Goal: Information Seeking & Learning: Learn about a topic

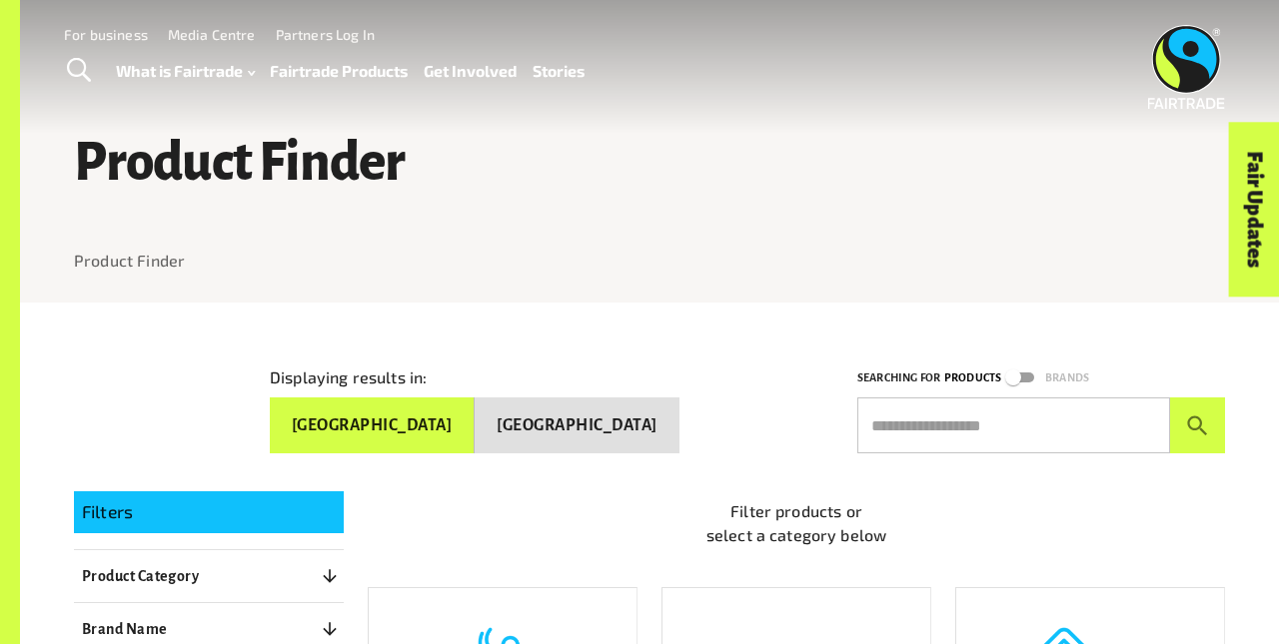
click at [474, 418] on button "[GEOGRAPHIC_DATA]" at bounding box center [372, 426] width 205 height 56
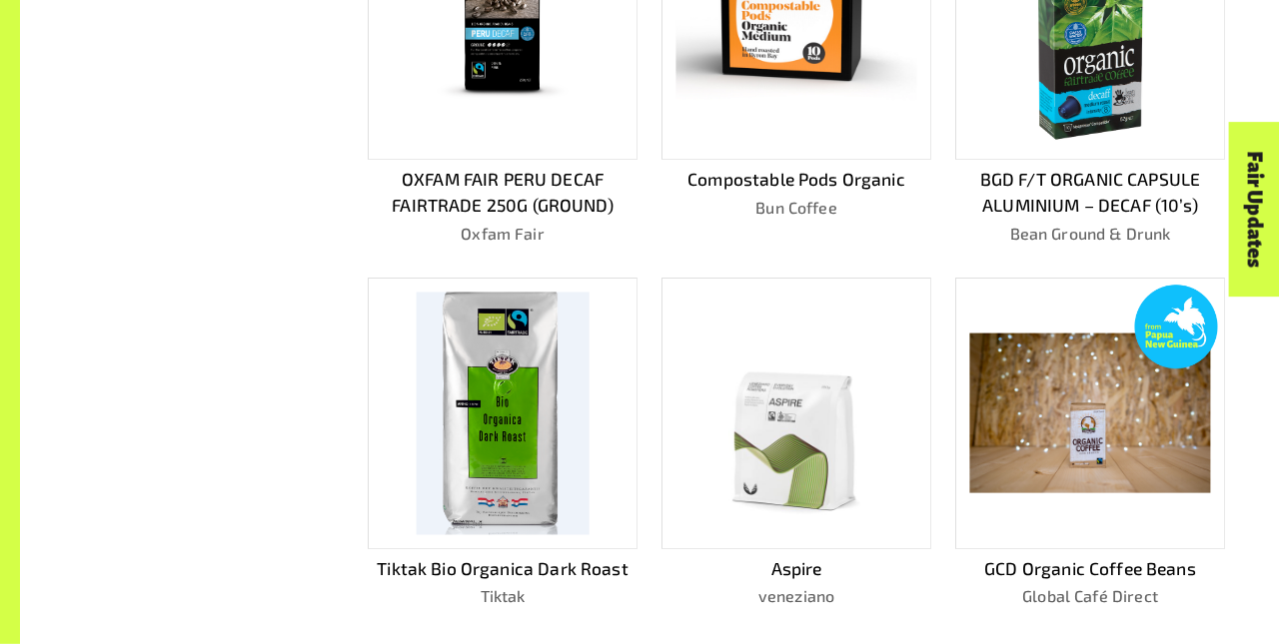
scroll to position [1094, 0]
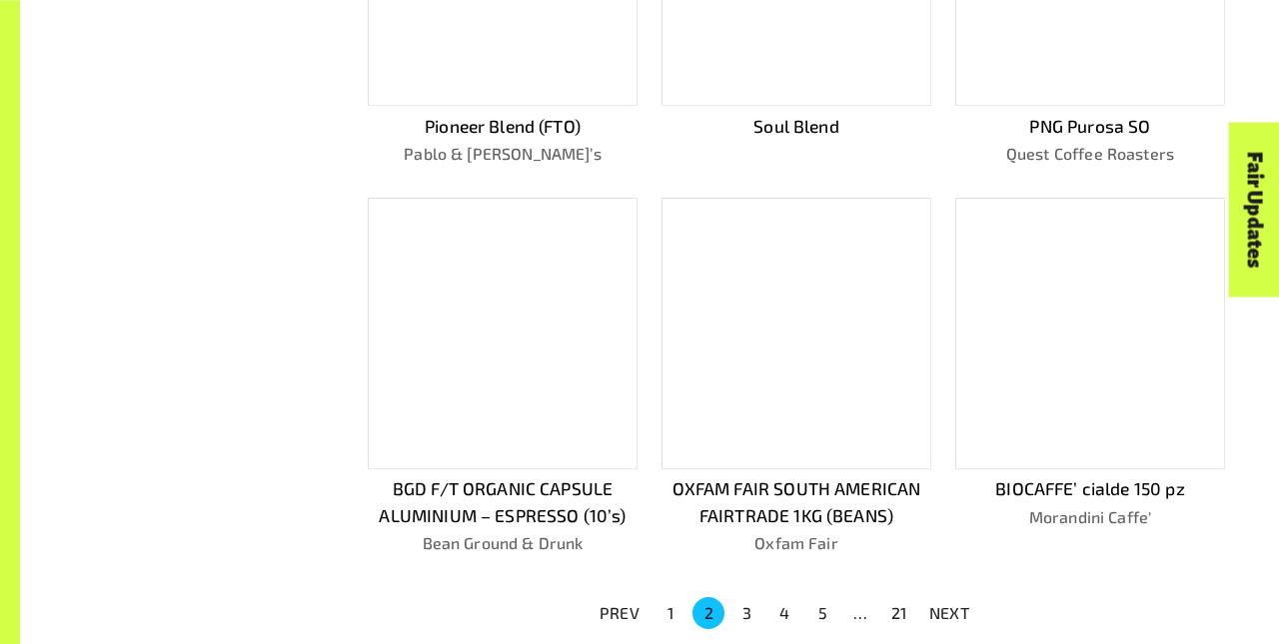
scroll to position [1067, 0]
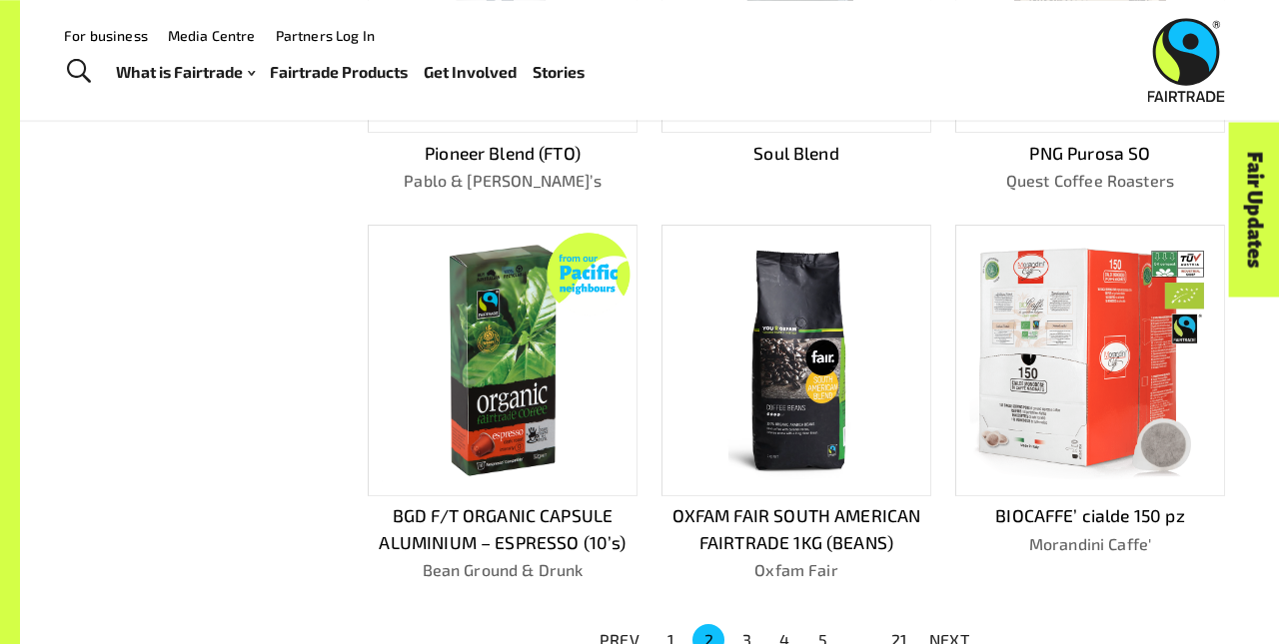
click at [949, 631] on p "NEXT" at bounding box center [949, 640] width 40 height 24
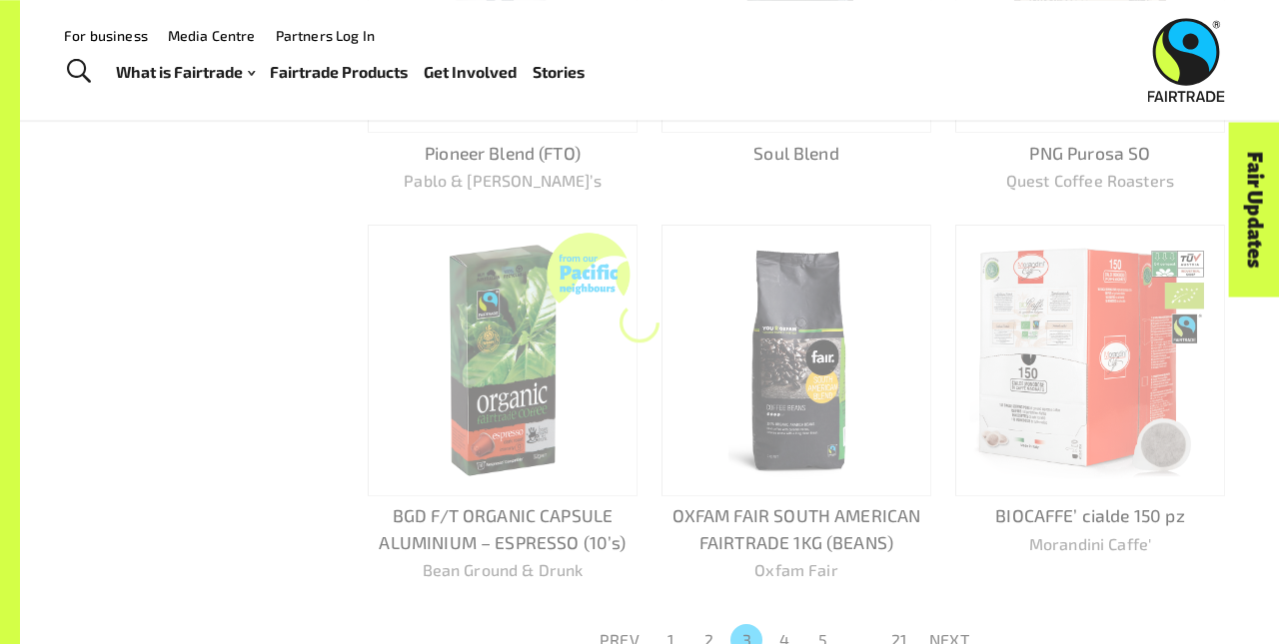
scroll to position [1094, 0]
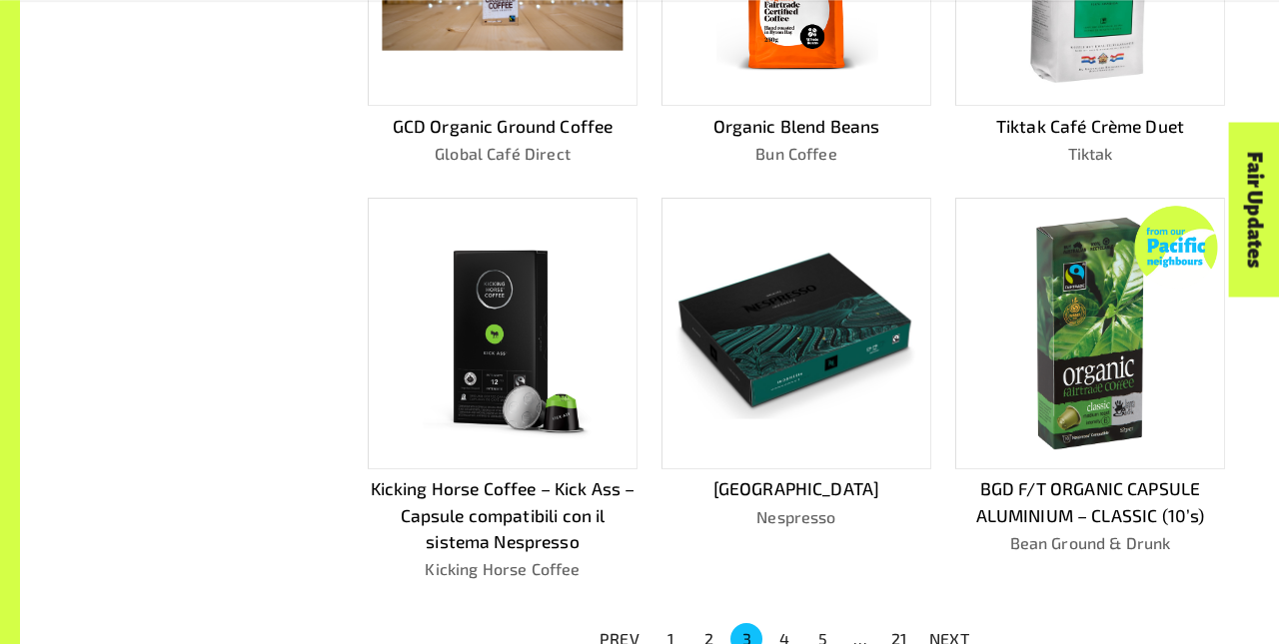
click at [949, 631] on p "NEXT" at bounding box center [949, 639] width 40 height 24
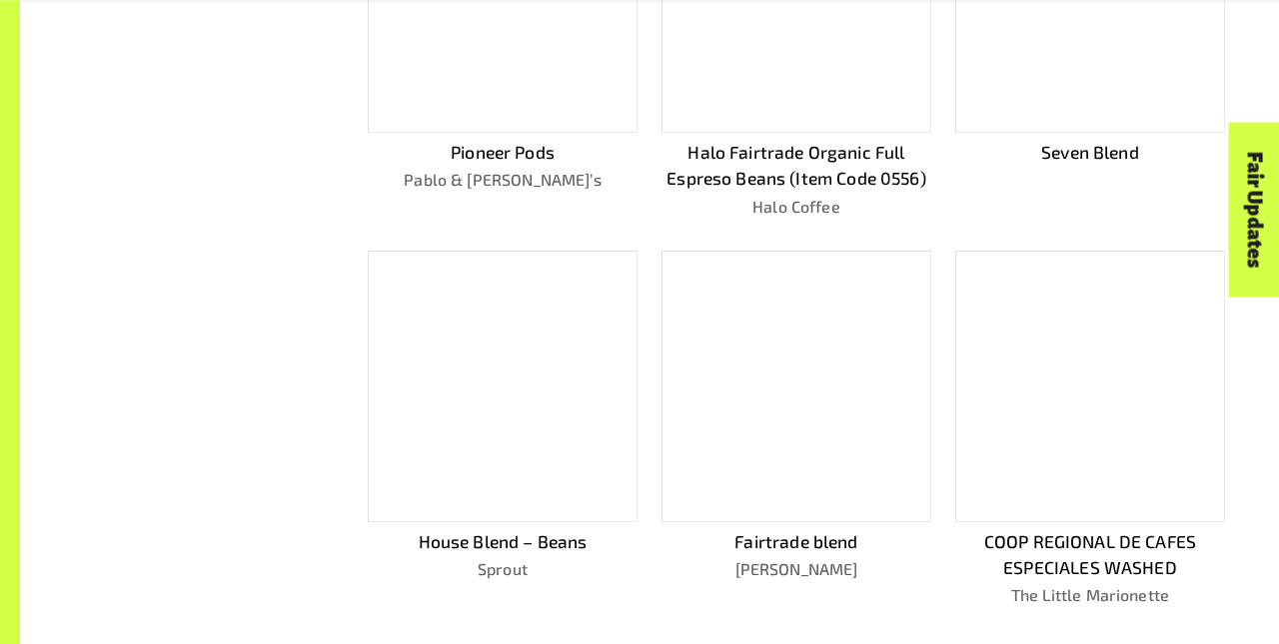
scroll to position [1120, 0]
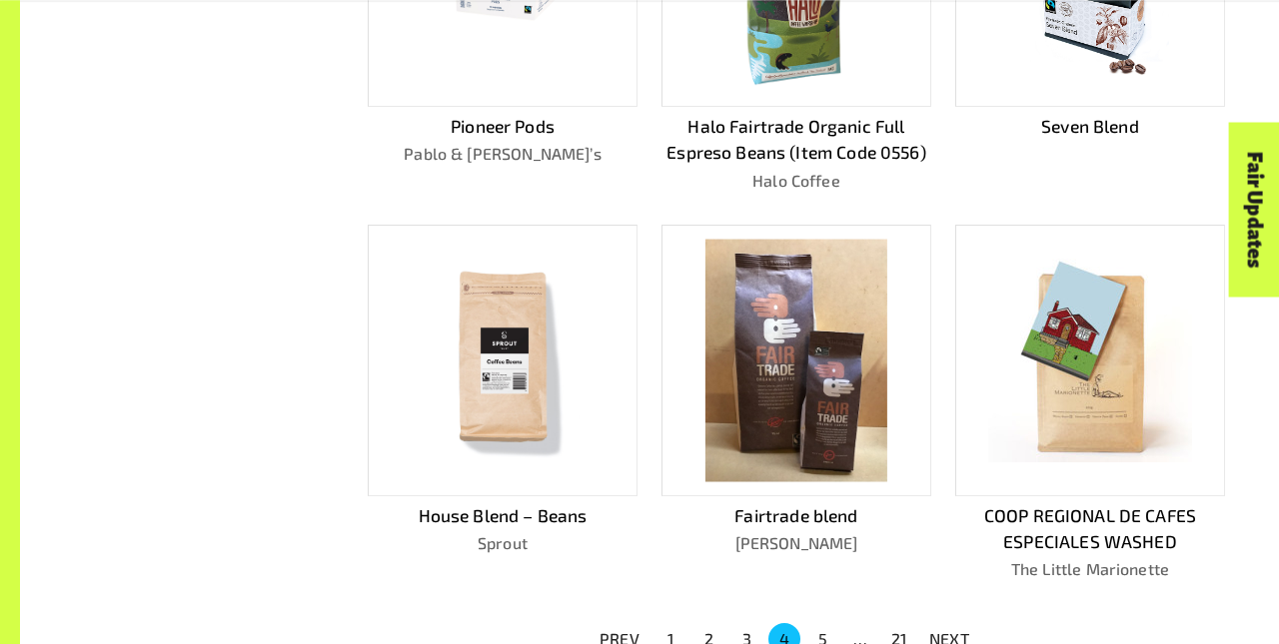
click at [949, 631] on p "NEXT" at bounding box center [949, 639] width 40 height 24
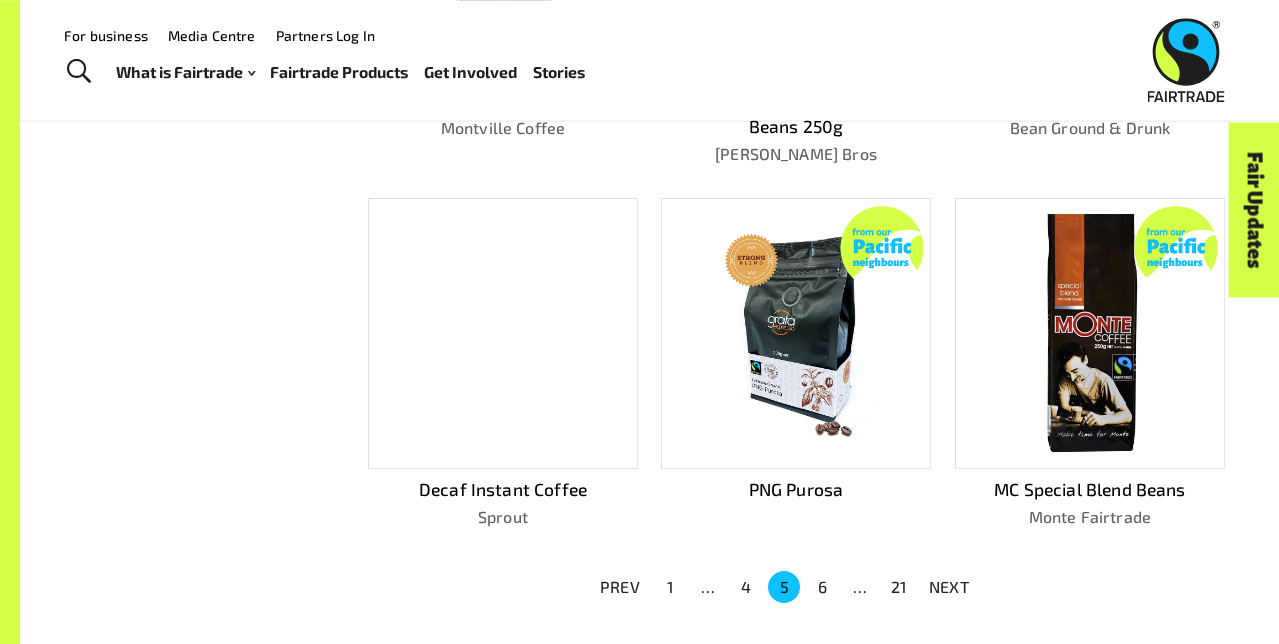
scroll to position [1067, 0]
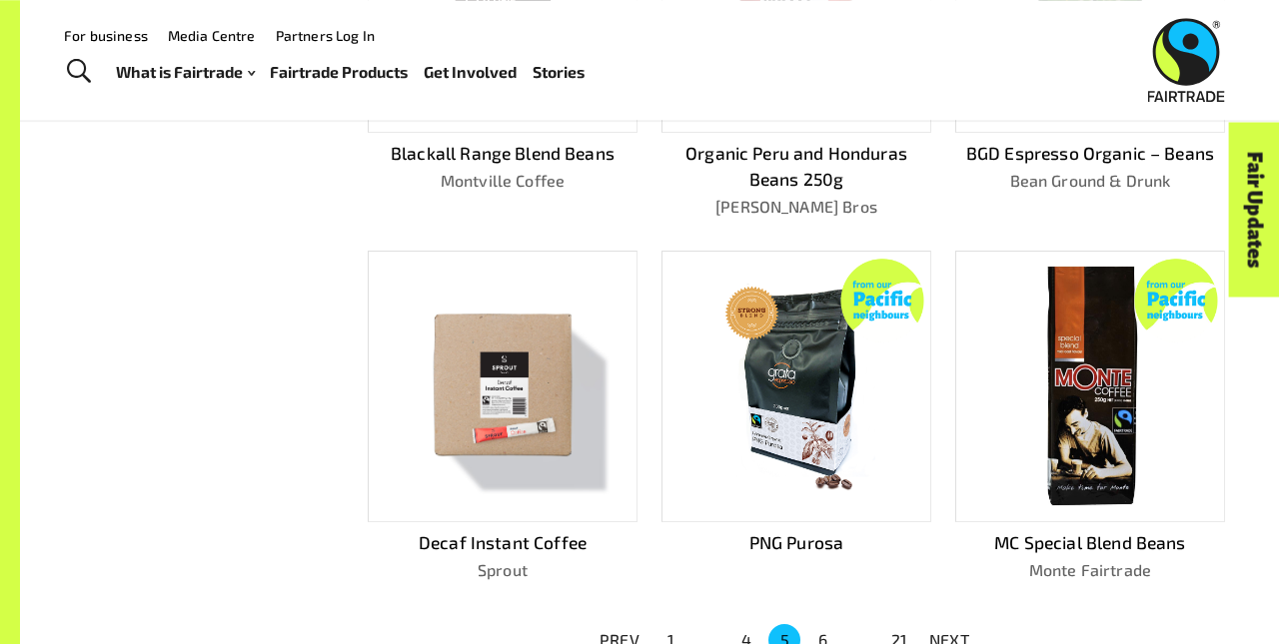
click at [949, 631] on p "NEXT" at bounding box center [949, 640] width 40 height 24
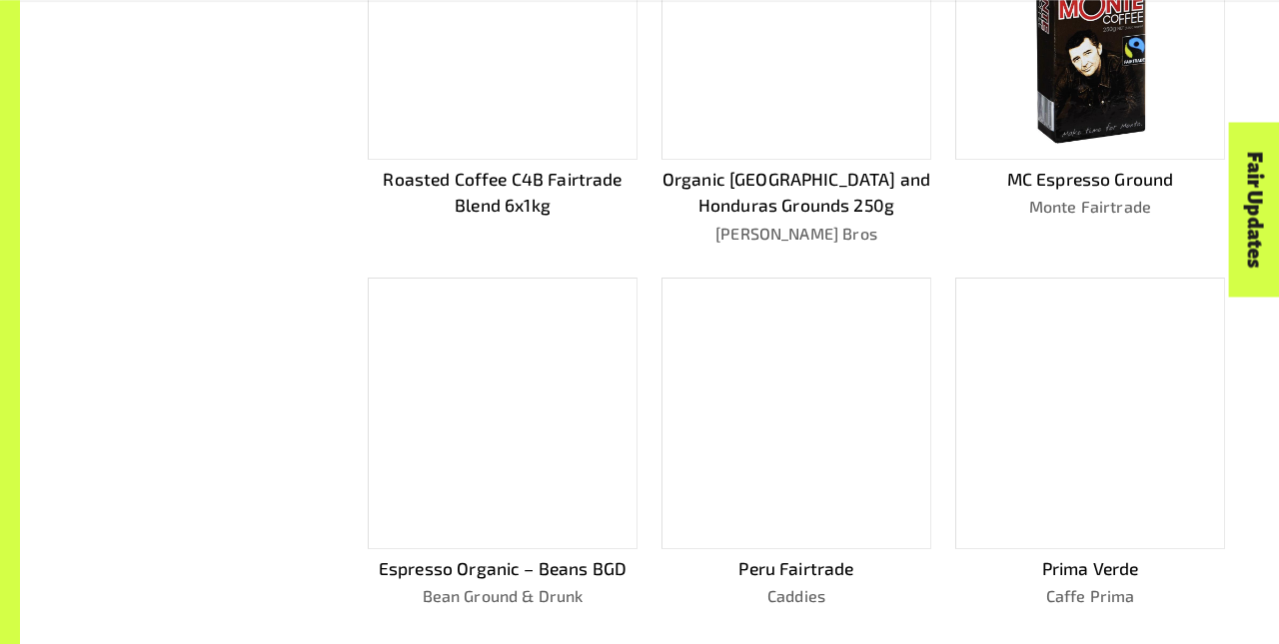
scroll to position [1094, 0]
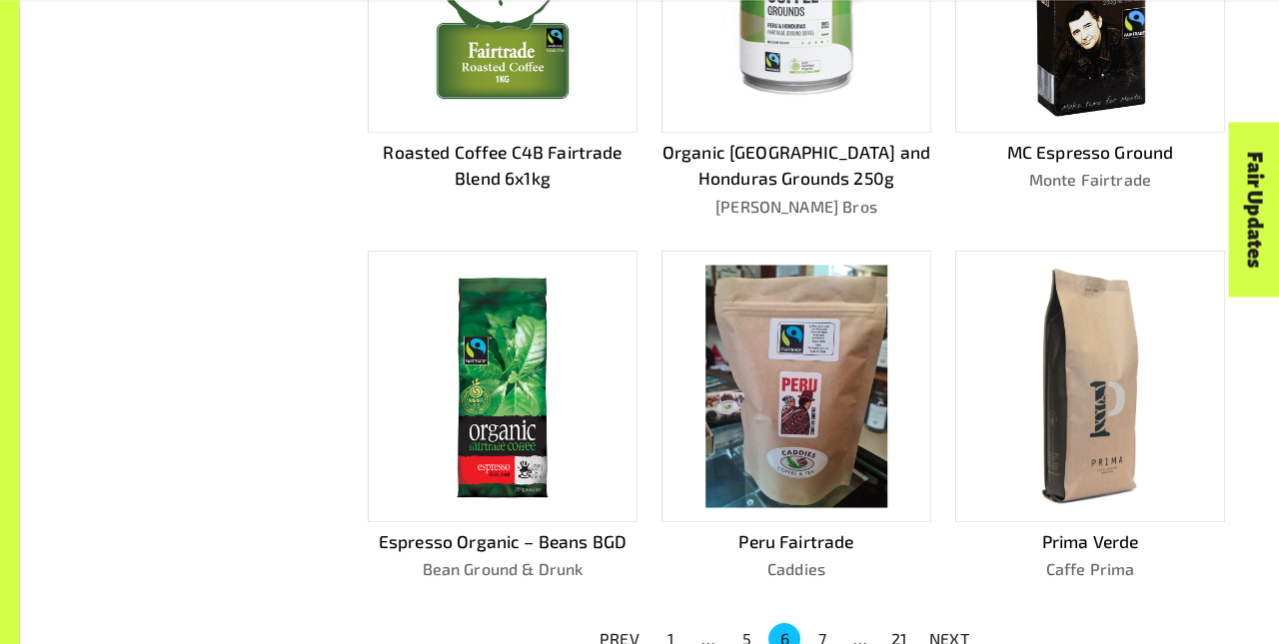
click at [949, 631] on p "NEXT" at bounding box center [949, 639] width 40 height 24
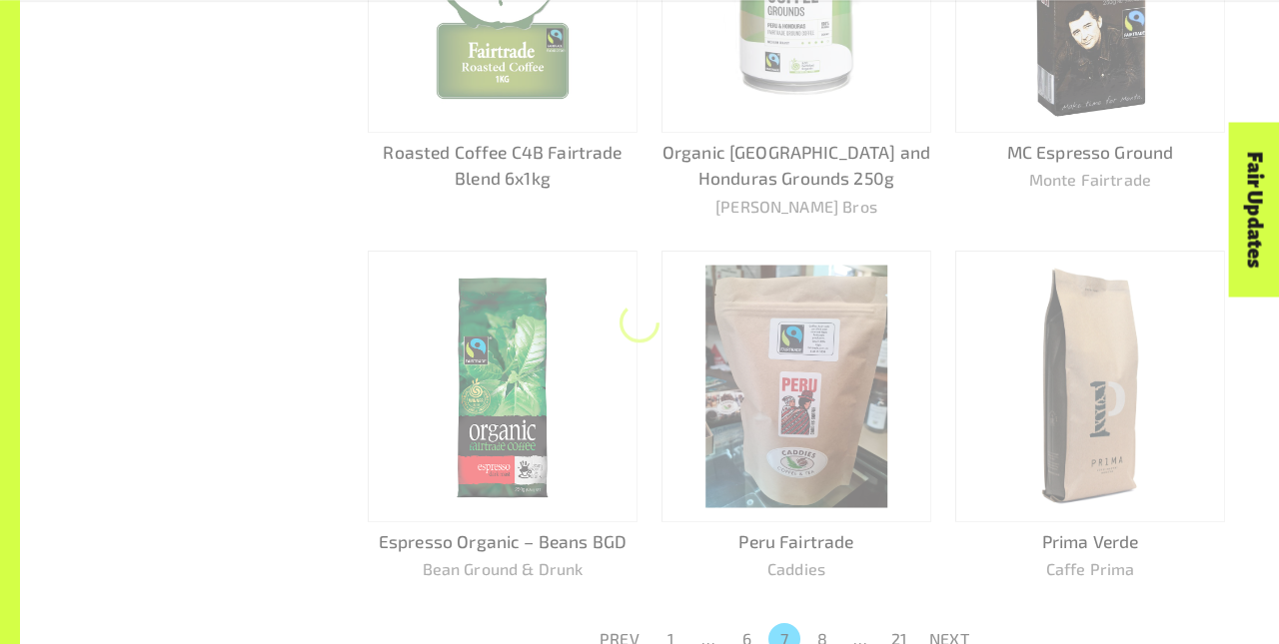
scroll to position [1067, 0]
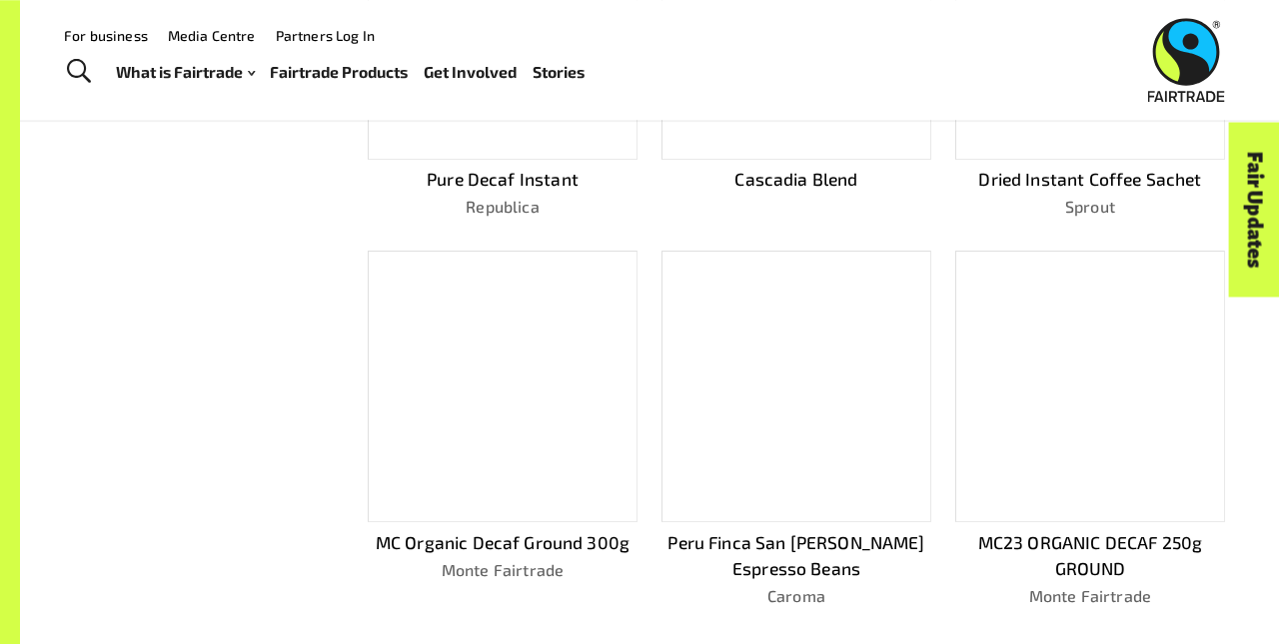
scroll to position [1094, 0]
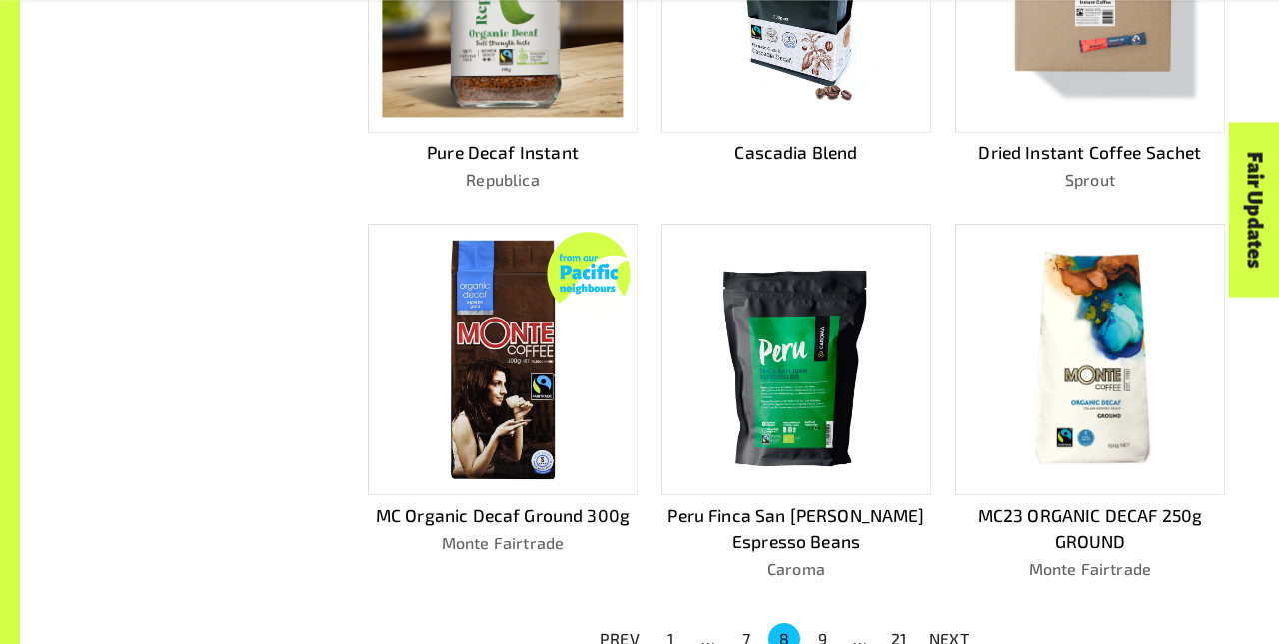
click at [949, 631] on p "NEXT" at bounding box center [949, 639] width 40 height 24
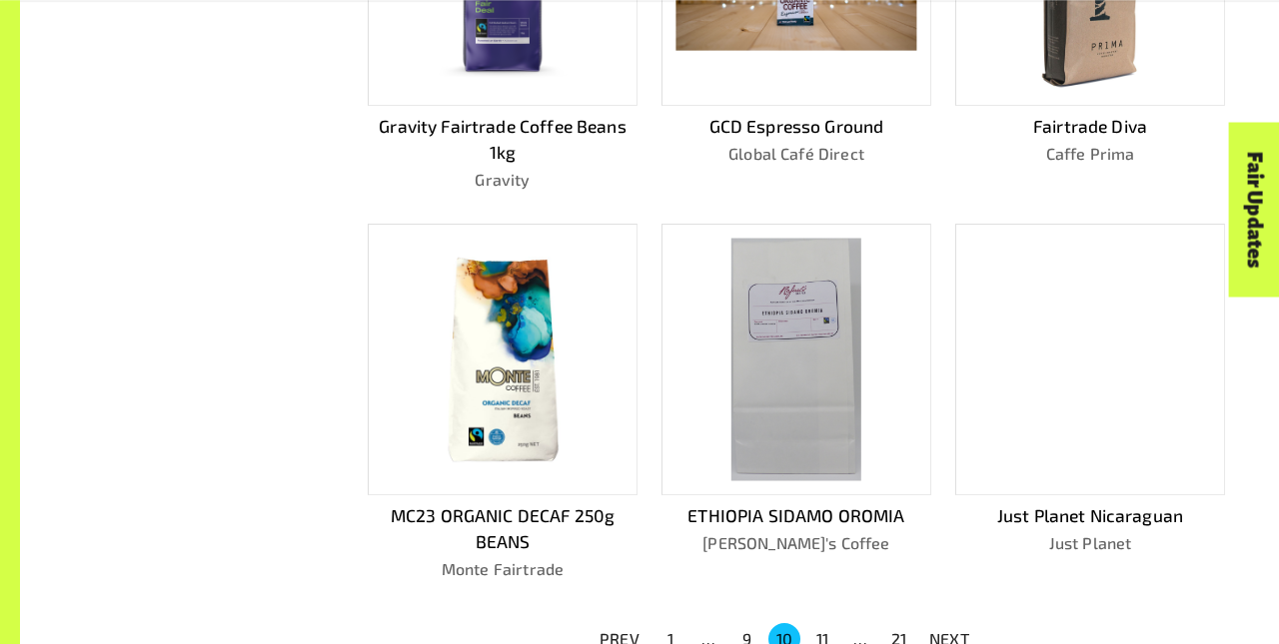
click at [949, 631] on p "NEXT" at bounding box center [949, 639] width 40 height 24
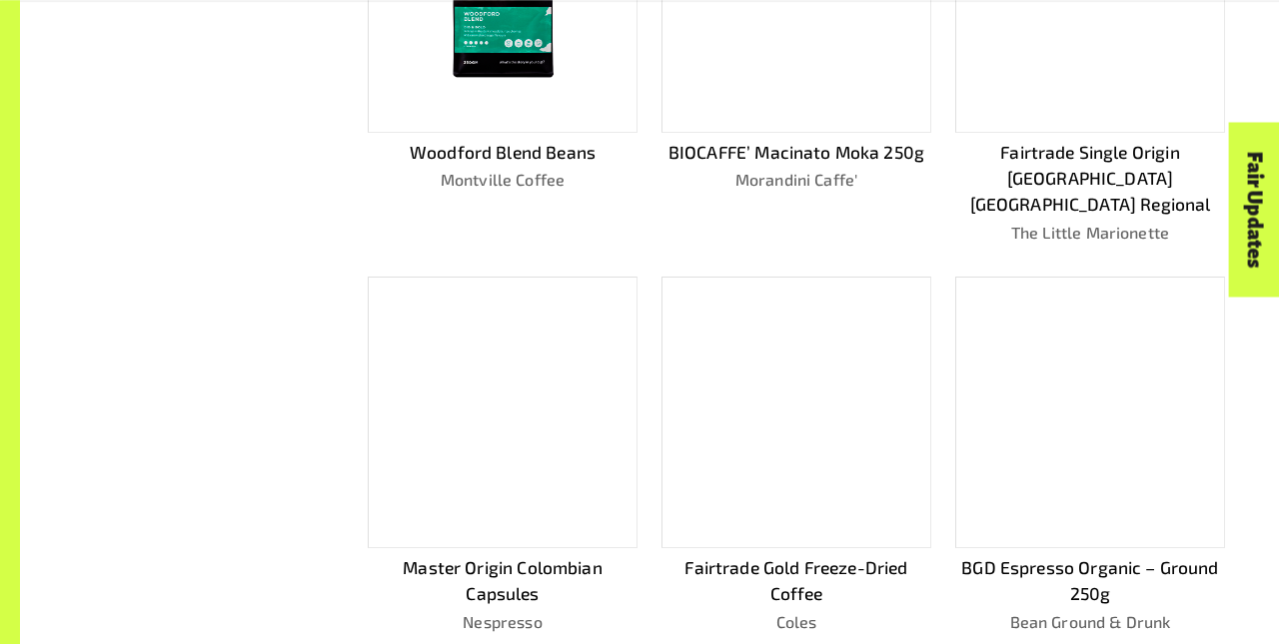
scroll to position [1146, 0]
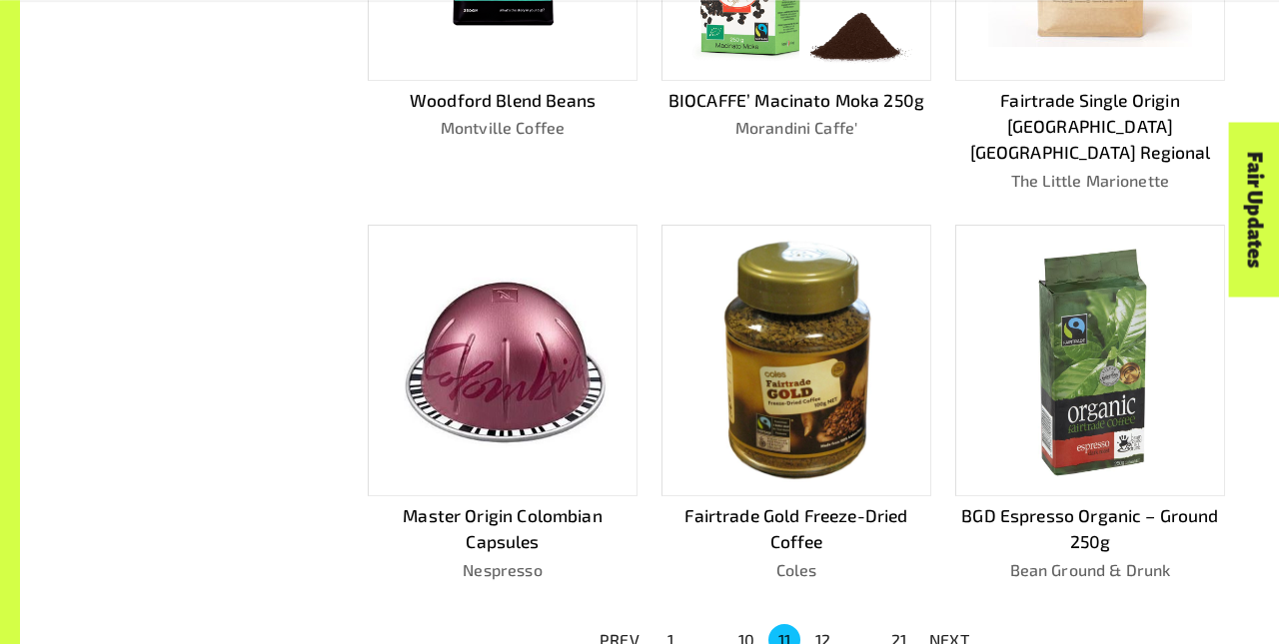
click at [949, 631] on p "NEXT" at bounding box center [949, 640] width 40 height 24
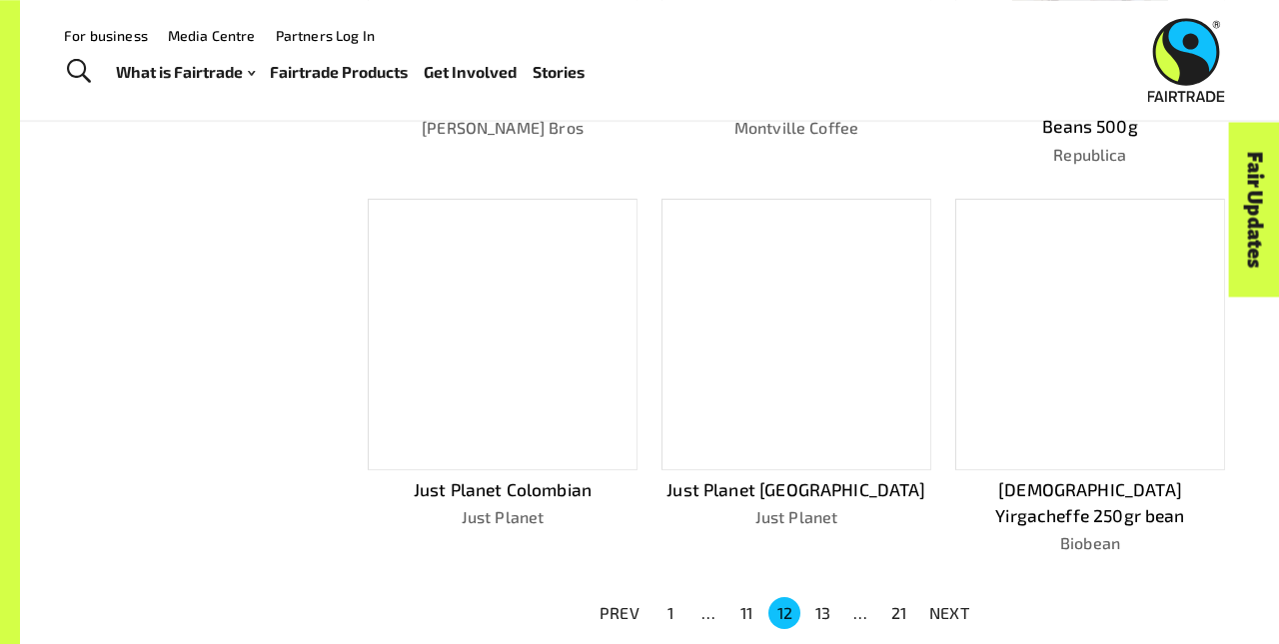
scroll to position [1094, 0]
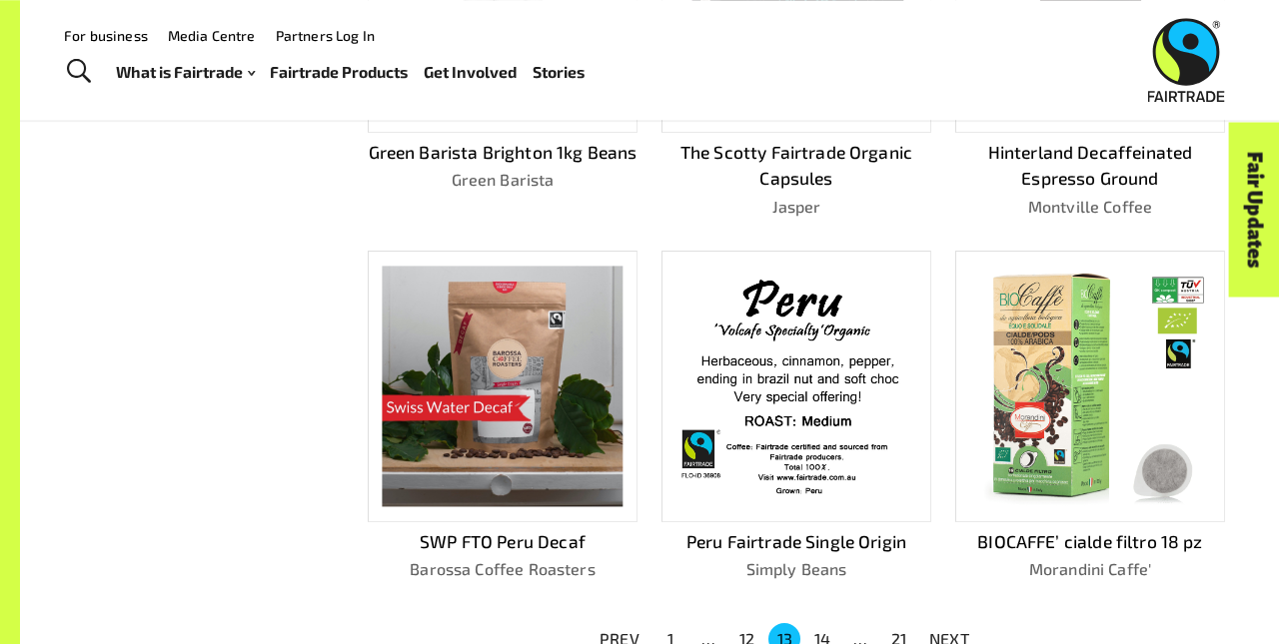
click at [949, 631] on p "NEXT" at bounding box center [949, 639] width 40 height 24
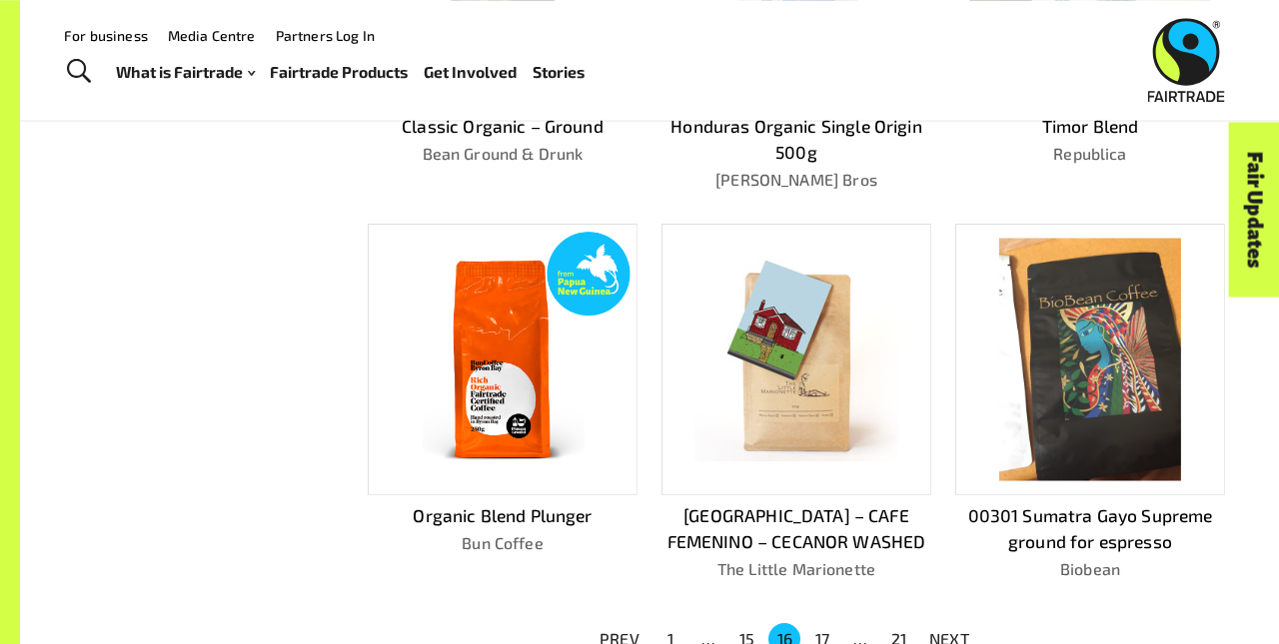
click at [949, 631] on p "NEXT" at bounding box center [949, 639] width 40 height 24
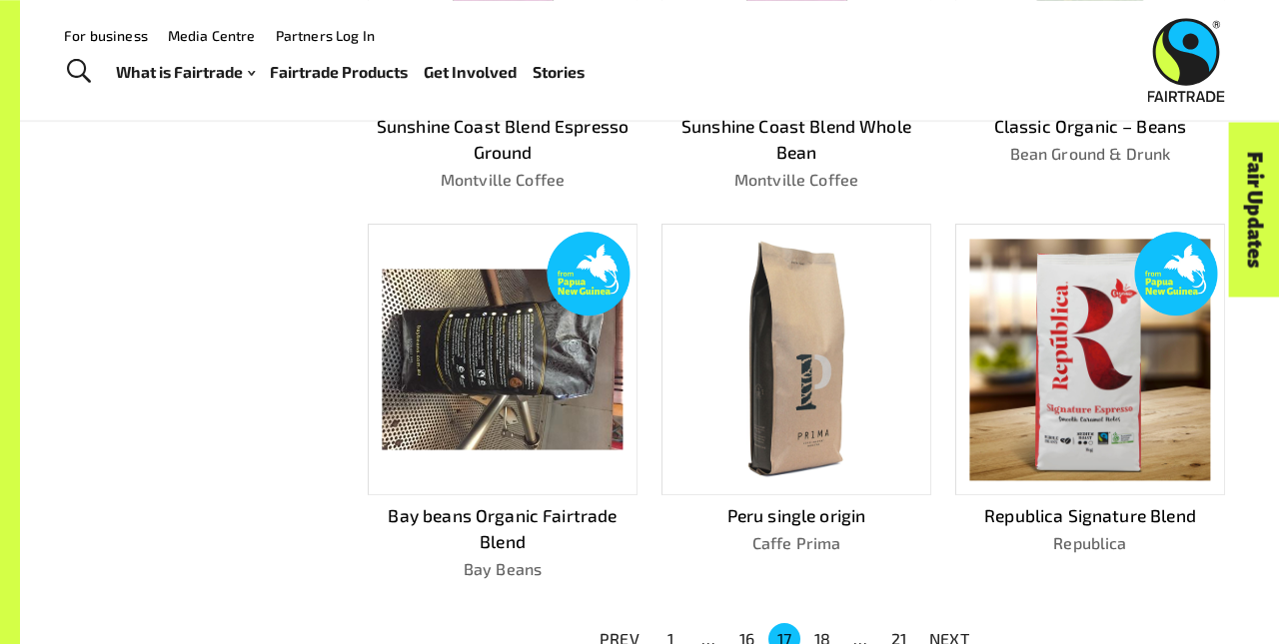
click at [949, 631] on p "NEXT" at bounding box center [949, 639] width 40 height 24
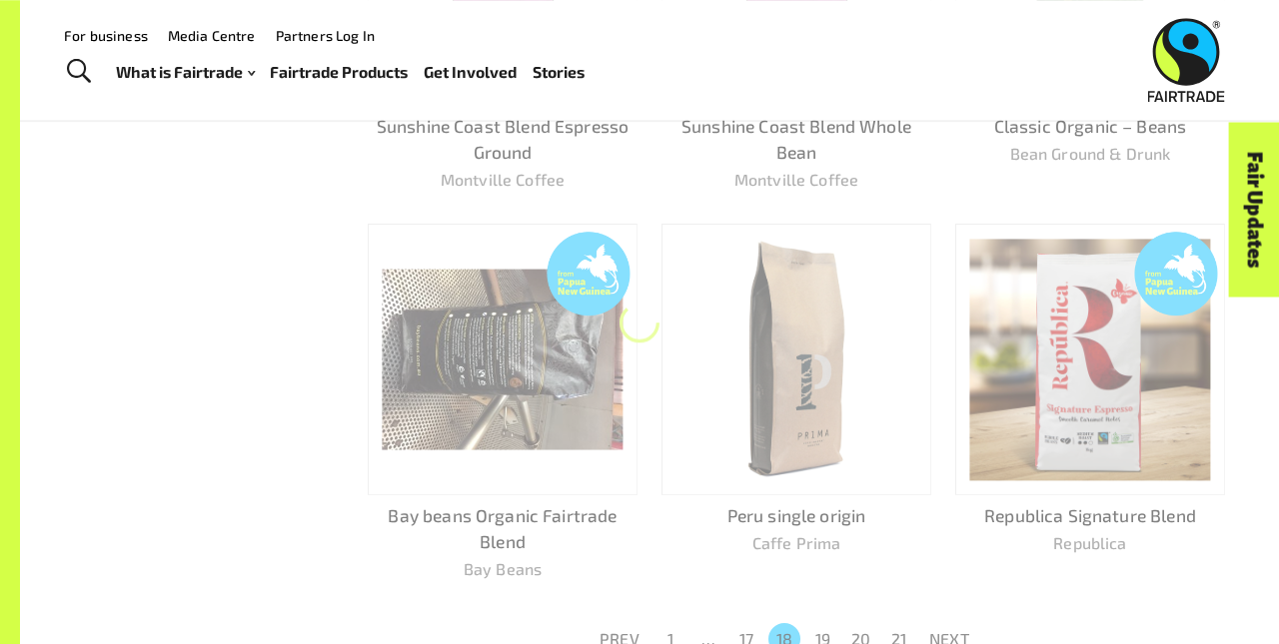
scroll to position [1120, 0]
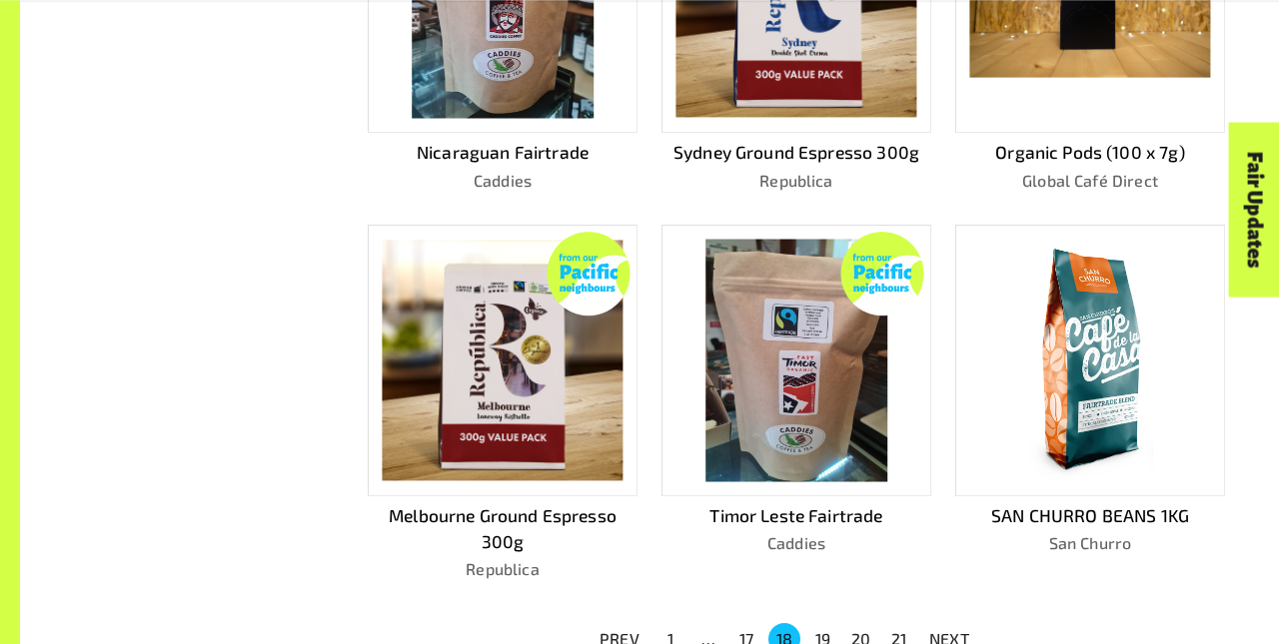
click at [949, 631] on p "NEXT" at bounding box center [949, 639] width 40 height 24
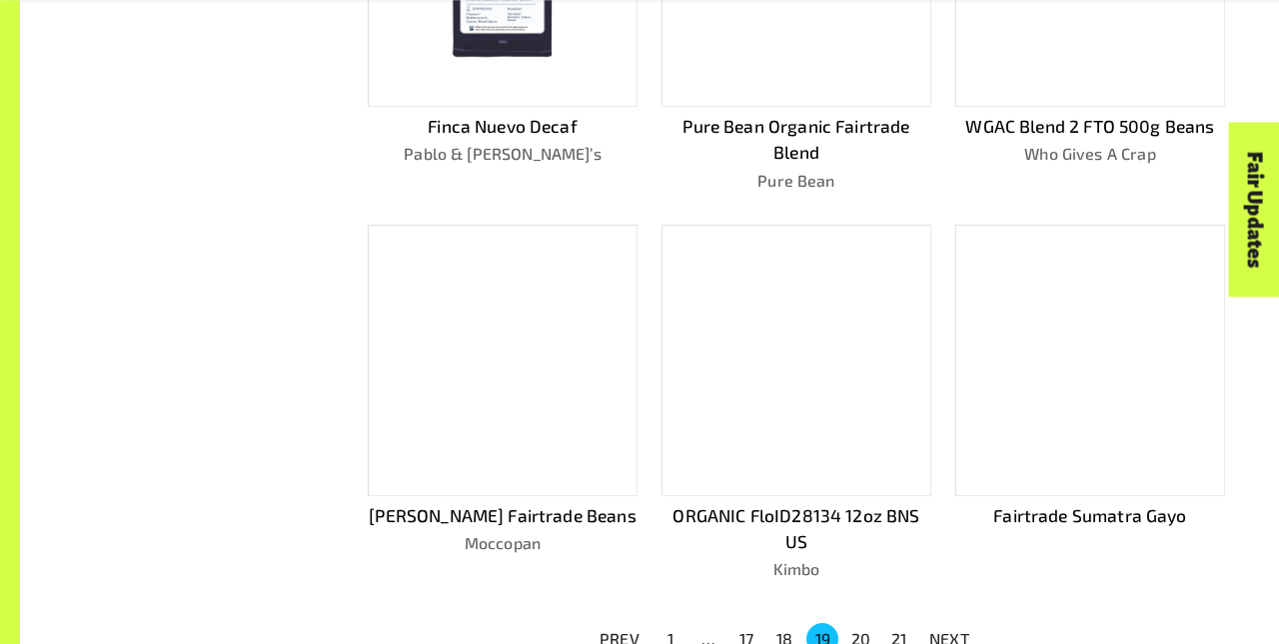
click at [949, 631] on p "NEXT" at bounding box center [949, 639] width 40 height 24
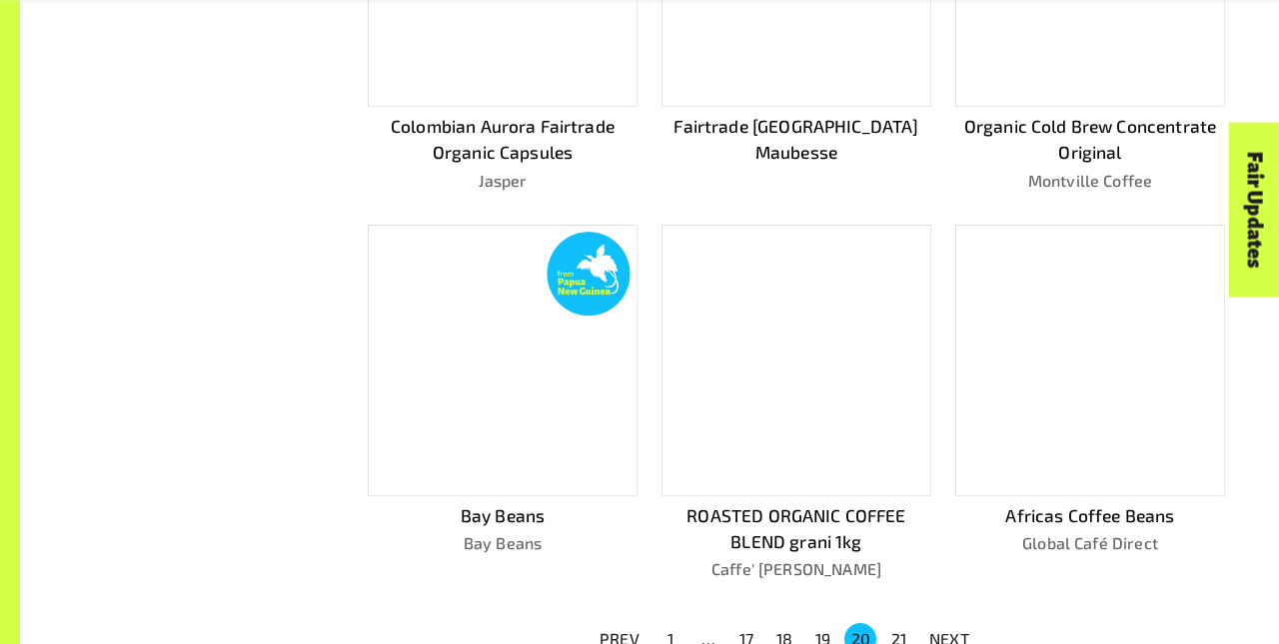
click at [949, 631] on p "NEXT" at bounding box center [949, 639] width 40 height 24
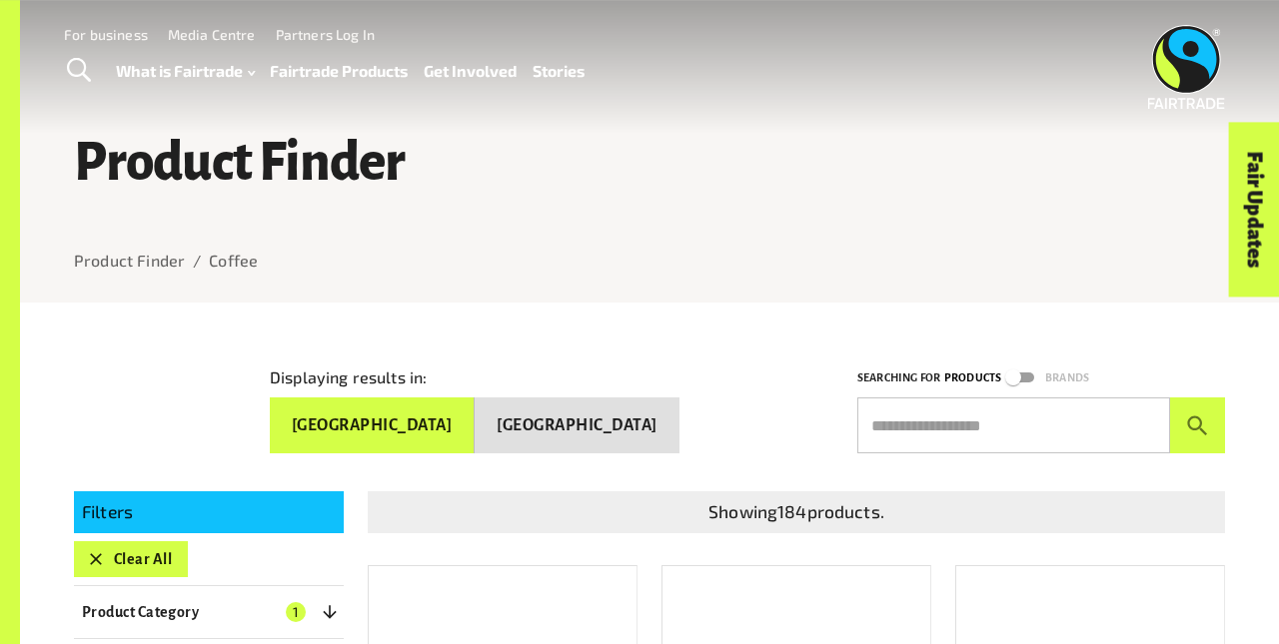
scroll to position [0, 0]
click at [130, 550] on button "Clear All" at bounding box center [131, 559] width 114 height 36
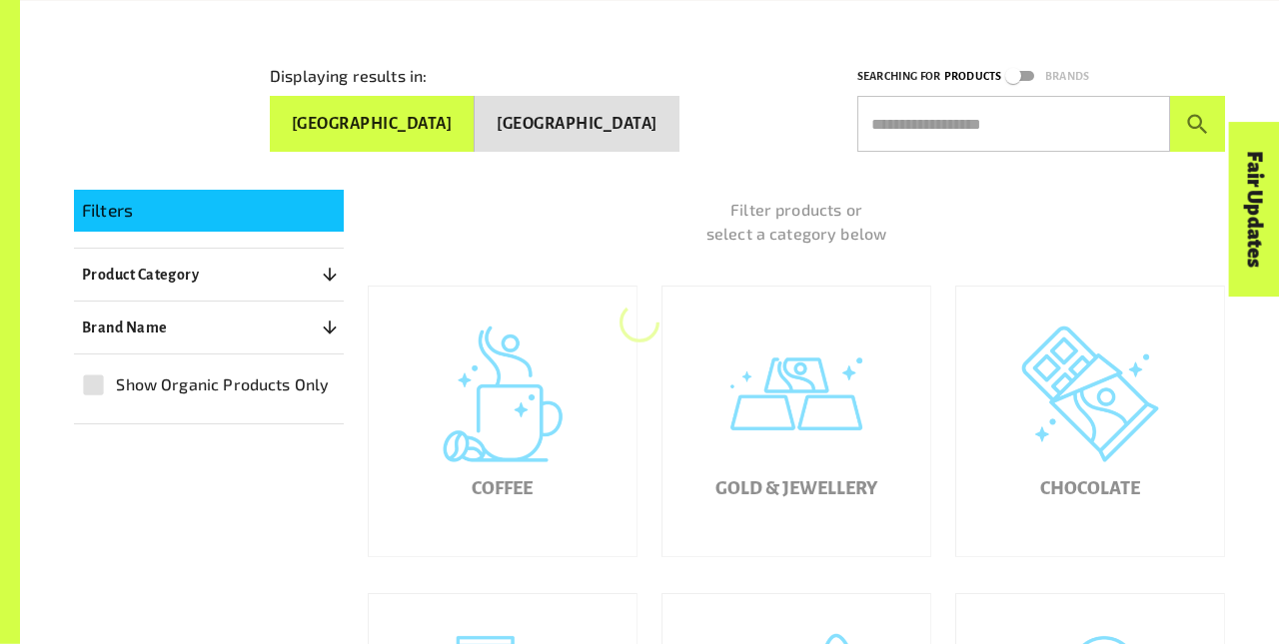
scroll to position [303, 0]
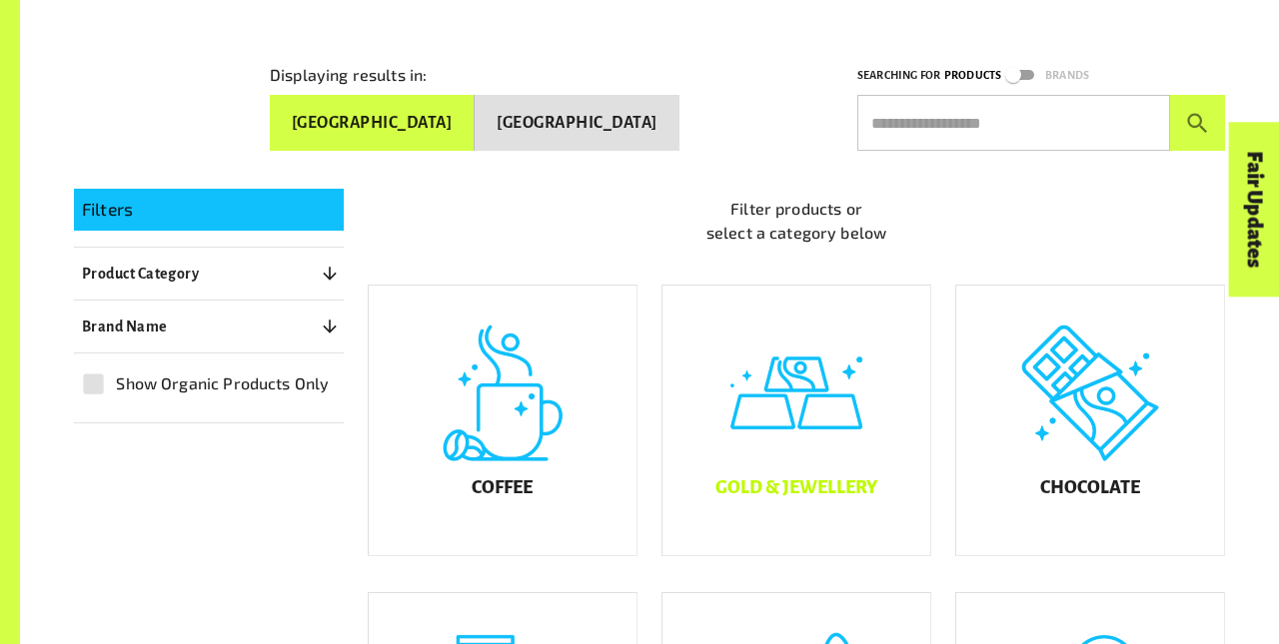
click at [796, 436] on div "Gold & Jewellery" at bounding box center [796, 421] width 268 height 270
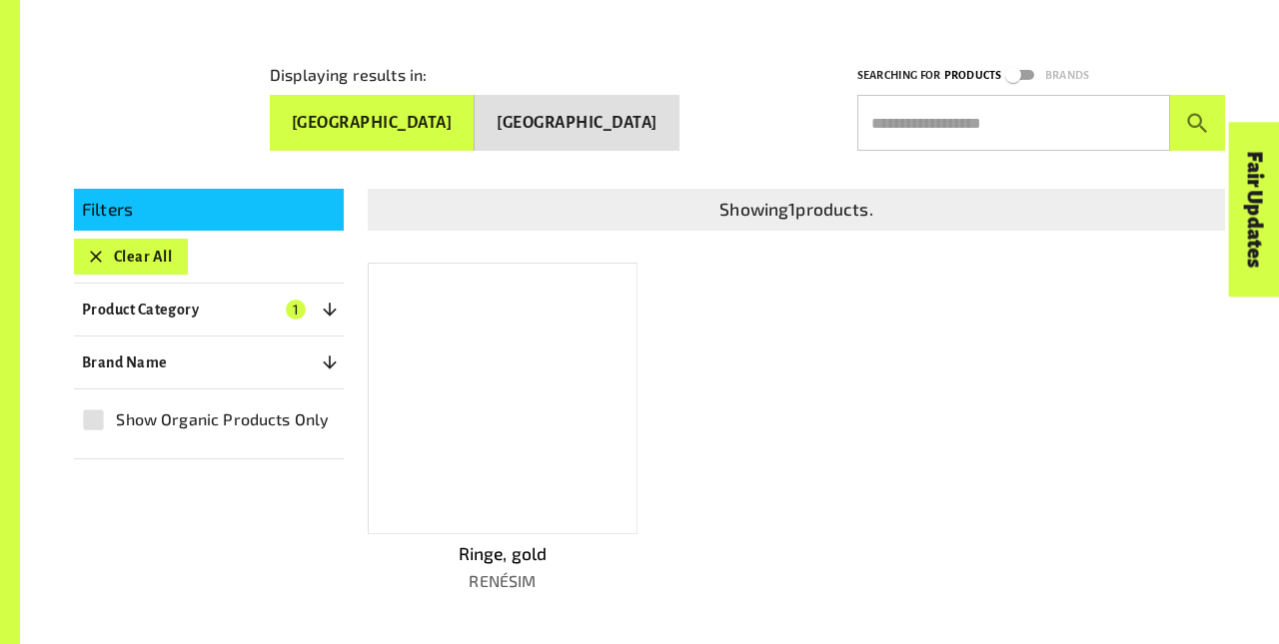
click at [130, 248] on button "Clear All" at bounding box center [131, 257] width 114 height 36
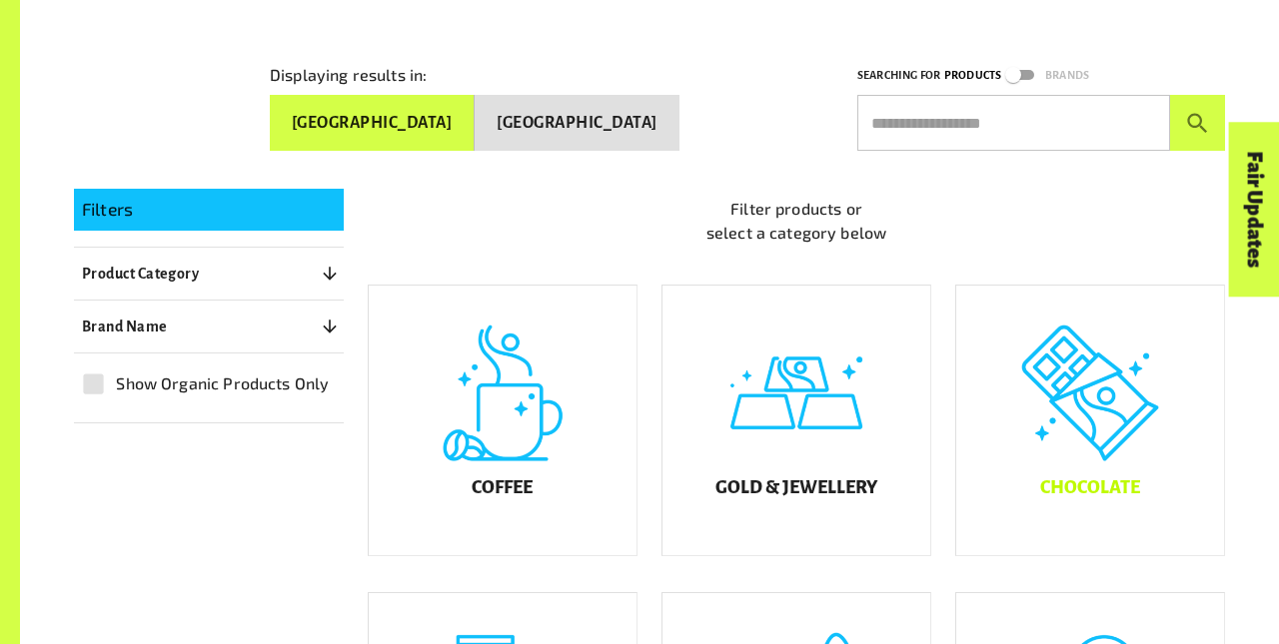
click at [1090, 436] on div "Chocolate" at bounding box center [1090, 421] width 268 height 270
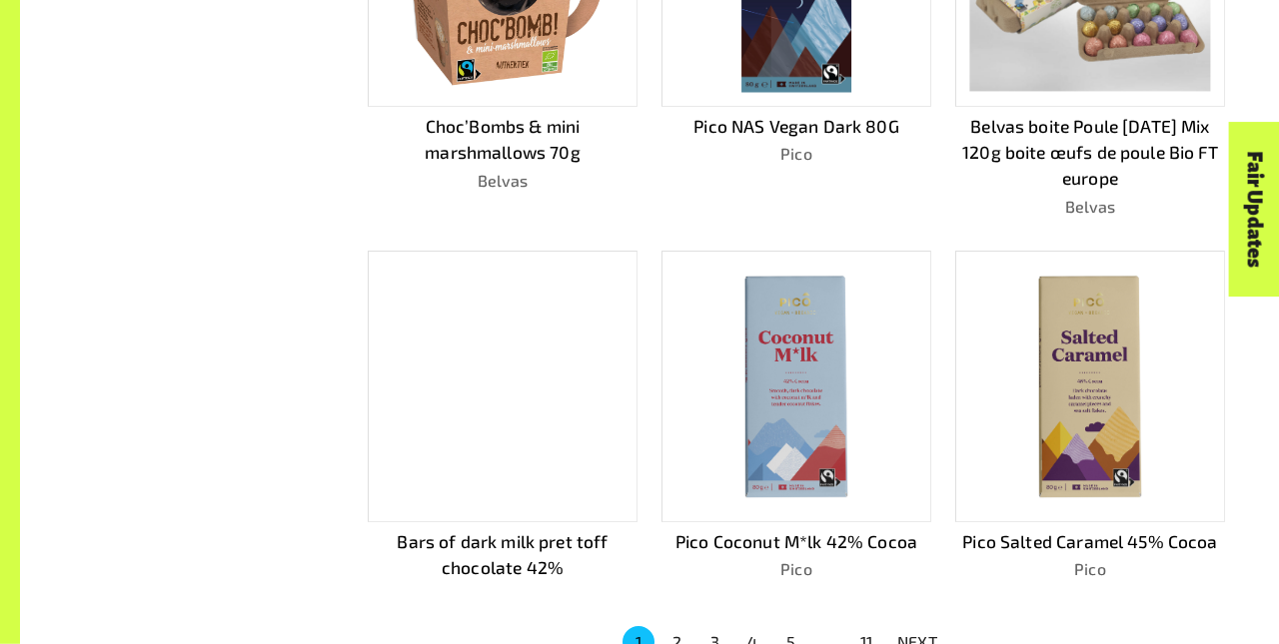
scroll to position [1122, 0]
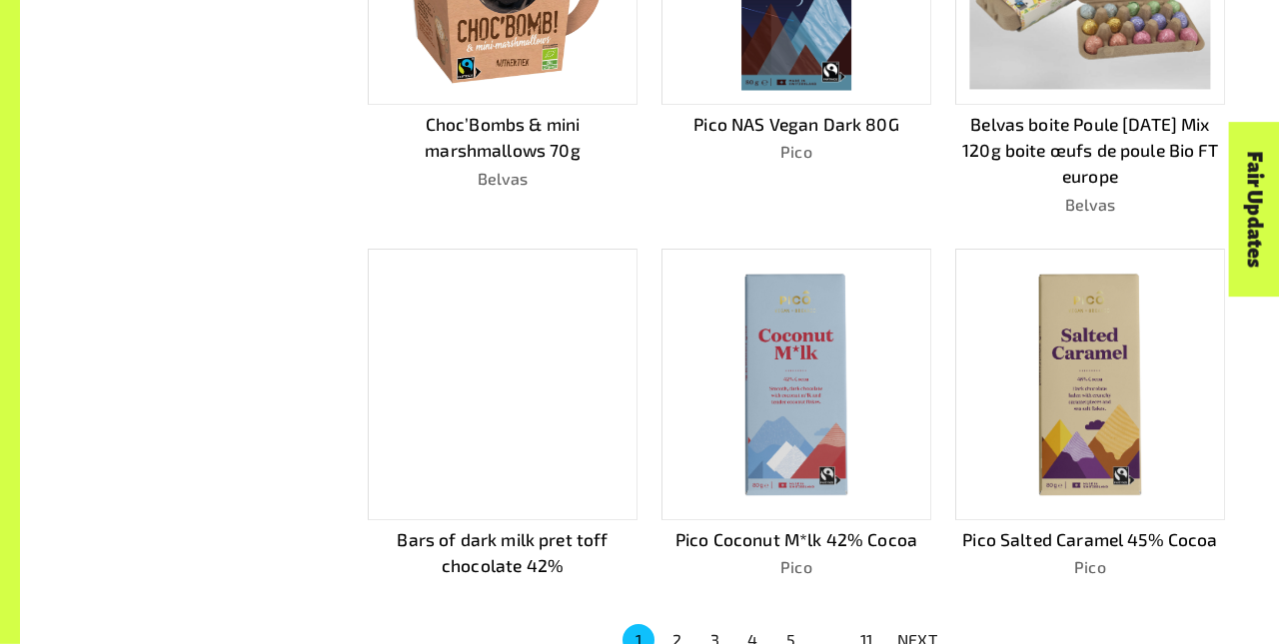
click at [917, 631] on p "NEXT" at bounding box center [917, 640] width 40 height 24
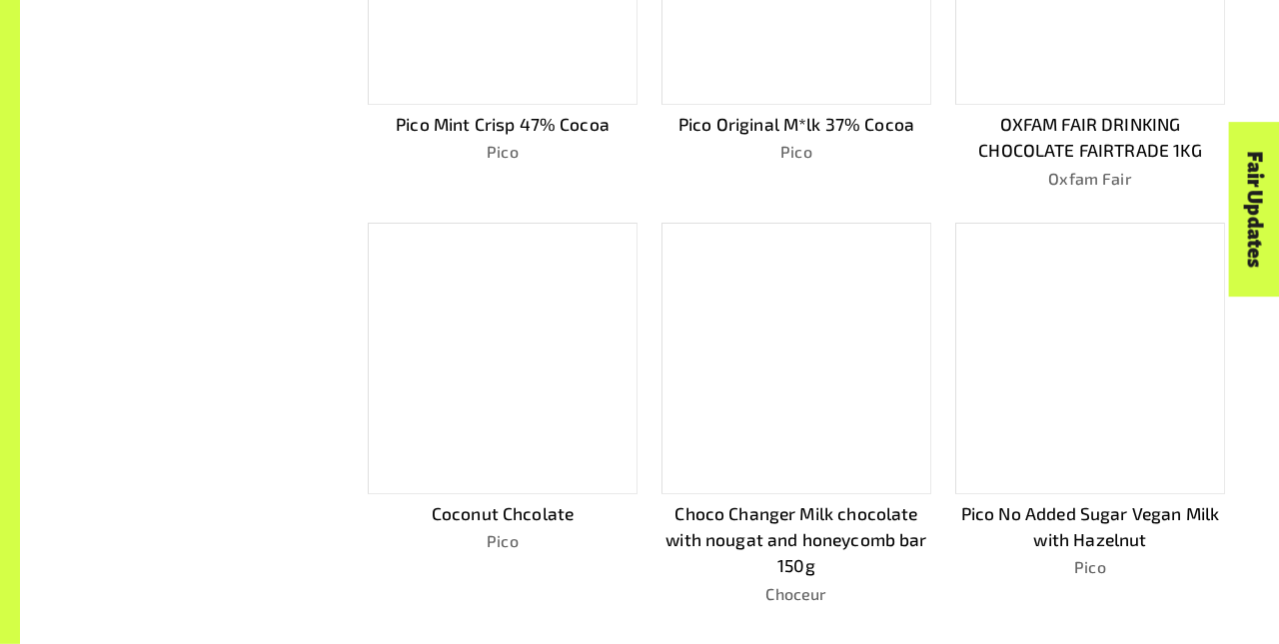
scroll to position [1146, 0]
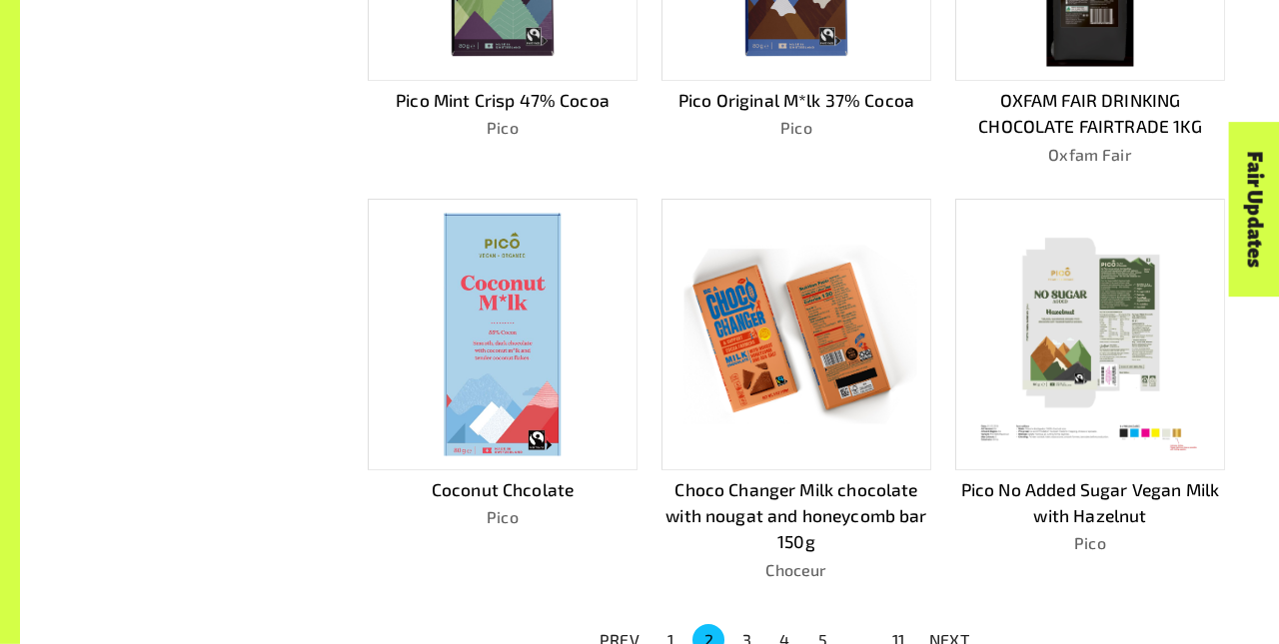
click at [949, 631] on p "NEXT" at bounding box center [949, 640] width 40 height 24
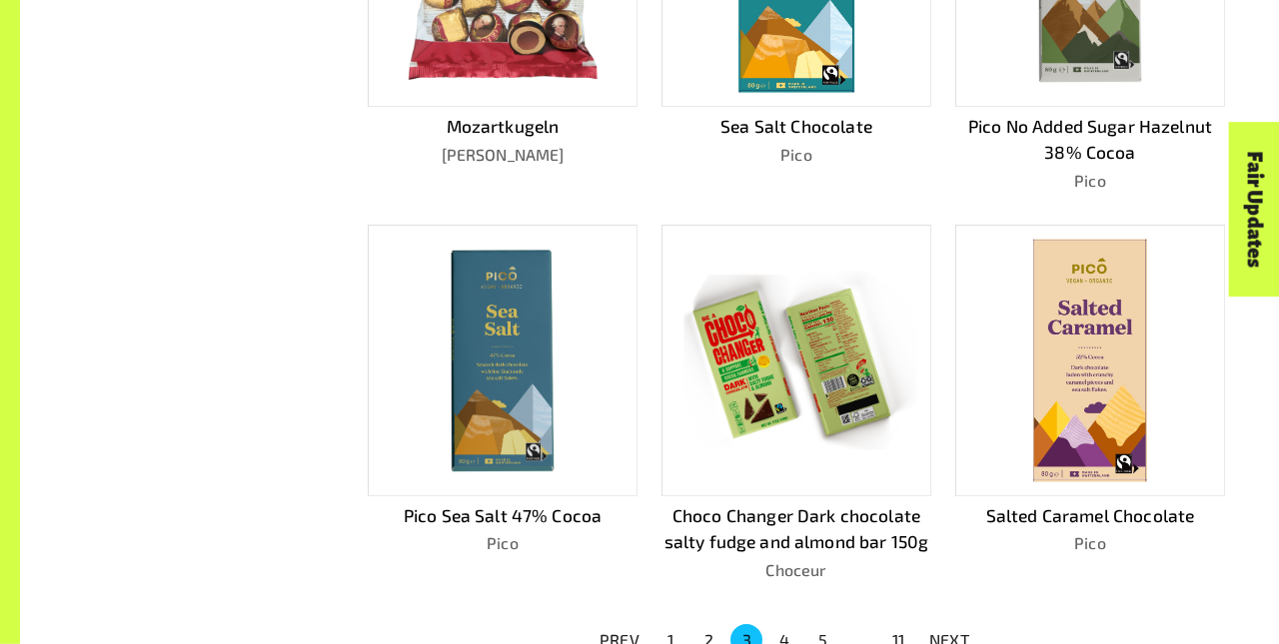
click at [949, 631] on p "NEXT" at bounding box center [949, 640] width 40 height 24
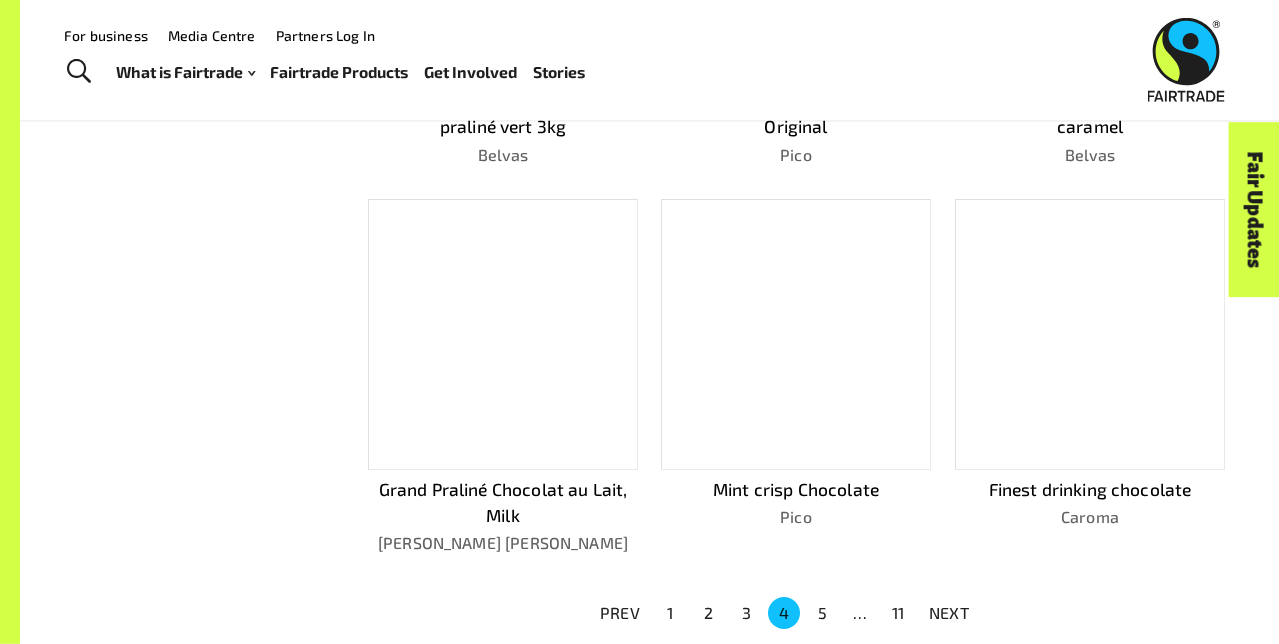
scroll to position [1119, 0]
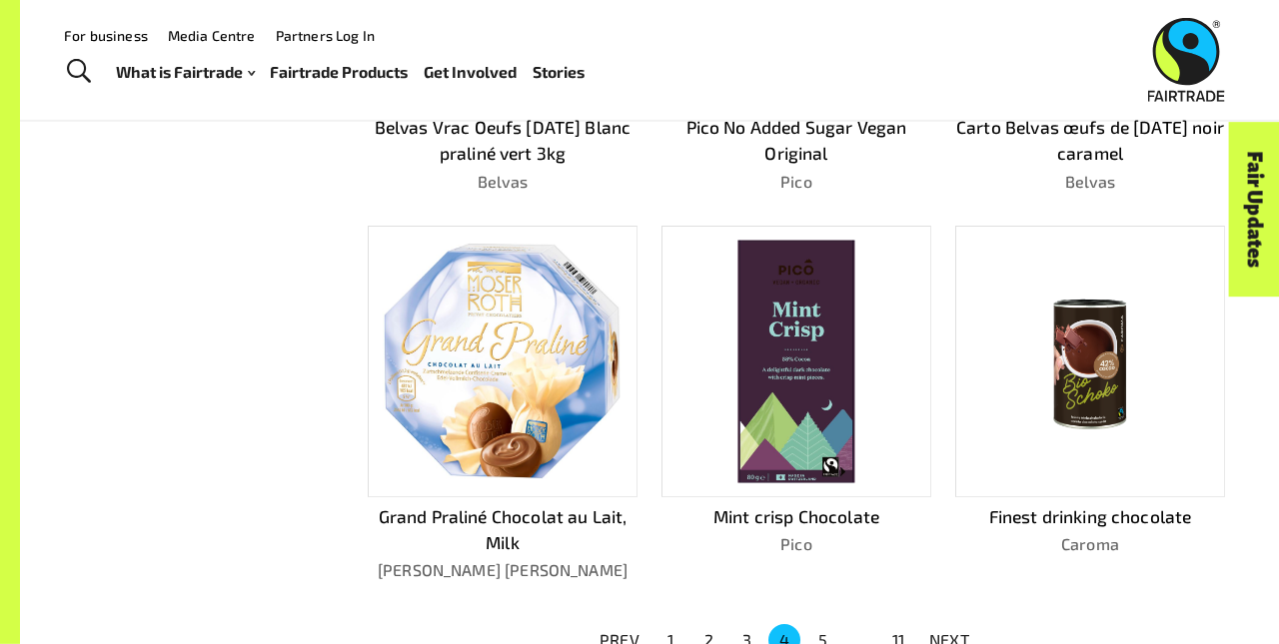
click at [949, 631] on p "NEXT" at bounding box center [949, 640] width 40 height 24
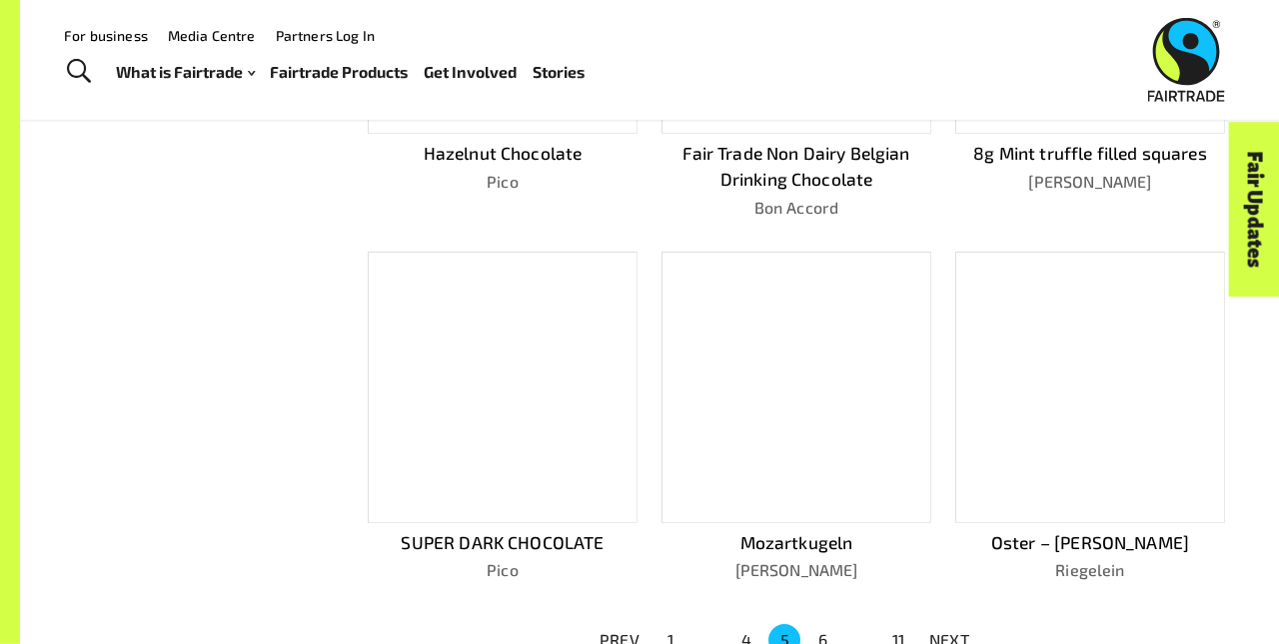
scroll to position [1093, 0]
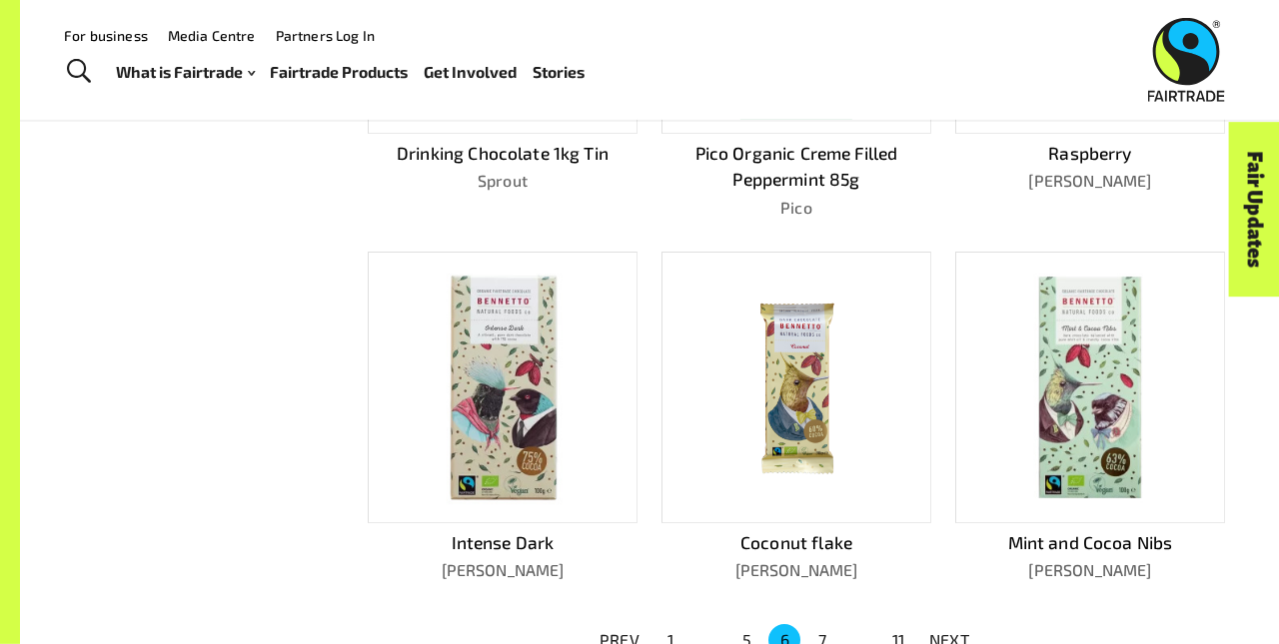
click at [949, 631] on p "NEXT" at bounding box center [949, 640] width 40 height 24
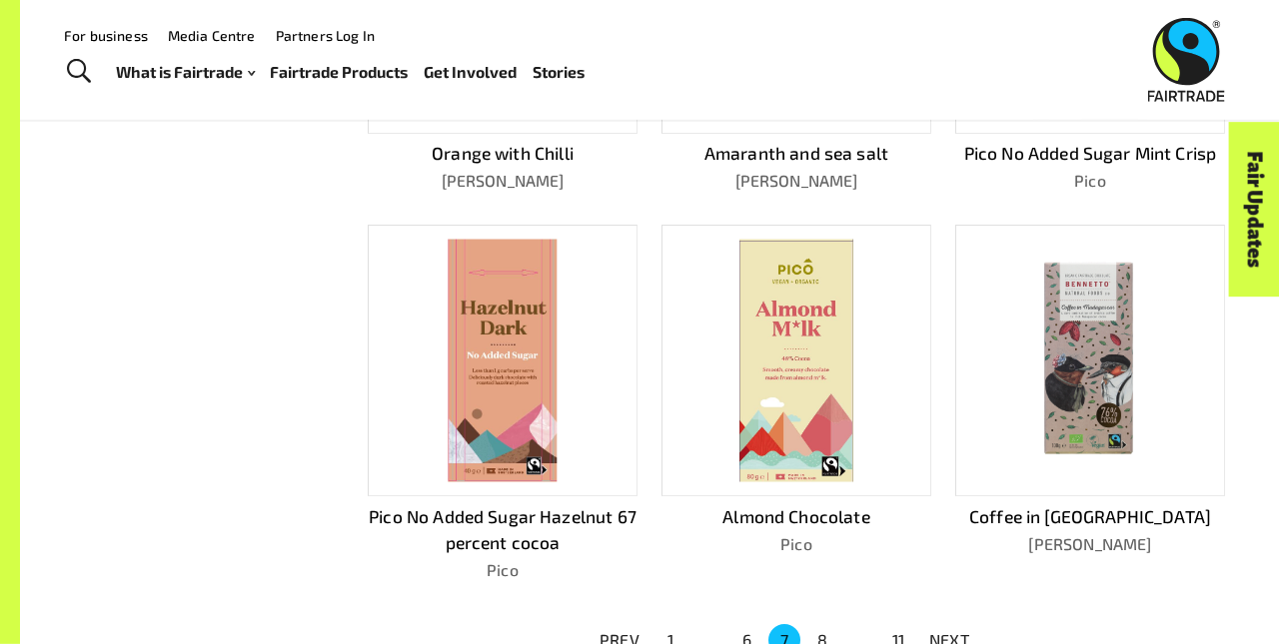
click at [949, 631] on p "NEXT" at bounding box center [949, 640] width 40 height 24
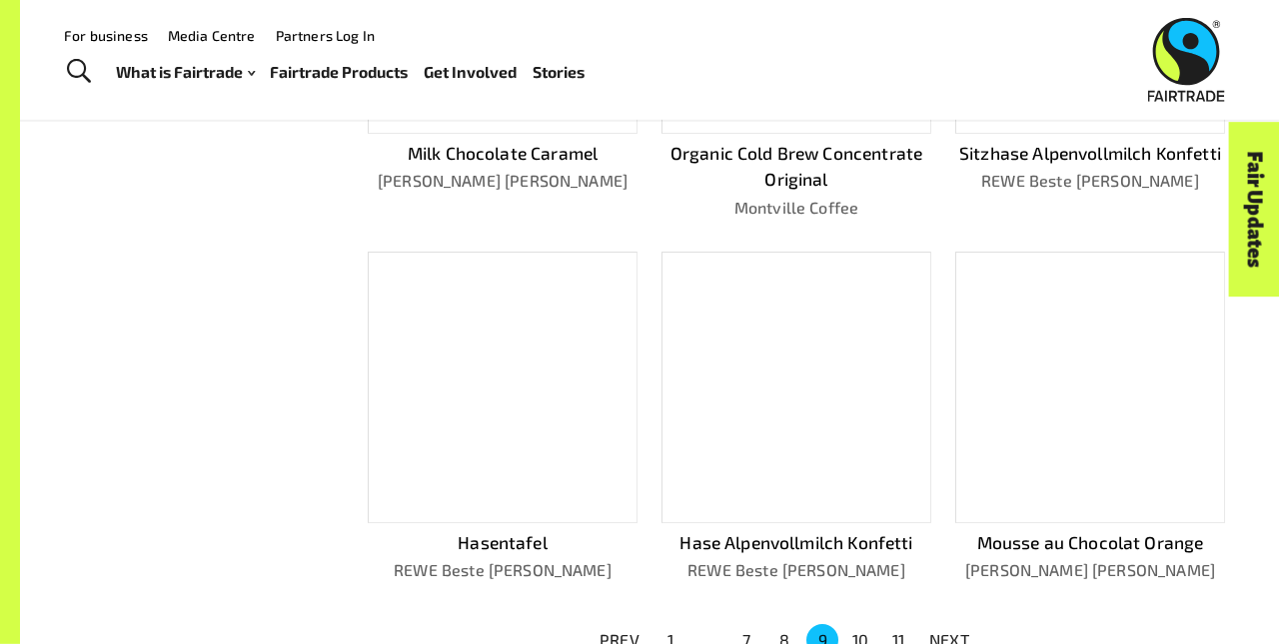
click at [949, 631] on p "NEXT" at bounding box center [949, 640] width 40 height 24
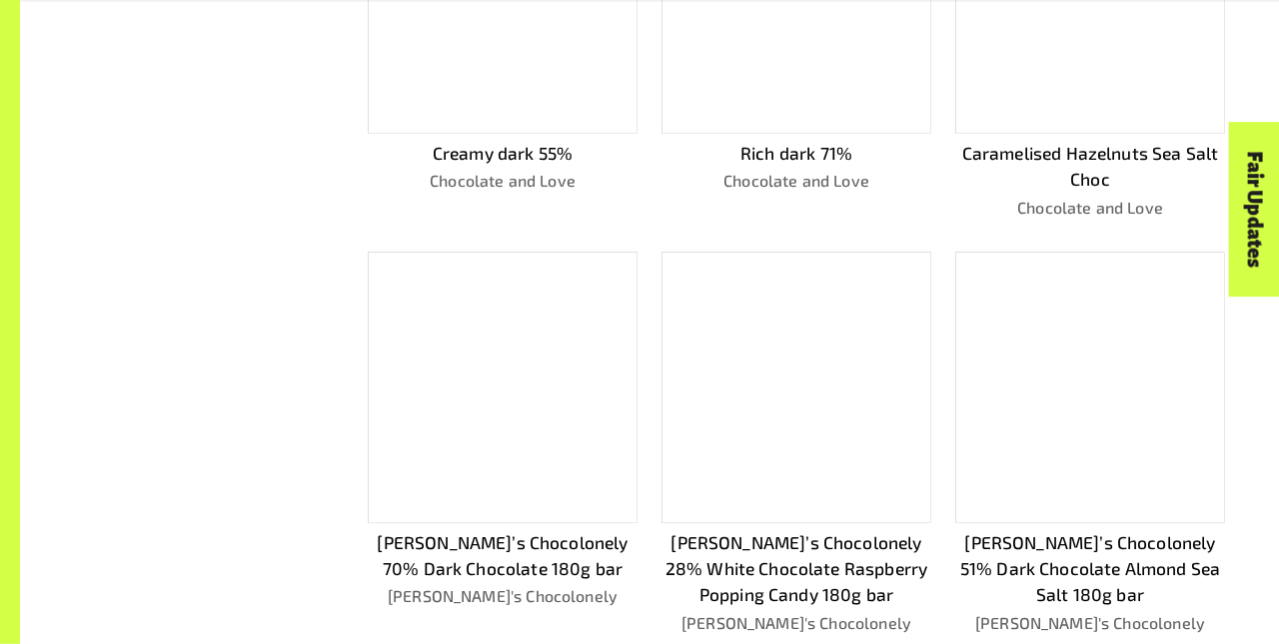
scroll to position [1119, 0]
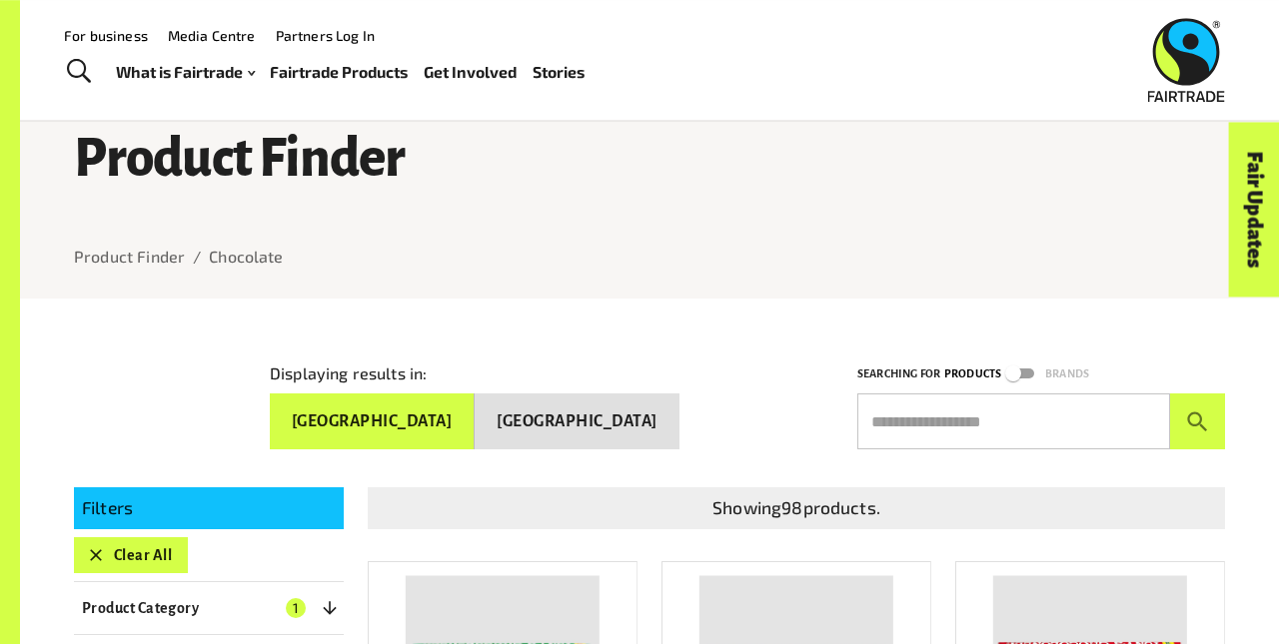
scroll to position [0, 0]
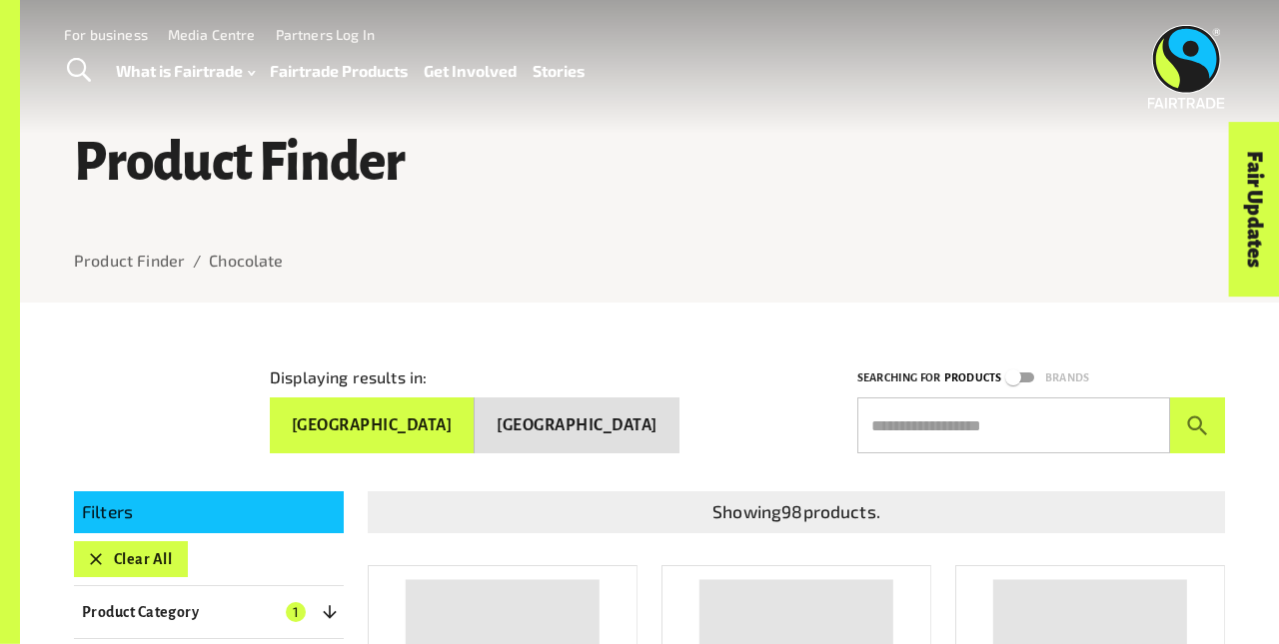
click at [130, 550] on button "Clear All" at bounding box center [131, 559] width 114 height 36
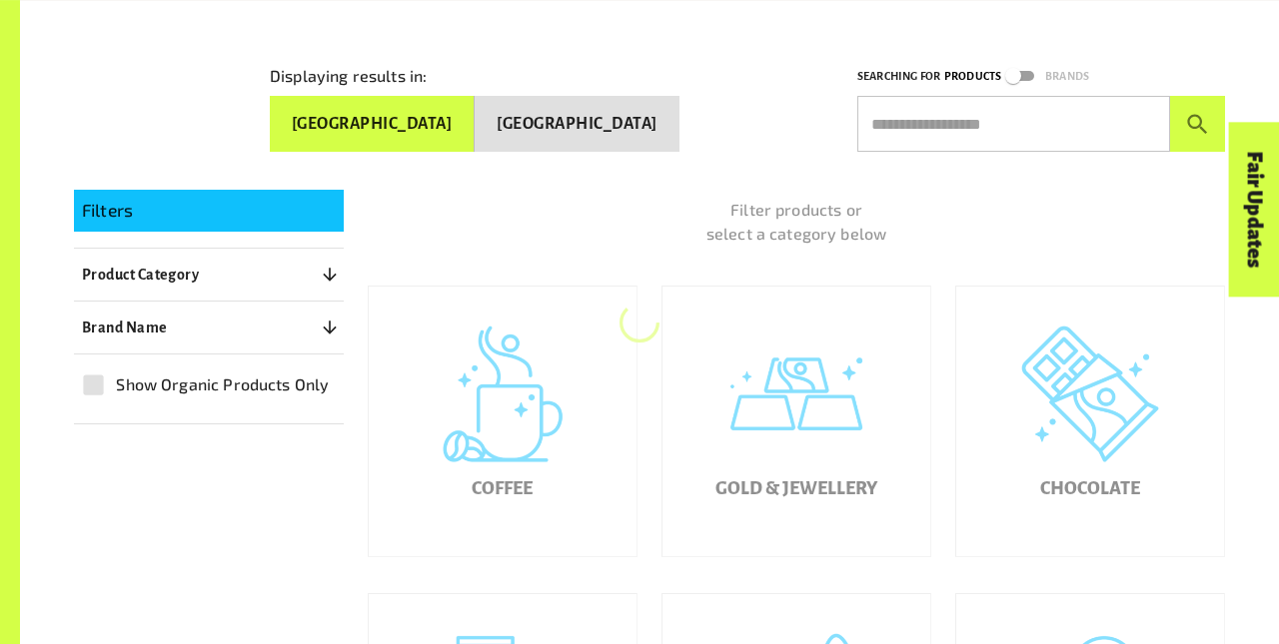
scroll to position [303, 0]
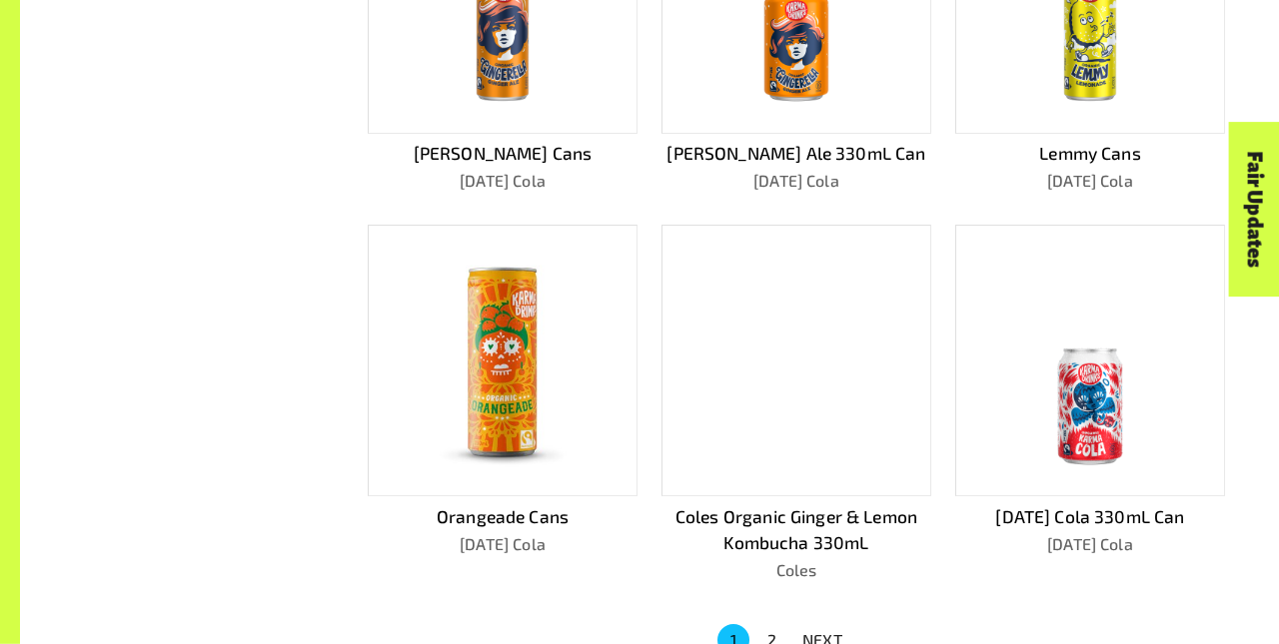
scroll to position [1094, 0]
click at [822, 631] on p "NEXT" at bounding box center [822, 639] width 40 height 24
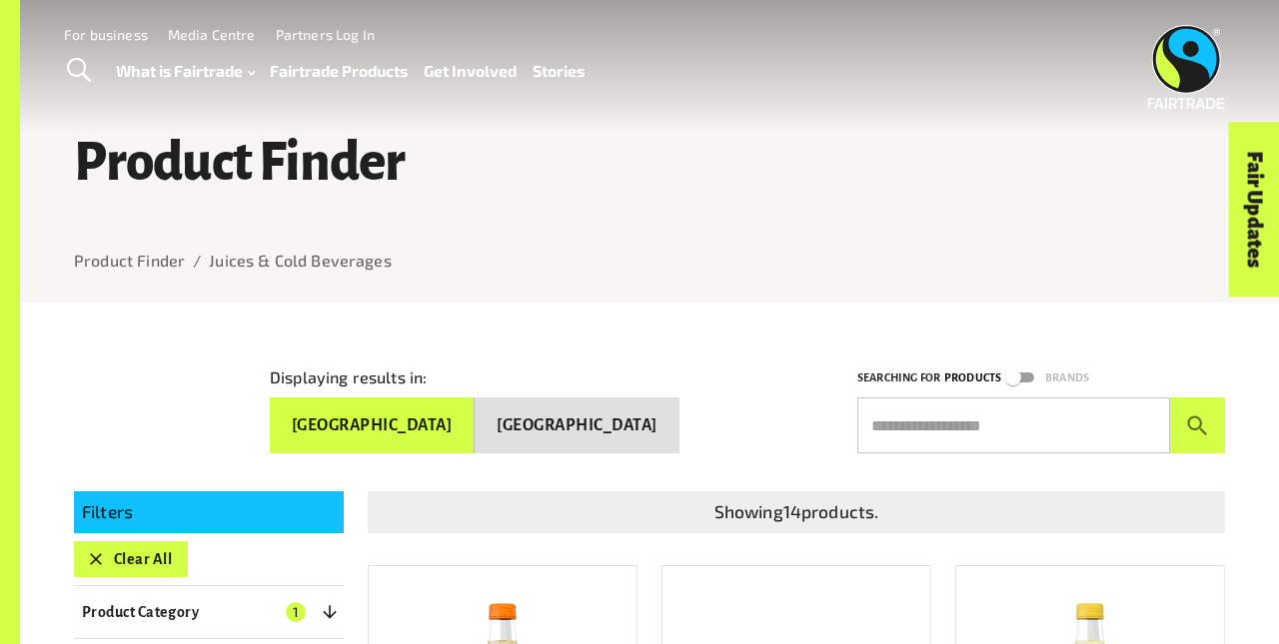
scroll to position [0, 0]
click at [130, 550] on button "Clear All" at bounding box center [131, 559] width 114 height 36
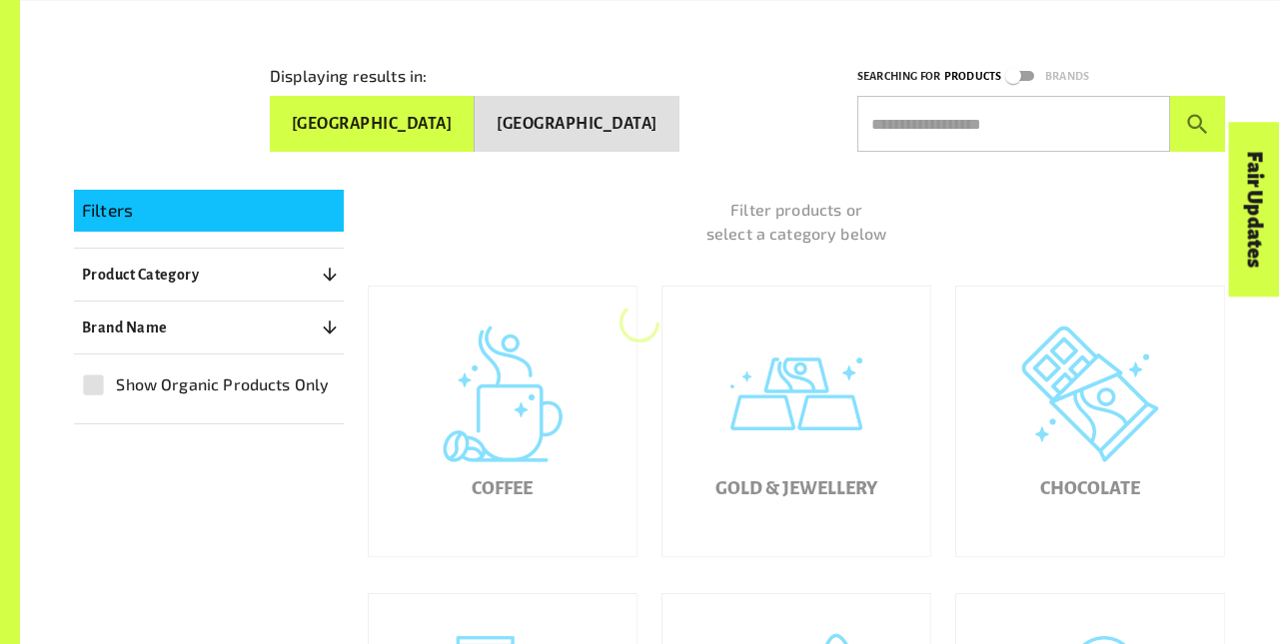
scroll to position [303, 0]
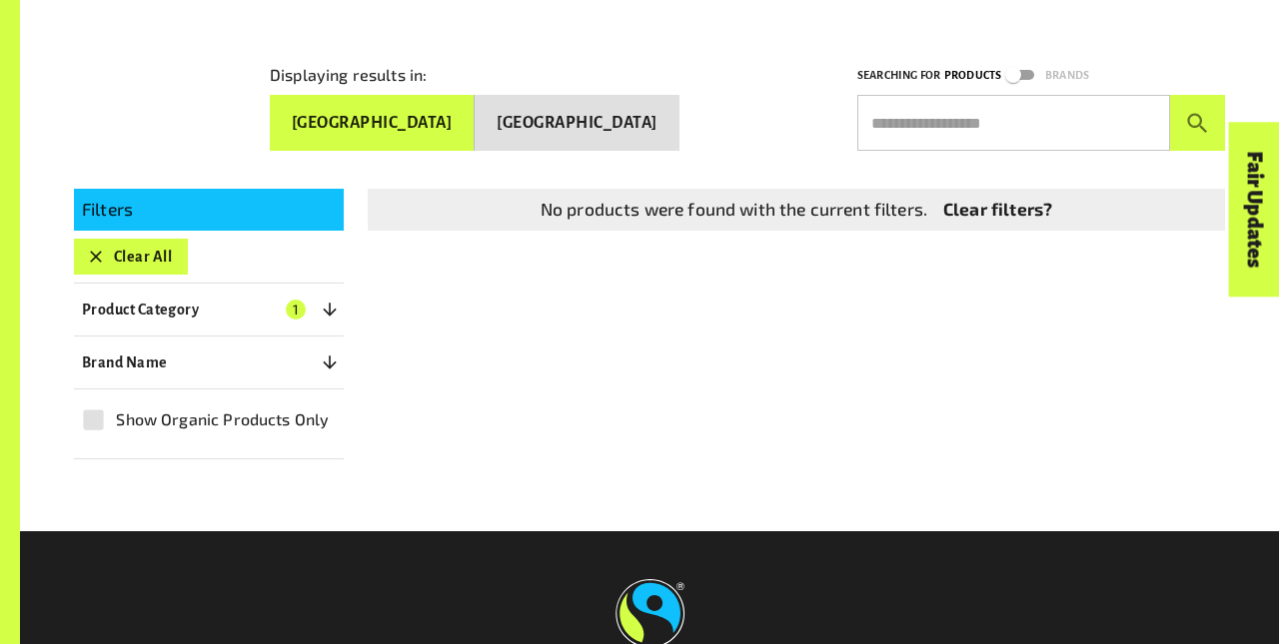
click at [130, 248] on button "Clear All" at bounding box center [131, 257] width 114 height 36
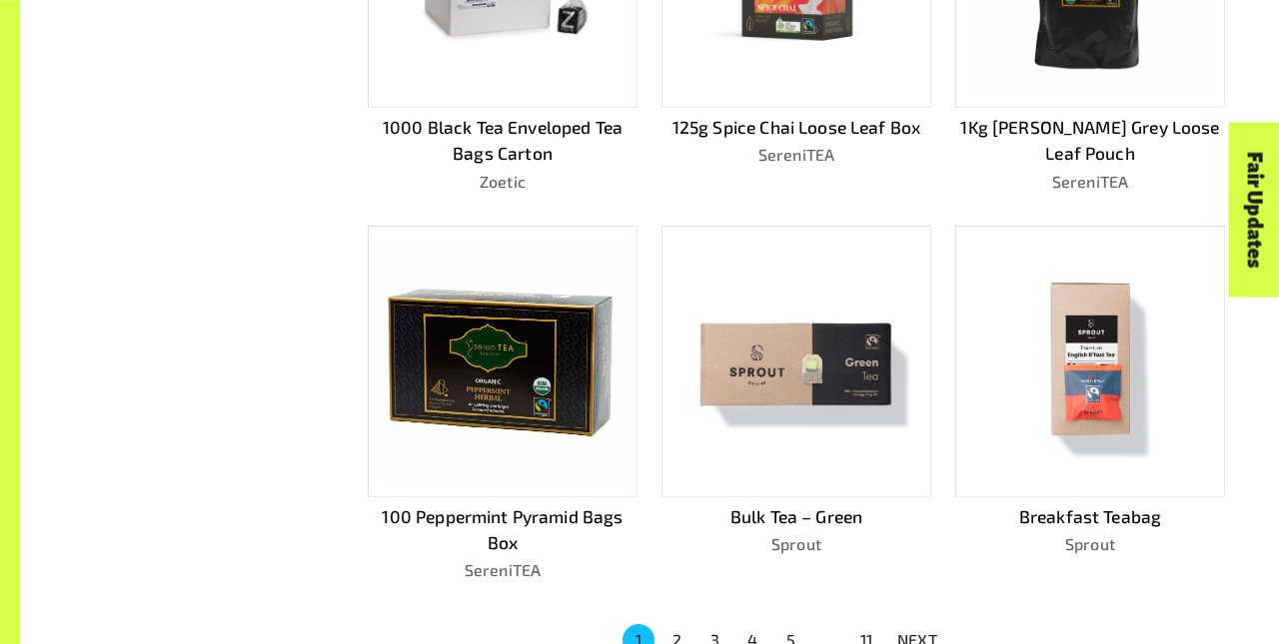
scroll to position [1120, 0]
click at [917, 631] on p "NEXT" at bounding box center [917, 639] width 40 height 24
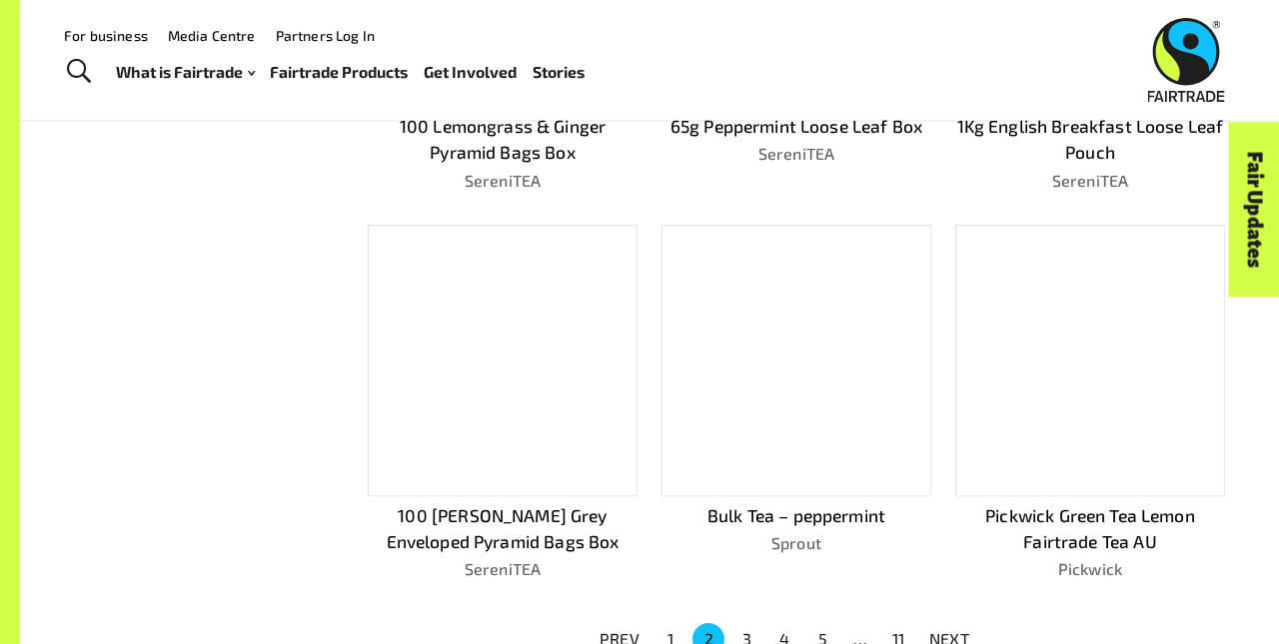
scroll to position [1093, 0]
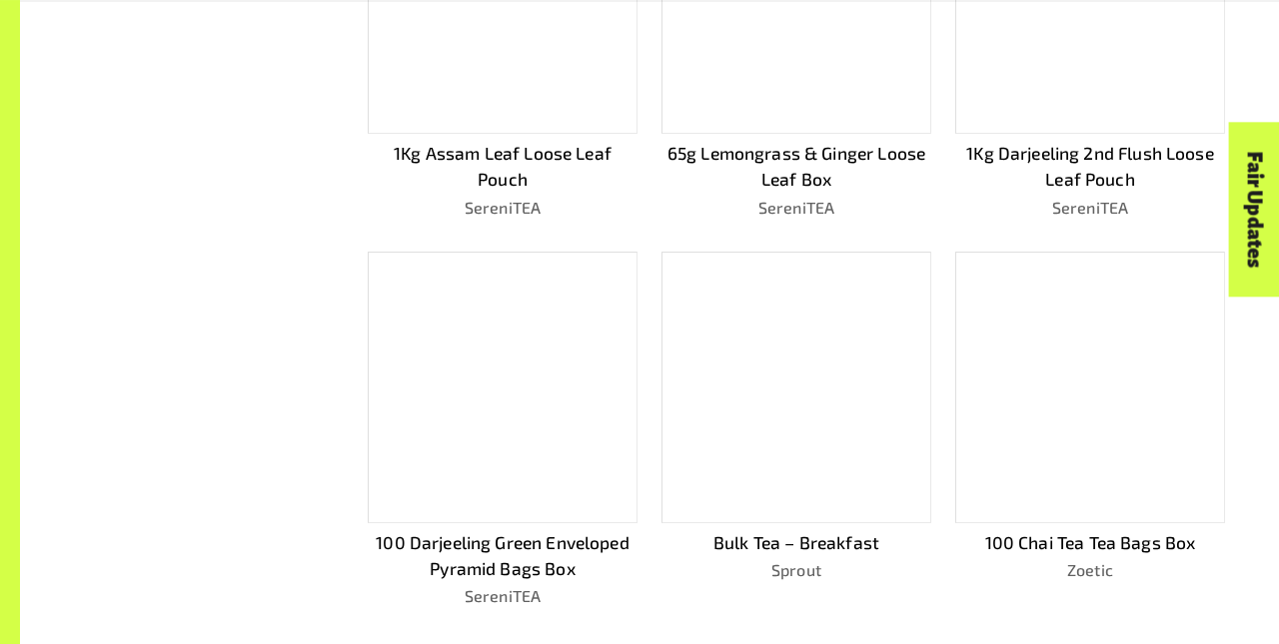
scroll to position [1120, 0]
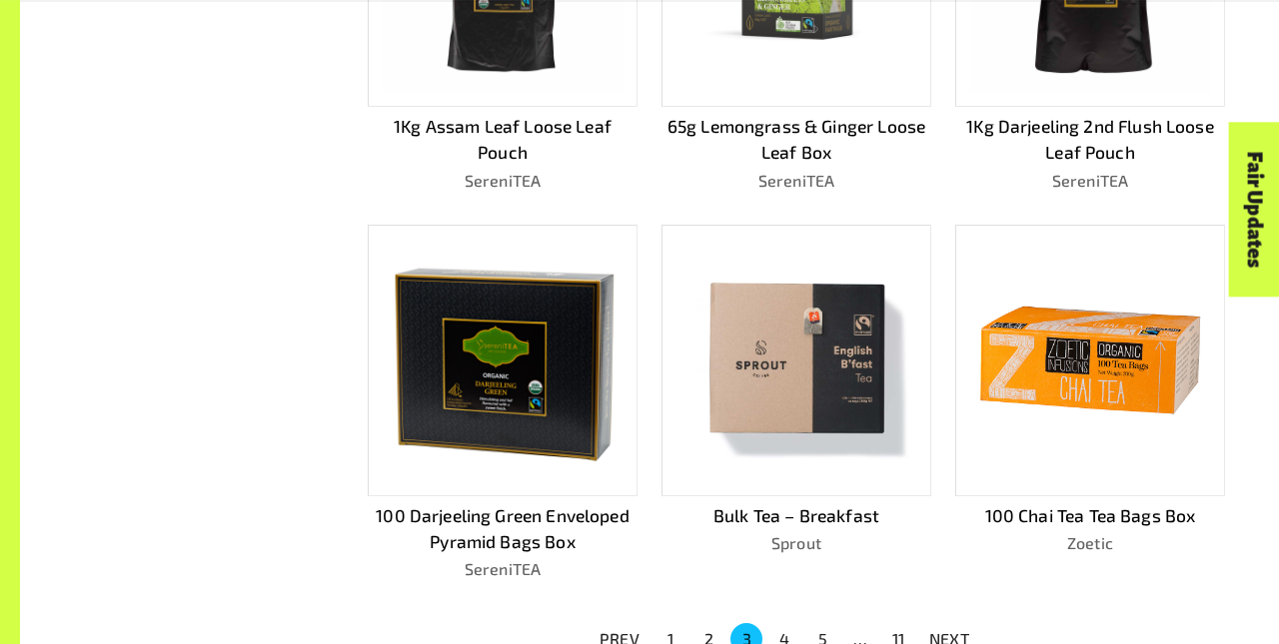
click at [949, 631] on p "NEXT" at bounding box center [949, 639] width 40 height 24
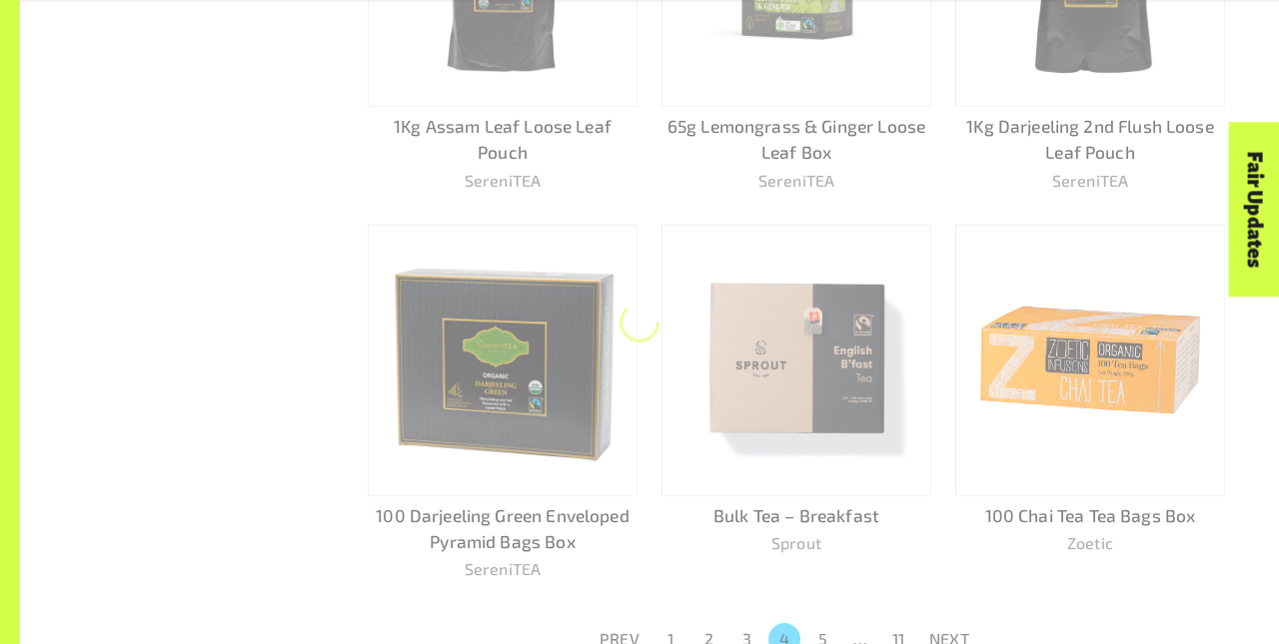
scroll to position [1093, 0]
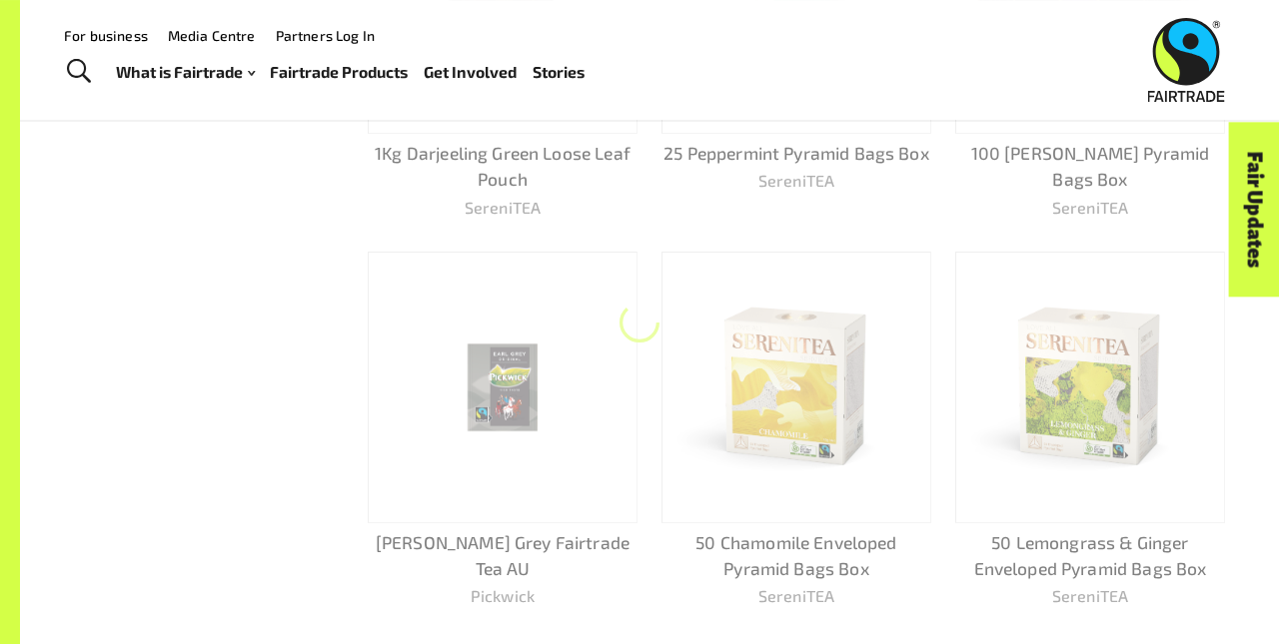
scroll to position [1120, 0]
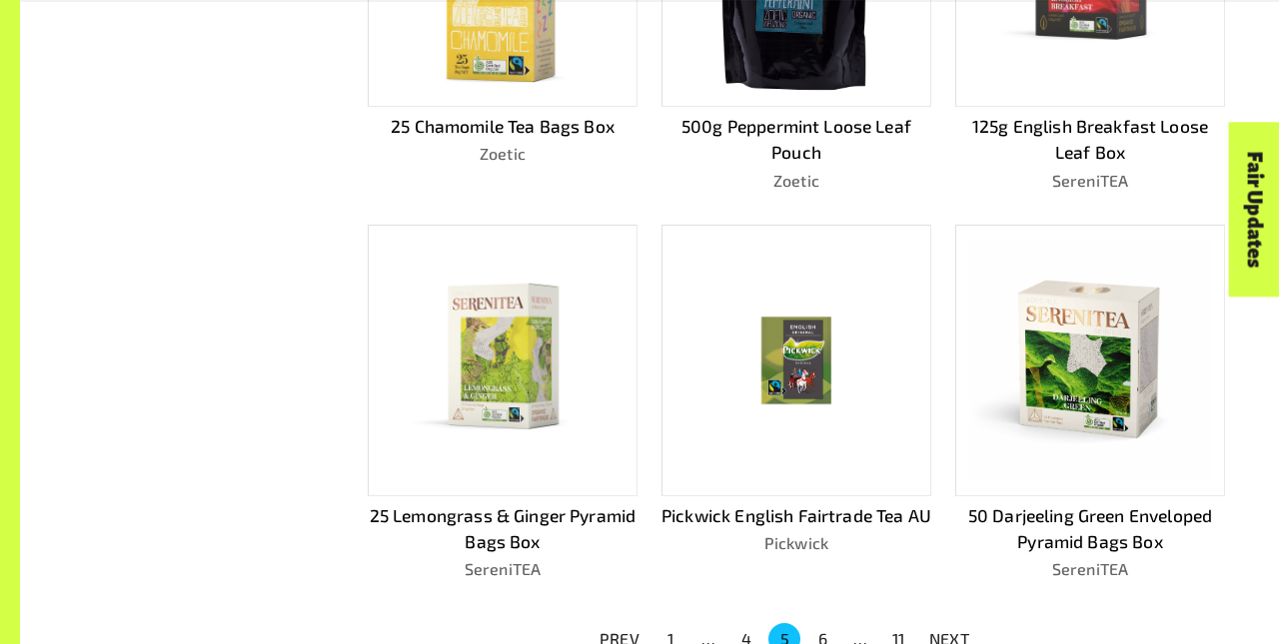
click at [949, 631] on p "NEXT" at bounding box center [949, 639] width 40 height 24
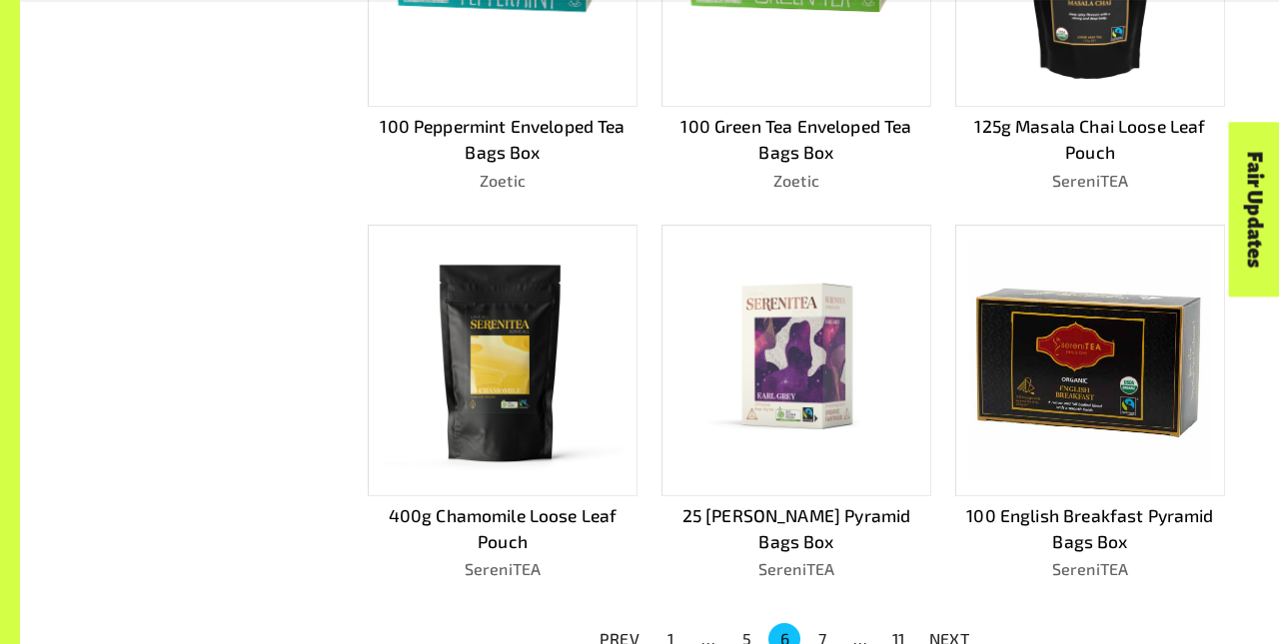
click at [949, 631] on p "NEXT" at bounding box center [949, 639] width 40 height 24
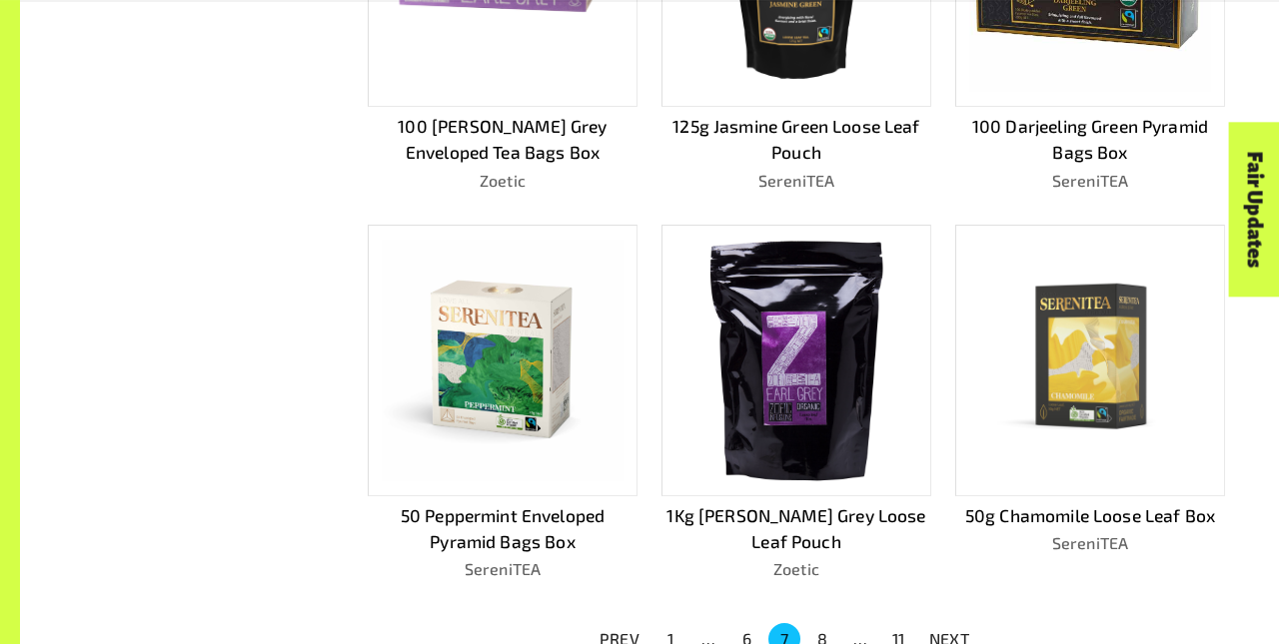
click at [949, 631] on p "NEXT" at bounding box center [949, 639] width 40 height 24
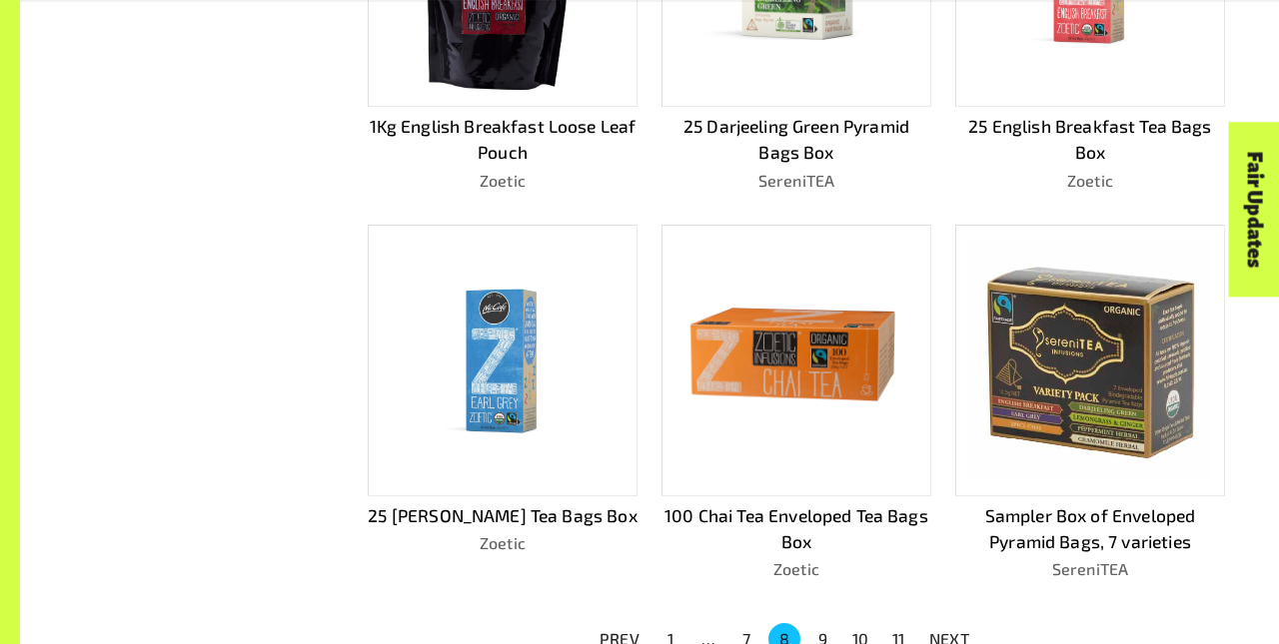
click at [949, 631] on p "NEXT" at bounding box center [949, 639] width 40 height 24
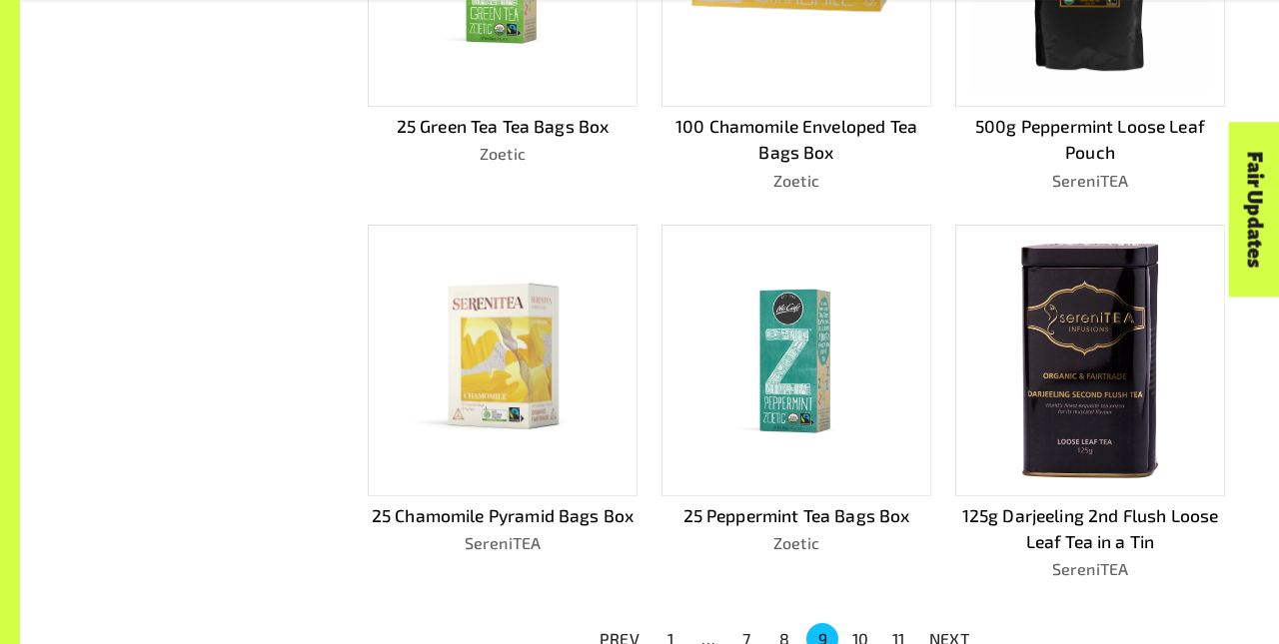
click at [949, 631] on p "NEXT" at bounding box center [949, 639] width 40 height 24
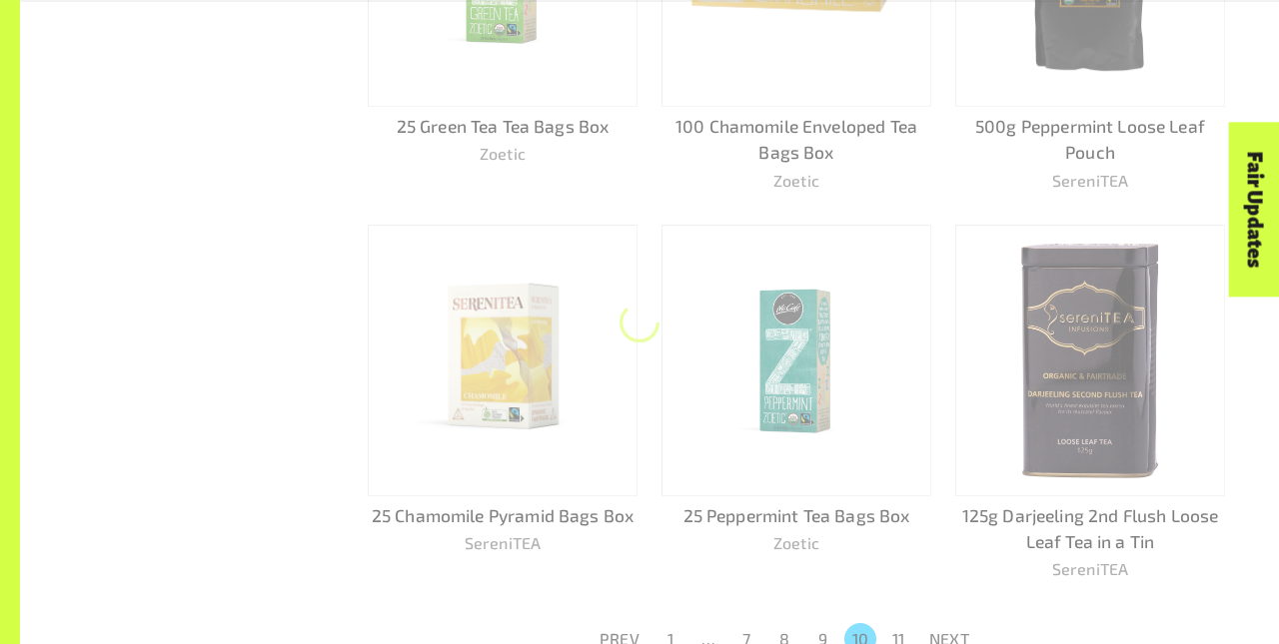
scroll to position [1093, 0]
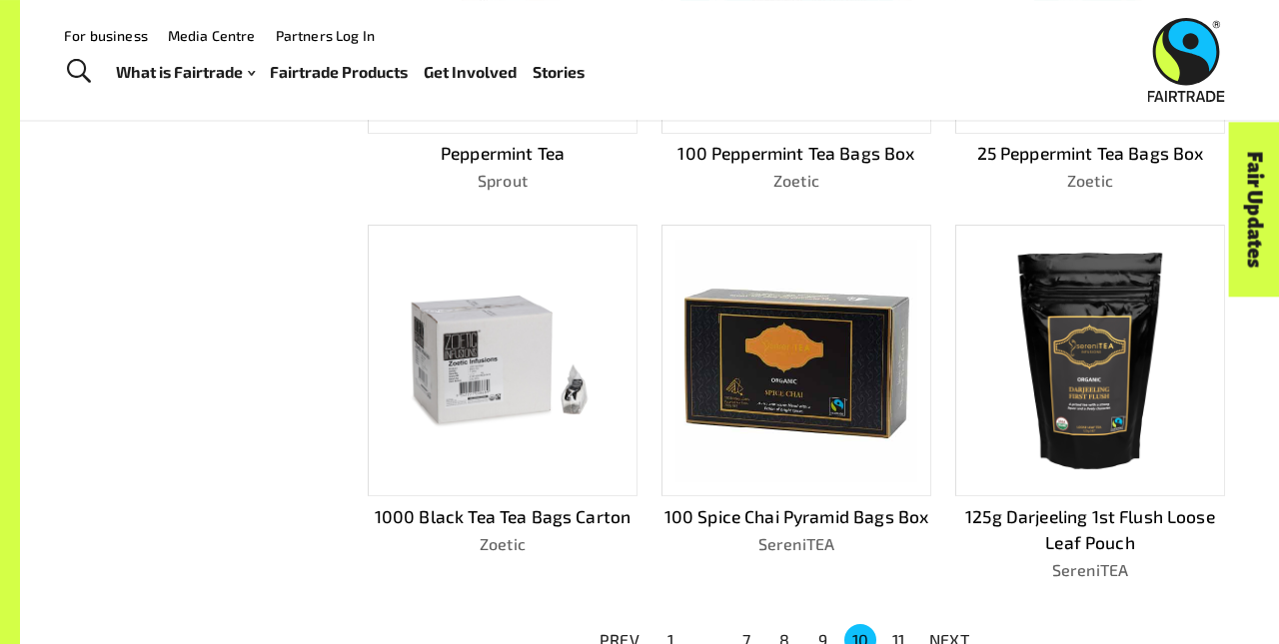
click at [949, 631] on p "NEXT" at bounding box center [949, 640] width 40 height 24
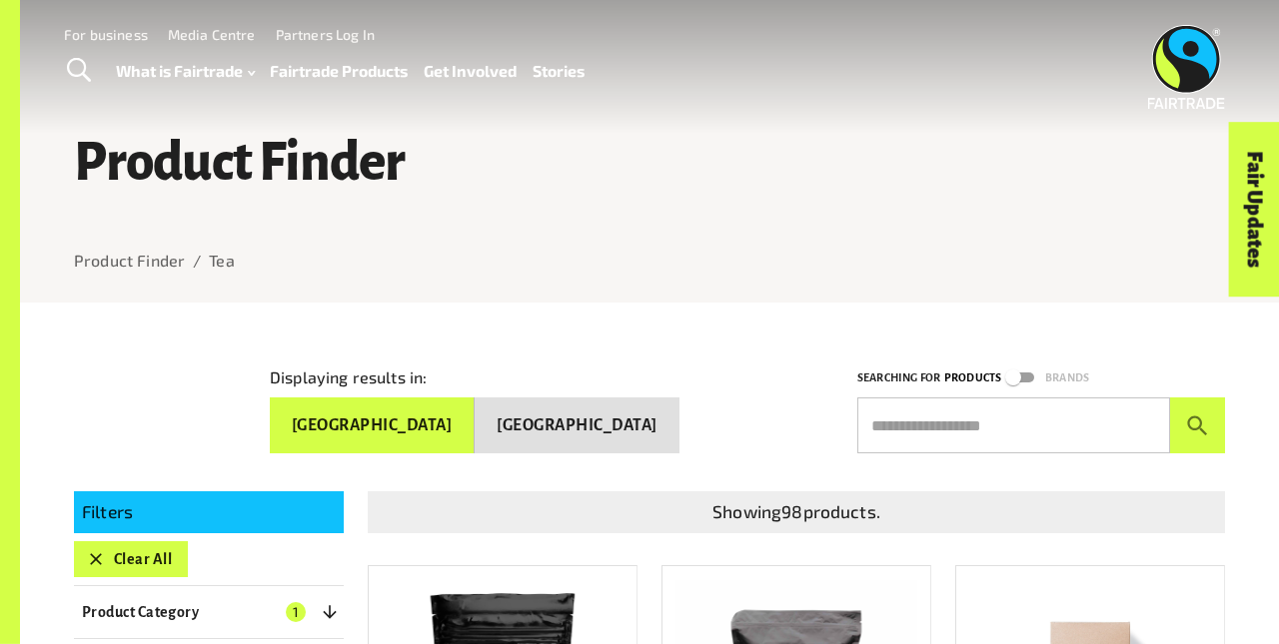
scroll to position [0, 0]
click at [130, 550] on button "Clear All" at bounding box center [131, 559] width 114 height 36
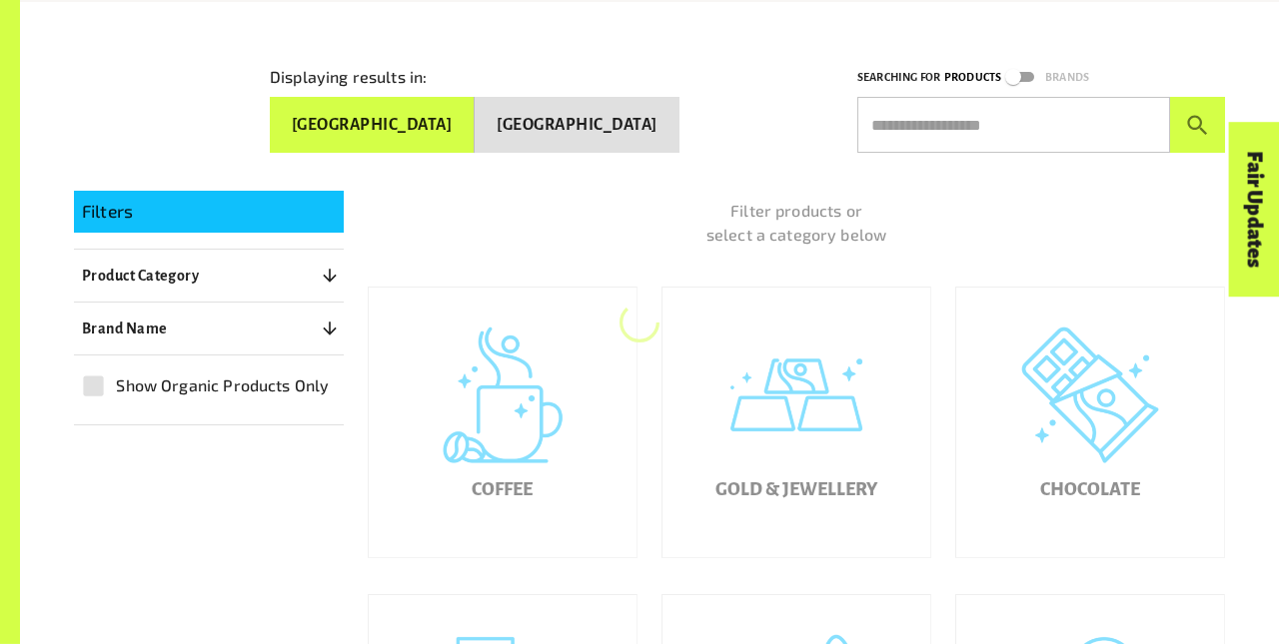
scroll to position [303, 0]
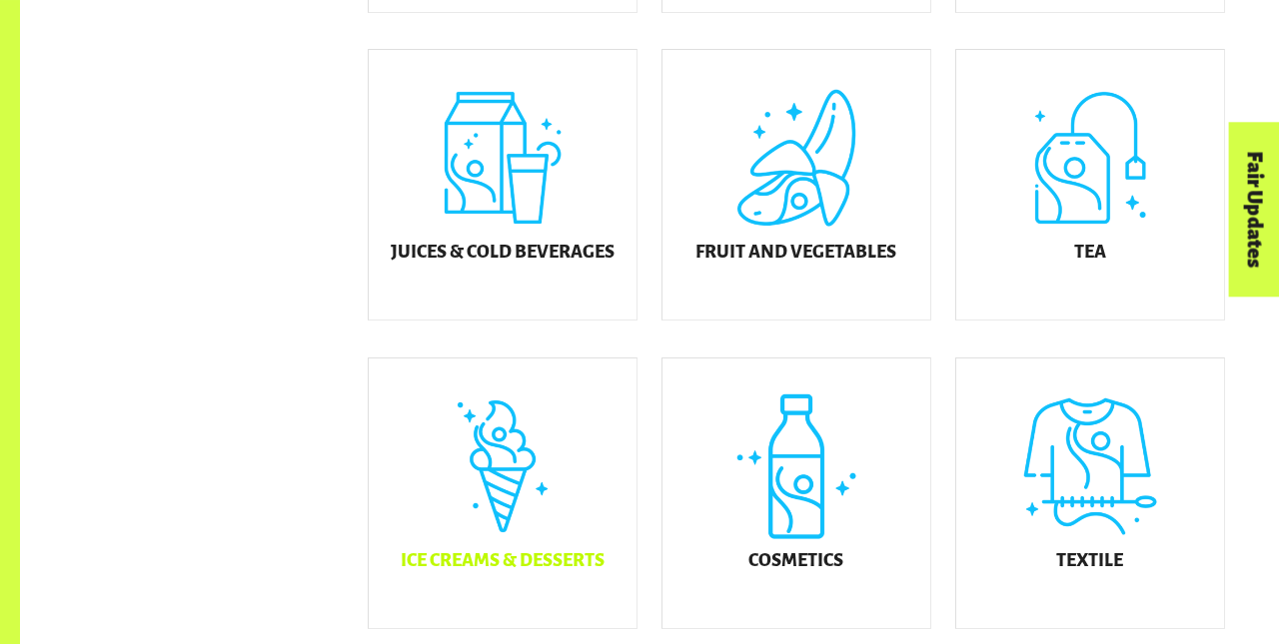
click at [502, 508] on div "Ice Creams & Desserts" at bounding box center [503, 494] width 268 height 270
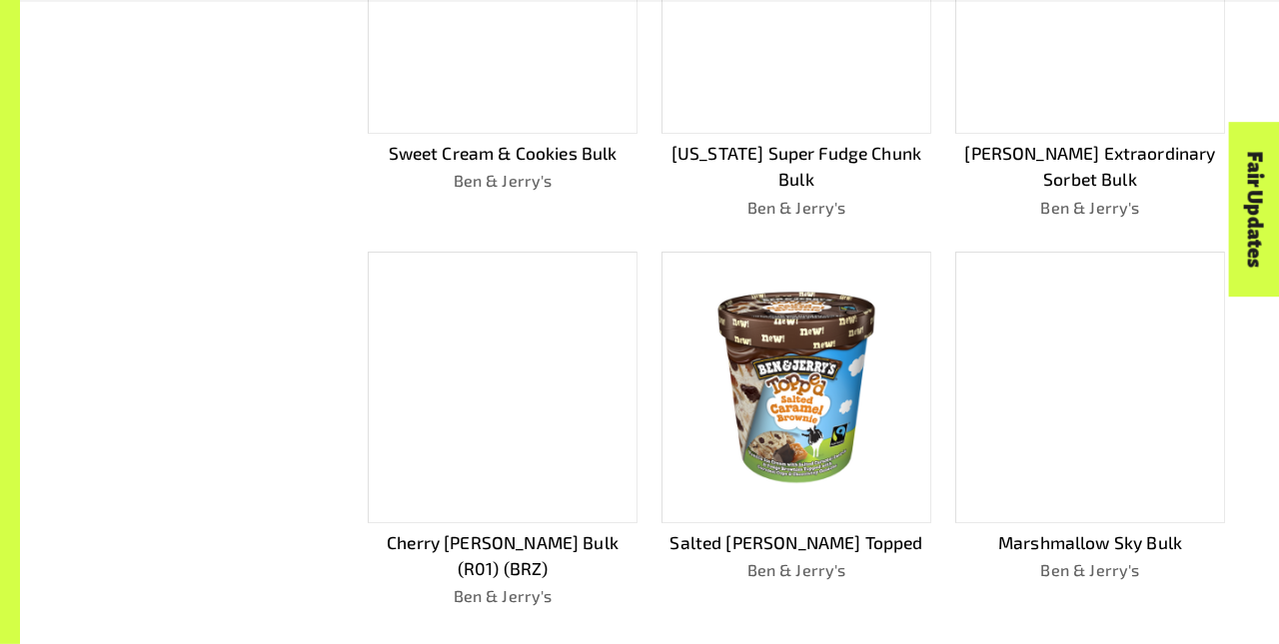
scroll to position [1094, 0]
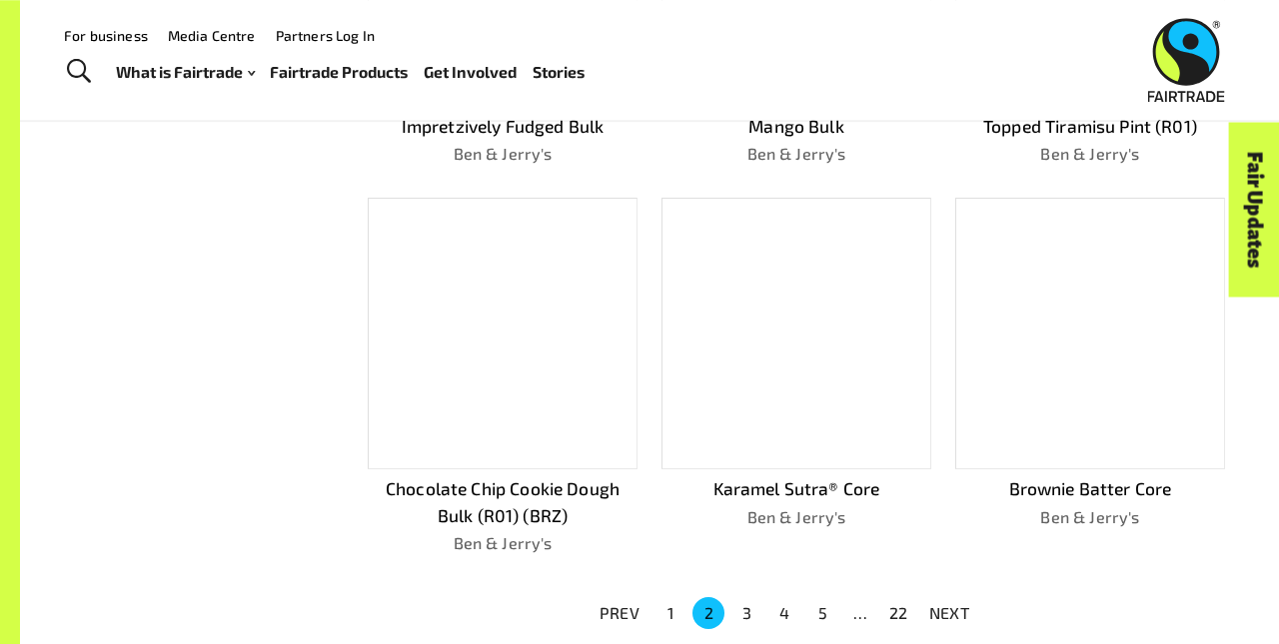
scroll to position [1067, 0]
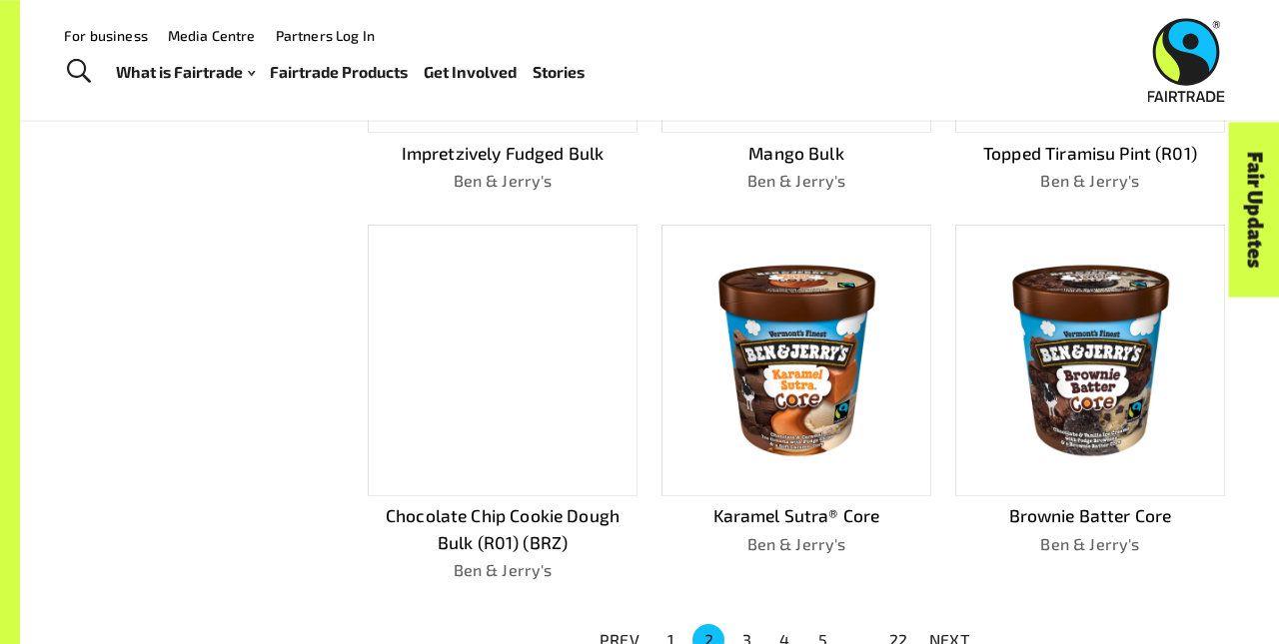
click at [949, 631] on p "NEXT" at bounding box center [949, 640] width 40 height 24
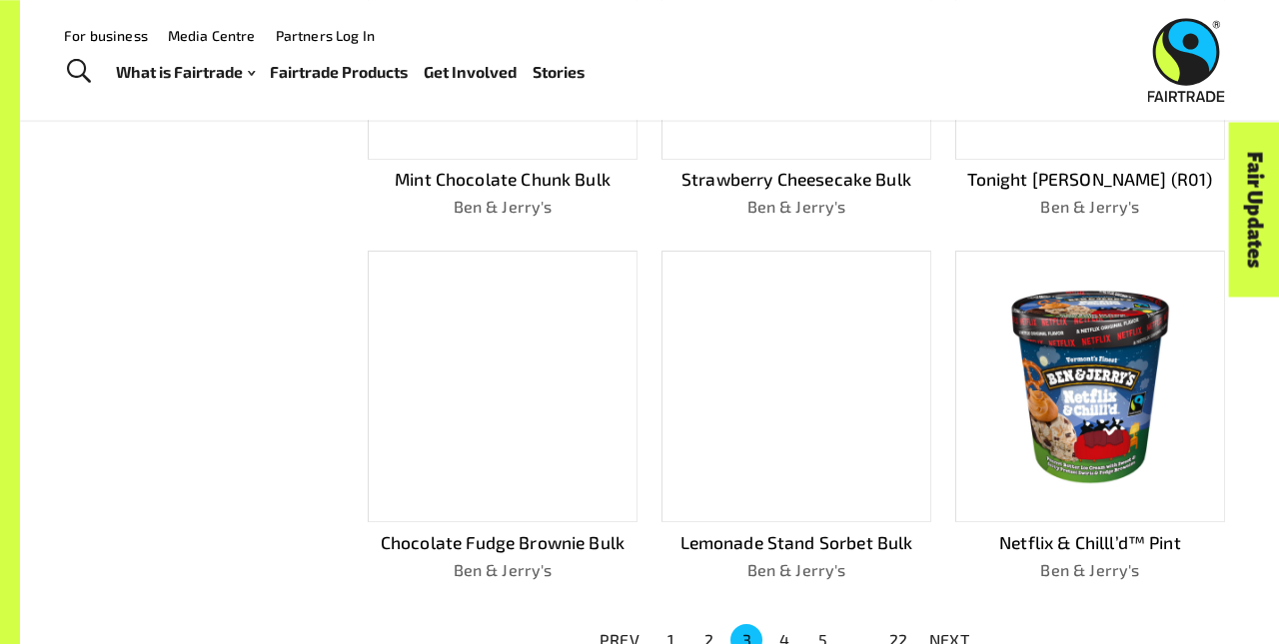
click at [949, 631] on p "NEXT" at bounding box center [949, 640] width 40 height 24
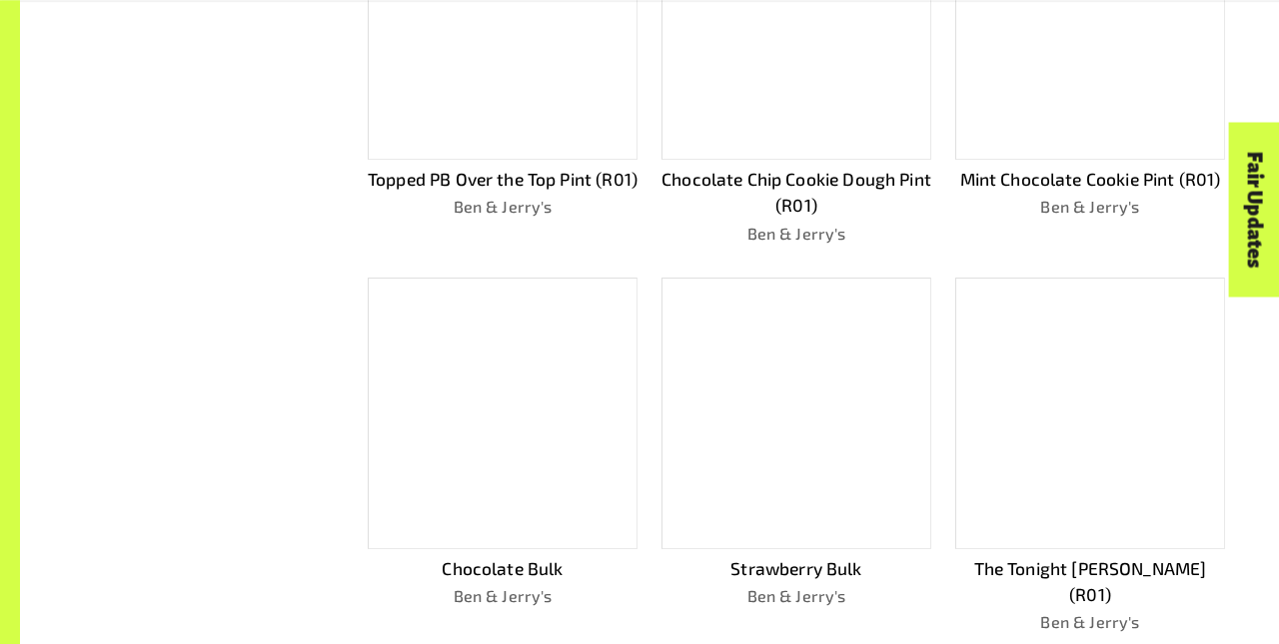
scroll to position [1094, 0]
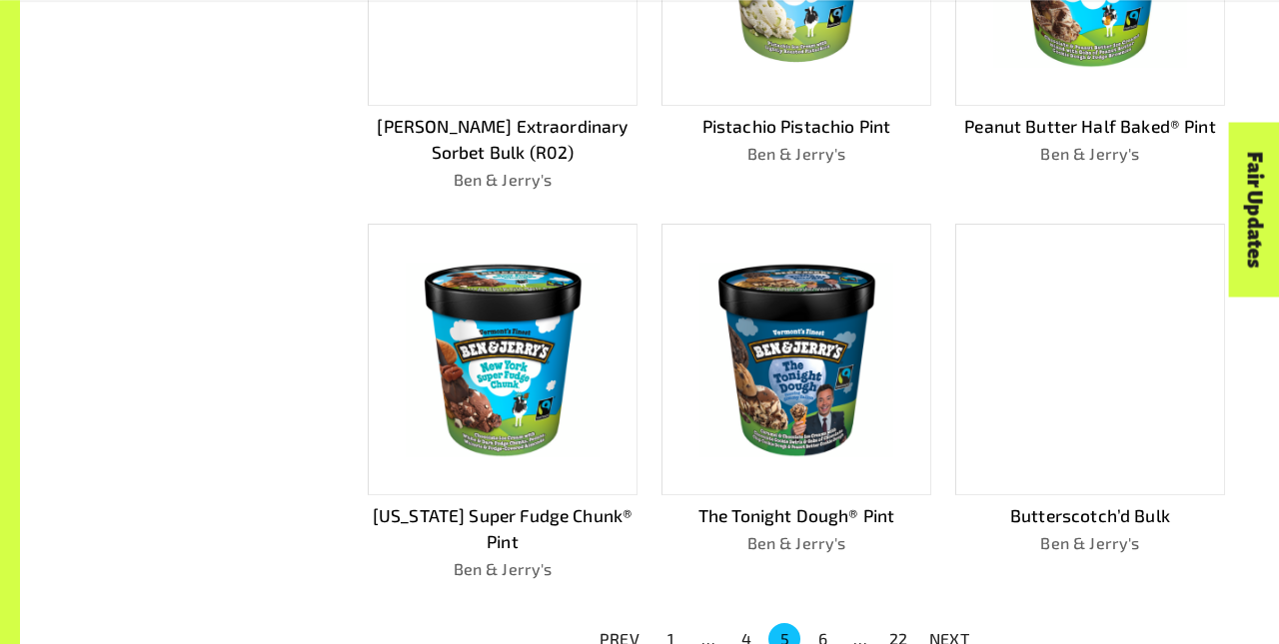
click at [949, 631] on p "NEXT" at bounding box center [949, 639] width 40 height 24
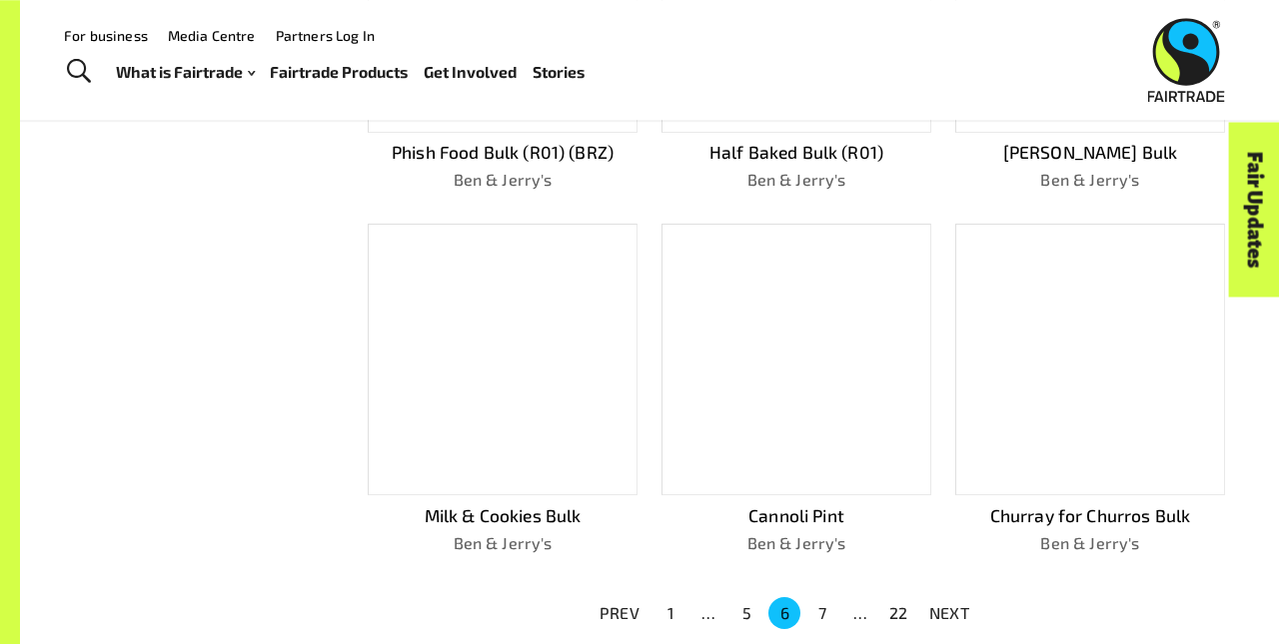
scroll to position [1067, 0]
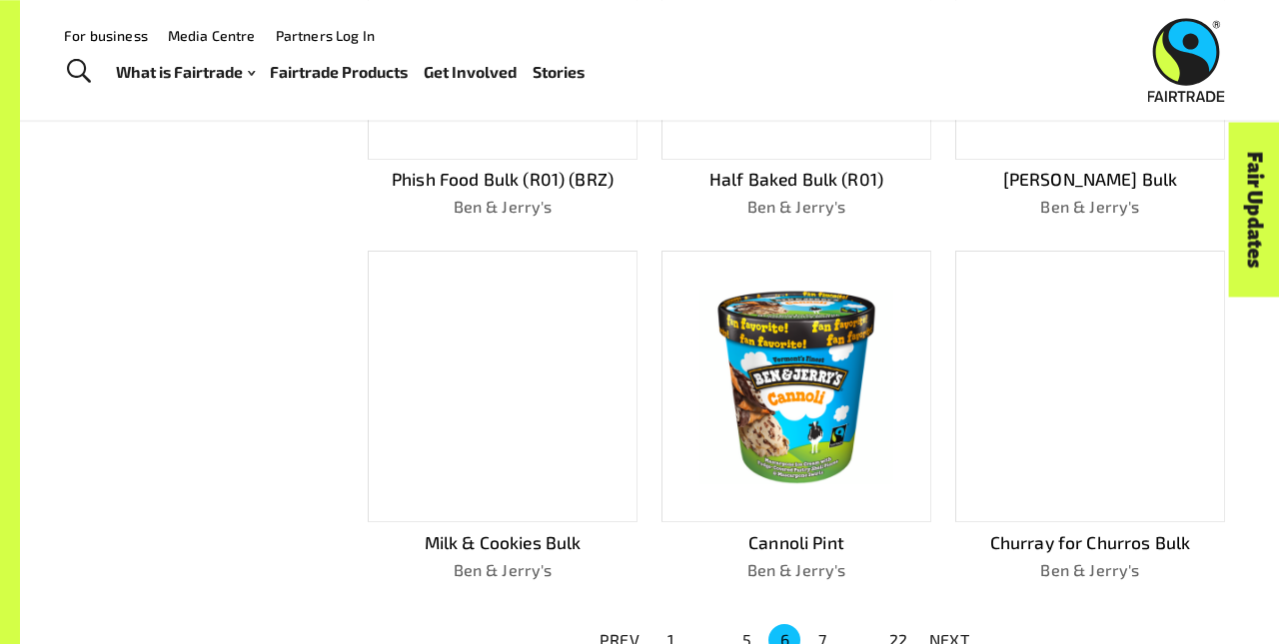
click at [949, 631] on p "NEXT" at bounding box center [949, 640] width 40 height 24
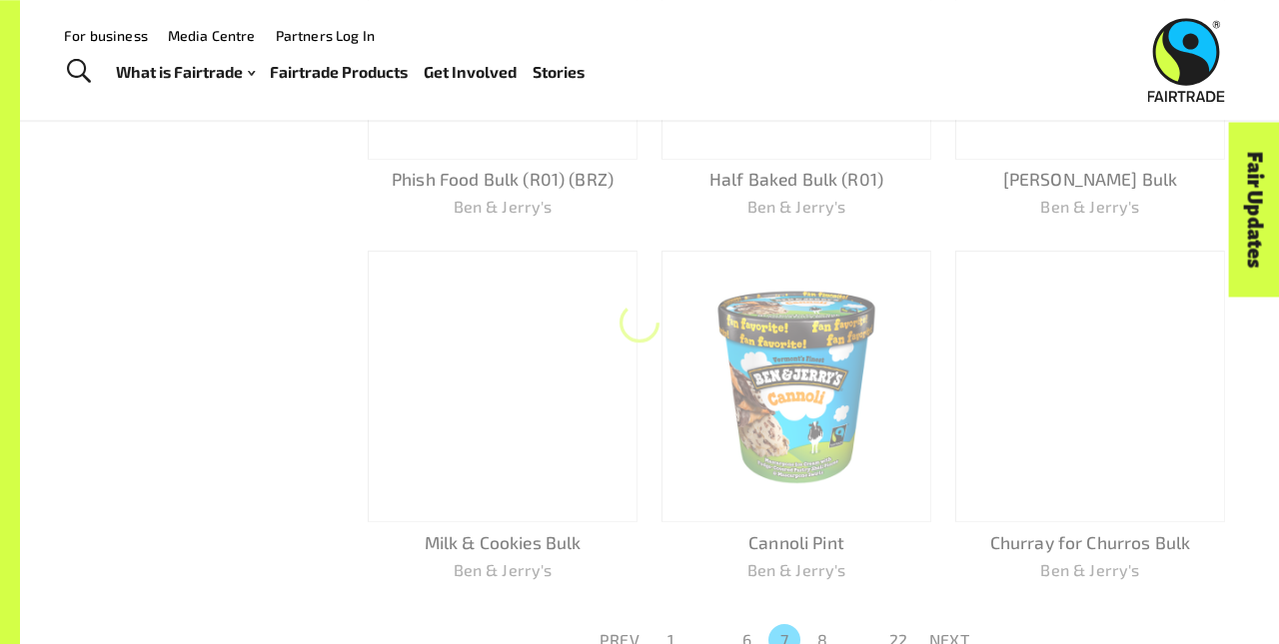
scroll to position [1094, 0]
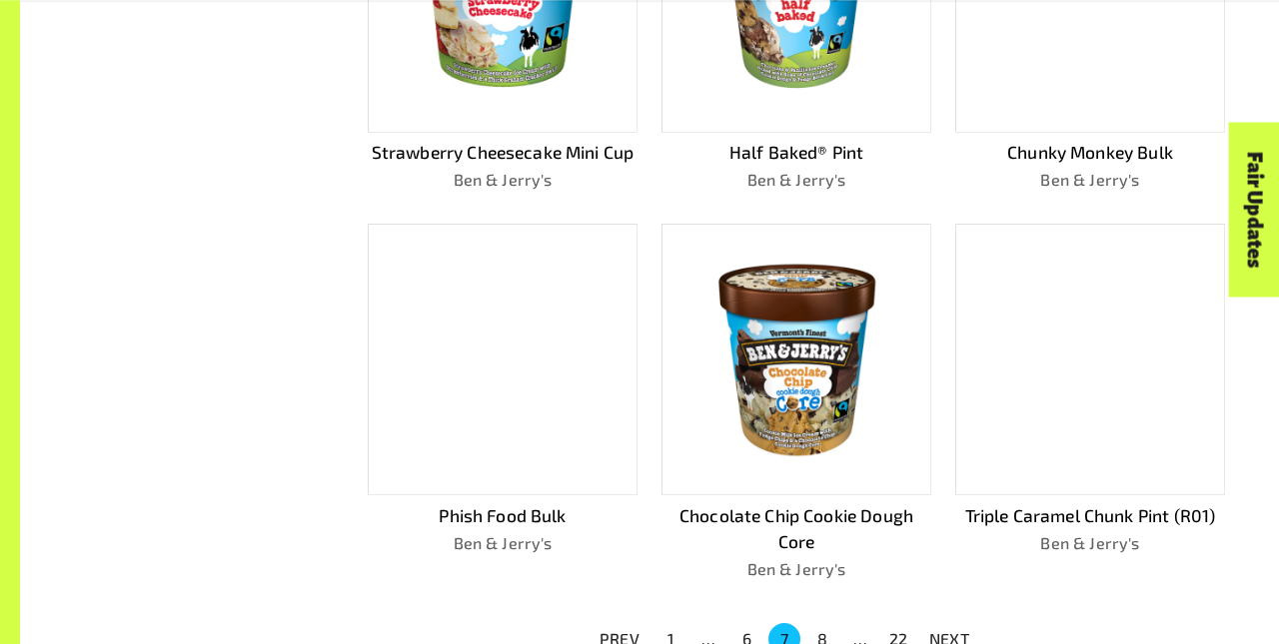
click at [949, 631] on p "NEXT" at bounding box center [949, 639] width 40 height 24
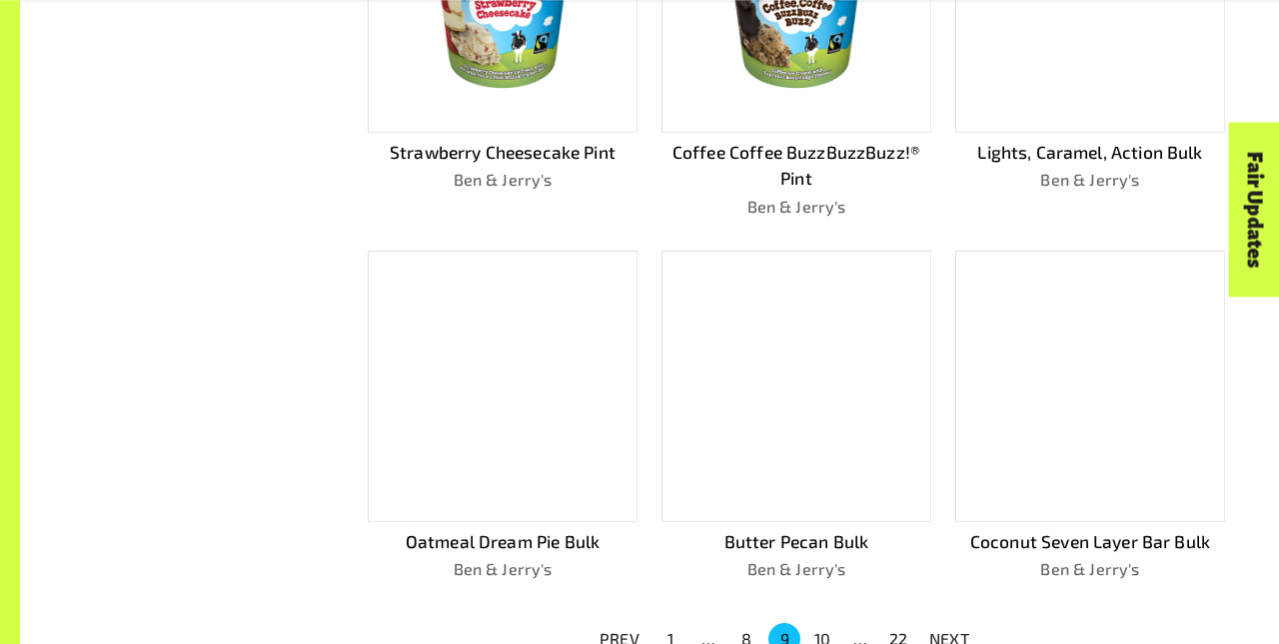
click at [949, 631] on p "NEXT" at bounding box center [949, 639] width 40 height 24
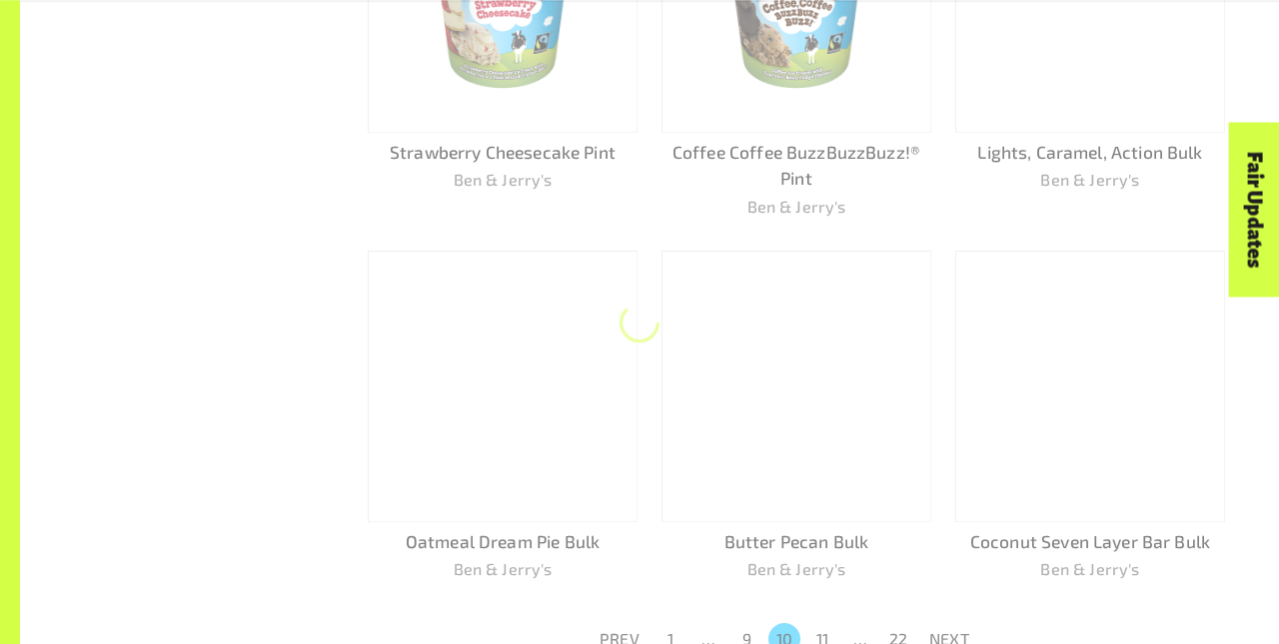
scroll to position [1067, 0]
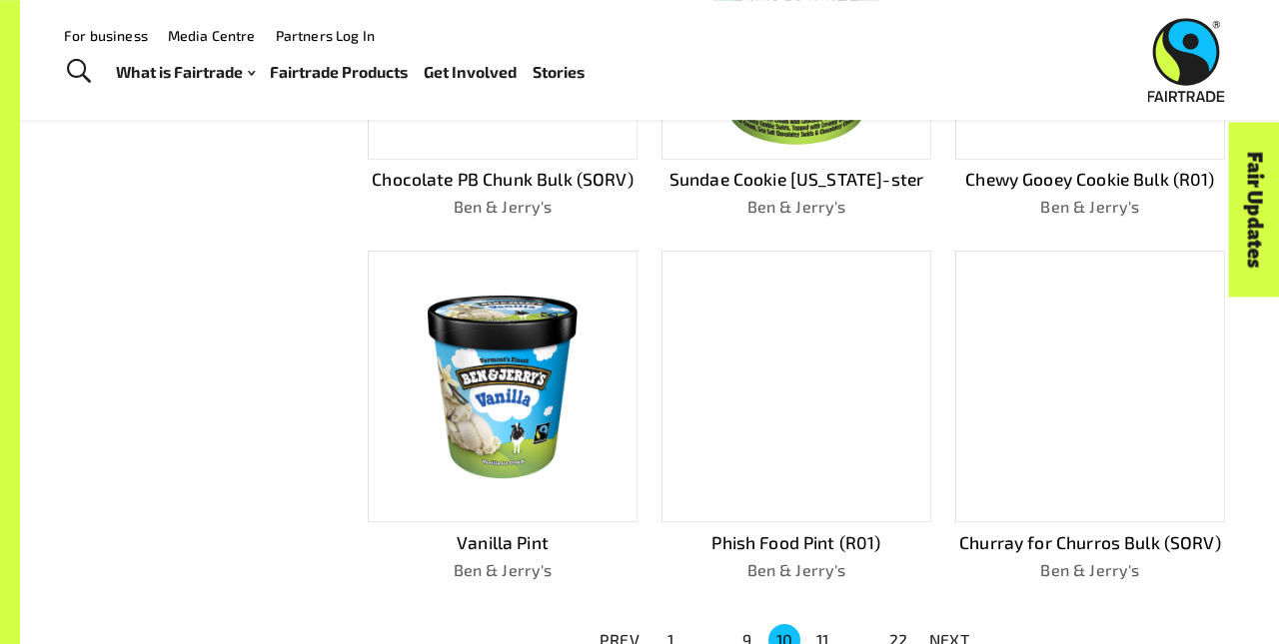
click at [949, 631] on p "NEXT" at bounding box center [949, 640] width 40 height 24
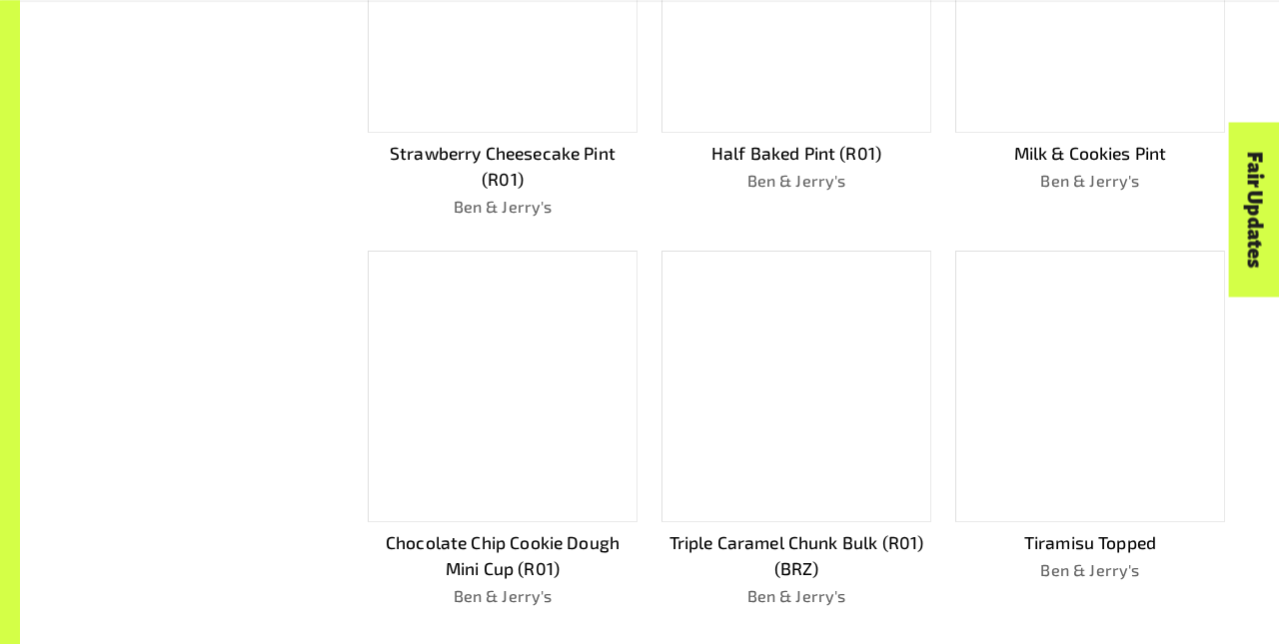
scroll to position [1094, 0]
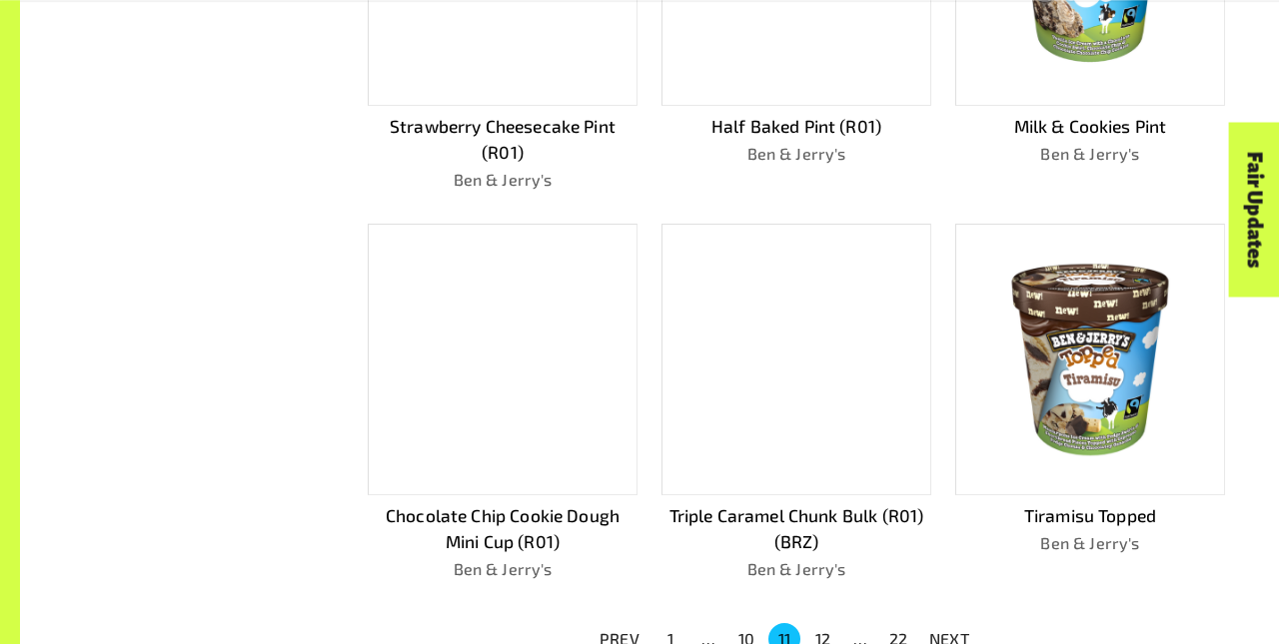
click at [949, 631] on p "NEXT" at bounding box center [949, 639] width 40 height 24
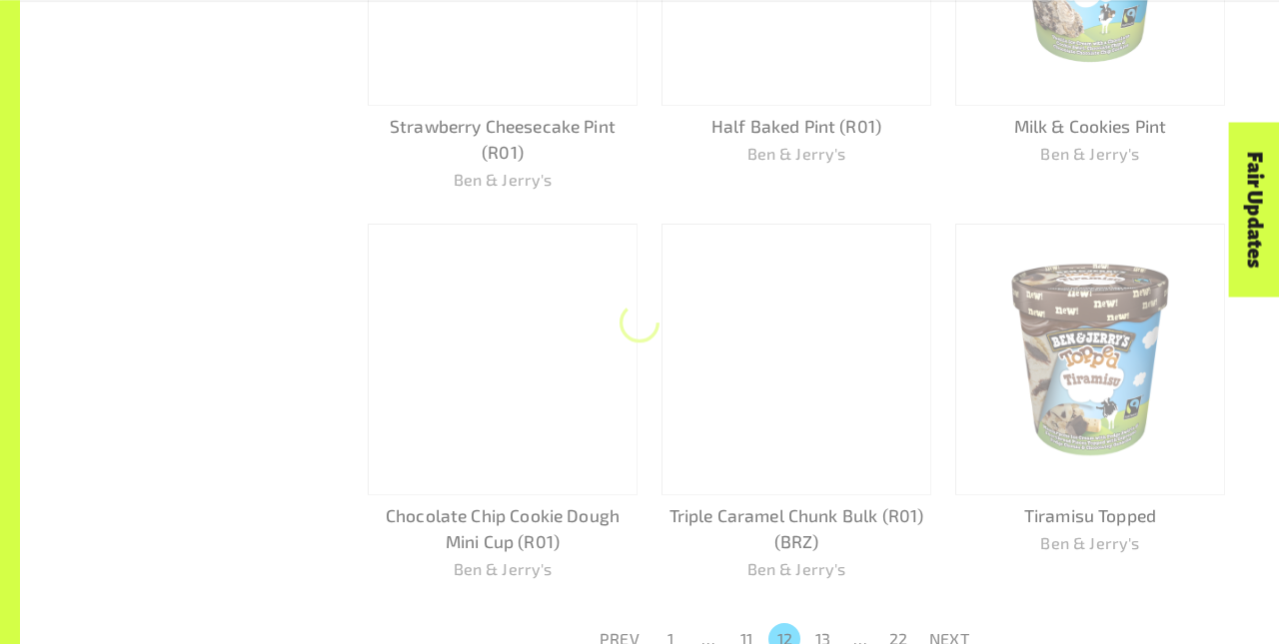
scroll to position [1067, 0]
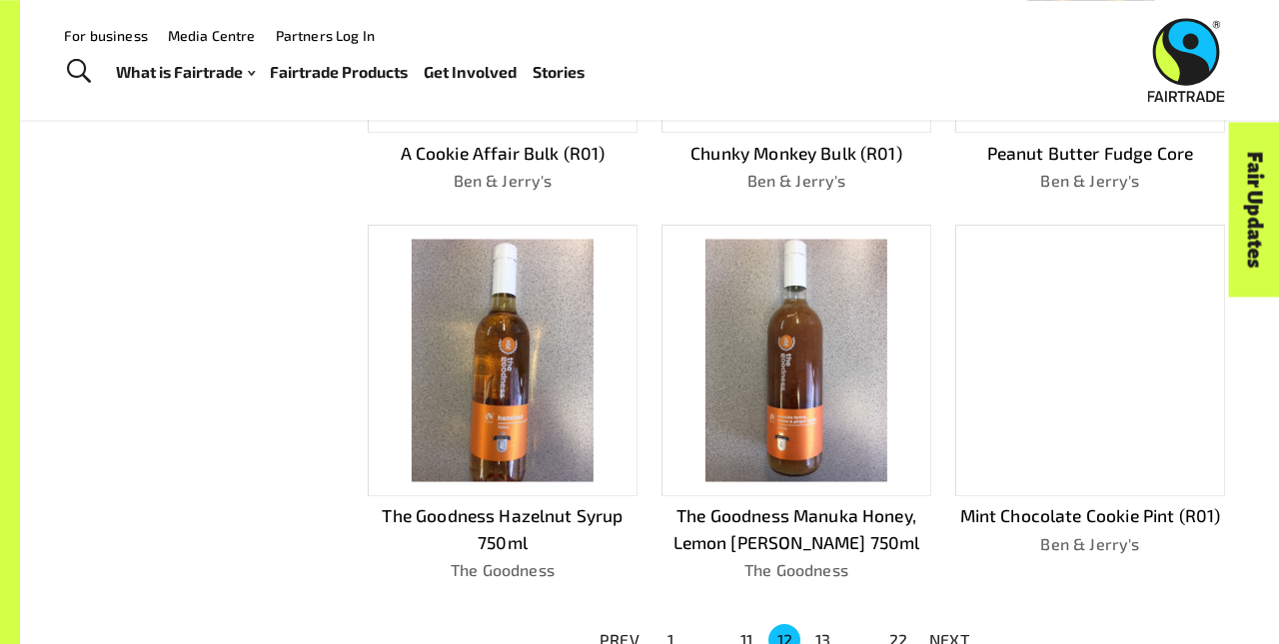
click at [949, 631] on p "NEXT" at bounding box center [949, 640] width 40 height 24
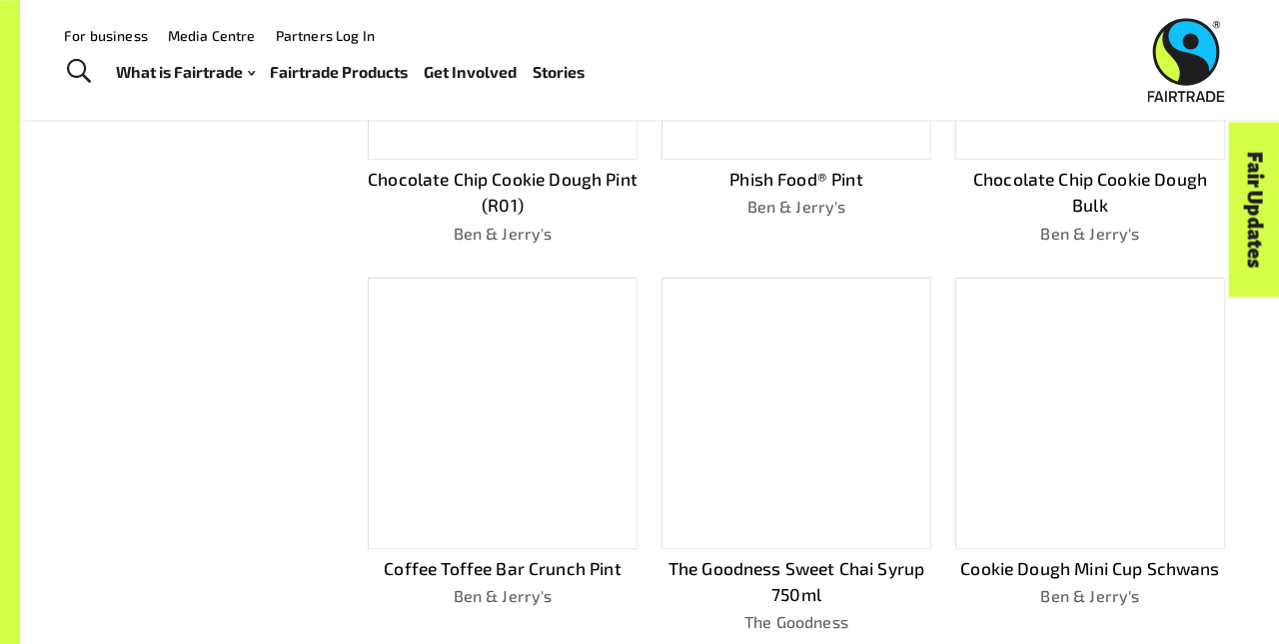
scroll to position [1120, 0]
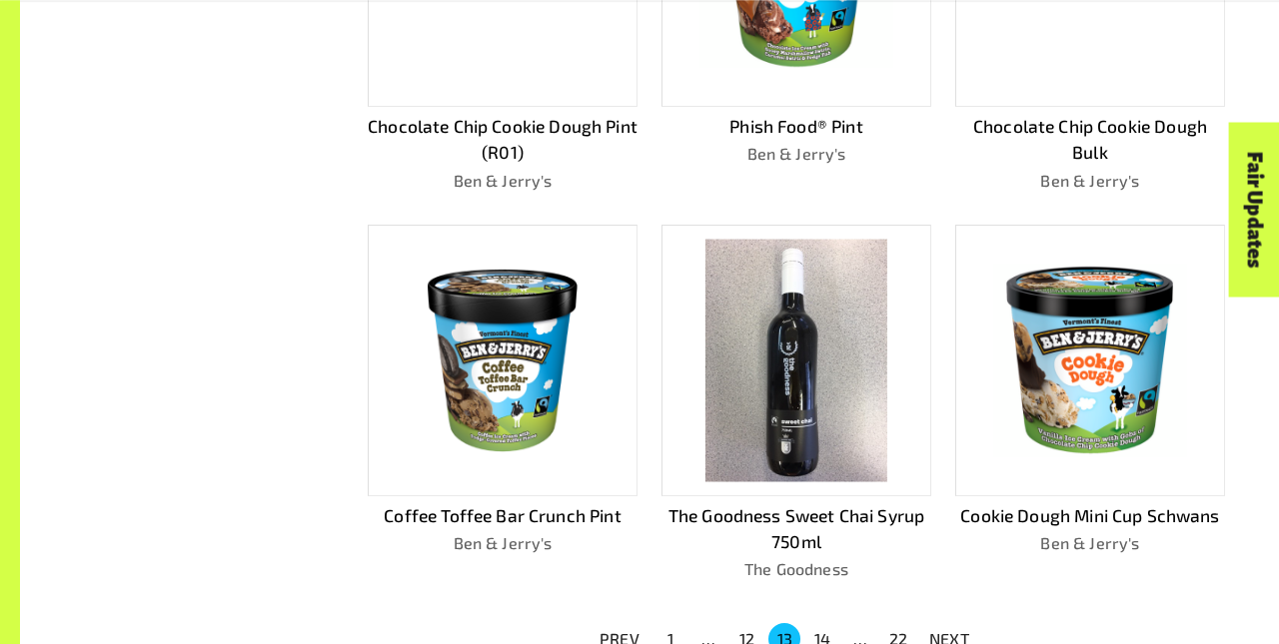
click at [949, 631] on p "NEXT" at bounding box center [949, 639] width 40 height 24
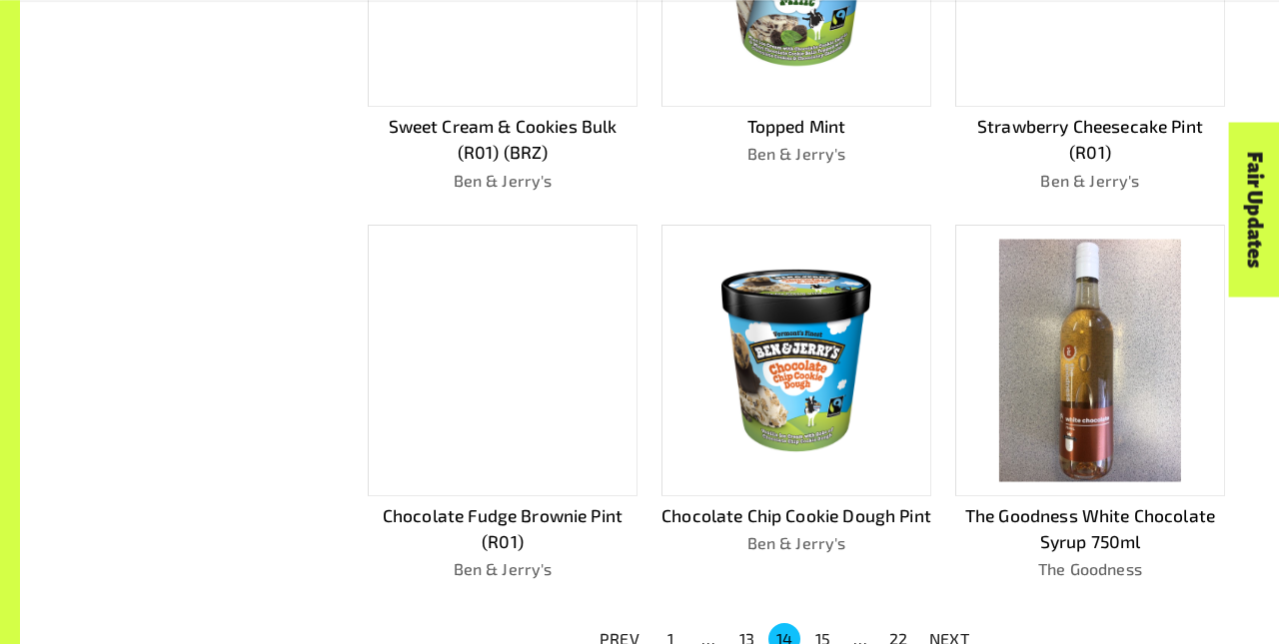
click at [949, 631] on p "NEXT" at bounding box center [949, 639] width 40 height 24
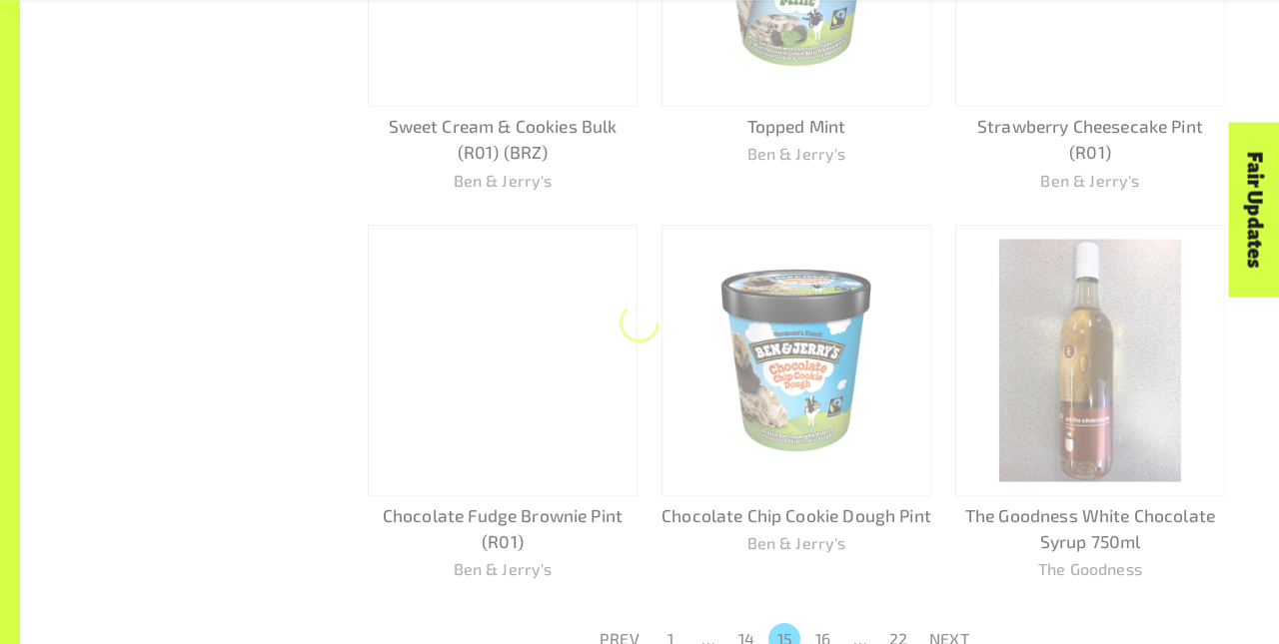
scroll to position [1094, 0]
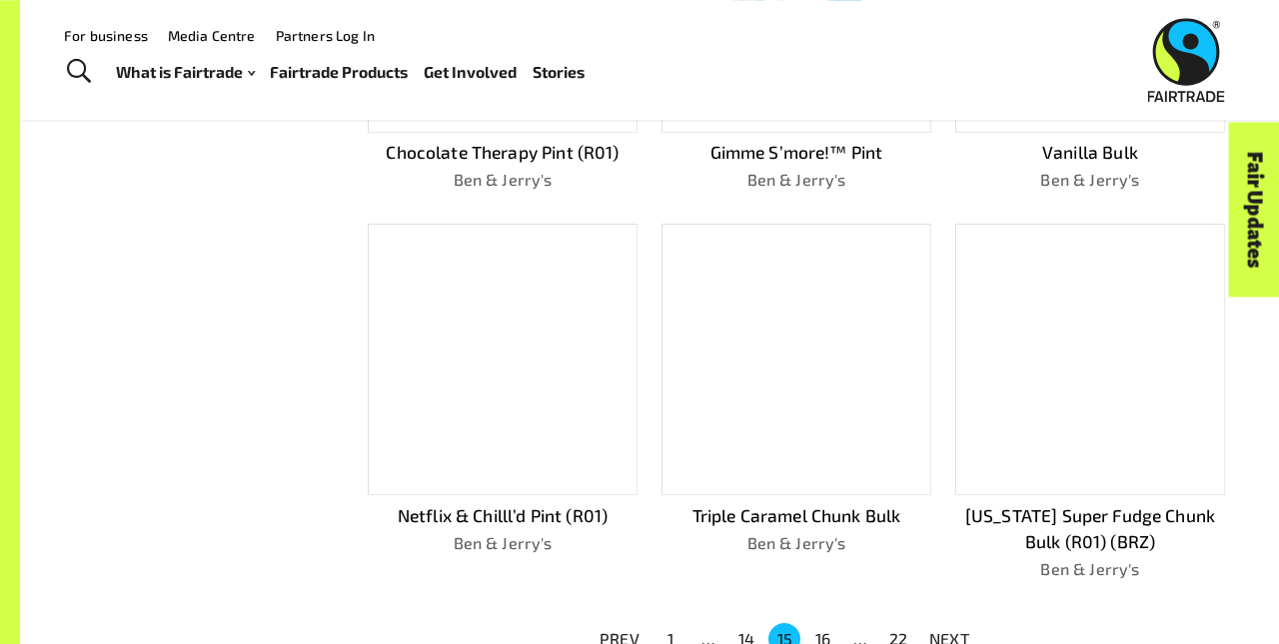
click at [949, 631] on p "NEXT" at bounding box center [949, 639] width 40 height 24
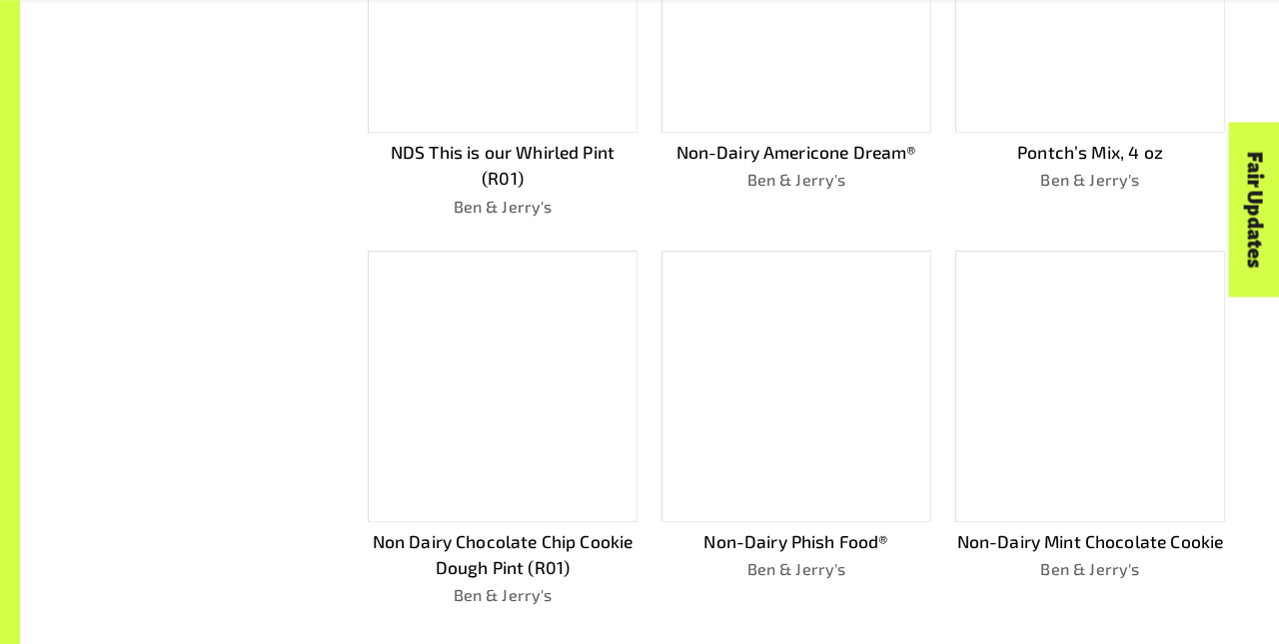
scroll to position [1120, 0]
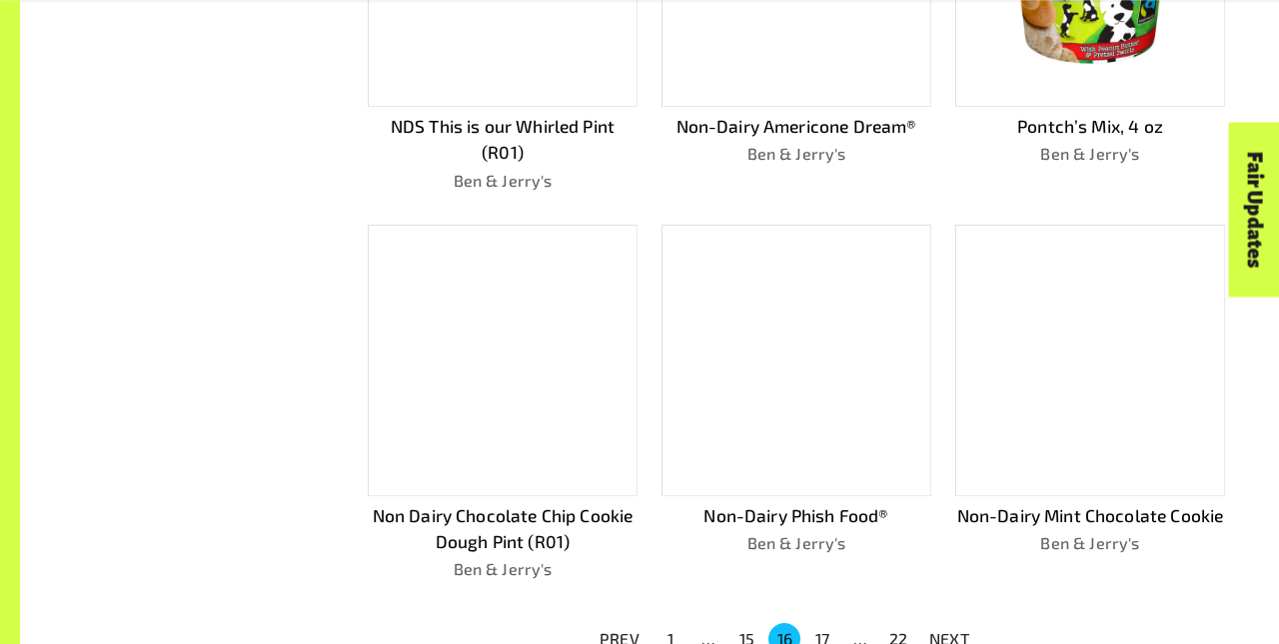
click at [949, 631] on p "NEXT" at bounding box center [949, 639] width 40 height 24
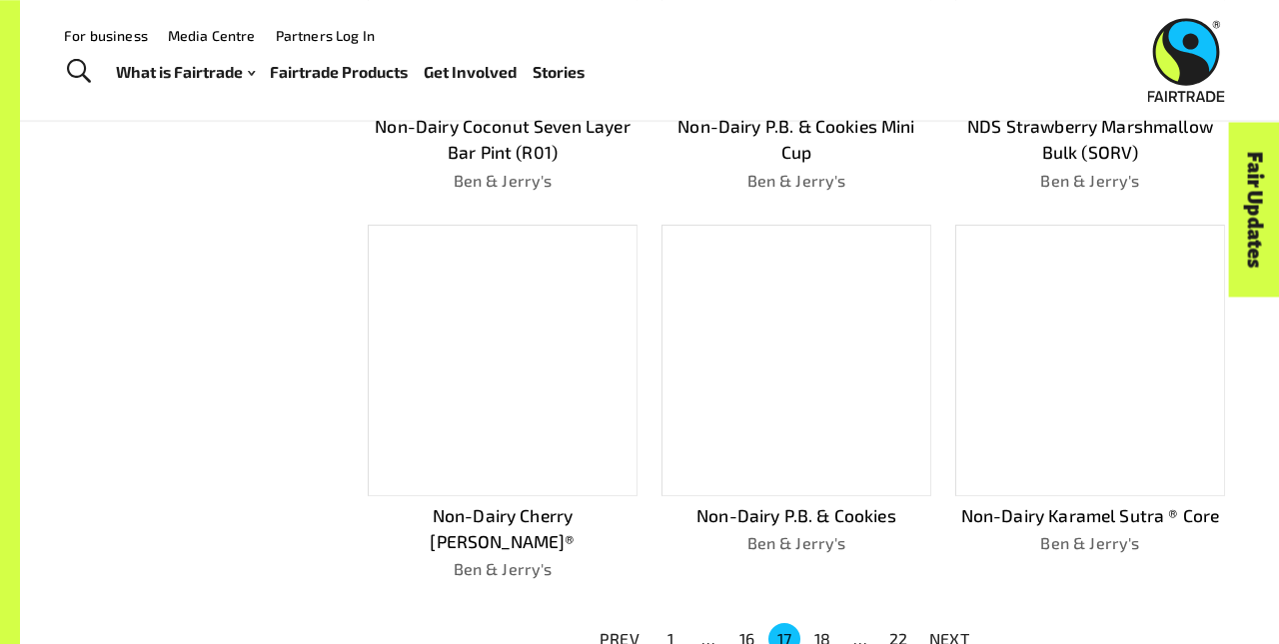
scroll to position [1094, 0]
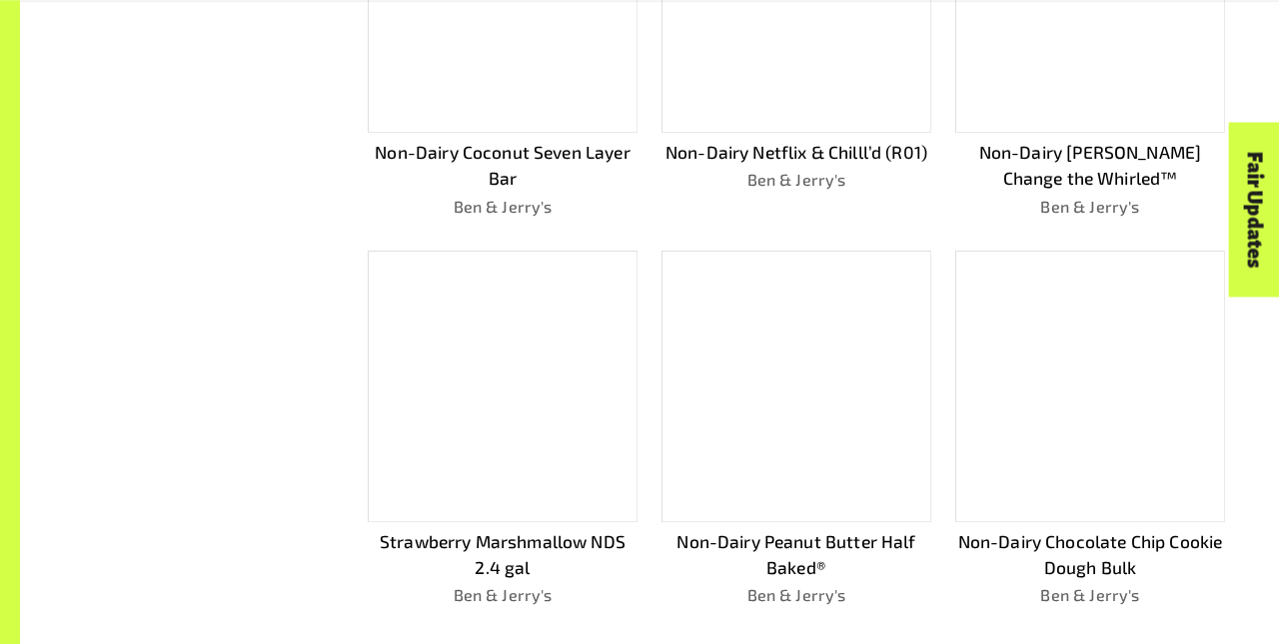
scroll to position [1120, 0]
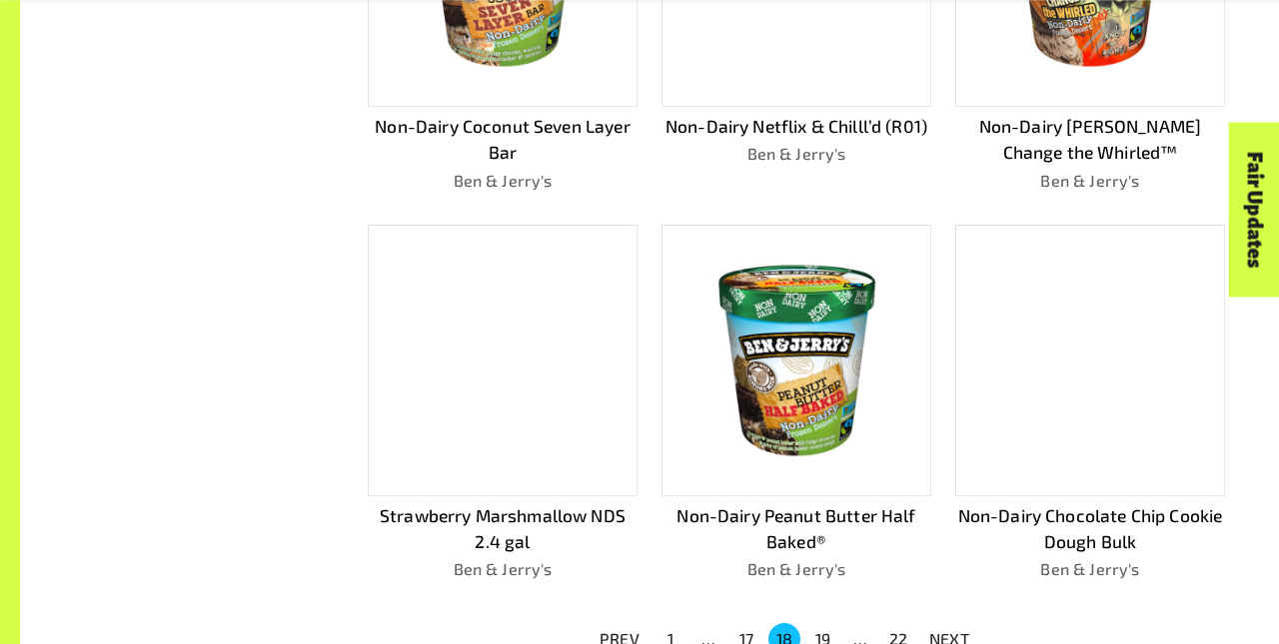
click at [949, 631] on p "NEXT" at bounding box center [949, 639] width 40 height 24
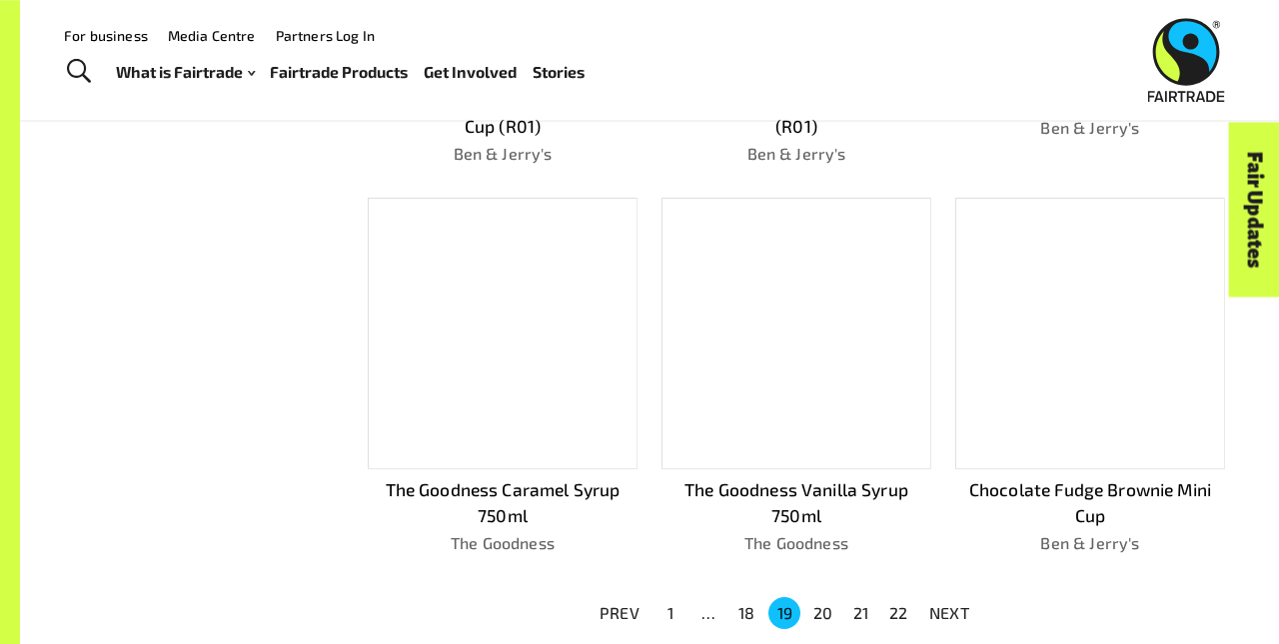
scroll to position [1094, 0]
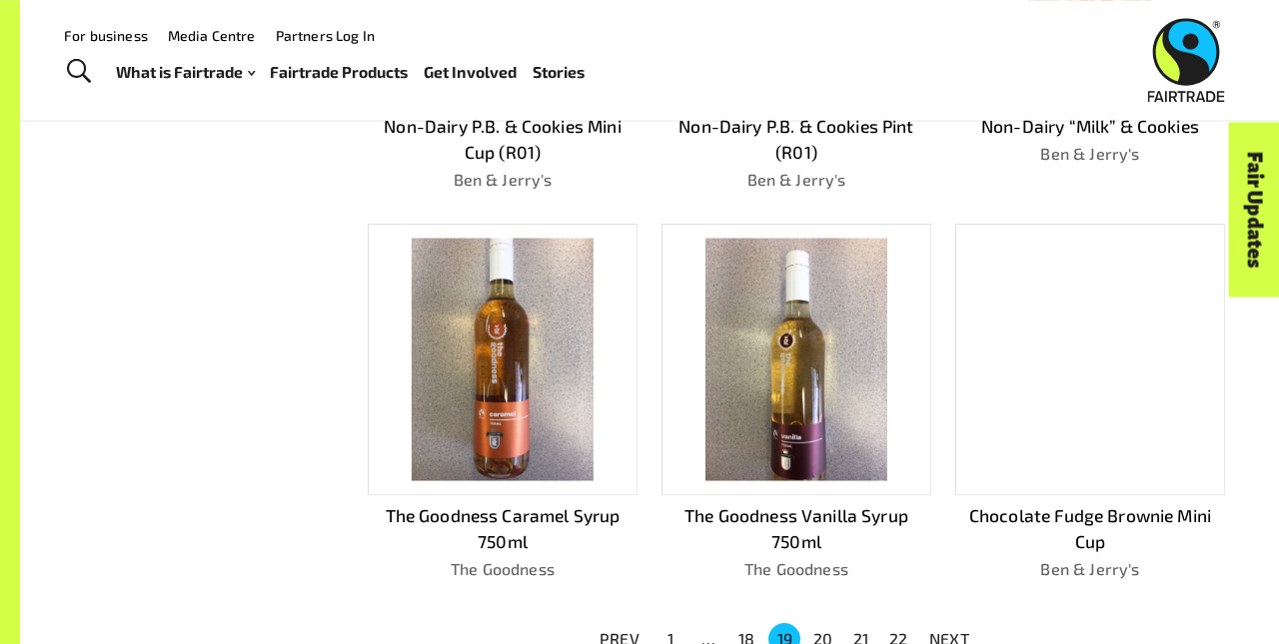
click at [949, 631] on p "NEXT" at bounding box center [949, 639] width 40 height 24
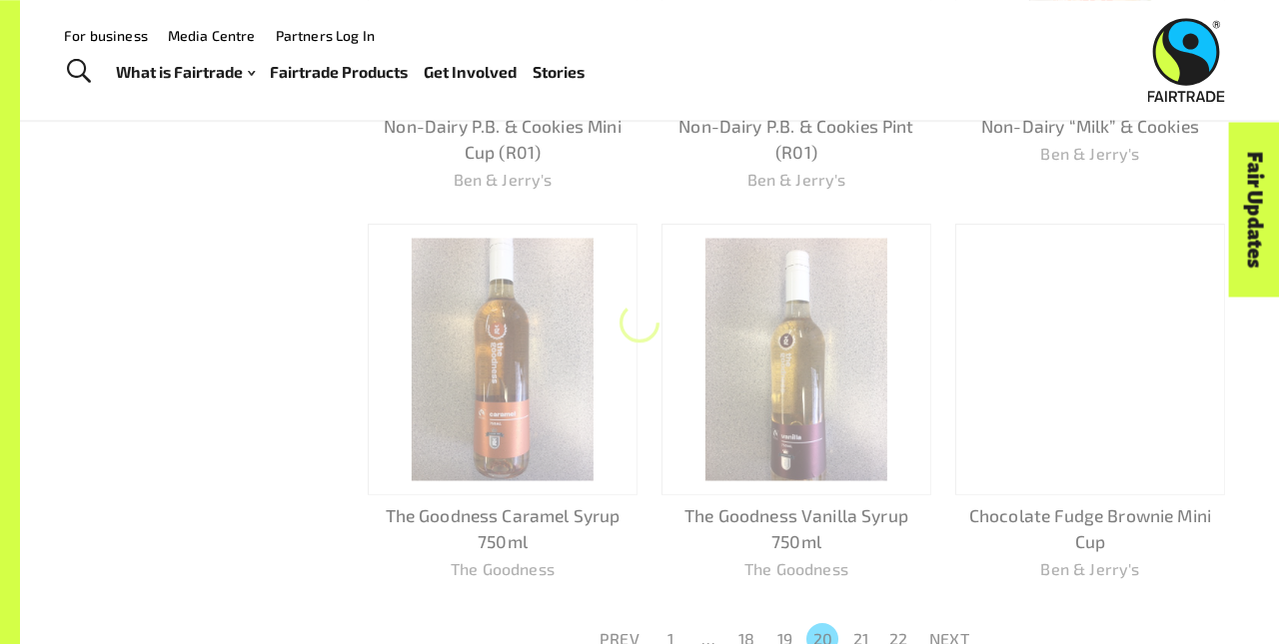
scroll to position [1067, 0]
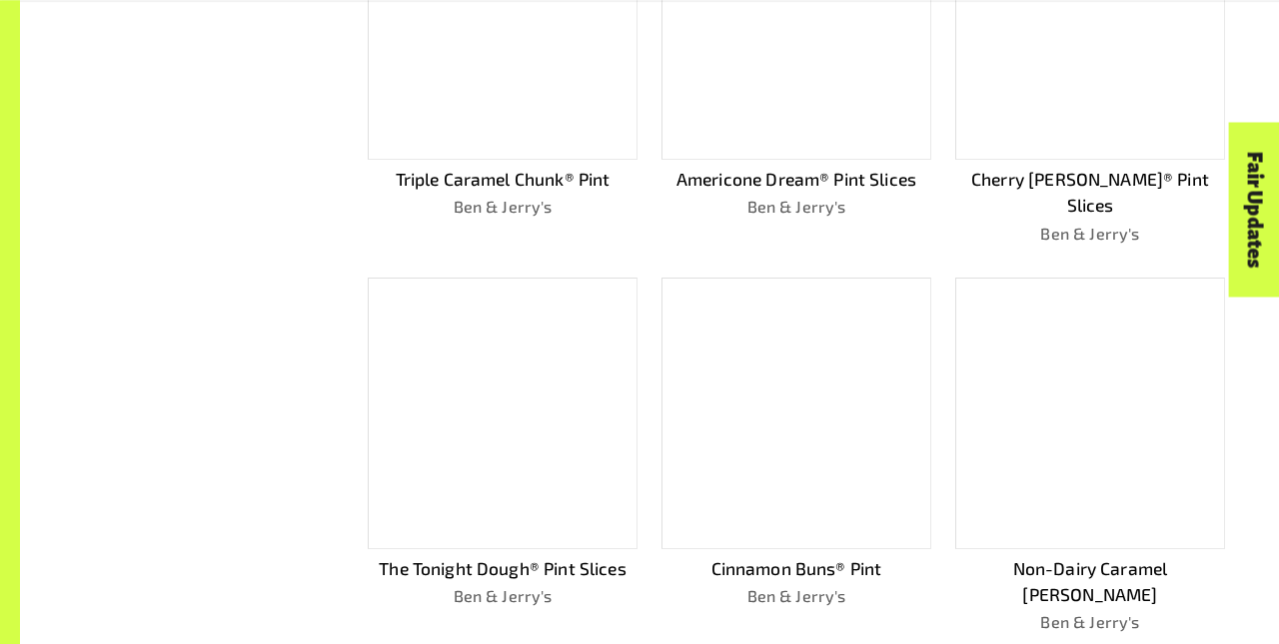
scroll to position [1094, 0]
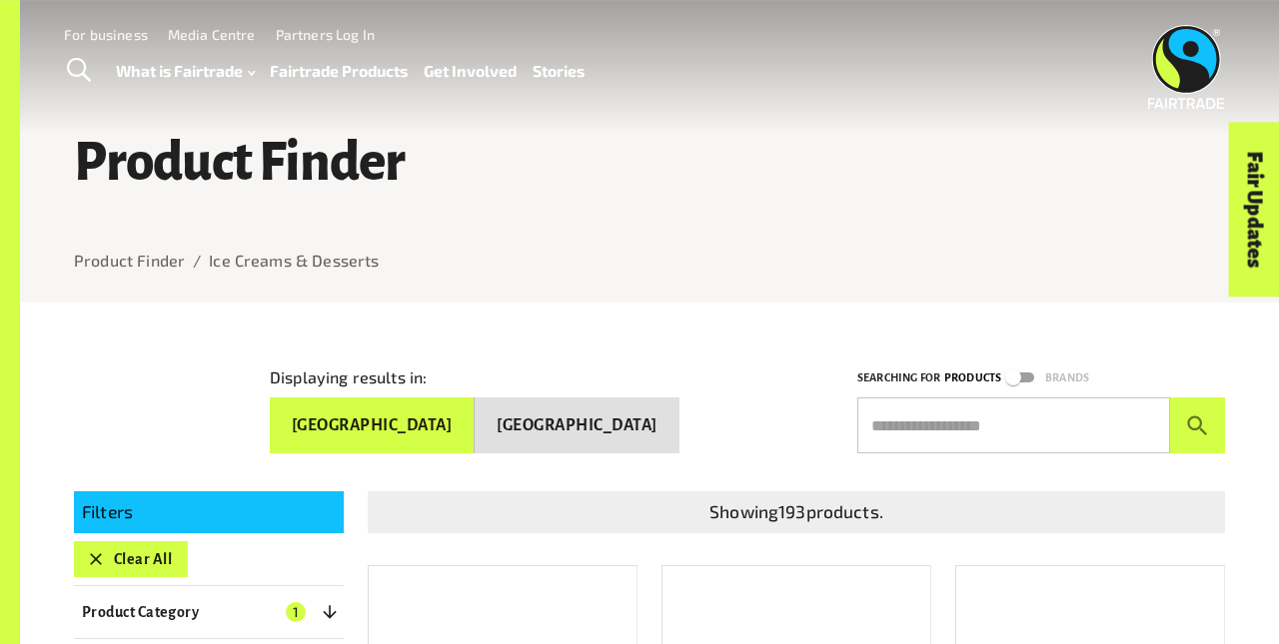
scroll to position [0, 0]
click at [130, 550] on button "Clear All" at bounding box center [131, 559] width 114 height 36
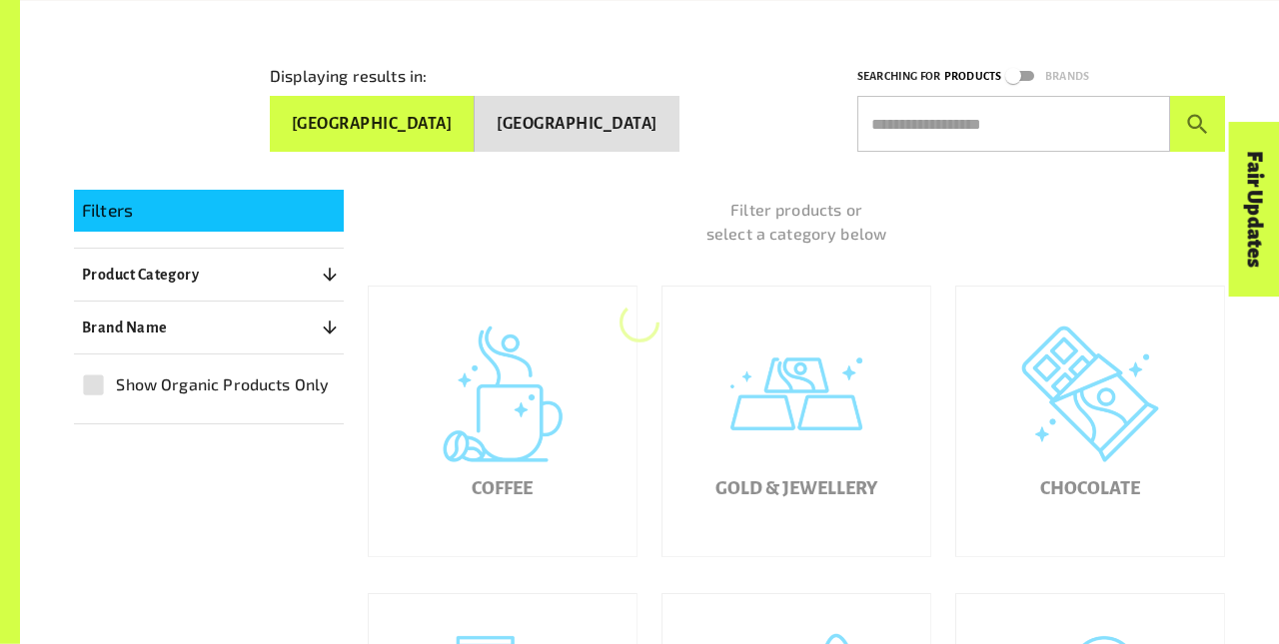
scroll to position [303, 0]
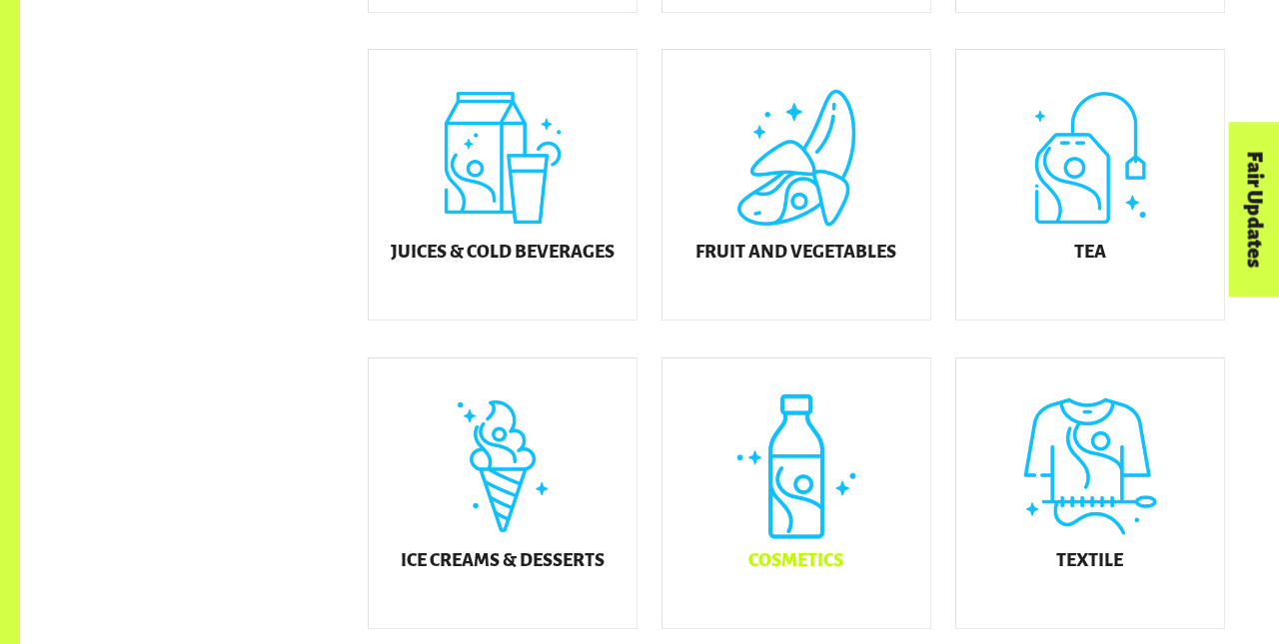
click at [796, 508] on div "Cosmetics" at bounding box center [796, 494] width 268 height 270
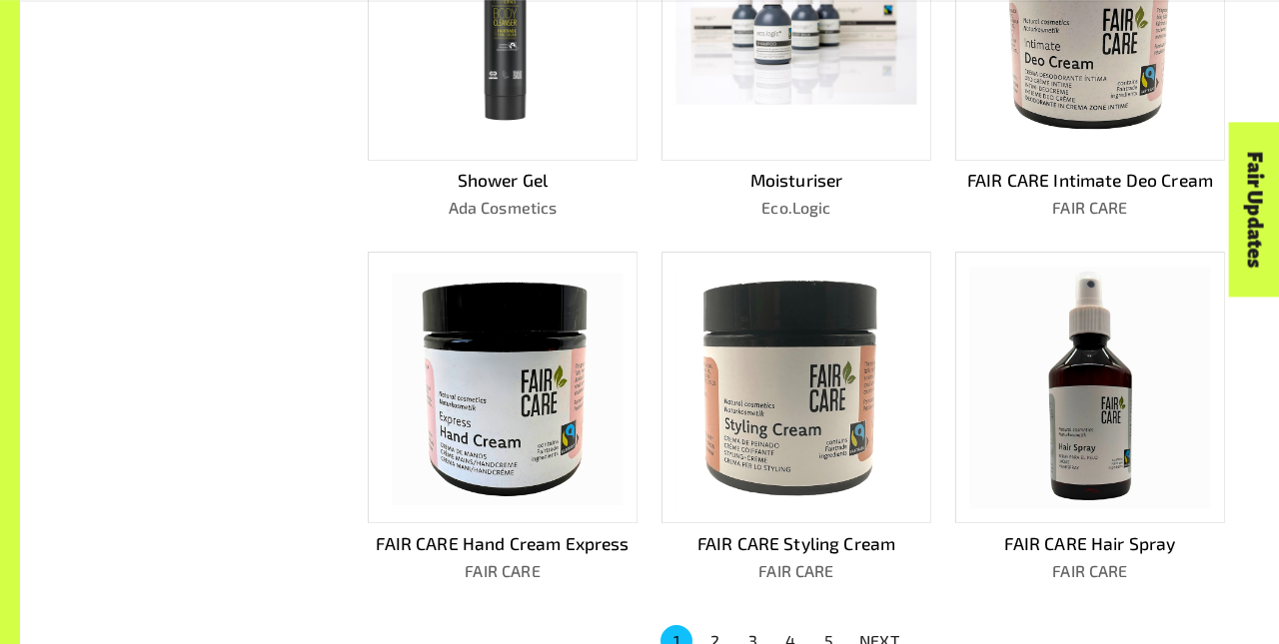
scroll to position [1067, 0]
click at [879, 631] on p "NEXT" at bounding box center [879, 640] width 40 height 24
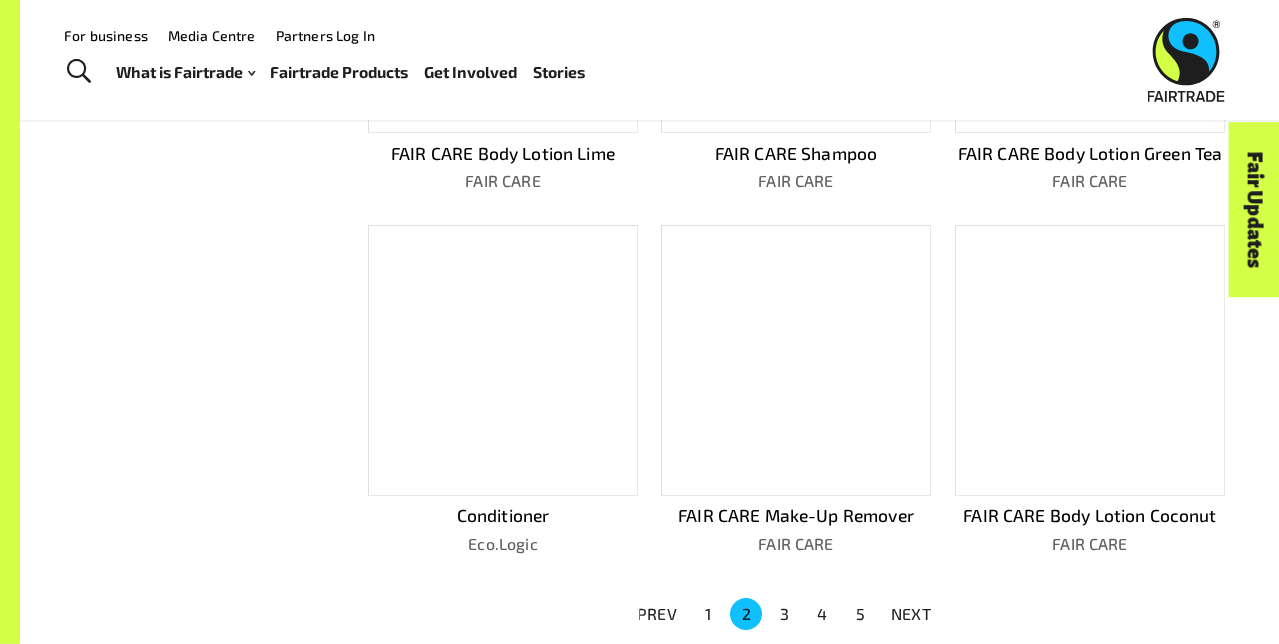
scroll to position [1041, 0]
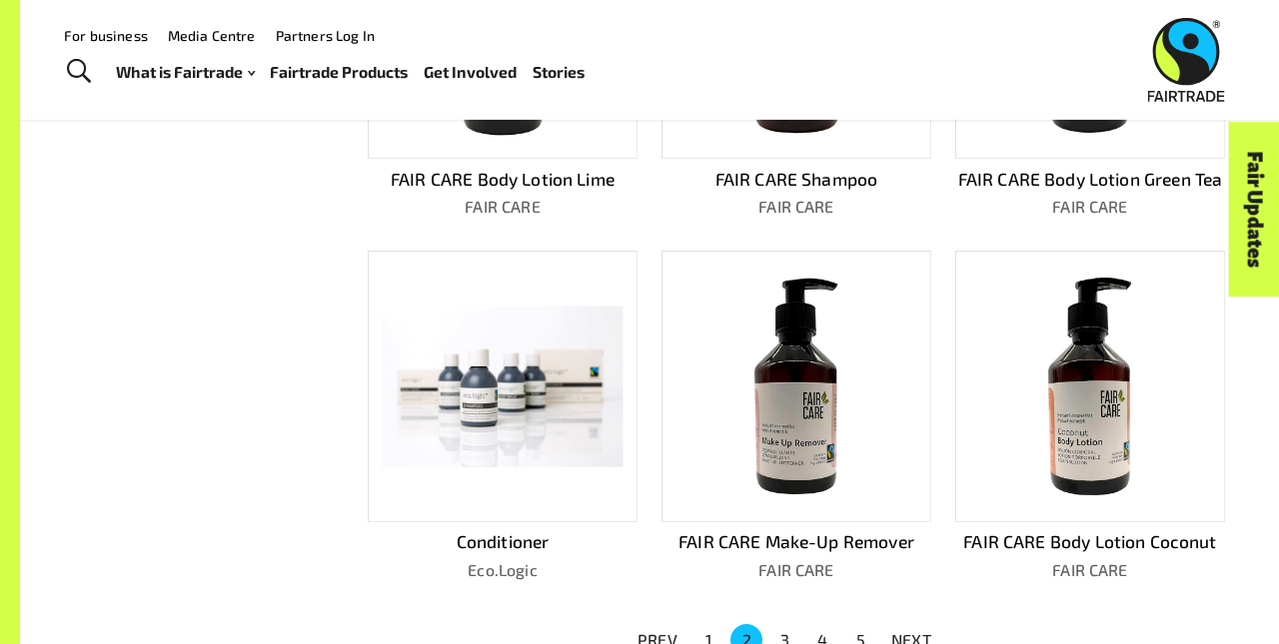
click at [911, 631] on p "NEXT" at bounding box center [911, 640] width 40 height 24
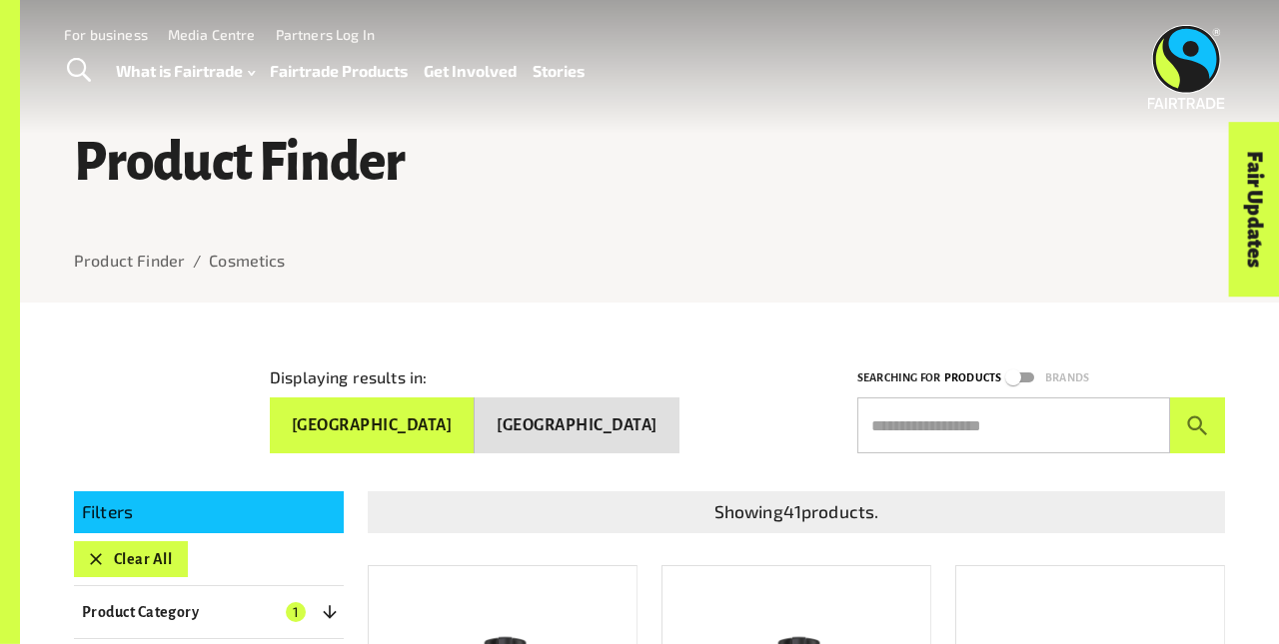
scroll to position [0, 0]
click at [130, 550] on button "Clear All" at bounding box center [131, 559] width 114 height 36
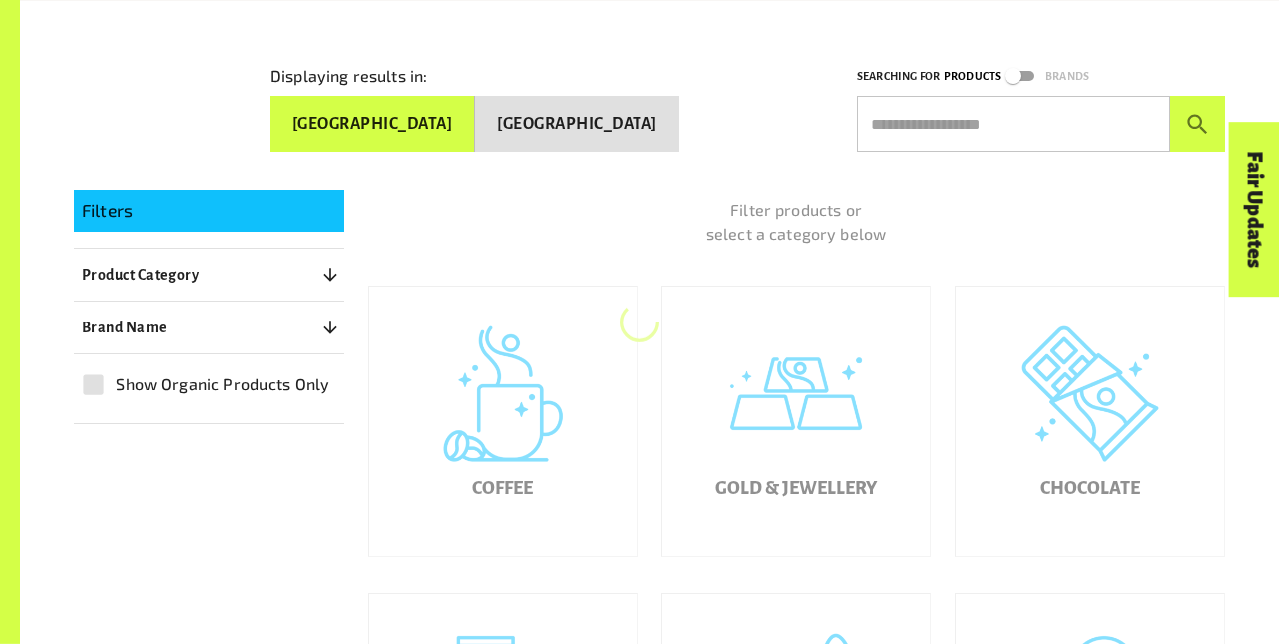
scroll to position [303, 0]
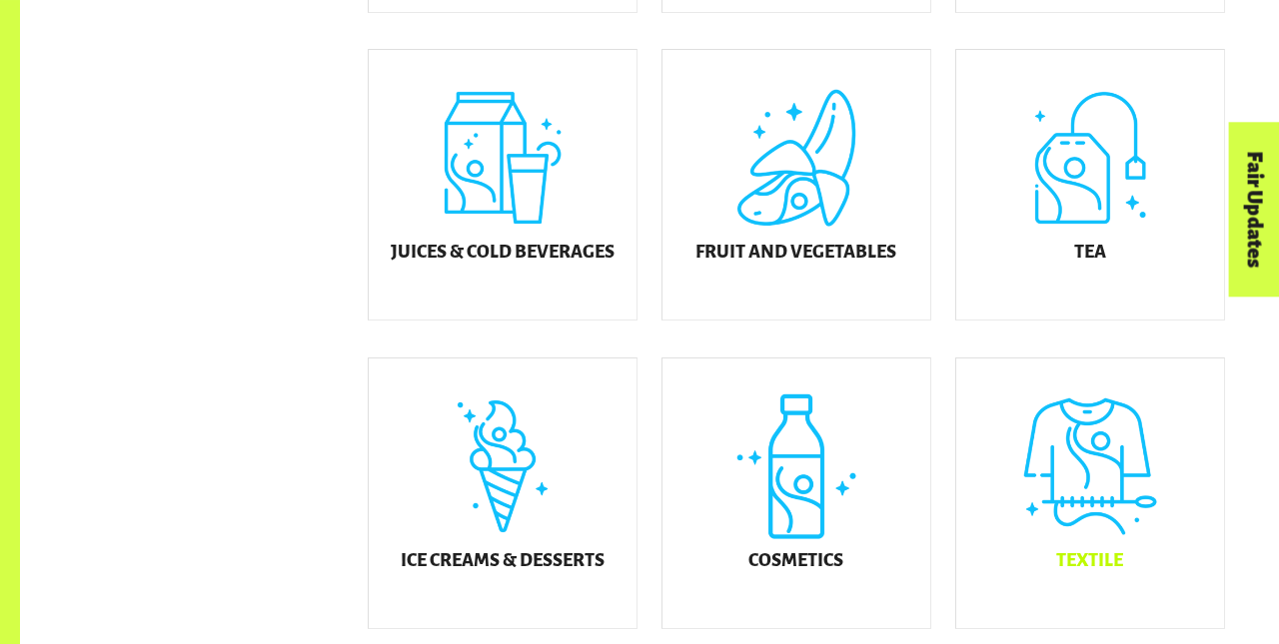
click at [1090, 508] on div "Textile" at bounding box center [1090, 494] width 268 height 270
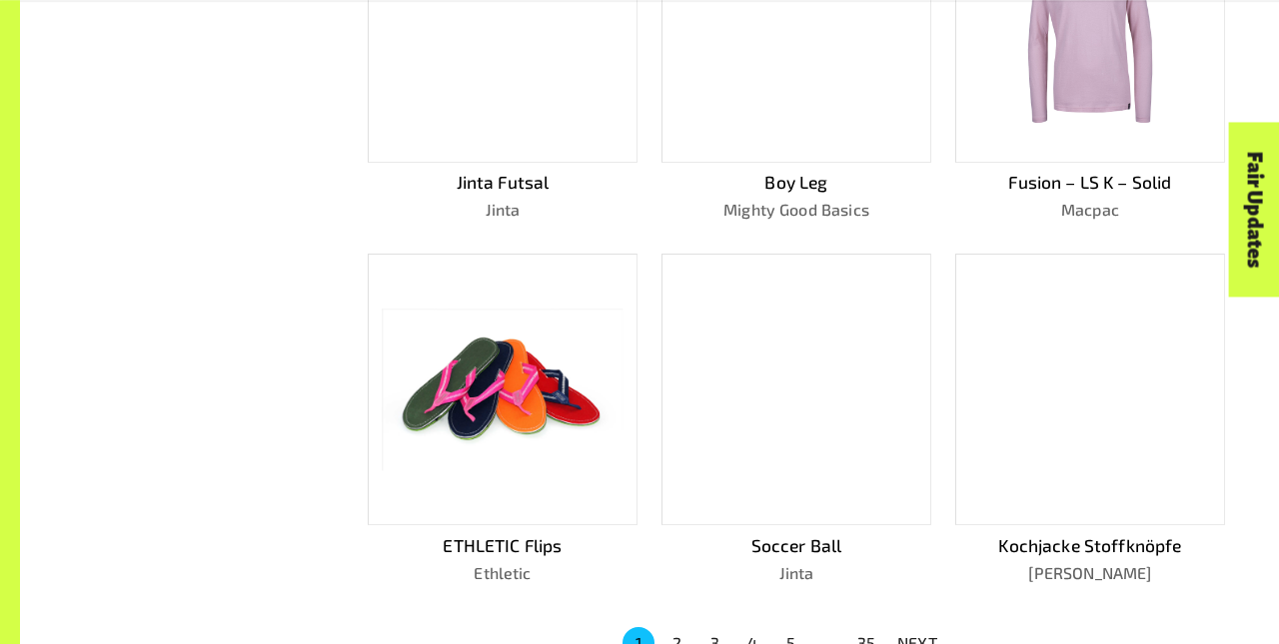
scroll to position [1067, 0]
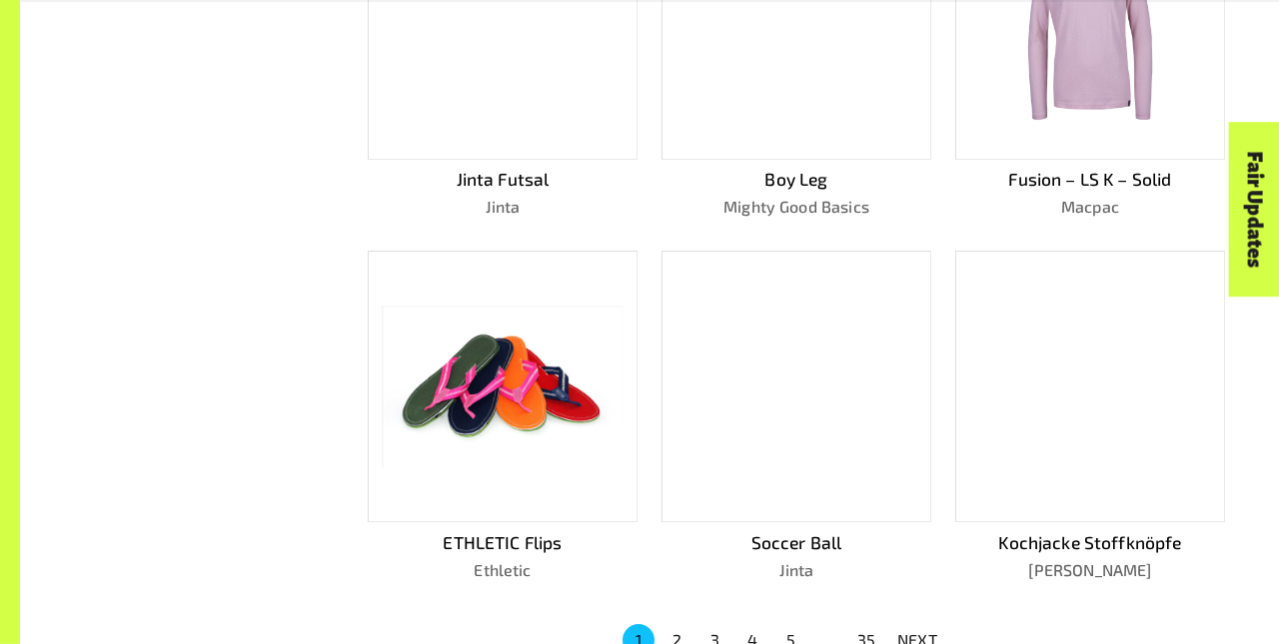
click at [917, 631] on p "NEXT" at bounding box center [917, 640] width 40 height 24
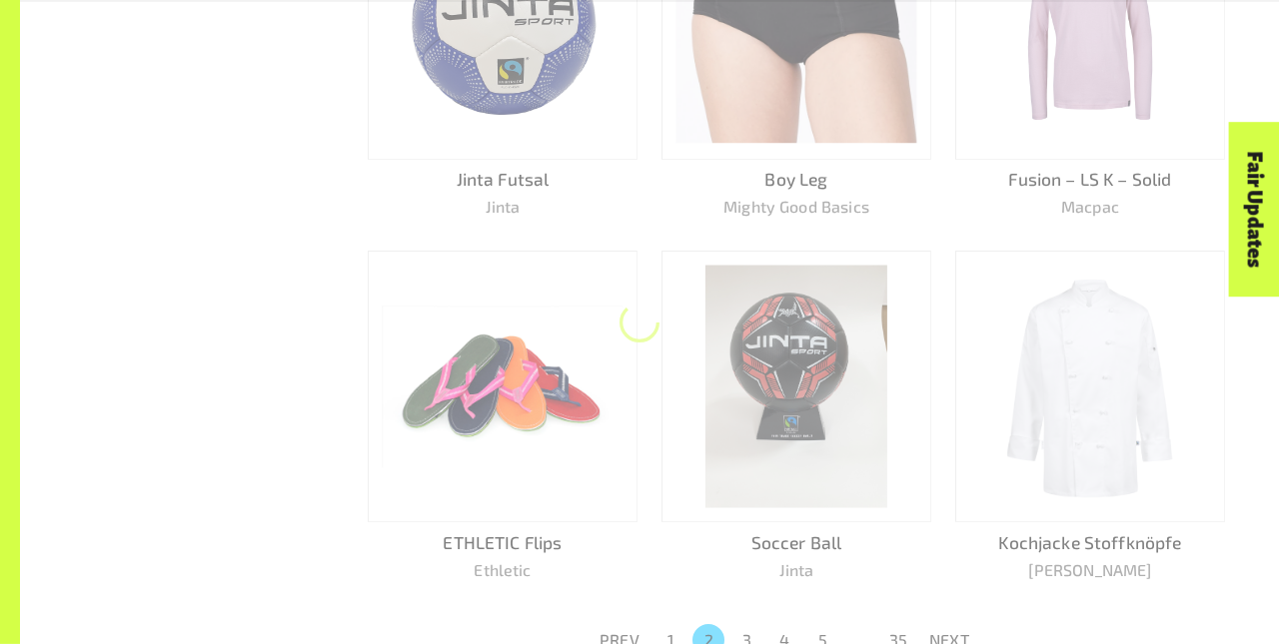
scroll to position [1093, 0]
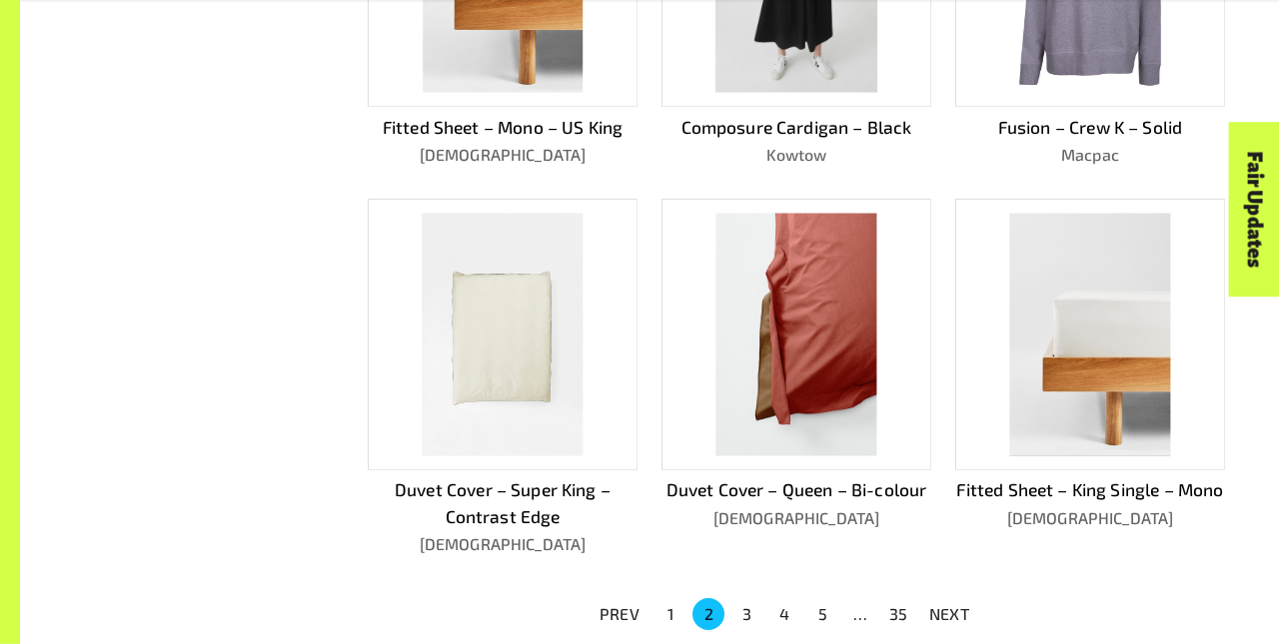
click at [949, 626] on p "NEXT" at bounding box center [949, 614] width 40 height 24
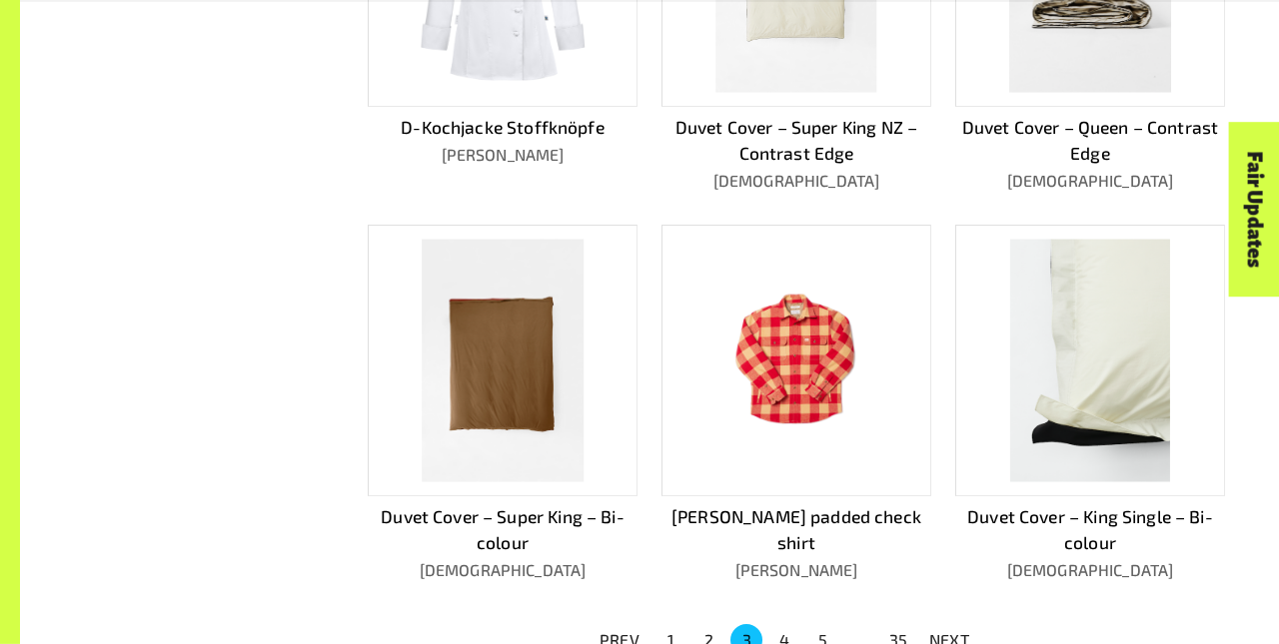
click at [949, 631] on p "NEXT" at bounding box center [949, 640] width 40 height 24
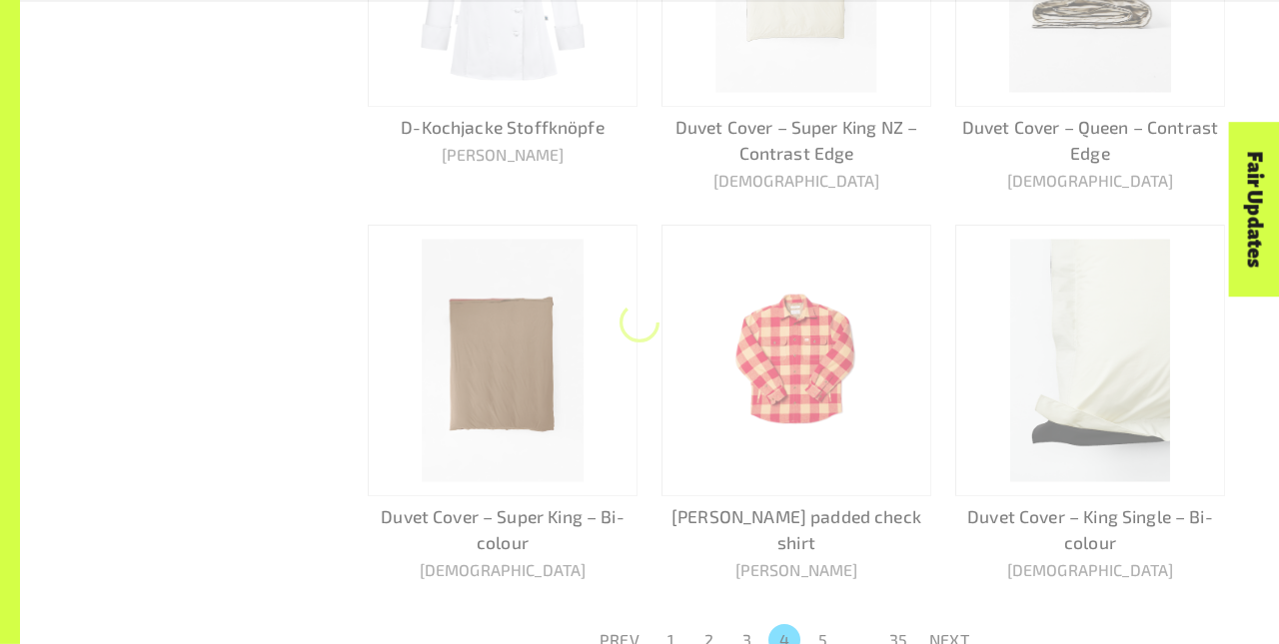
scroll to position [1067, 0]
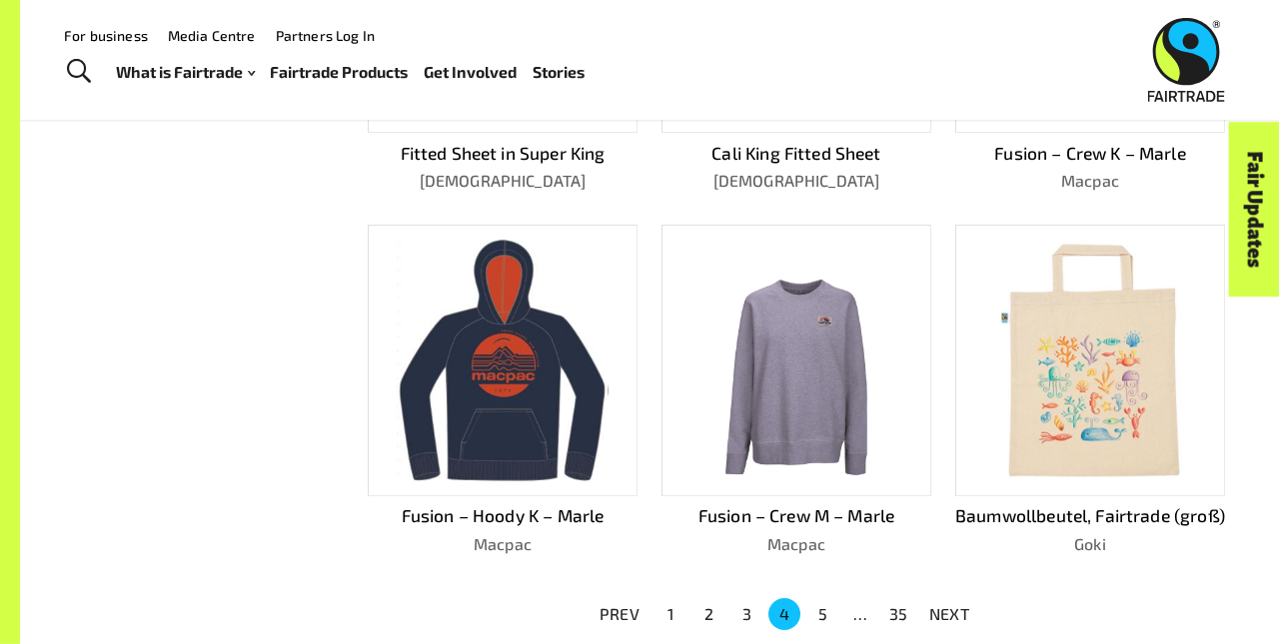
click at [949, 626] on p "NEXT" at bounding box center [949, 614] width 40 height 24
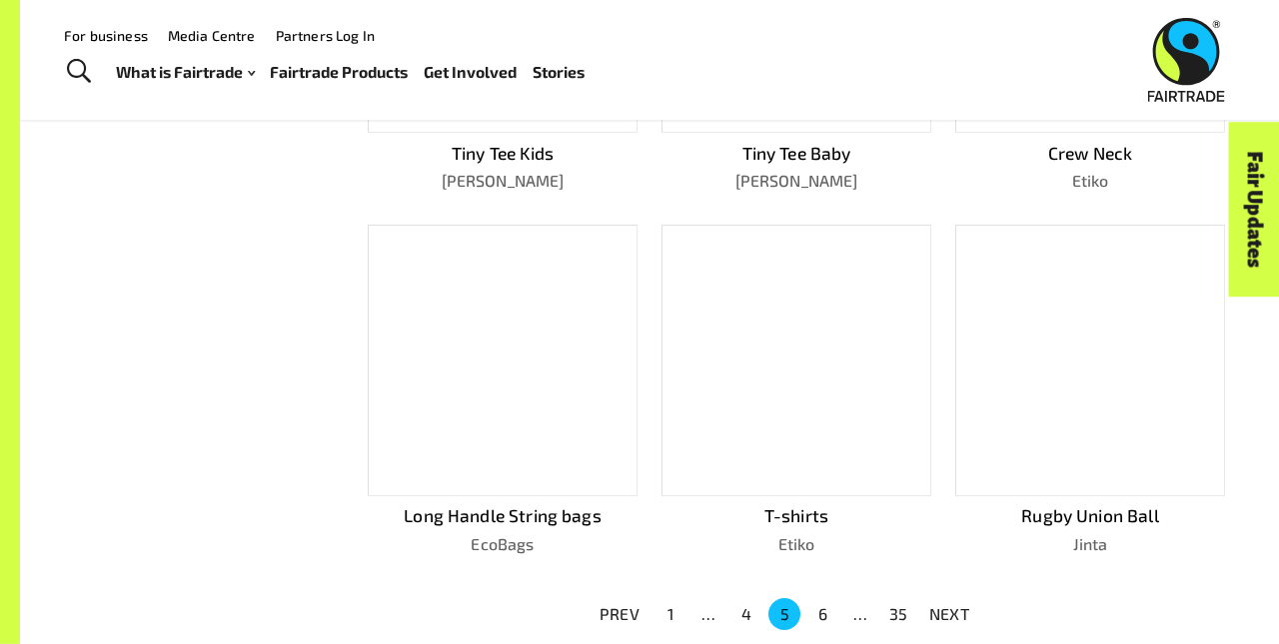
scroll to position [1041, 0]
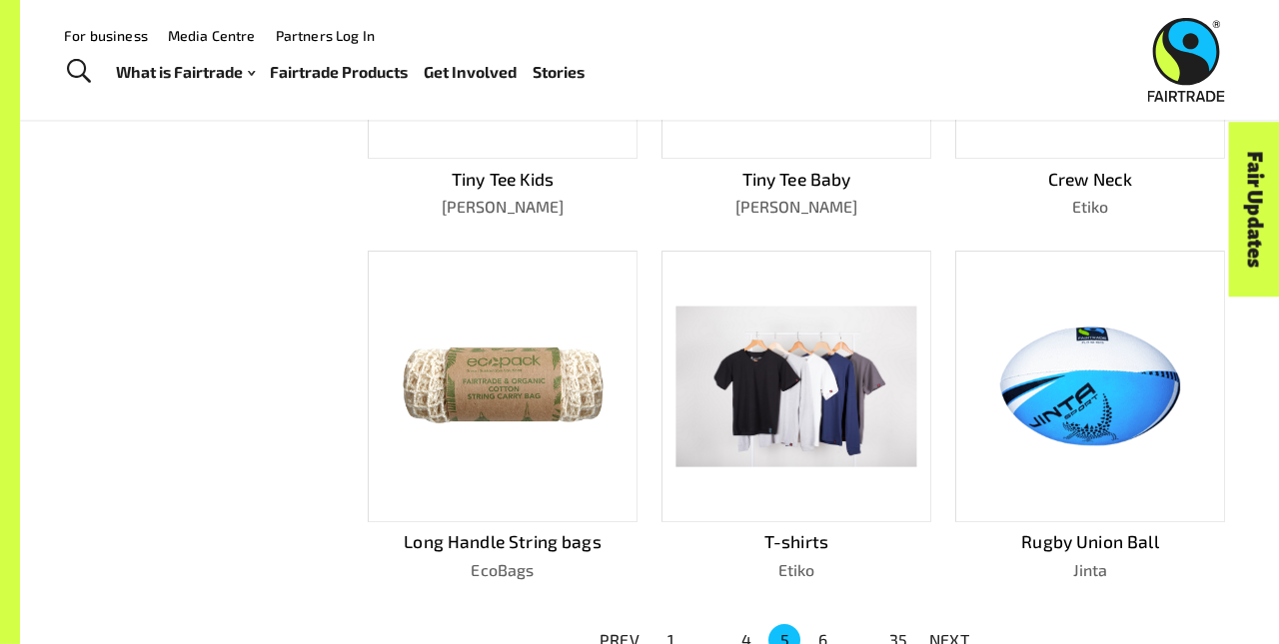
click at [949, 631] on p "NEXT" at bounding box center [949, 640] width 40 height 24
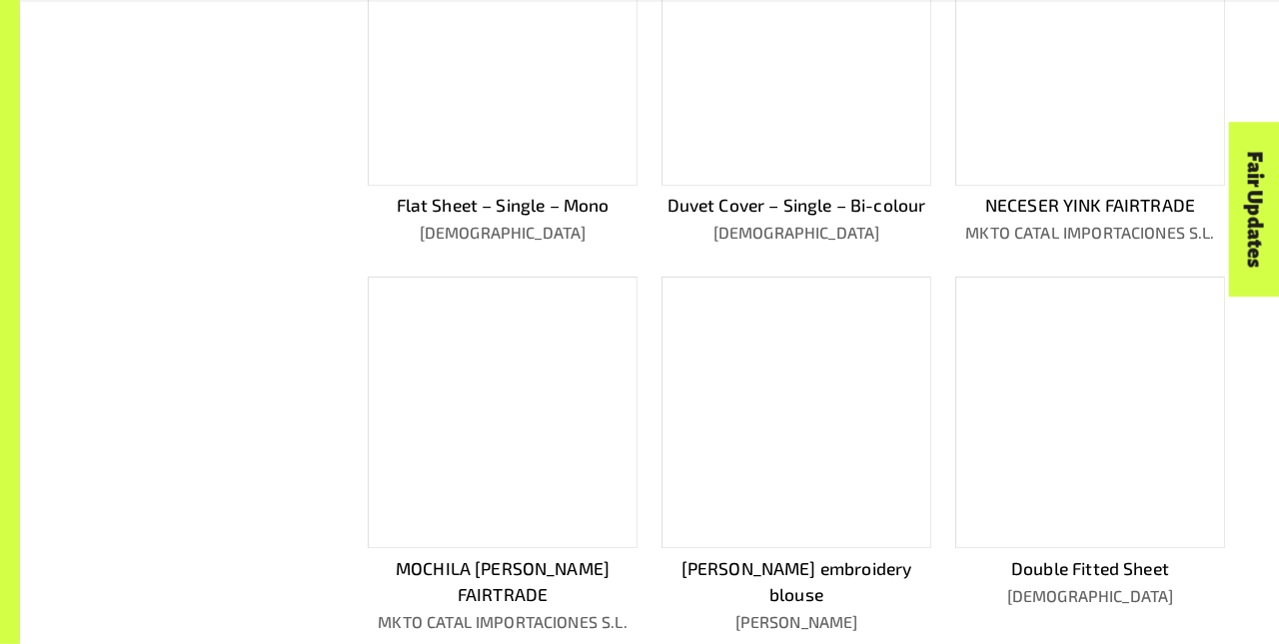
scroll to position [1067, 0]
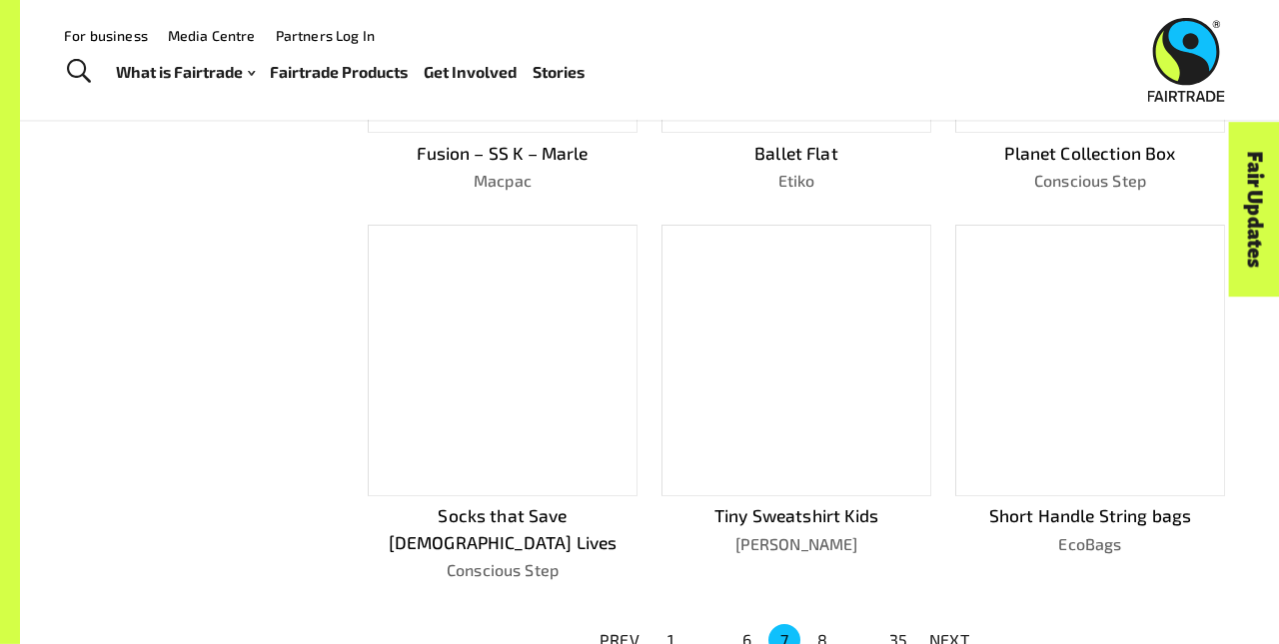
scroll to position [1041, 0]
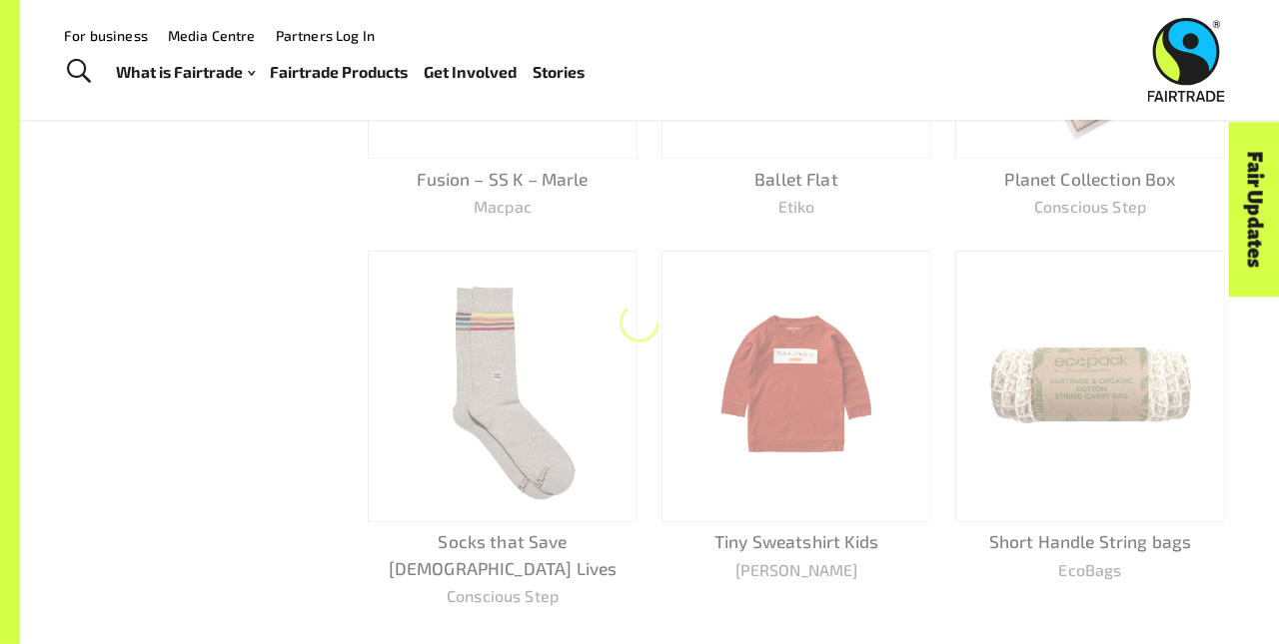
scroll to position [1067, 0]
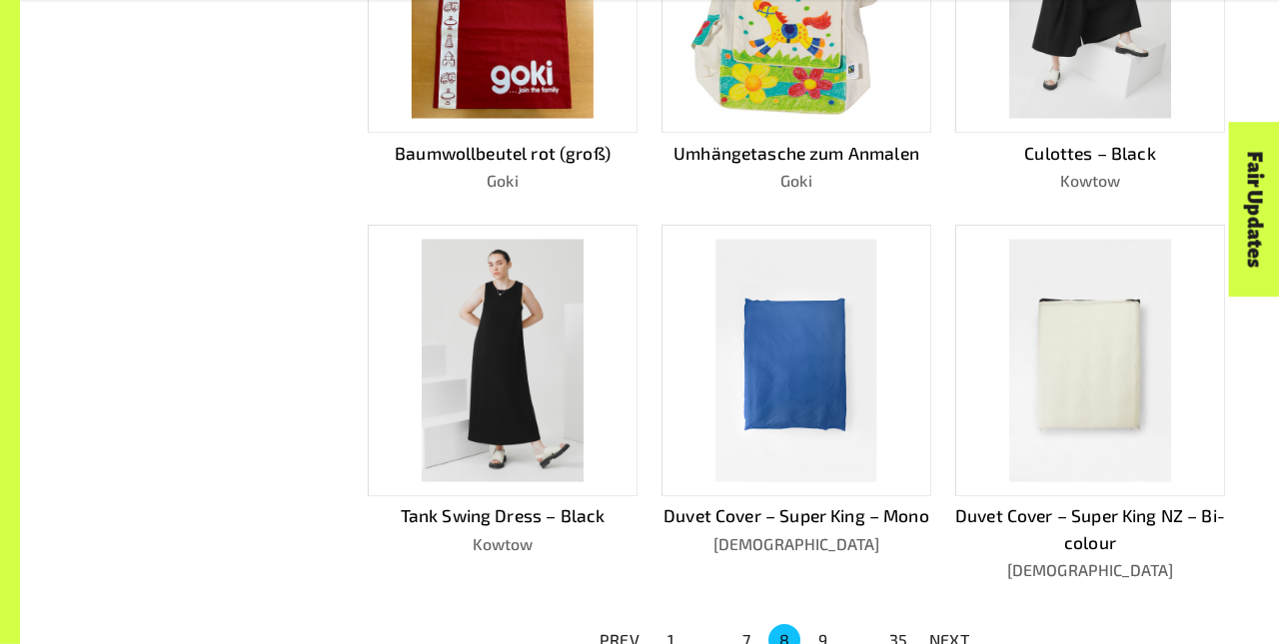
click at [949, 631] on p "NEXT" at bounding box center [949, 640] width 40 height 24
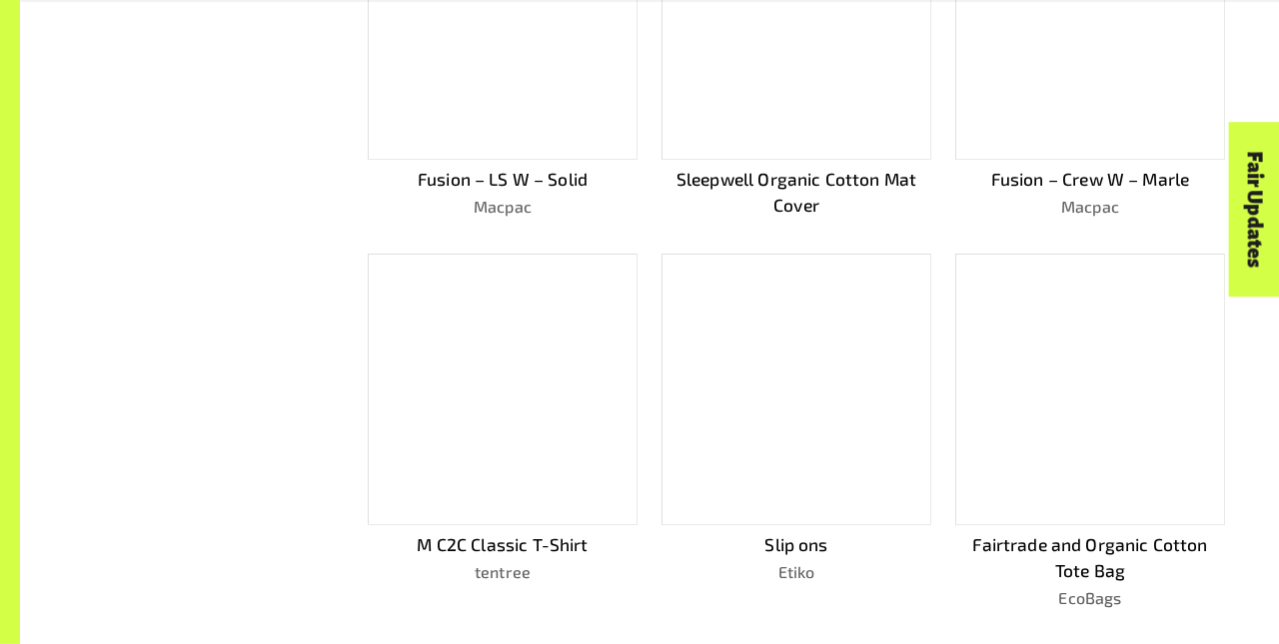
scroll to position [1095, 0]
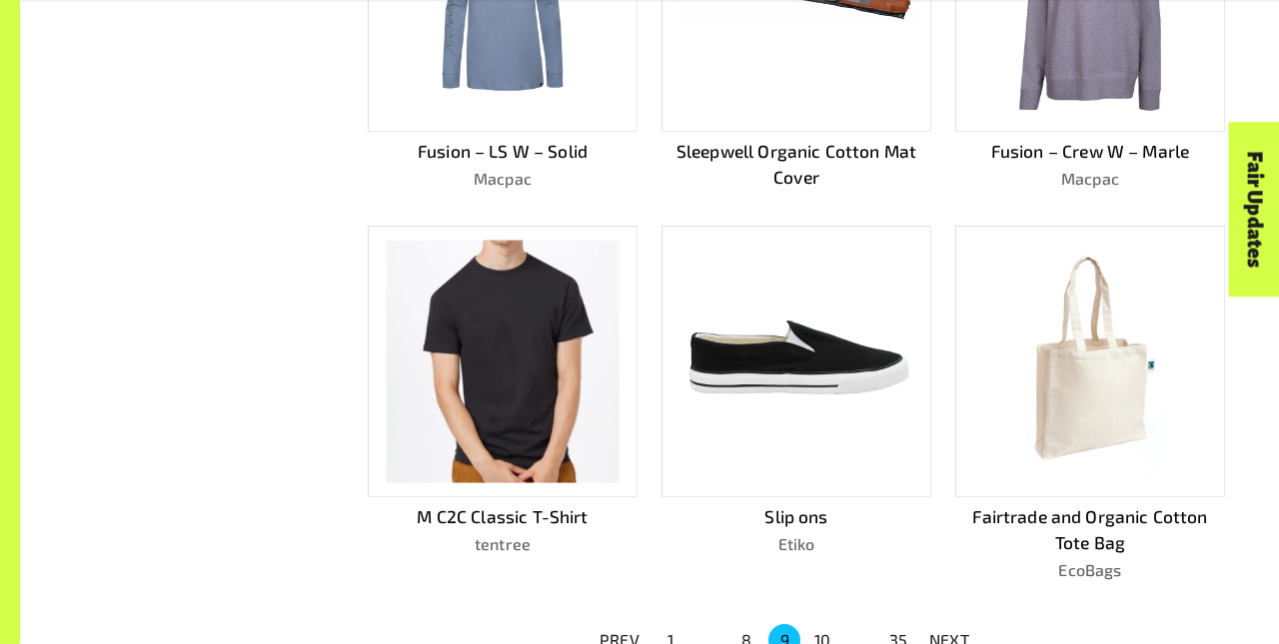
click at [949, 631] on p "NEXT" at bounding box center [949, 640] width 40 height 24
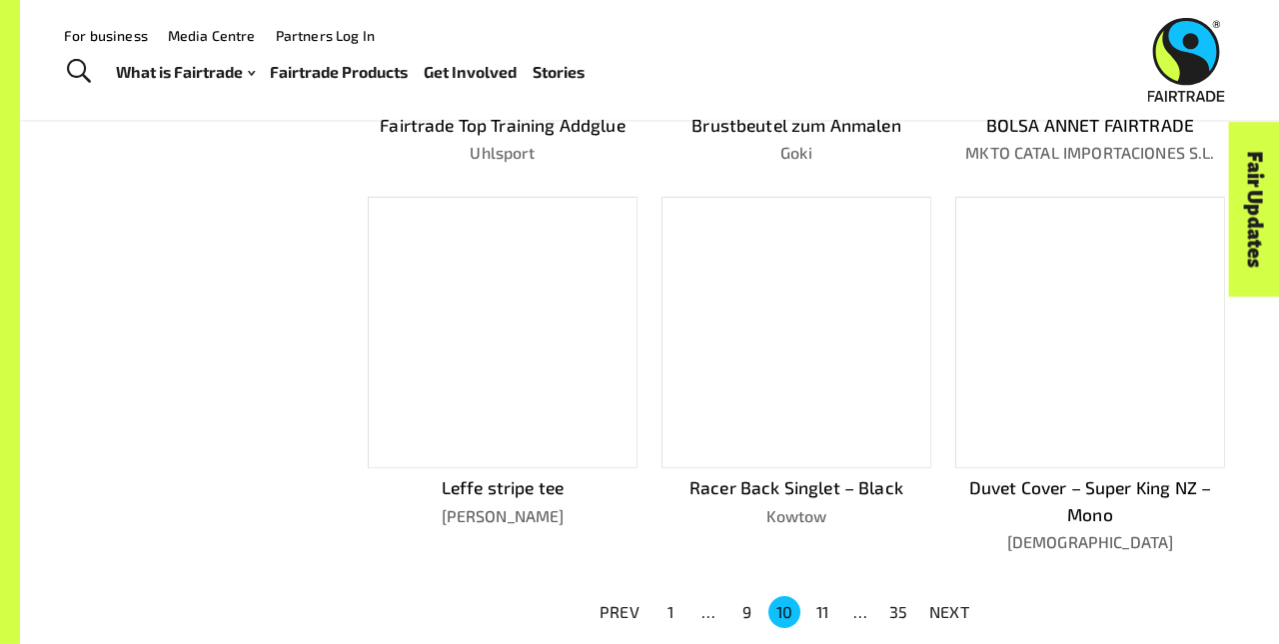
scroll to position [1067, 0]
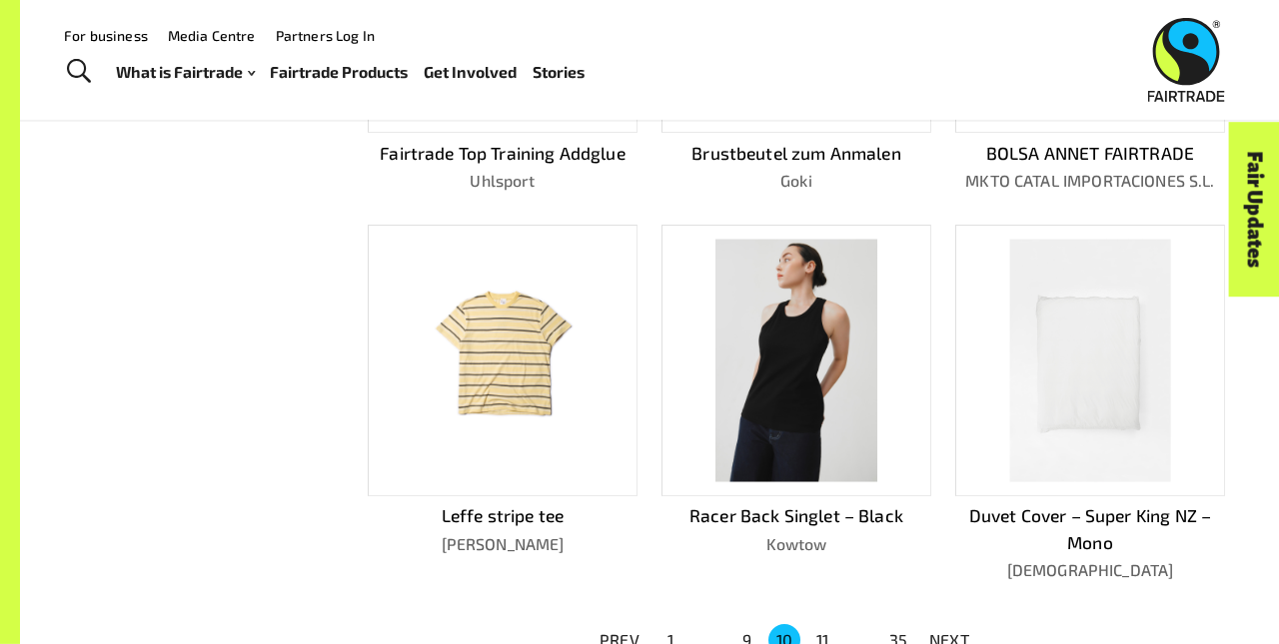
click at [949, 631] on p "NEXT" at bounding box center [949, 640] width 40 height 24
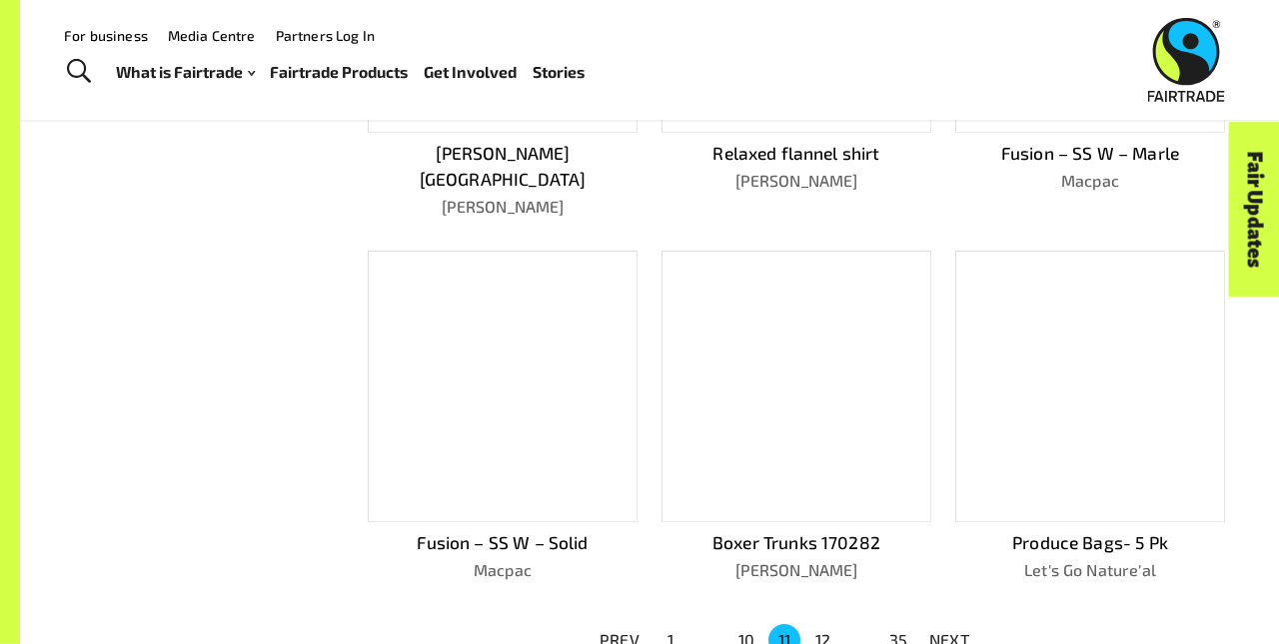
scroll to position [1041, 0]
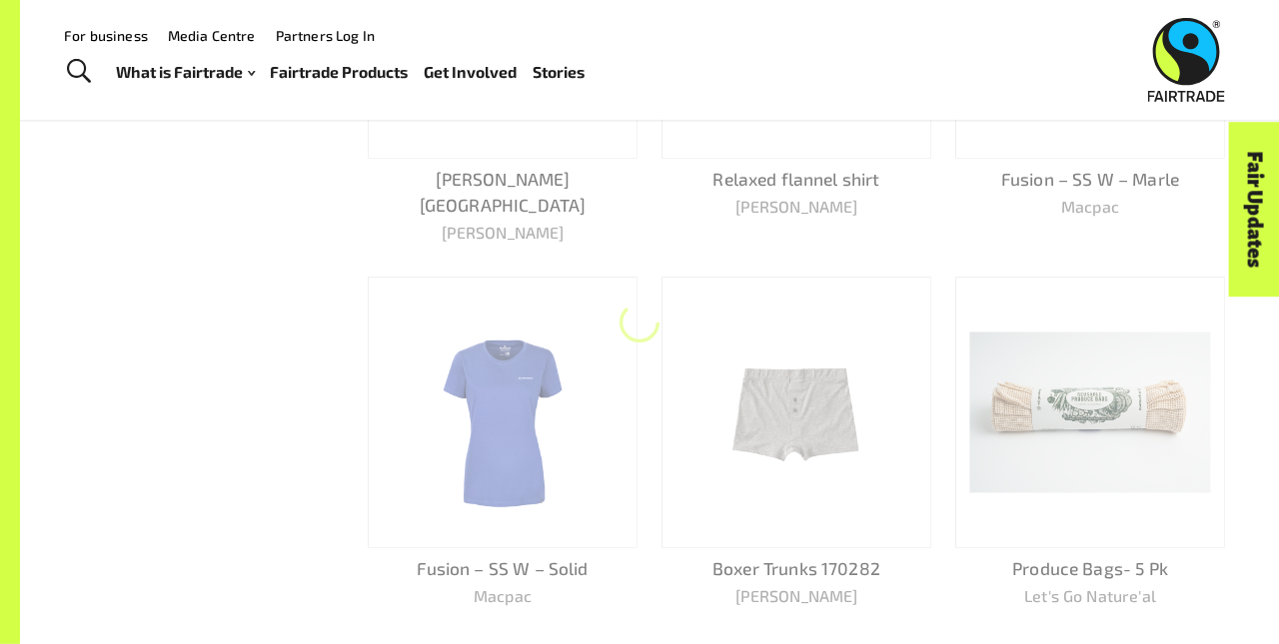
scroll to position [1067, 0]
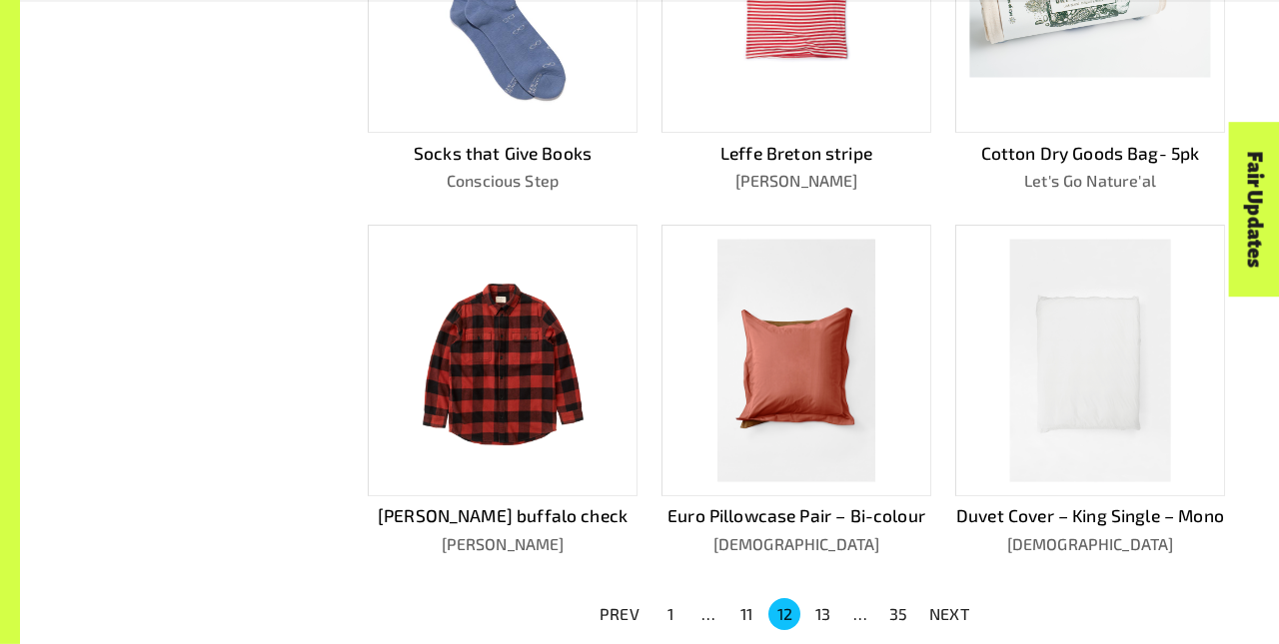
click at [949, 626] on p "NEXT" at bounding box center [949, 614] width 40 height 24
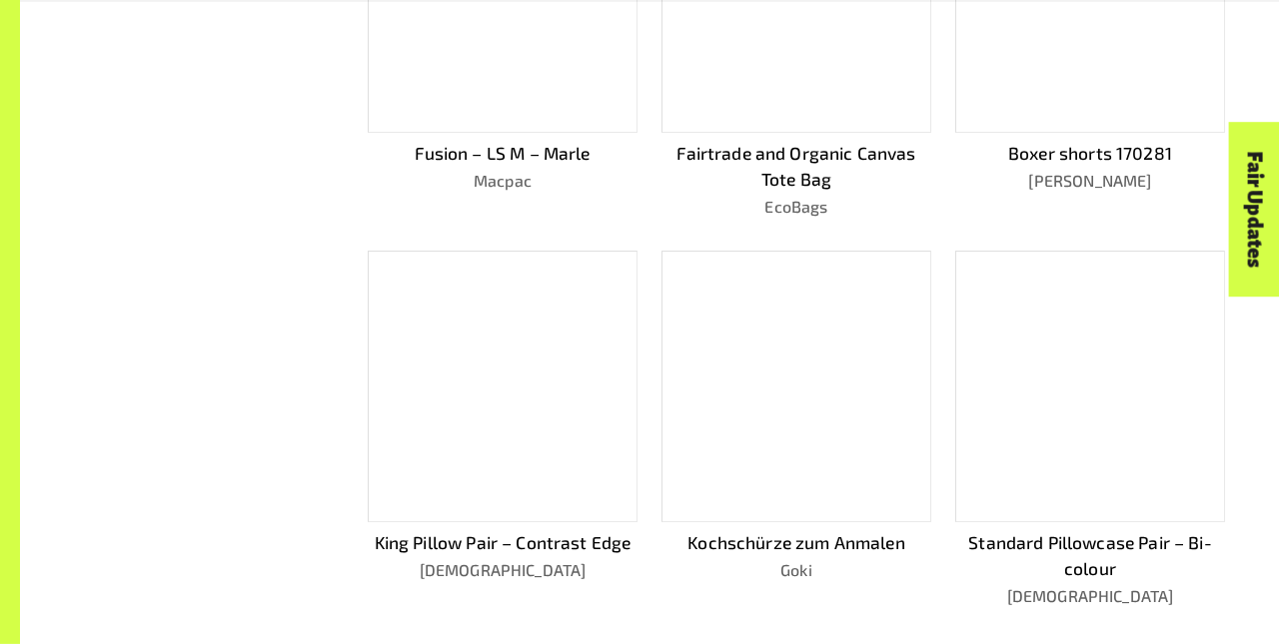
scroll to position [1093, 0]
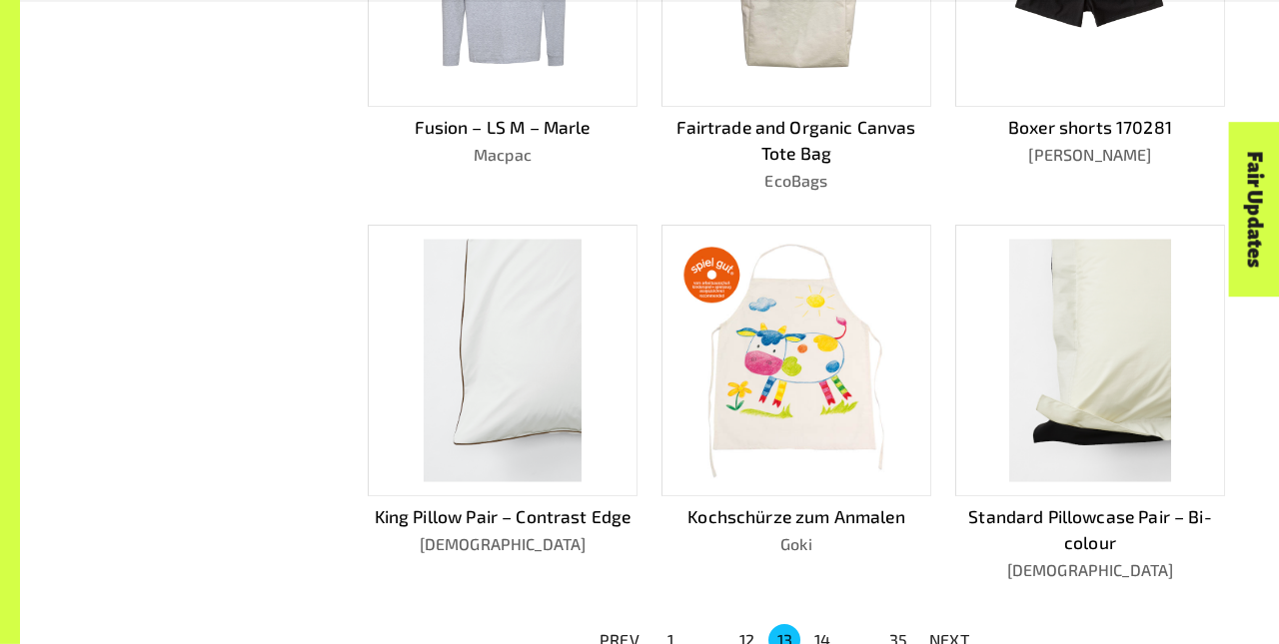
click at [949, 631] on p "NEXT" at bounding box center [949, 640] width 40 height 24
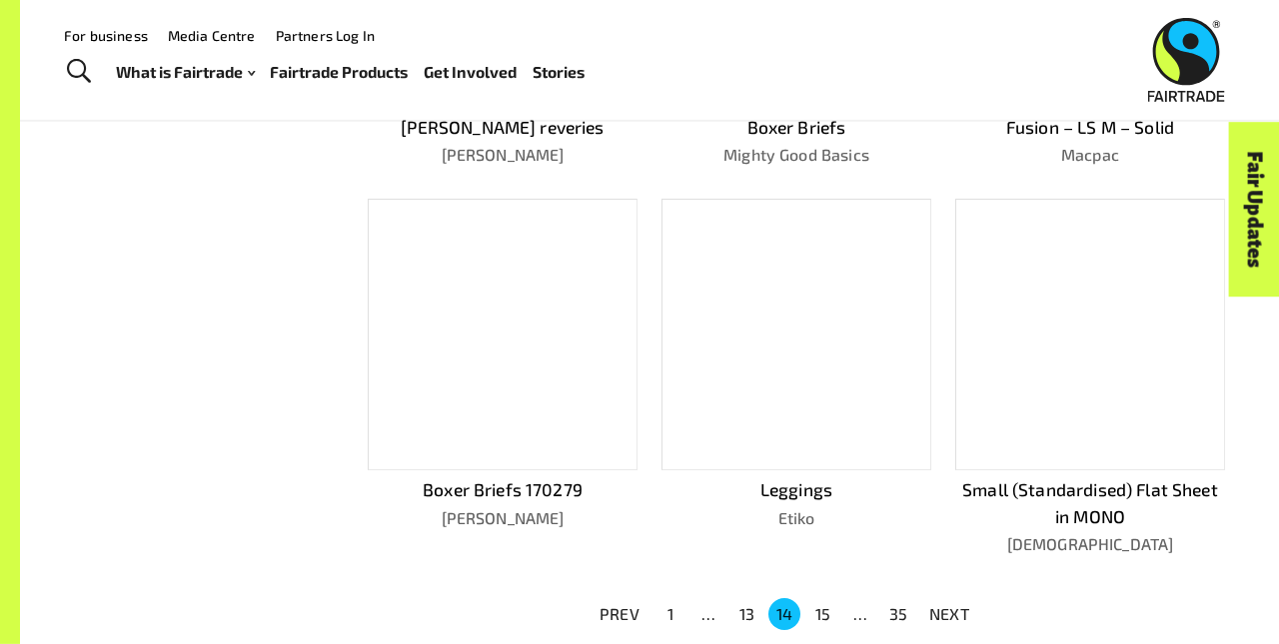
scroll to position [1067, 0]
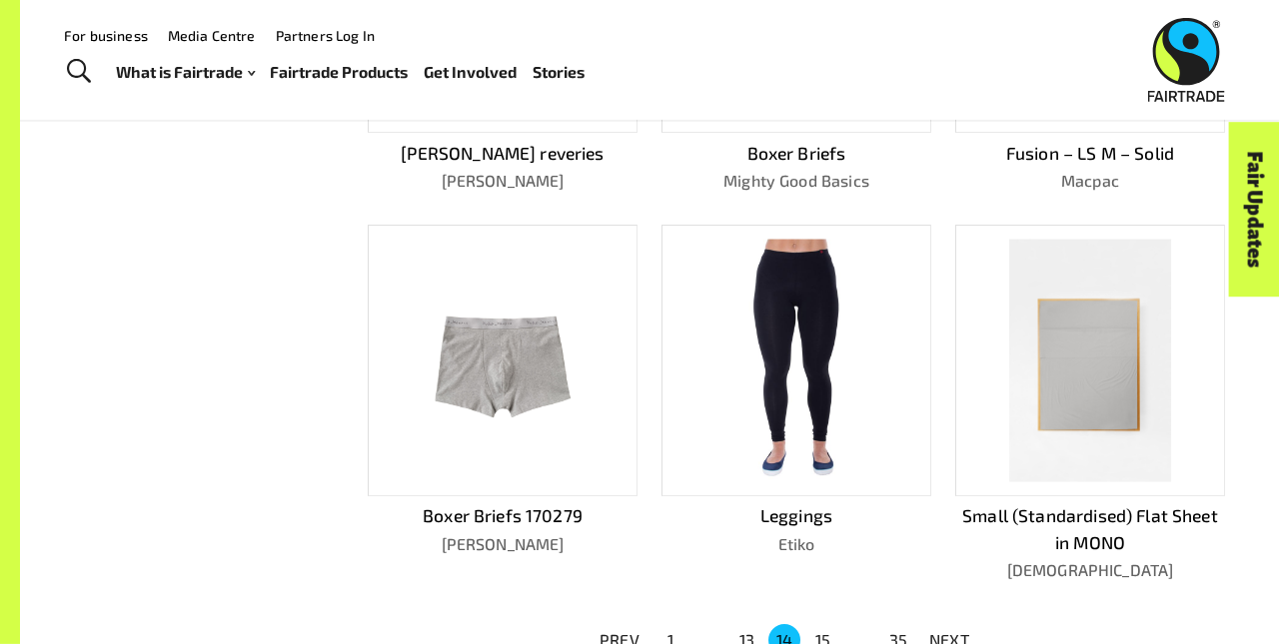
click at [949, 631] on p "NEXT" at bounding box center [949, 640] width 40 height 24
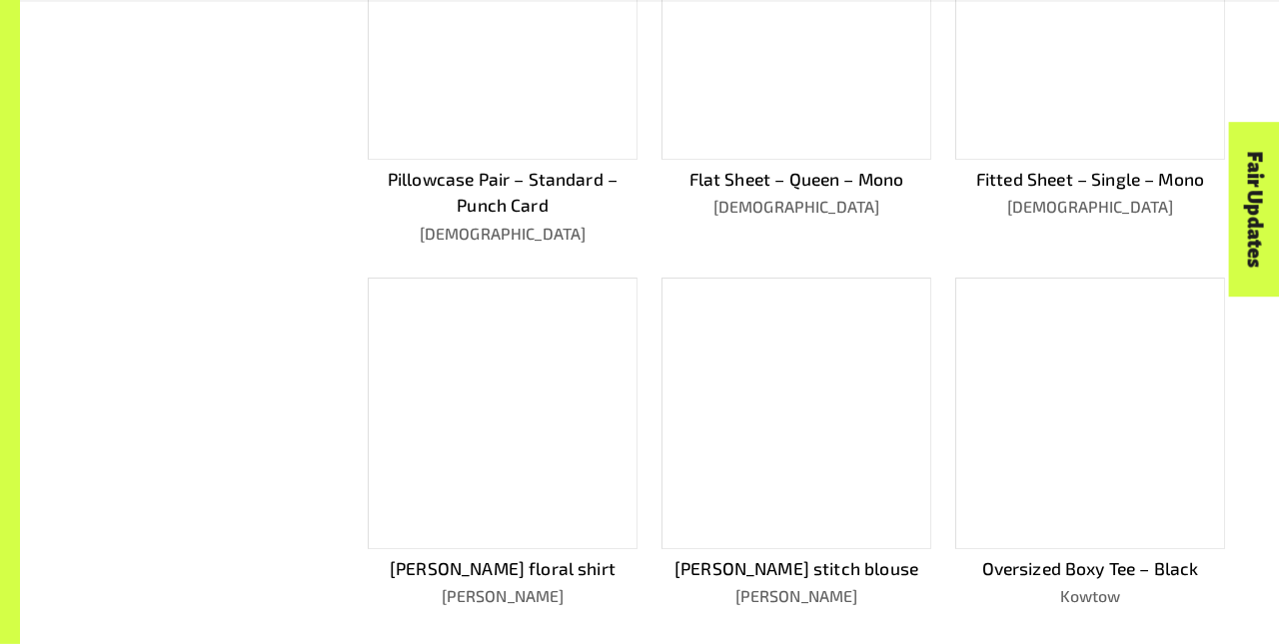
scroll to position [1093, 0]
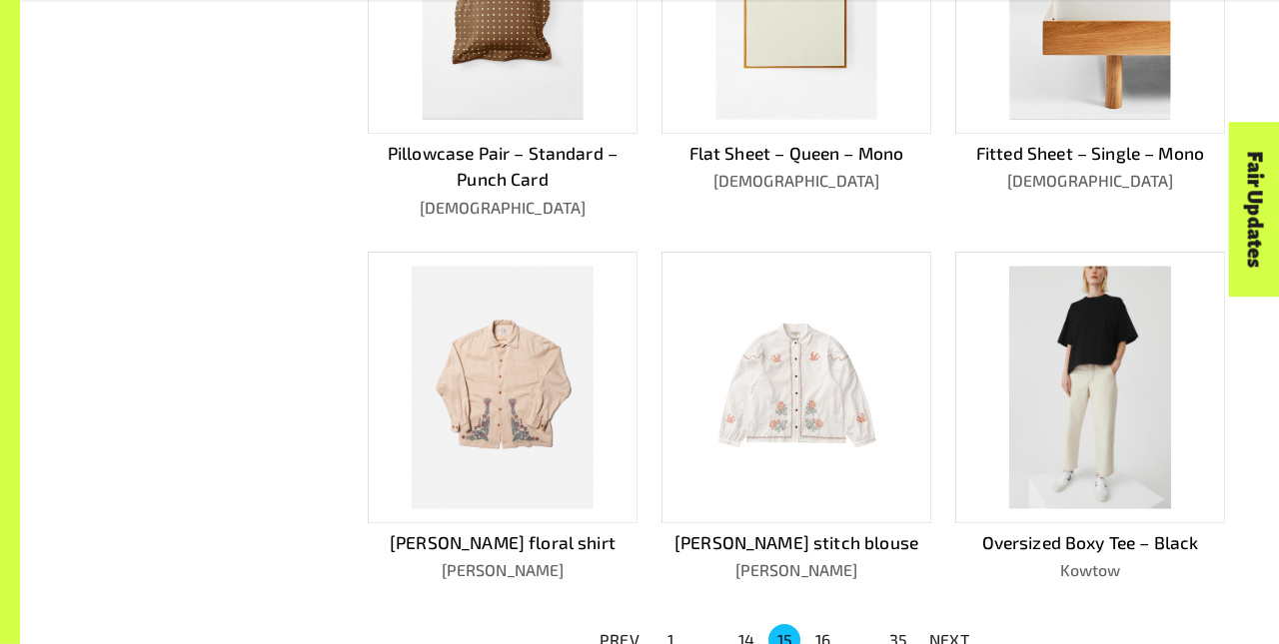
click at [949, 631] on p "NEXT" at bounding box center [949, 640] width 40 height 24
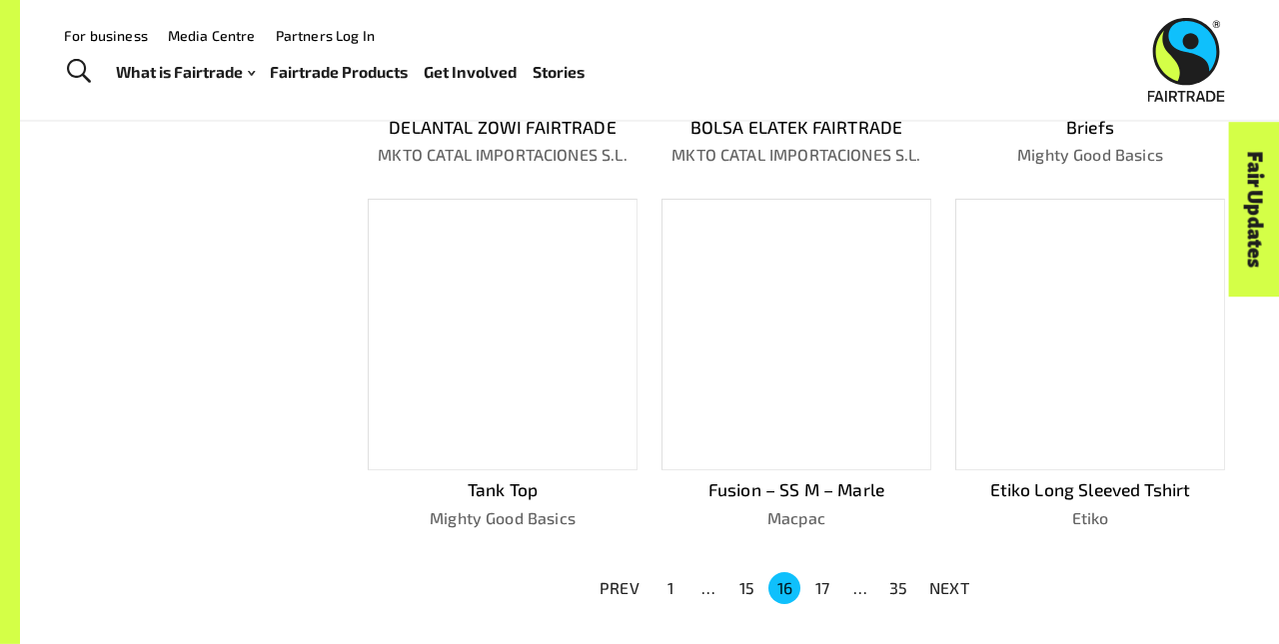
scroll to position [1041, 0]
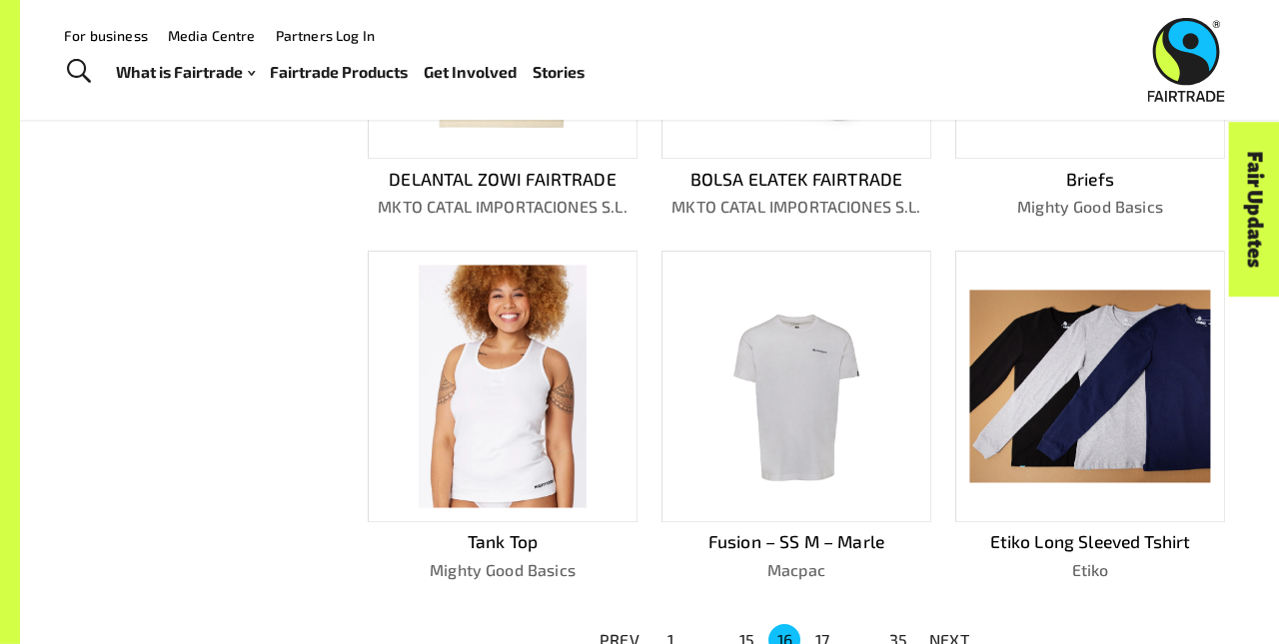
click at [949, 631] on p "NEXT" at bounding box center [949, 640] width 40 height 24
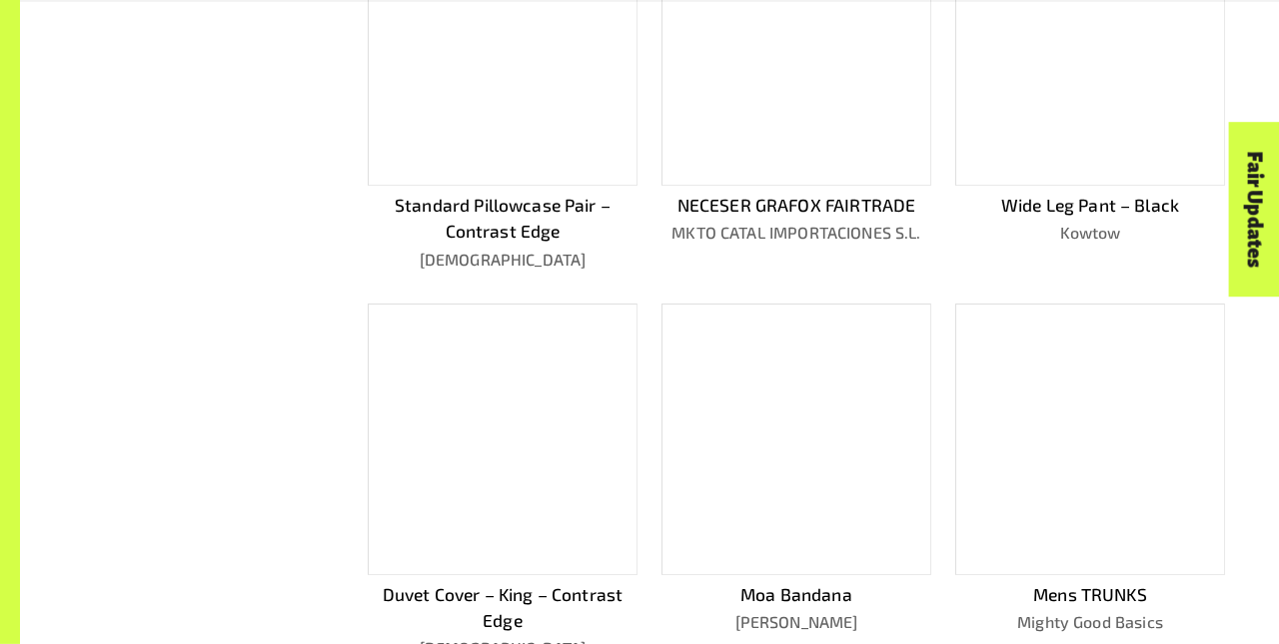
scroll to position [1119, 0]
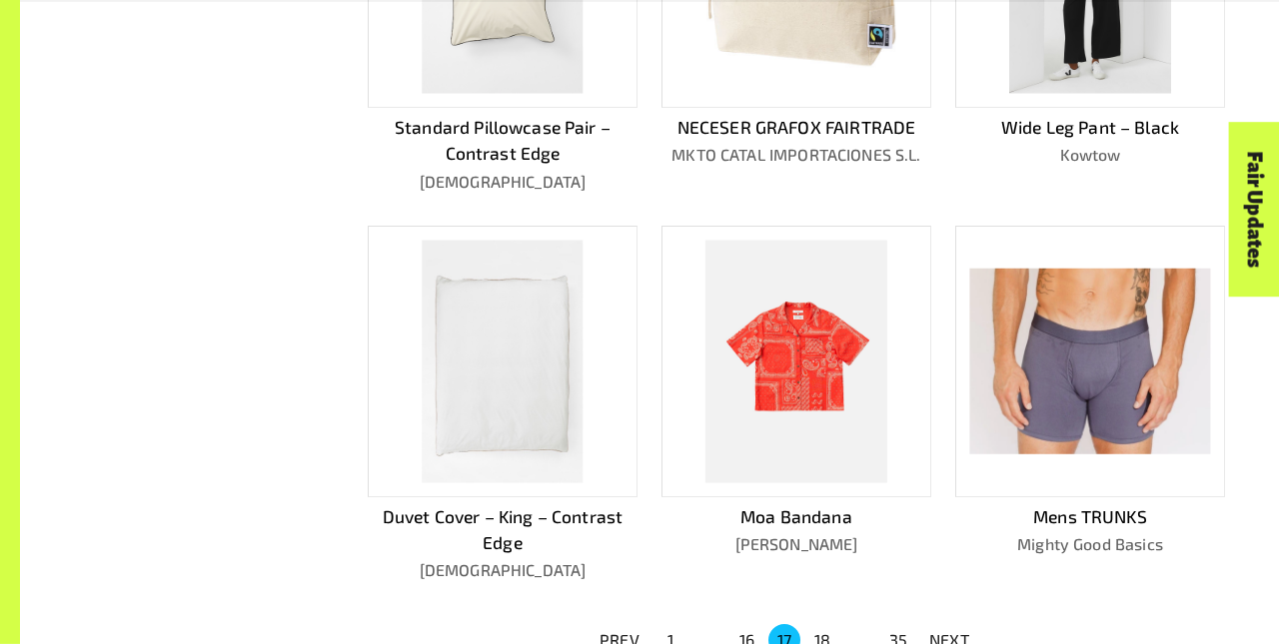
click at [949, 631] on p "NEXT" at bounding box center [949, 640] width 40 height 24
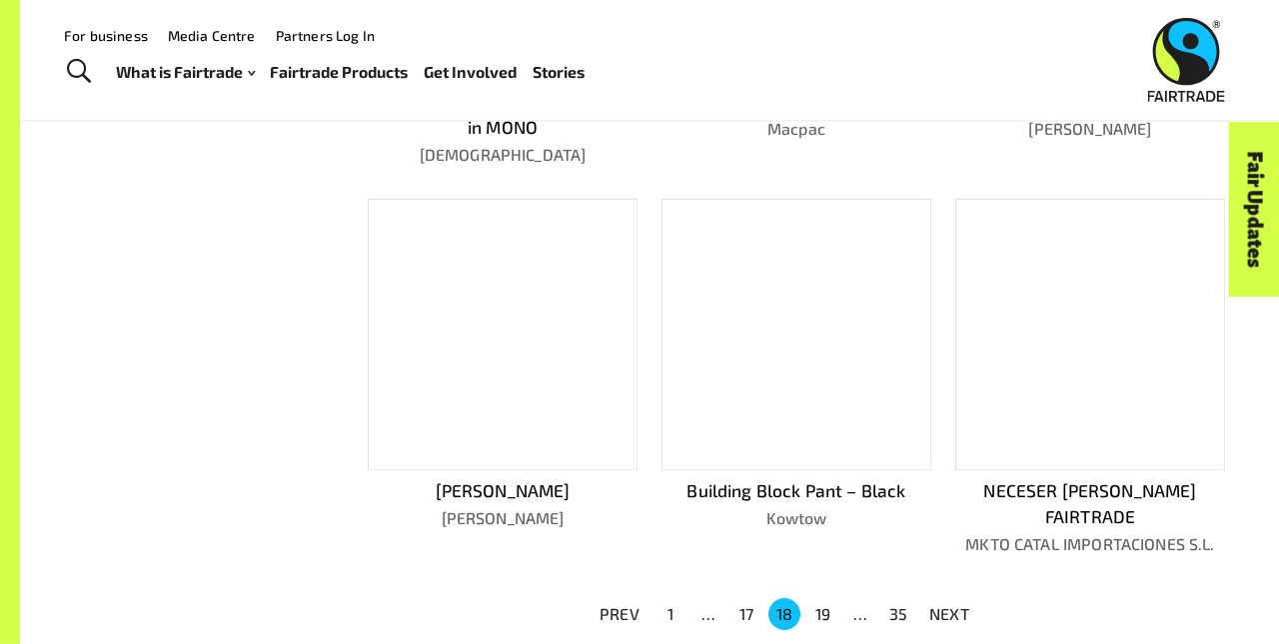
scroll to position [1067, 0]
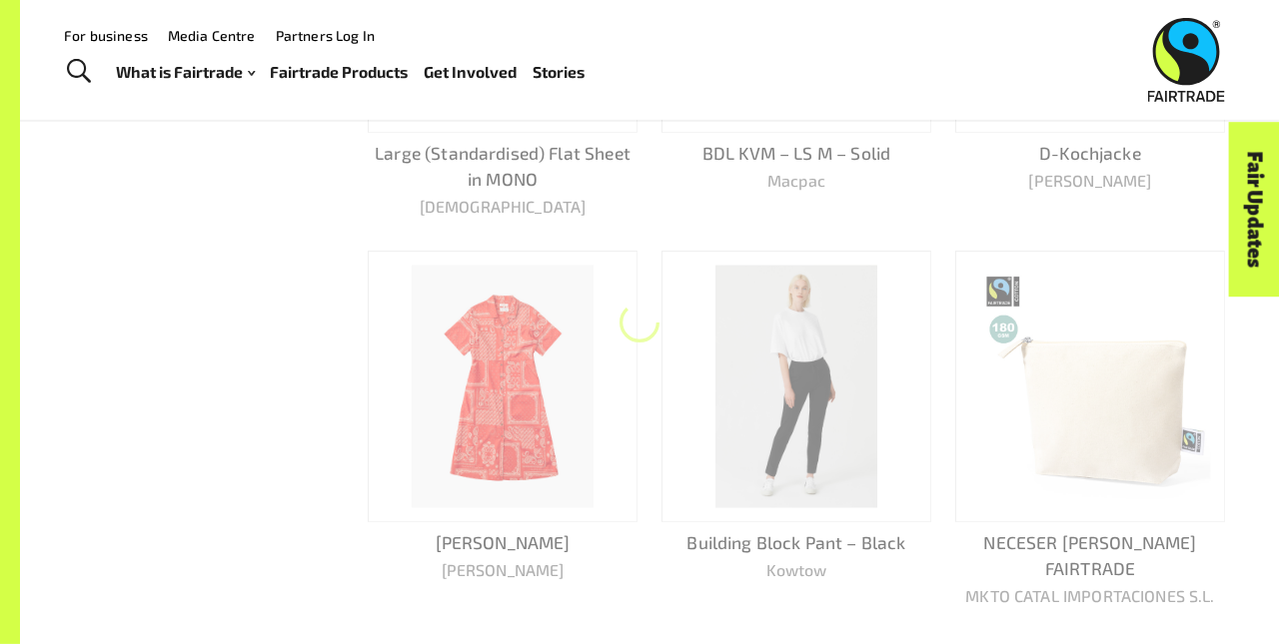
scroll to position [1041, 0]
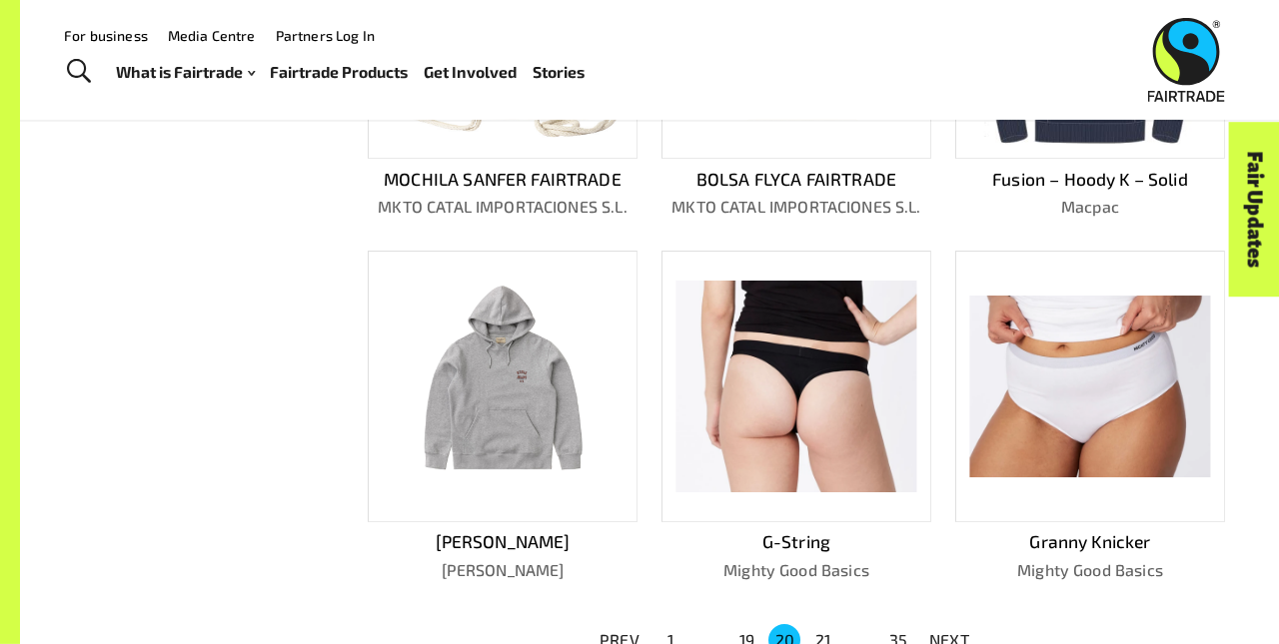
click at [949, 631] on p "NEXT" at bounding box center [949, 640] width 40 height 24
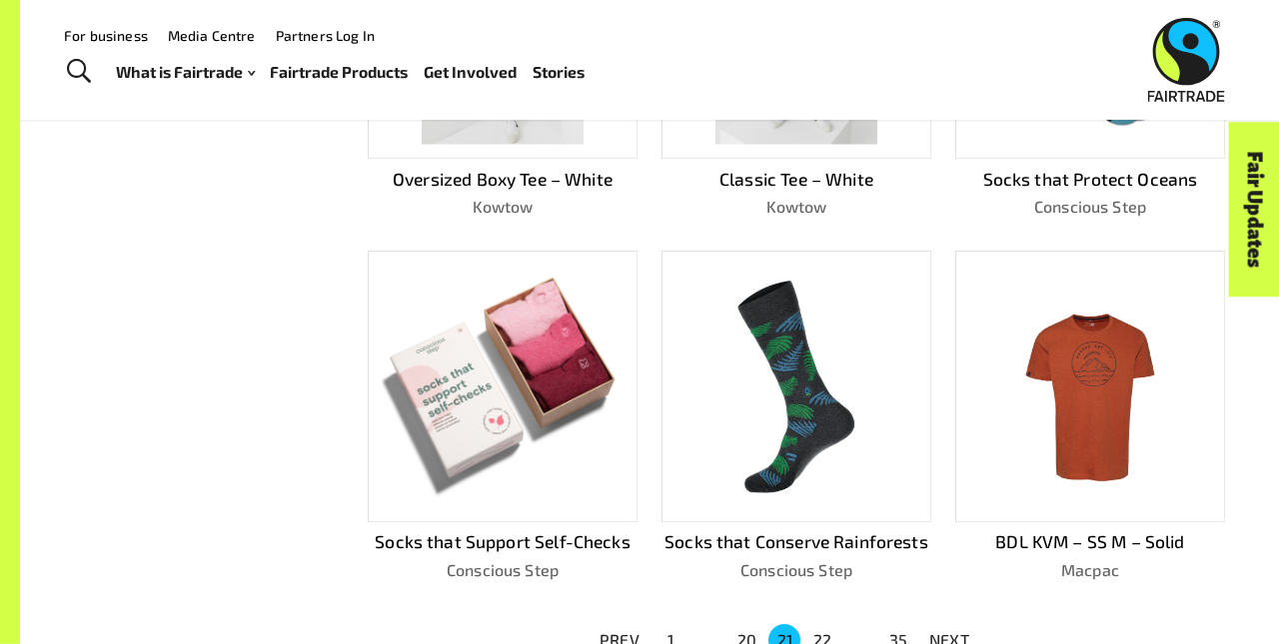
click at [949, 631] on p "NEXT" at bounding box center [949, 640] width 40 height 24
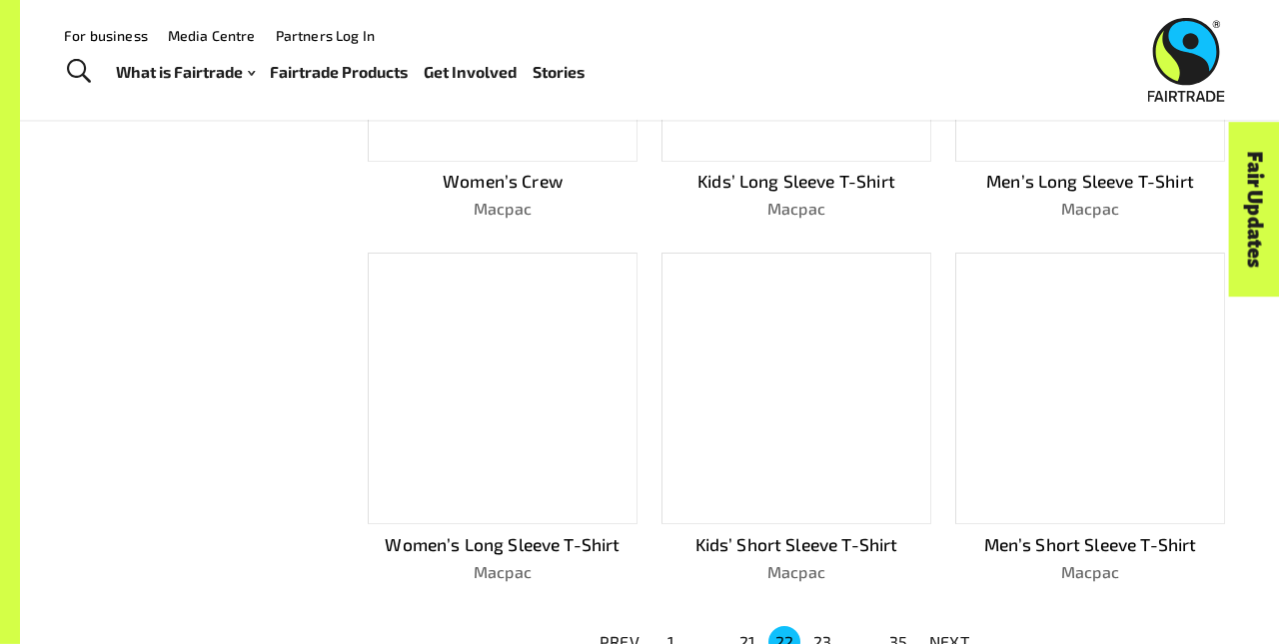
scroll to position [1043, 0]
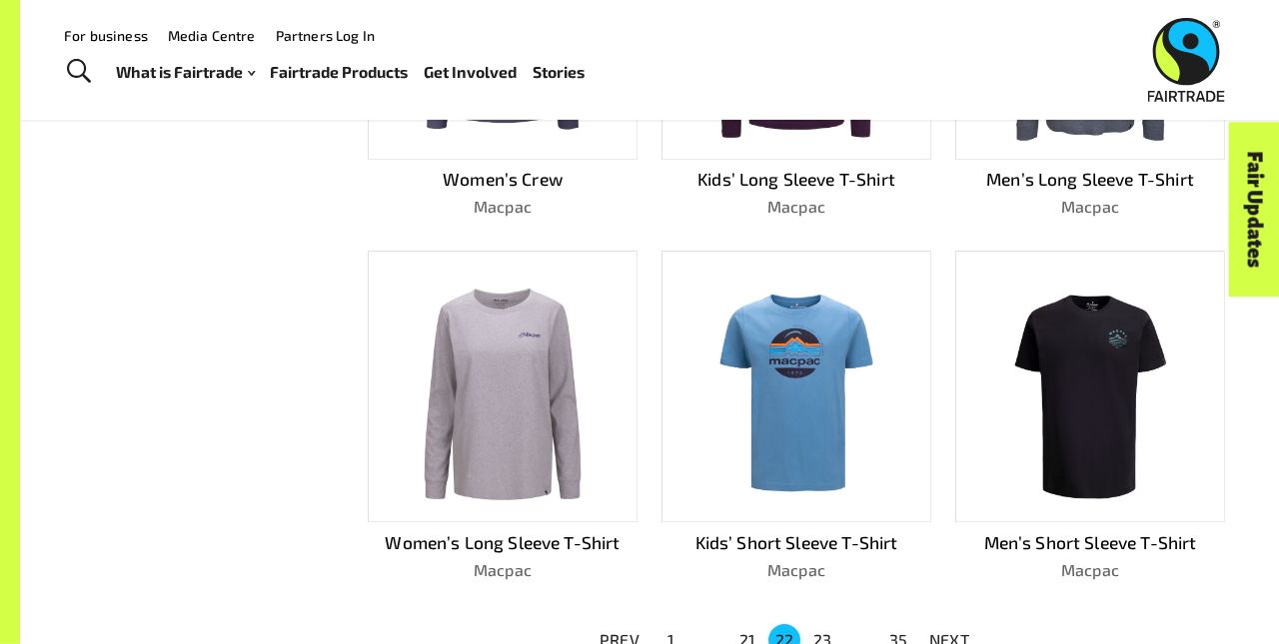
click at [949, 631] on p "NEXT" at bounding box center [949, 640] width 40 height 24
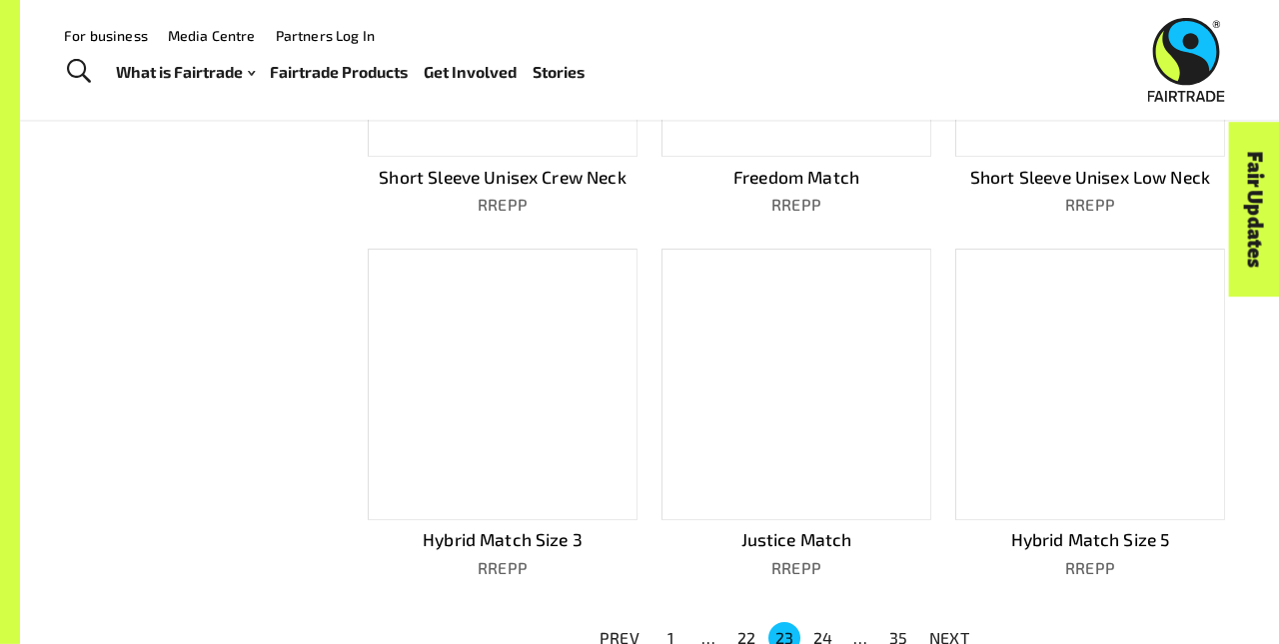
scroll to position [1041, 0]
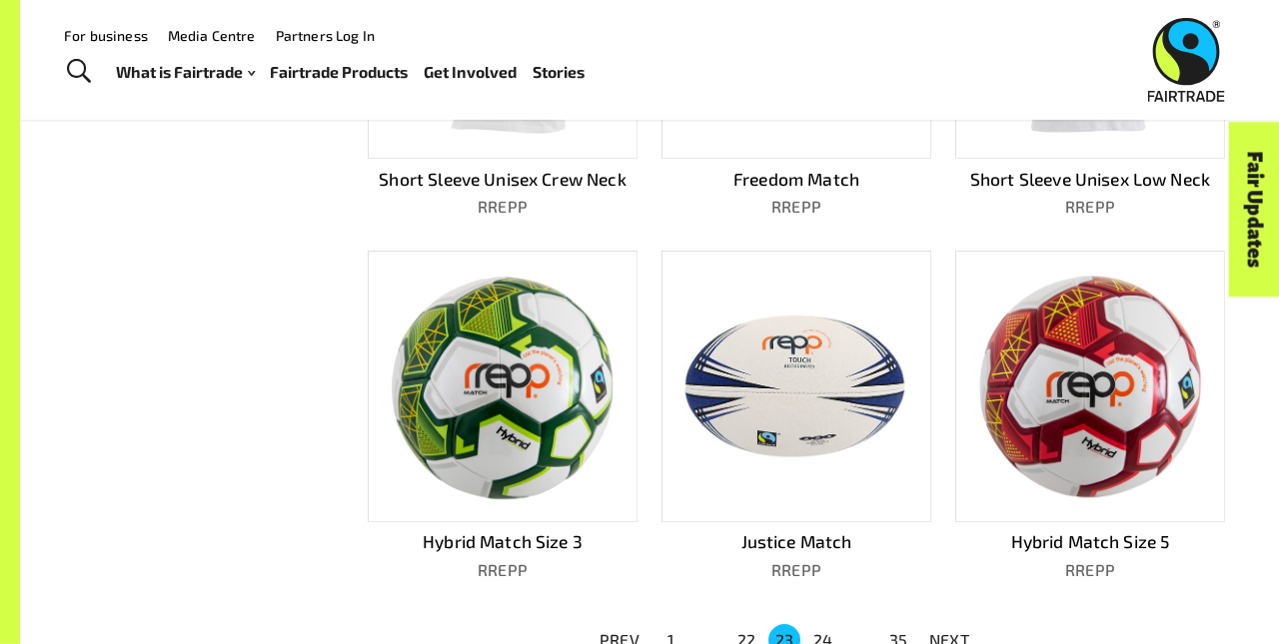
click at [949, 631] on p "NEXT" at bounding box center [949, 640] width 40 height 24
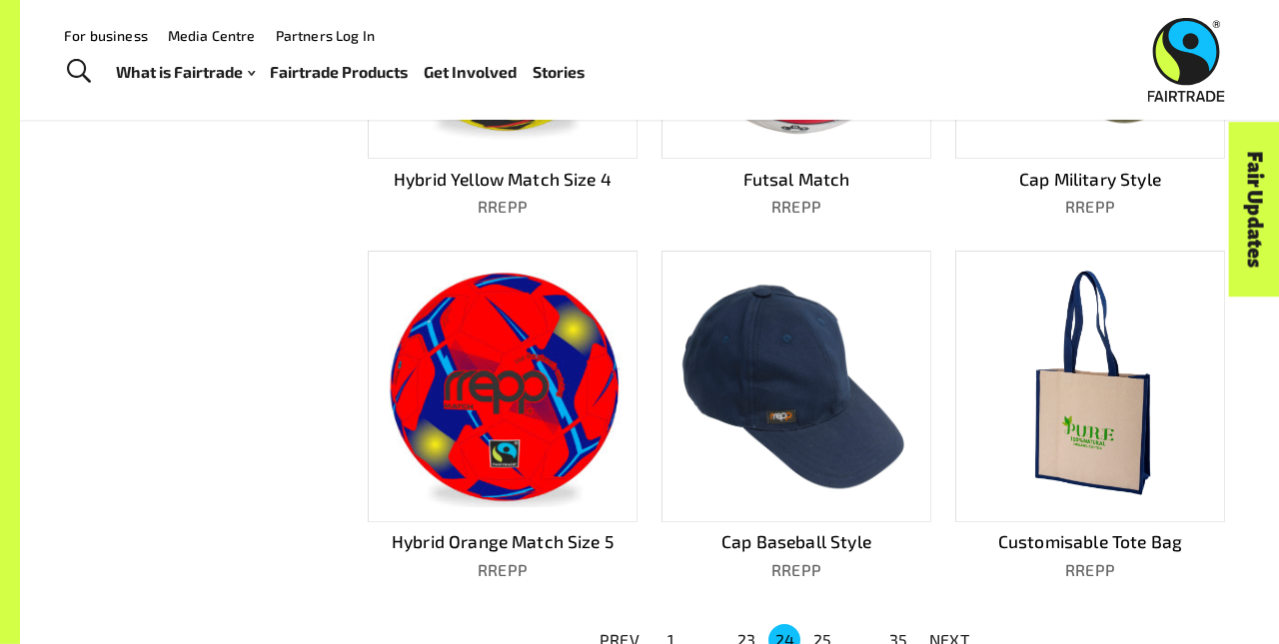
click at [949, 631] on p "NEXT" at bounding box center [949, 640] width 40 height 24
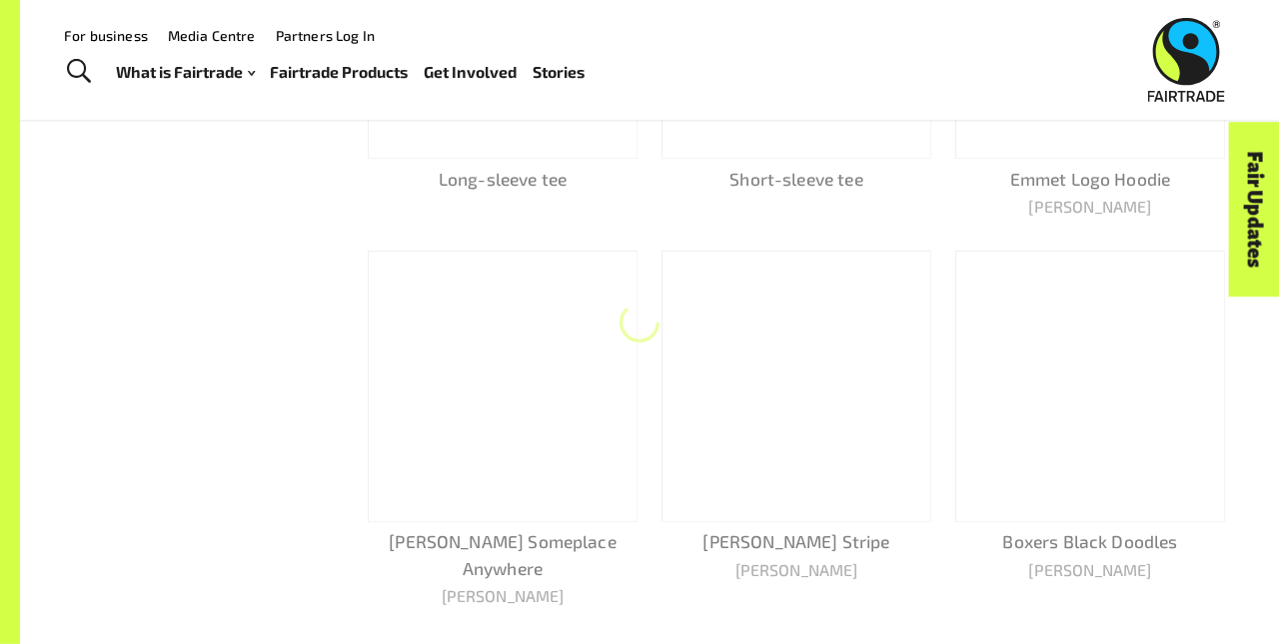
scroll to position [1067, 0]
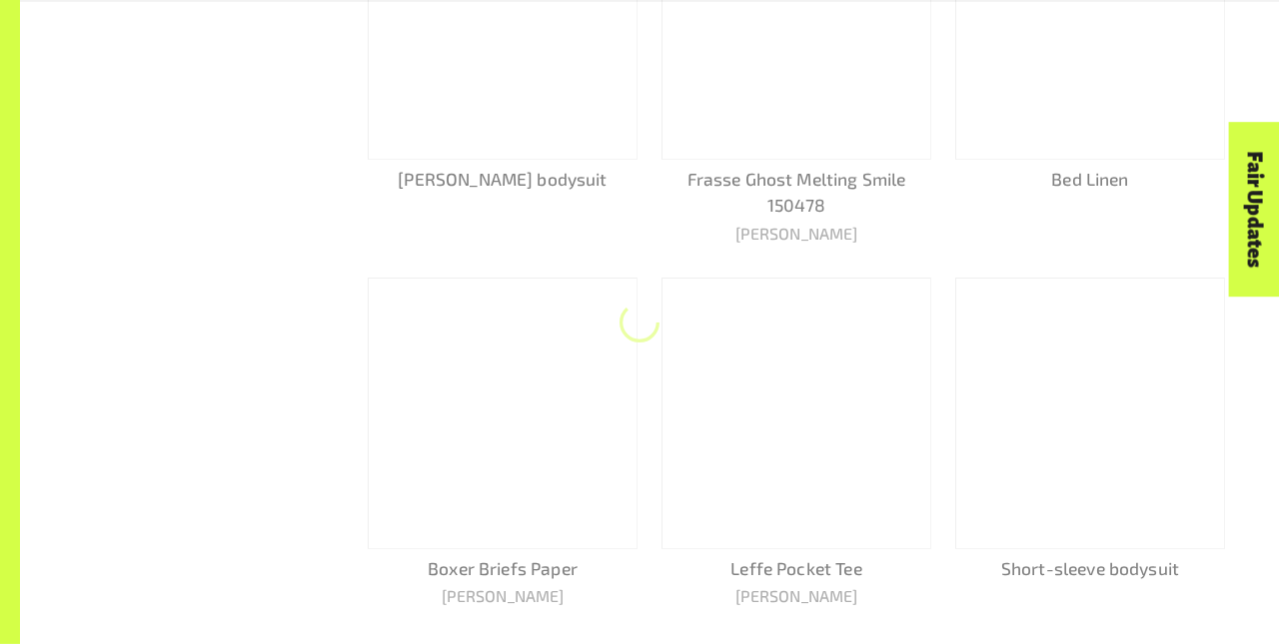
scroll to position [1043, 0]
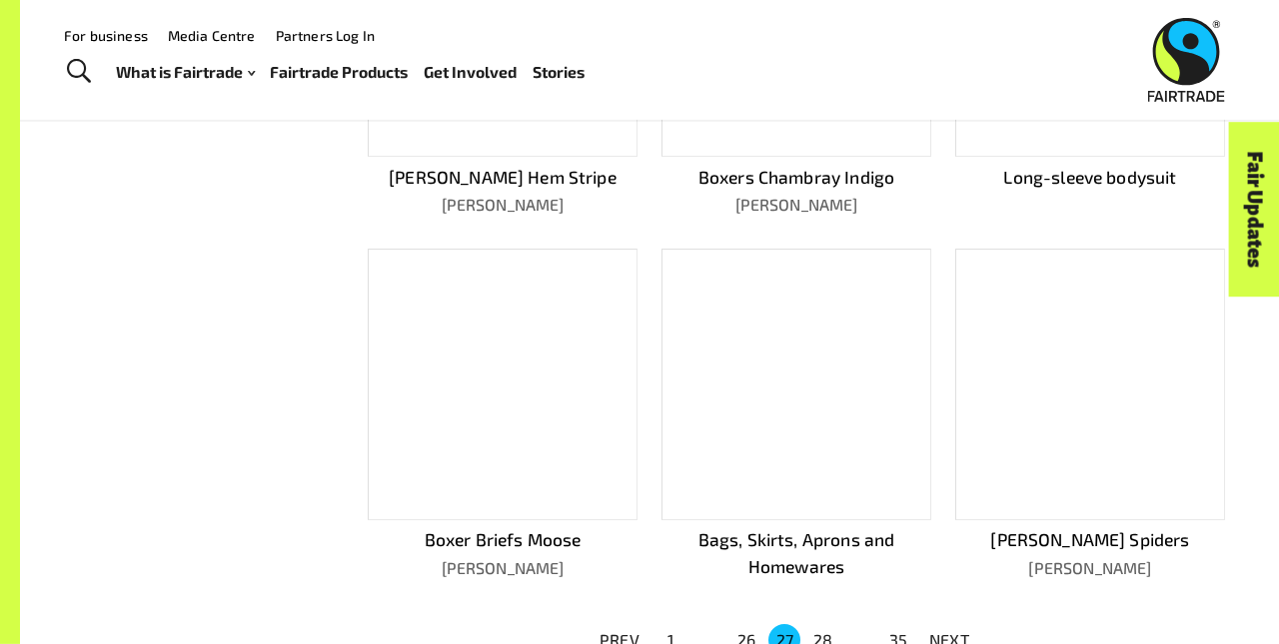
click at [949, 631] on p "NEXT" at bounding box center [949, 640] width 40 height 24
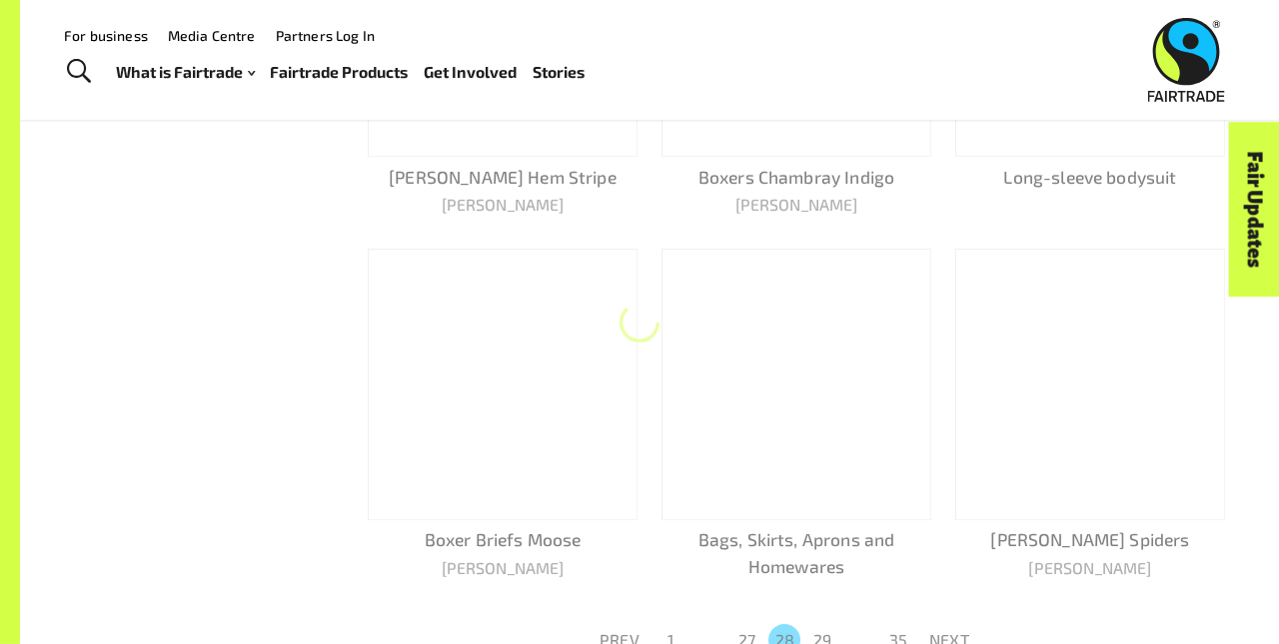
scroll to position [1041, 0]
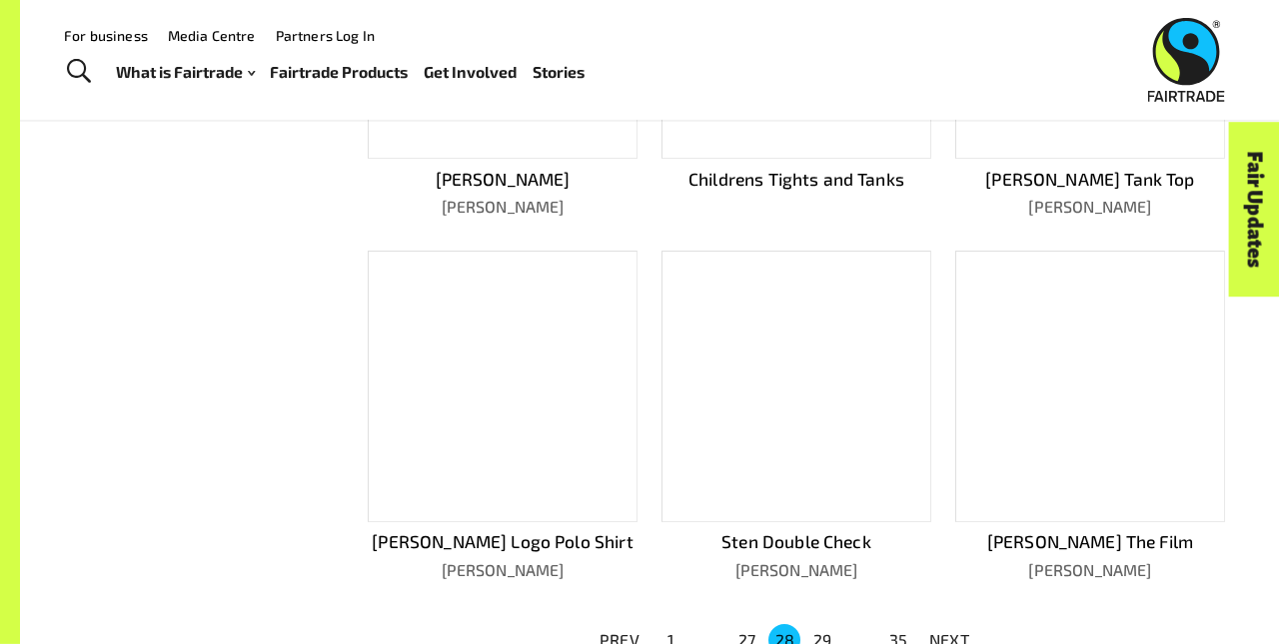
click at [949, 631] on p "NEXT" at bounding box center [949, 640] width 40 height 24
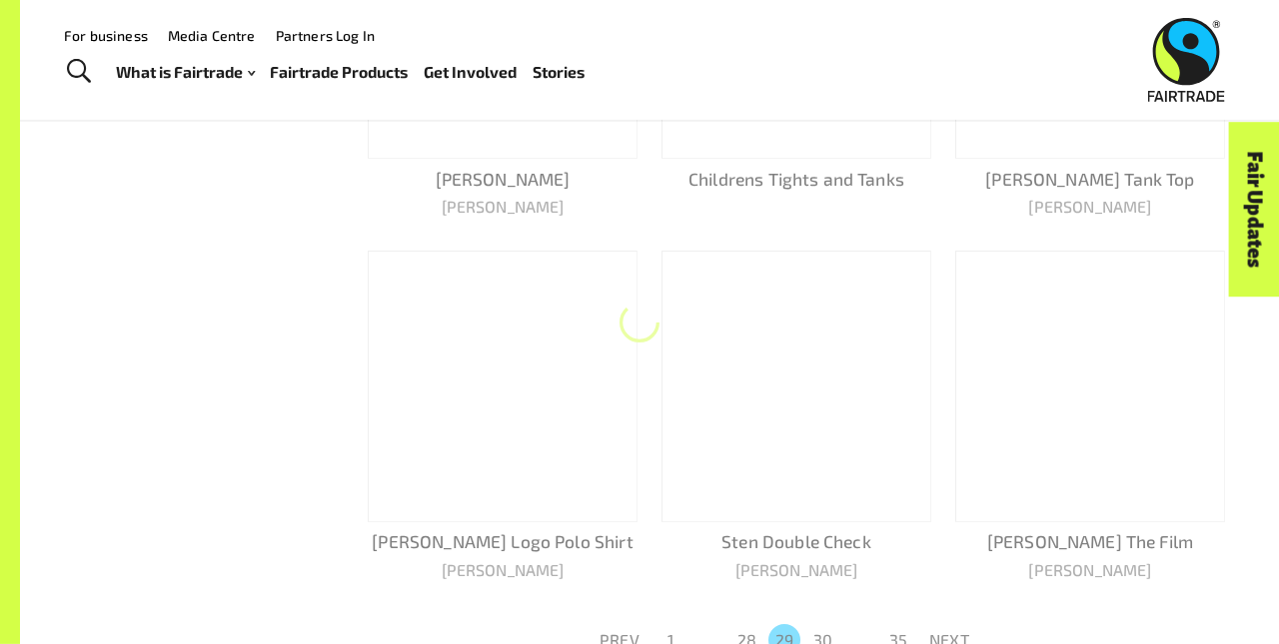
scroll to position [1043, 0]
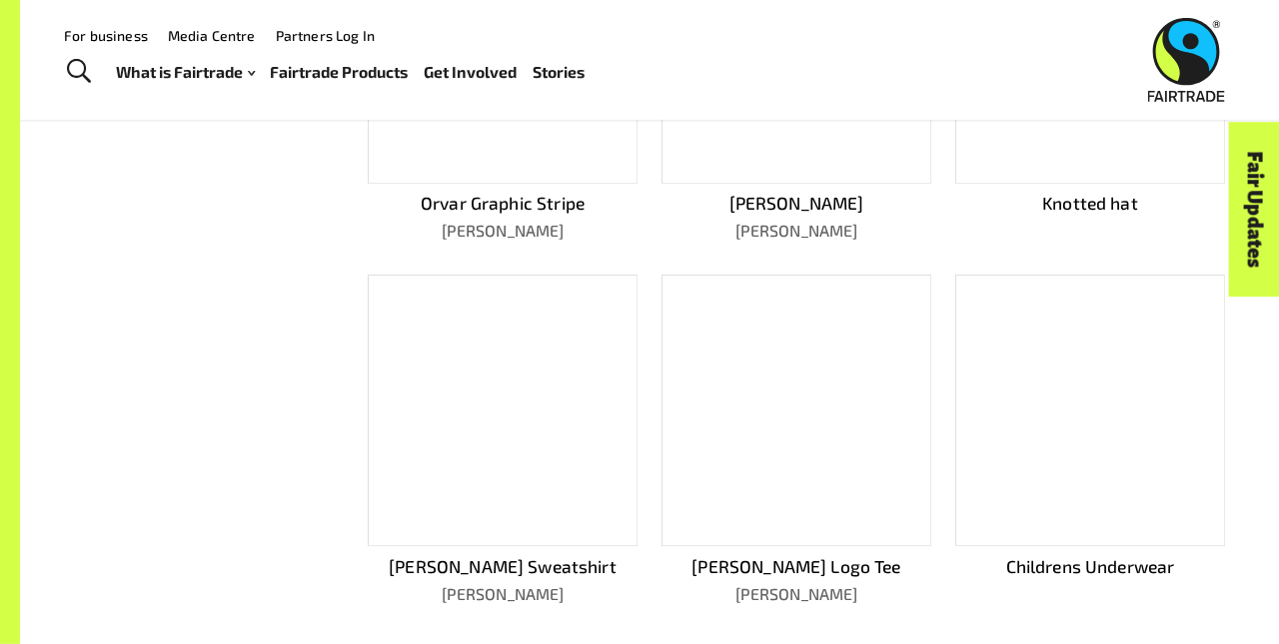
scroll to position [1041, 0]
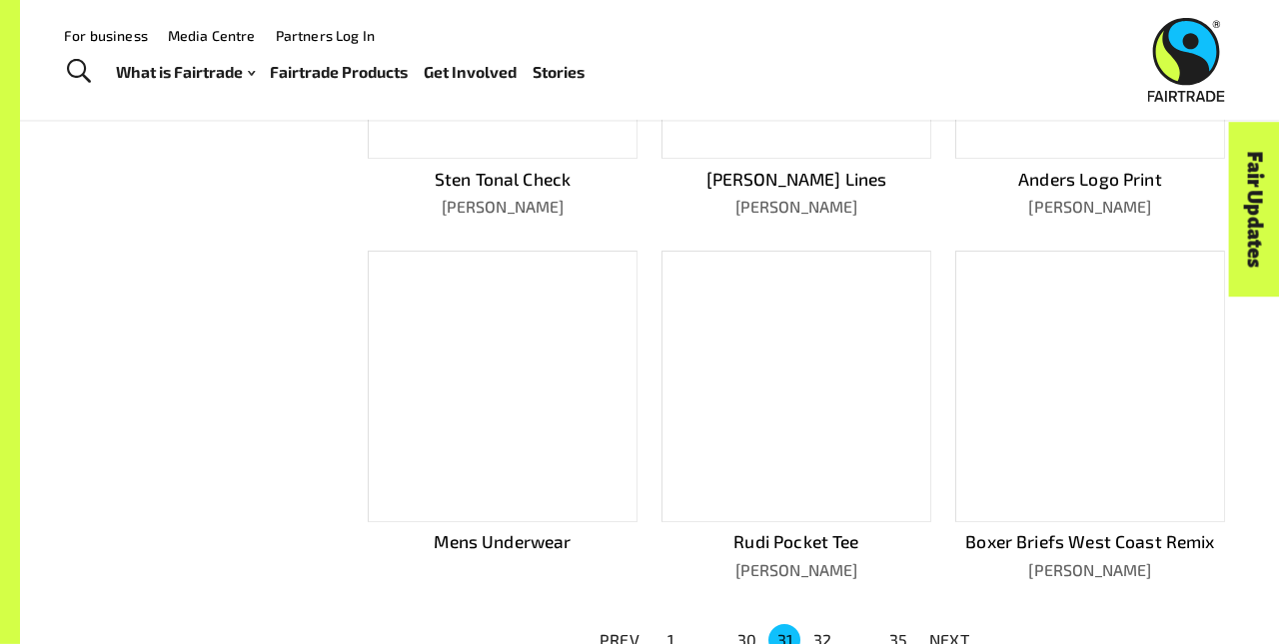
click at [949, 631] on p "NEXT" at bounding box center [949, 640] width 40 height 24
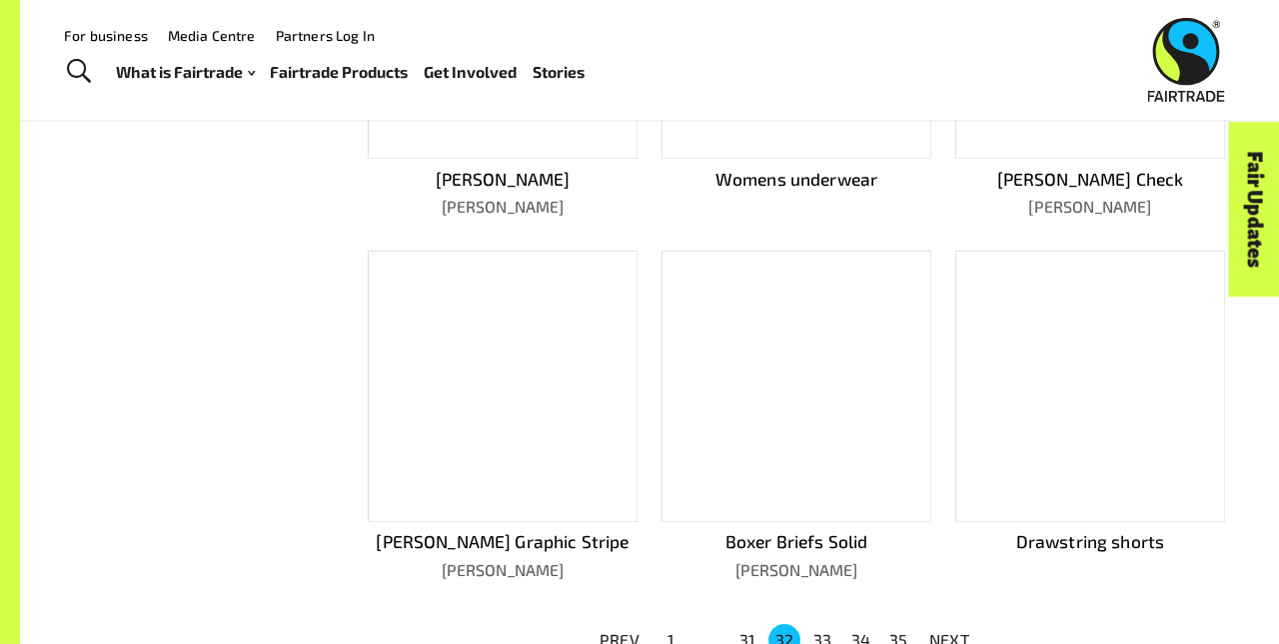
click at [949, 631] on p "NEXT" at bounding box center [949, 640] width 40 height 24
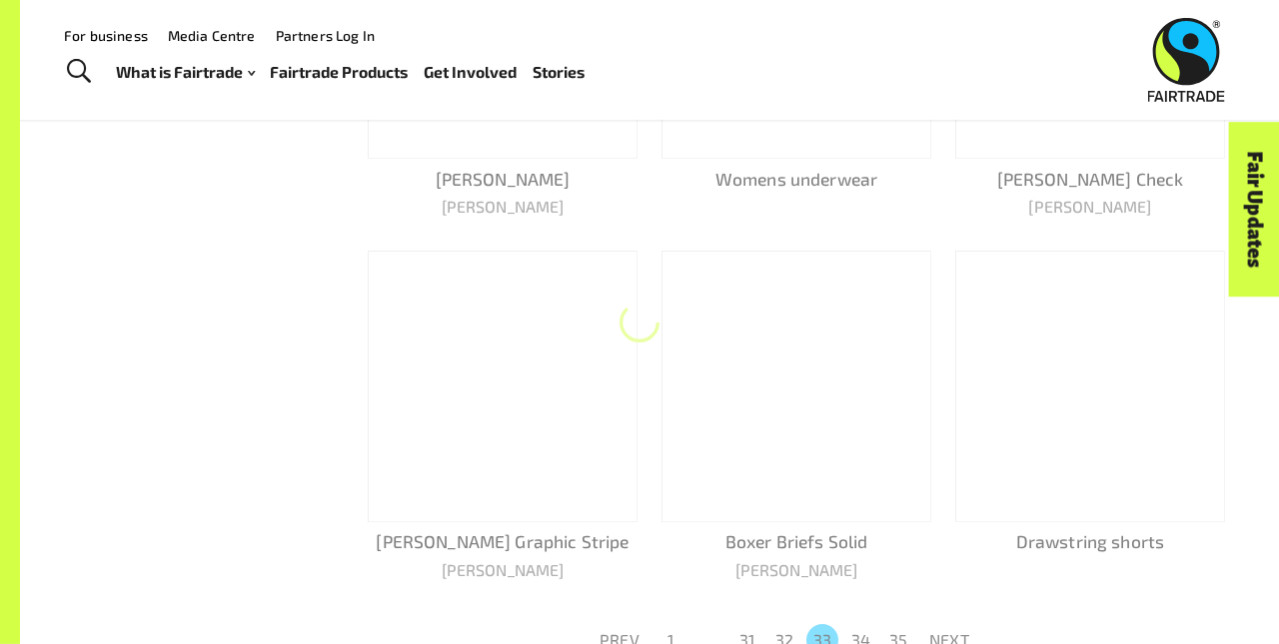
scroll to position [1093, 0]
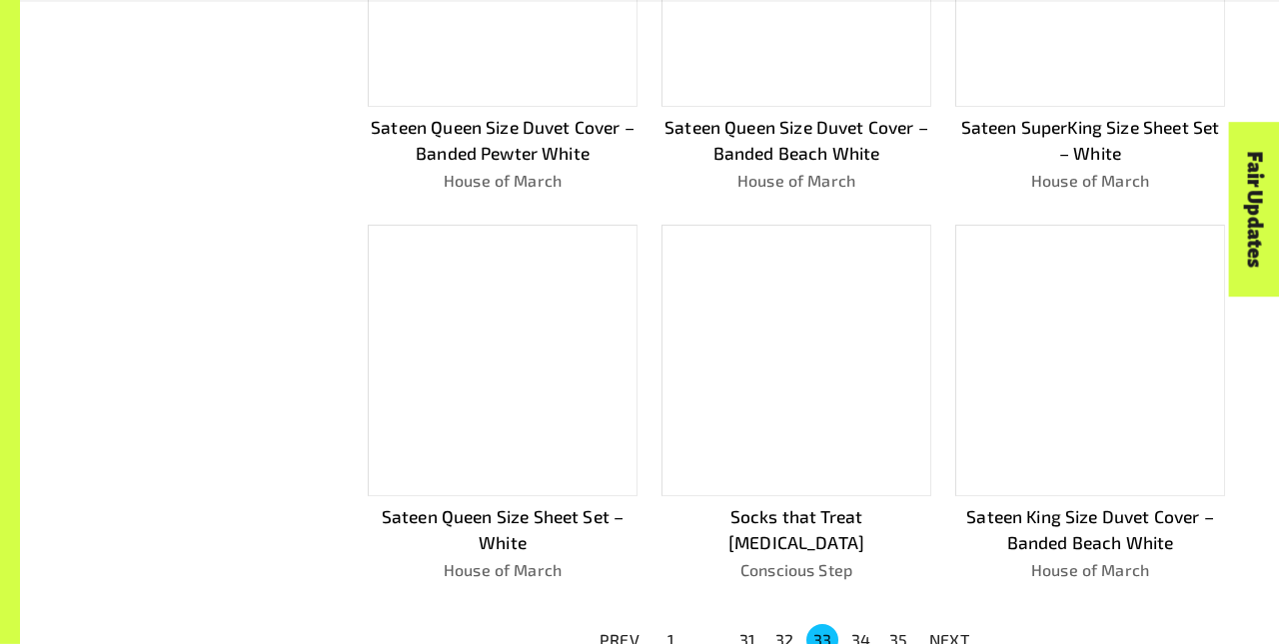
click at [949, 631] on p "NEXT" at bounding box center [949, 640] width 40 height 24
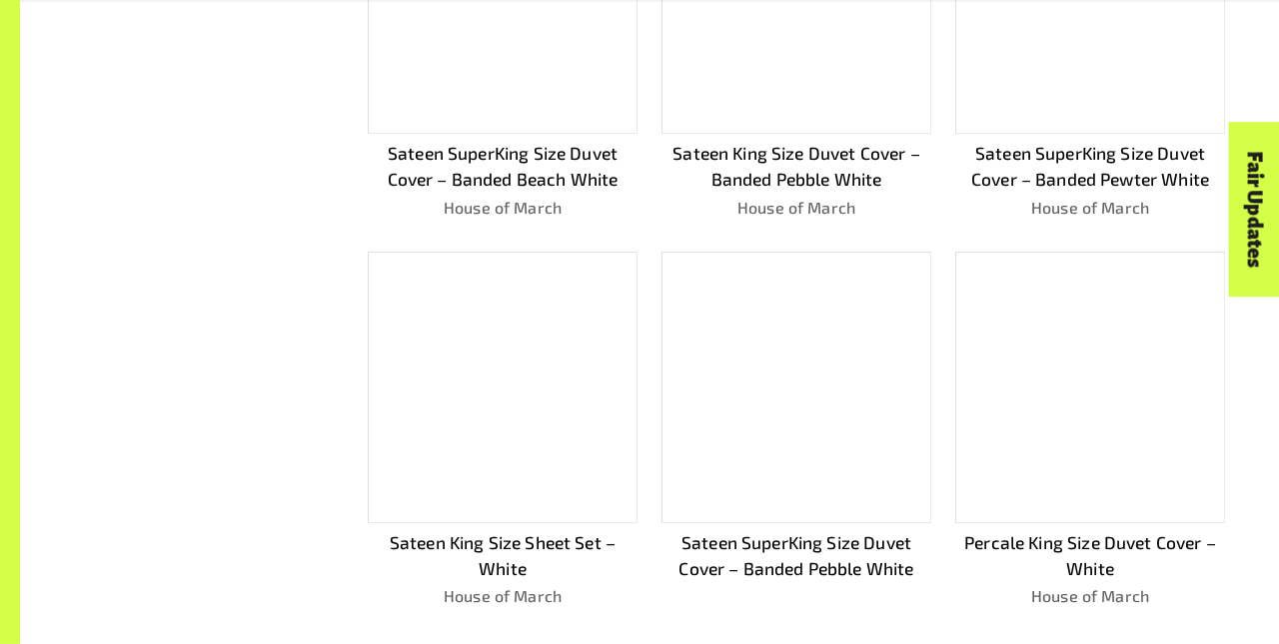
scroll to position [1119, 0]
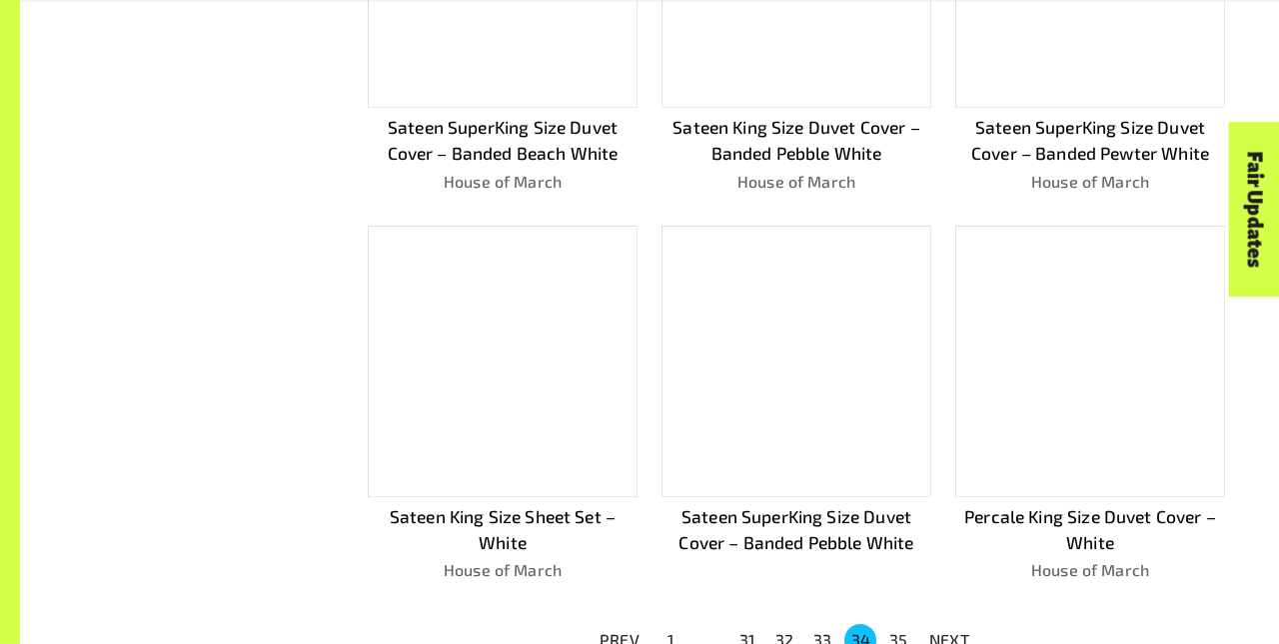
click at [949, 631] on p "NEXT" at bounding box center [949, 640] width 40 height 24
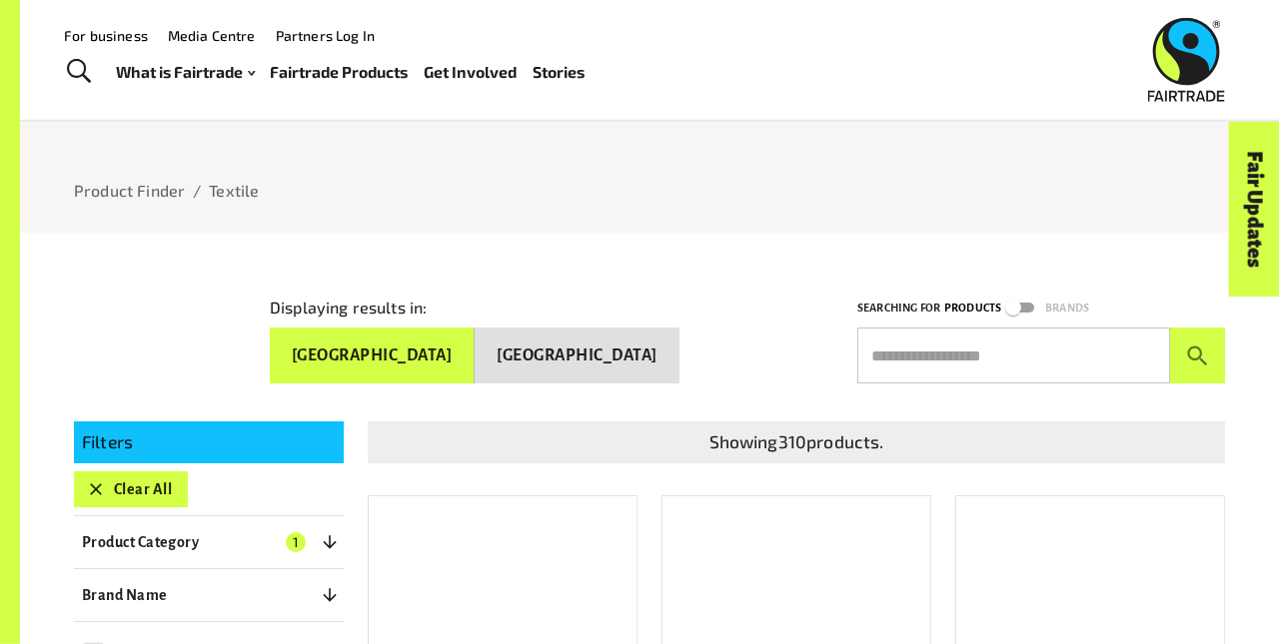
scroll to position [0, 0]
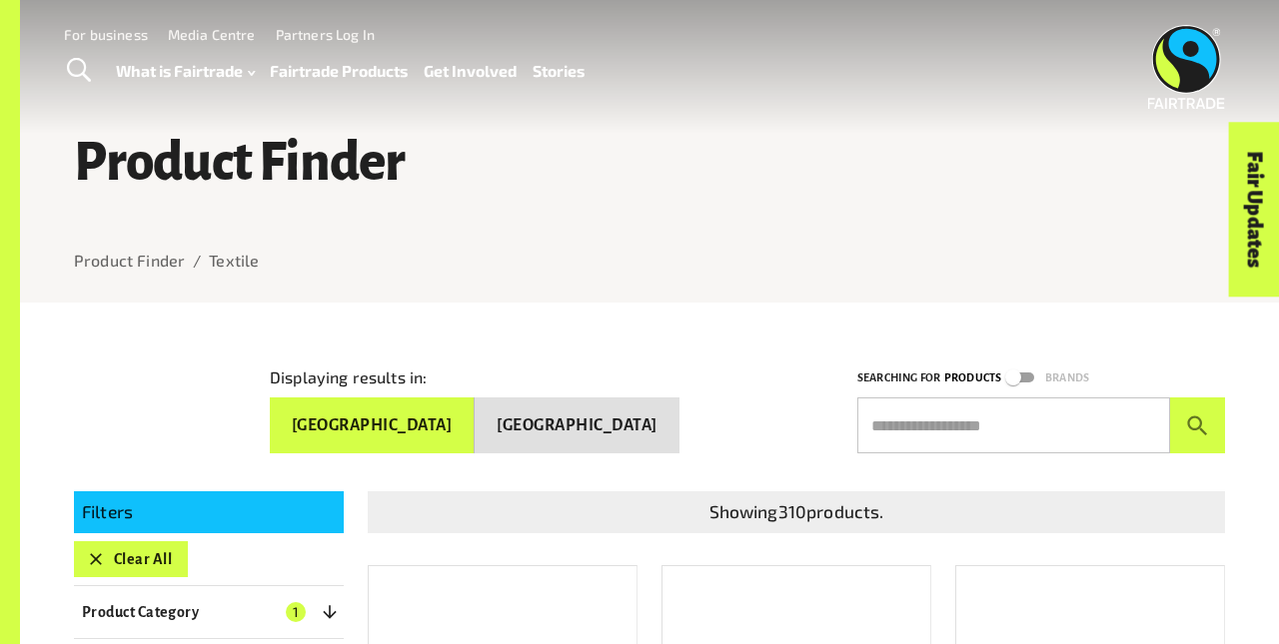
click at [130, 550] on button "Clear All" at bounding box center [131, 559] width 114 height 36
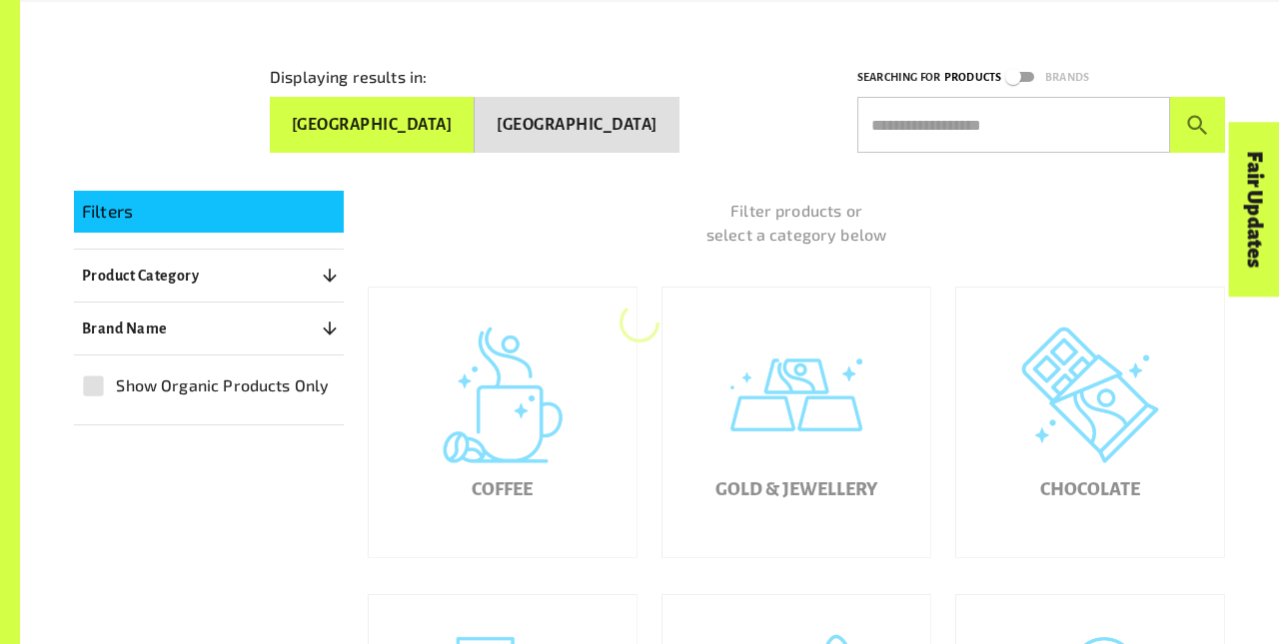
scroll to position [303, 0]
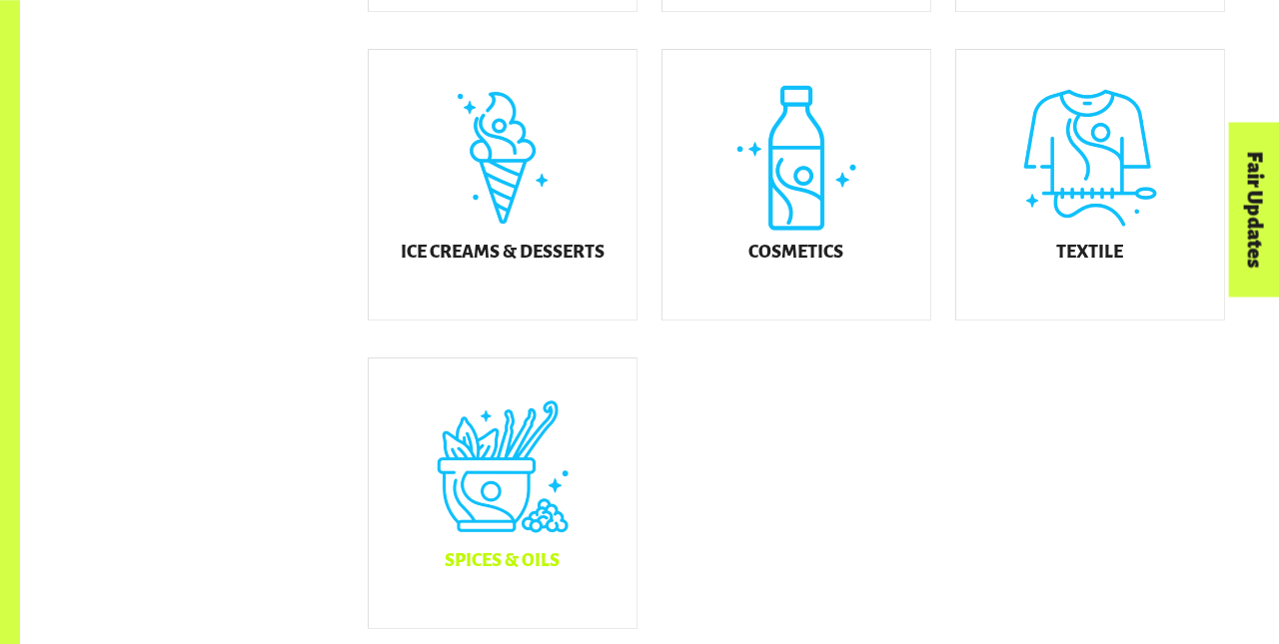
click at [502, 508] on div "Spices & Oils" at bounding box center [503, 494] width 268 height 270
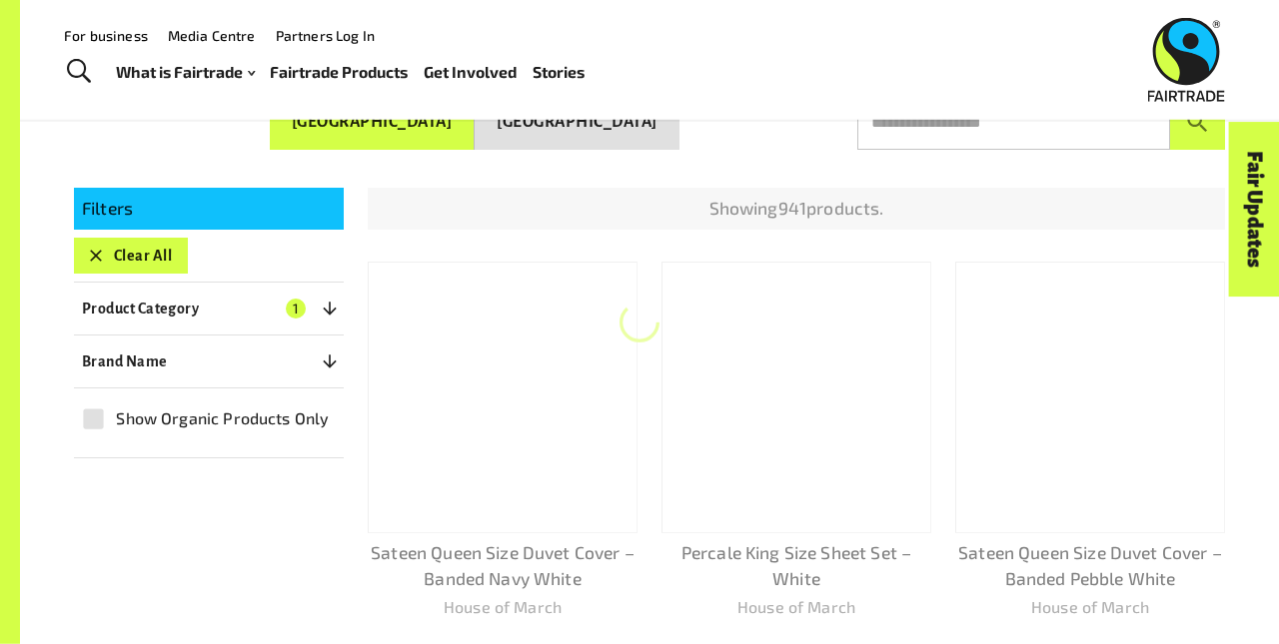
scroll to position [303, 0]
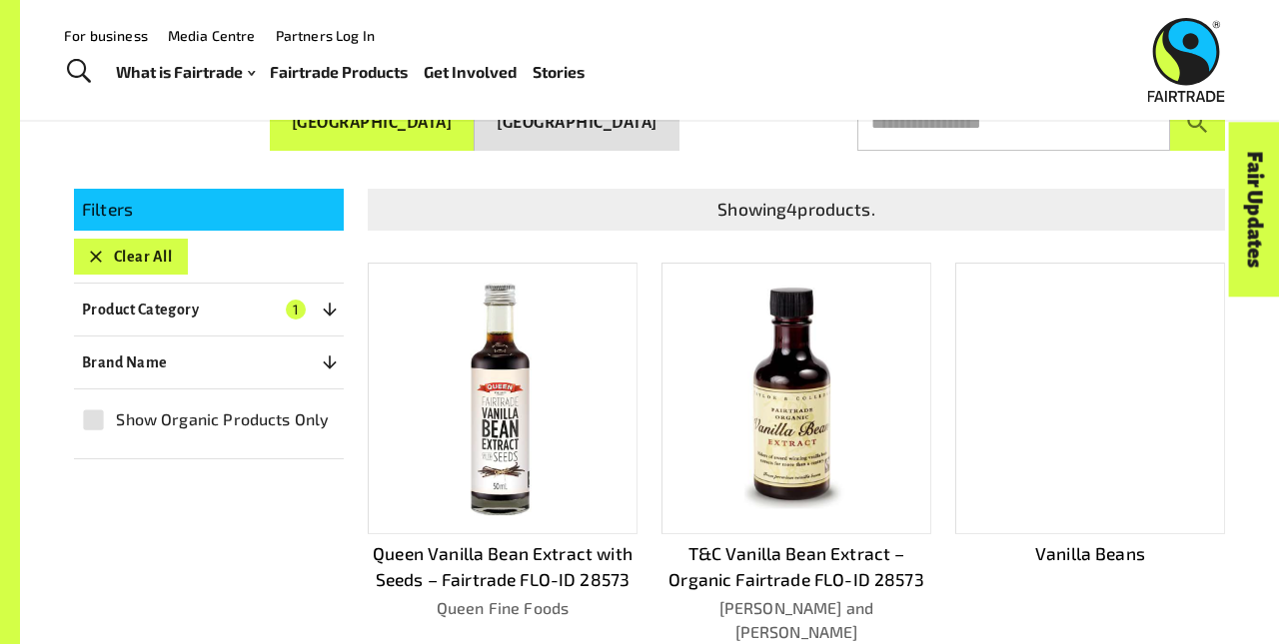
click at [130, 248] on button "Clear All" at bounding box center [131, 257] width 114 height 36
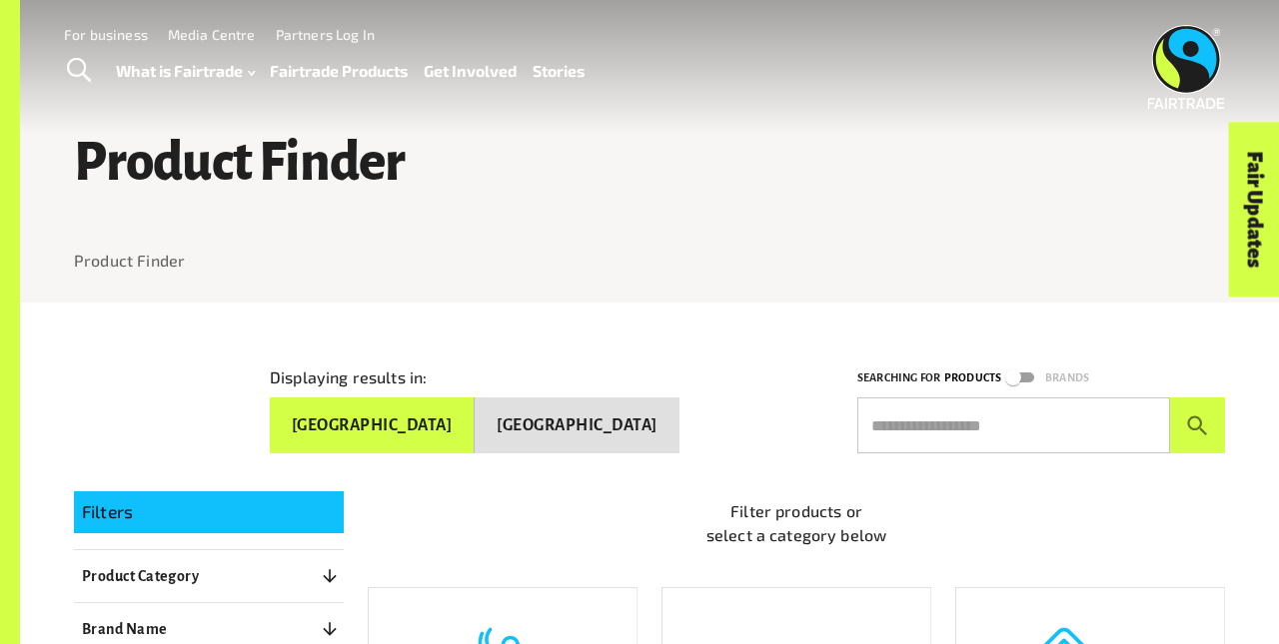
click at [616, 418] on button "[GEOGRAPHIC_DATA]" at bounding box center [576, 426] width 204 height 56
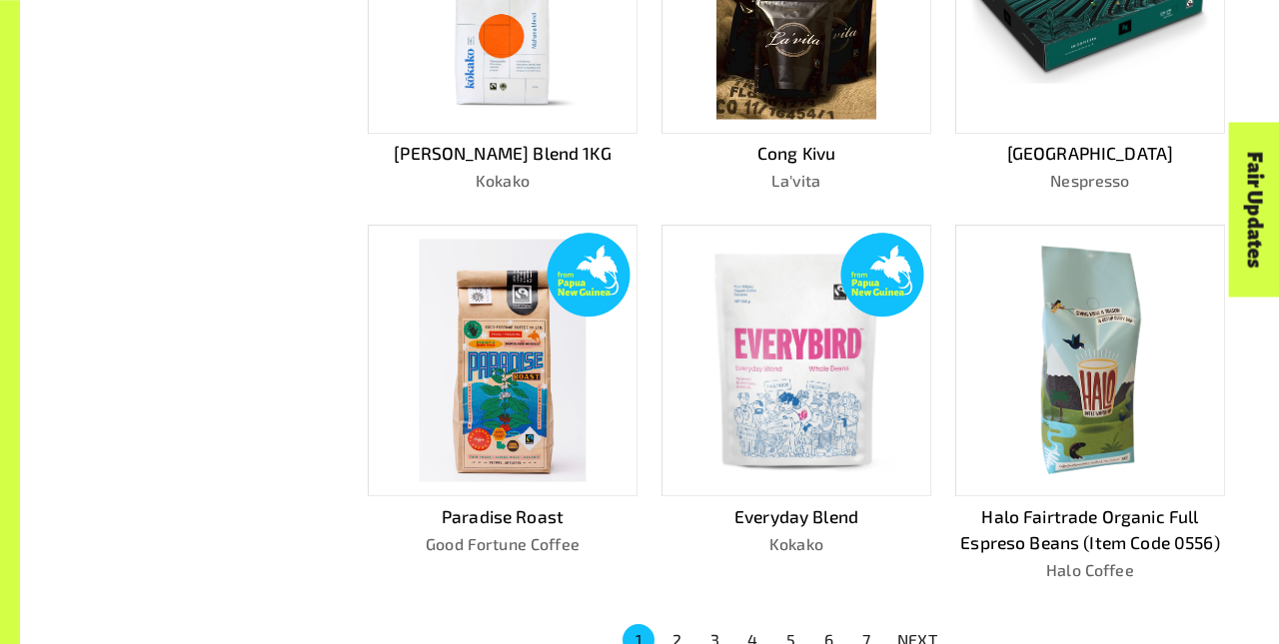
scroll to position [1094, 0]
click at [917, 631] on p "NEXT" at bounding box center [917, 639] width 40 height 24
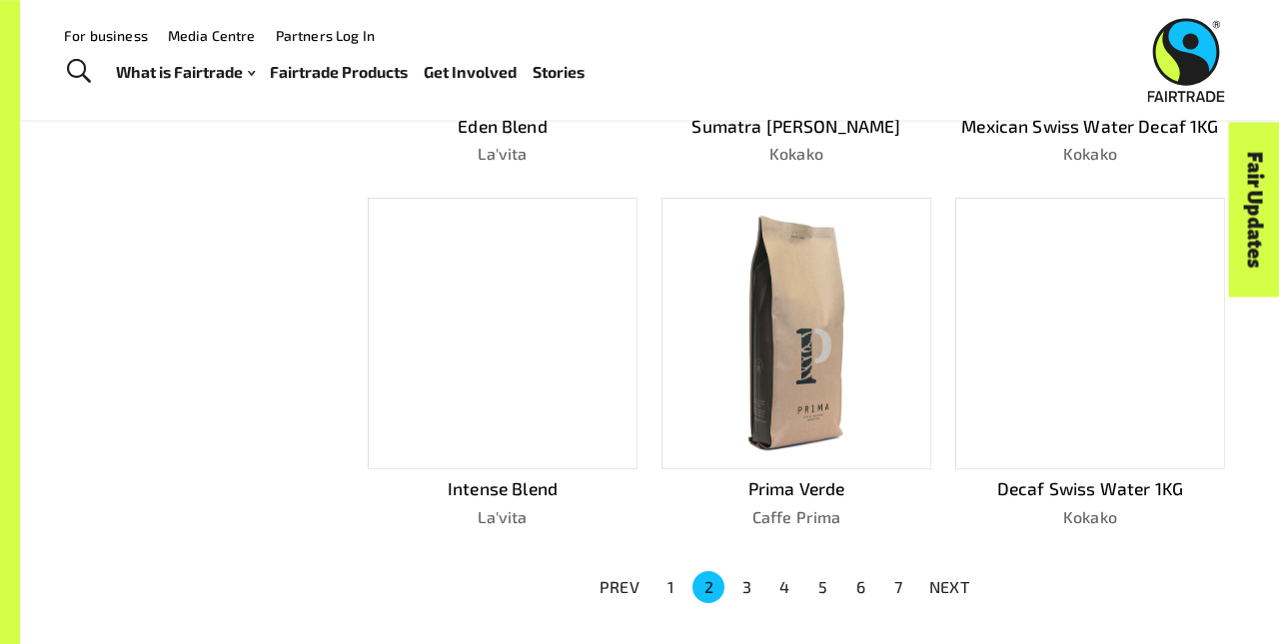
scroll to position [1041, 0]
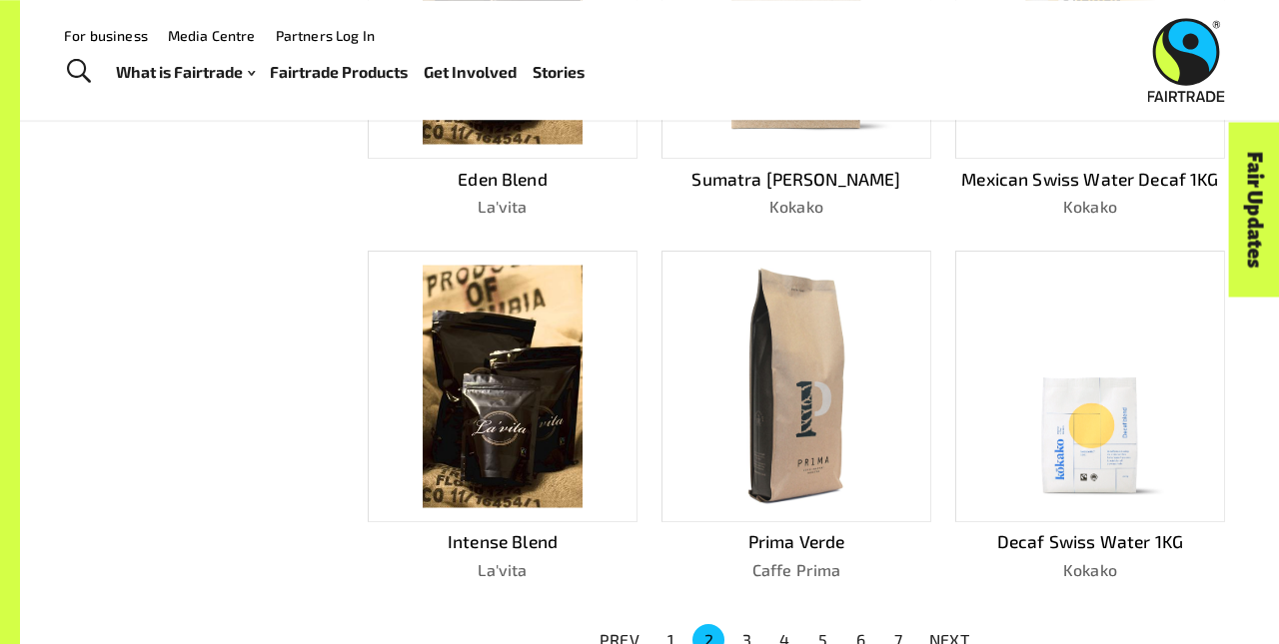
click at [949, 631] on p "NEXT" at bounding box center [949, 640] width 40 height 24
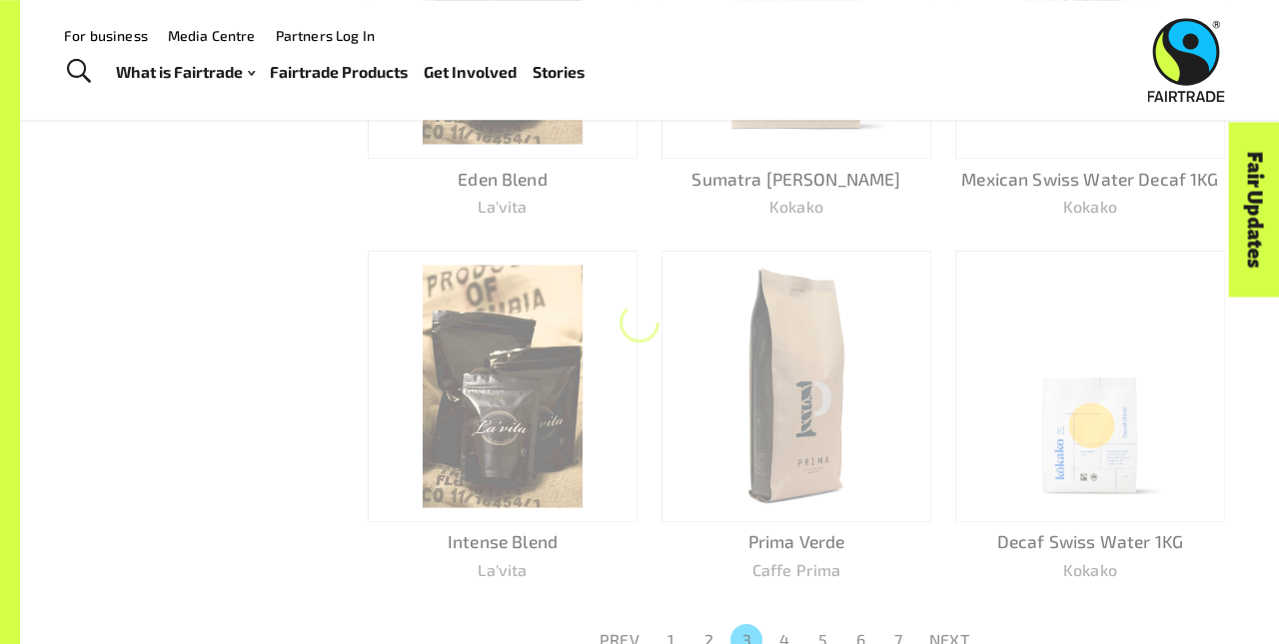
scroll to position [1067, 0]
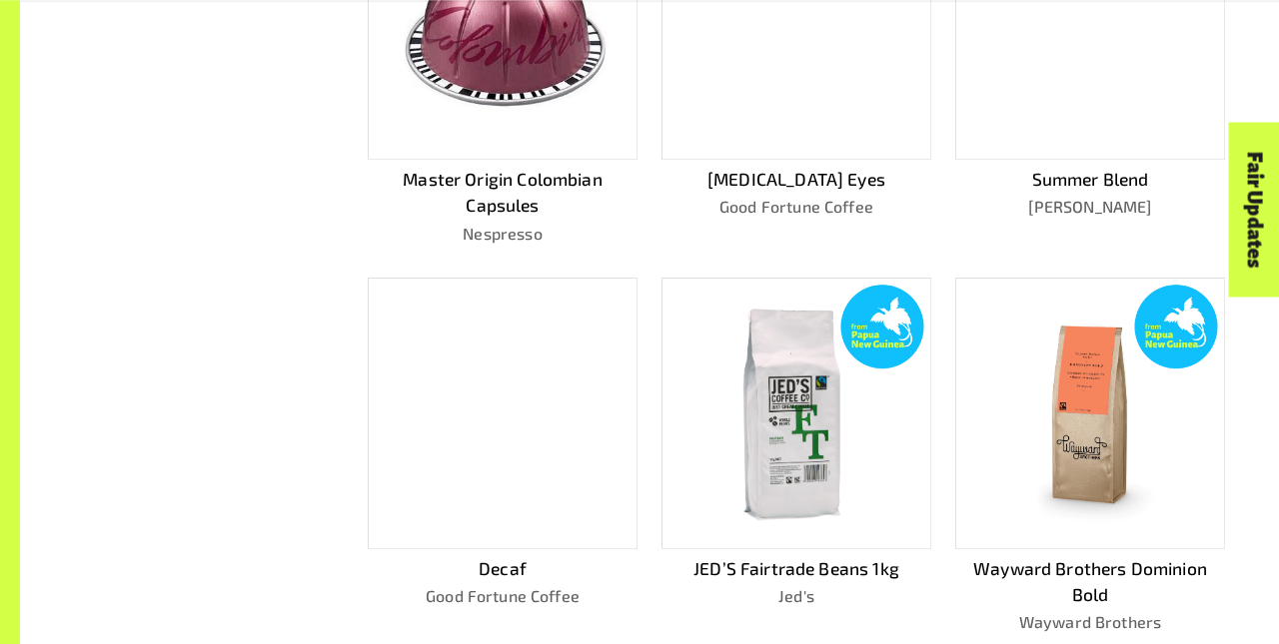
scroll to position [1094, 0]
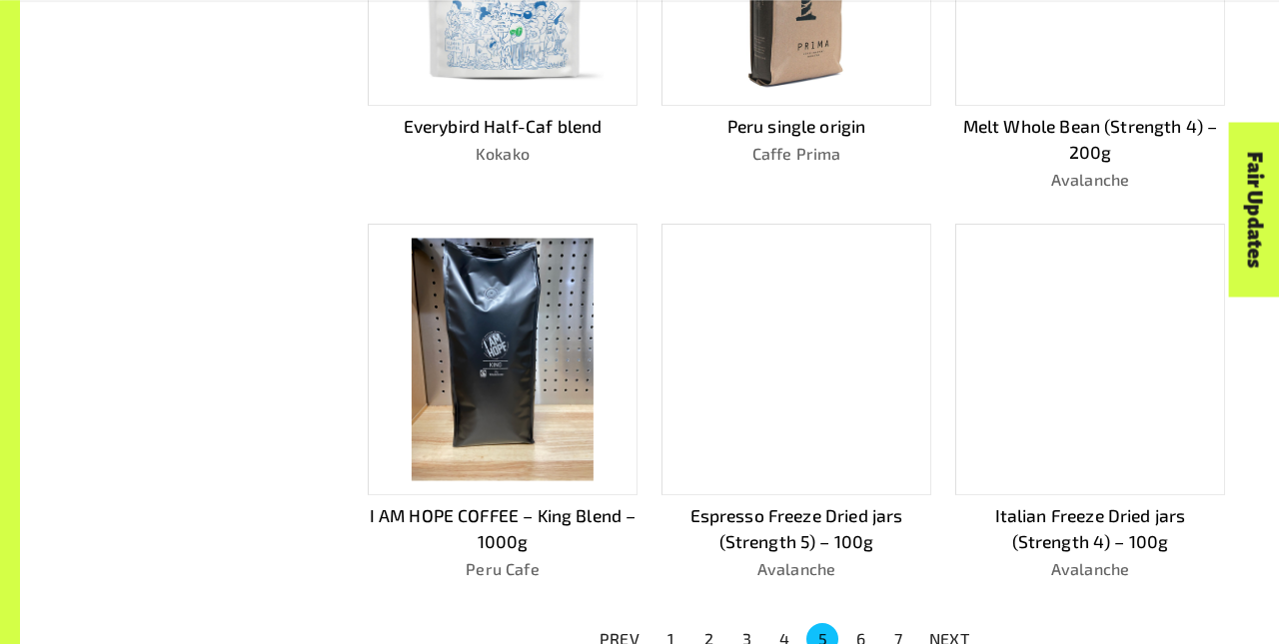
click at [949, 631] on p "NEXT" at bounding box center [949, 639] width 40 height 24
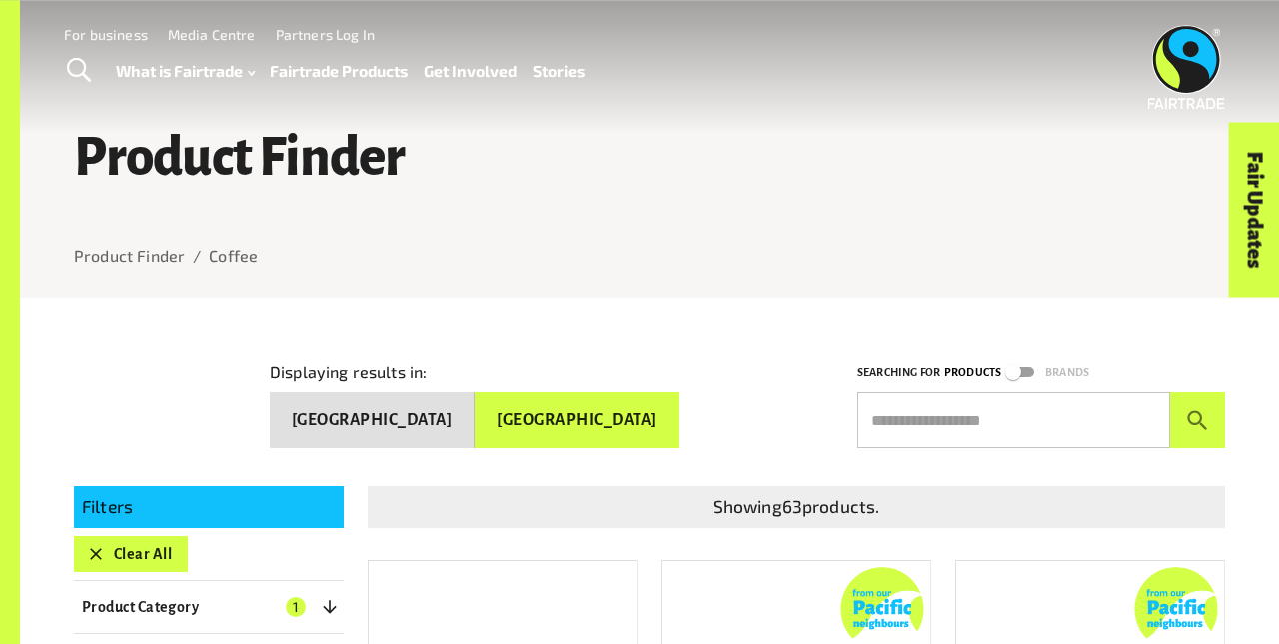
scroll to position [0, 0]
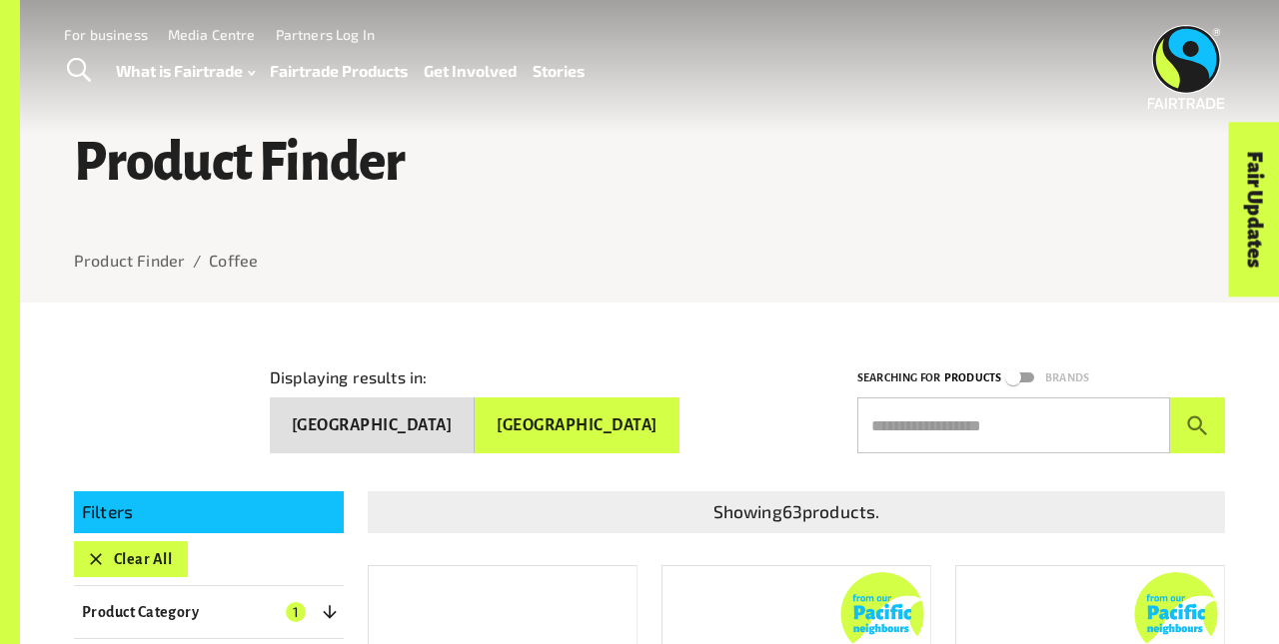
click at [130, 550] on button "Clear All" at bounding box center [131, 559] width 114 height 36
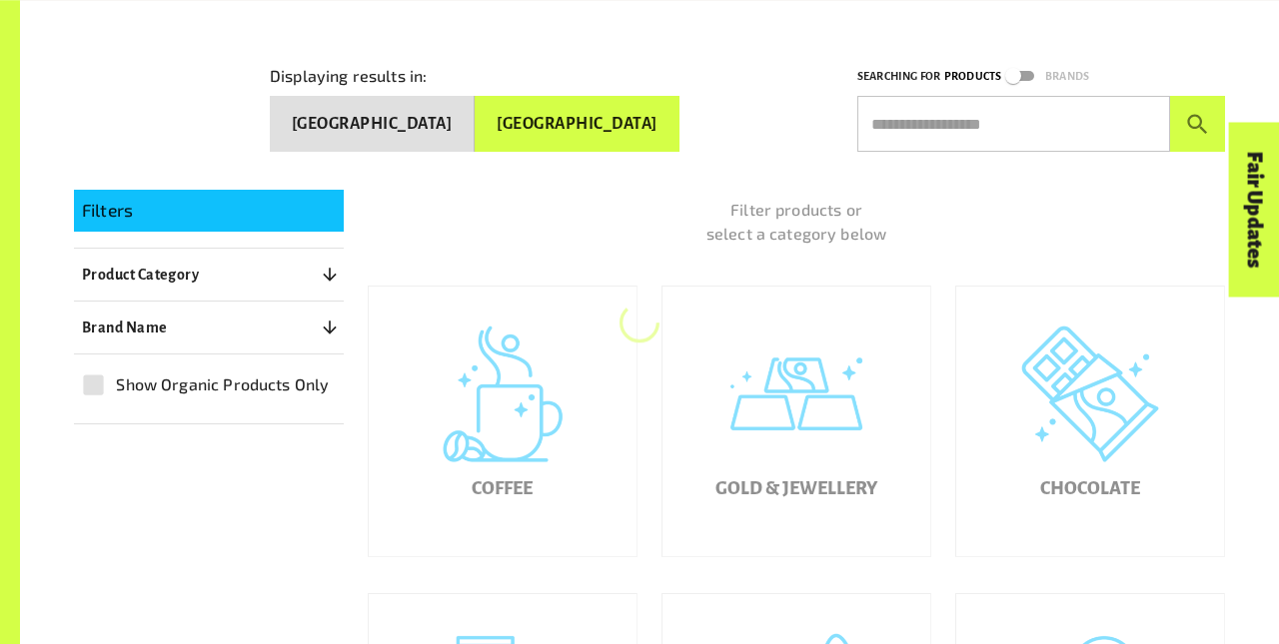
scroll to position [303, 0]
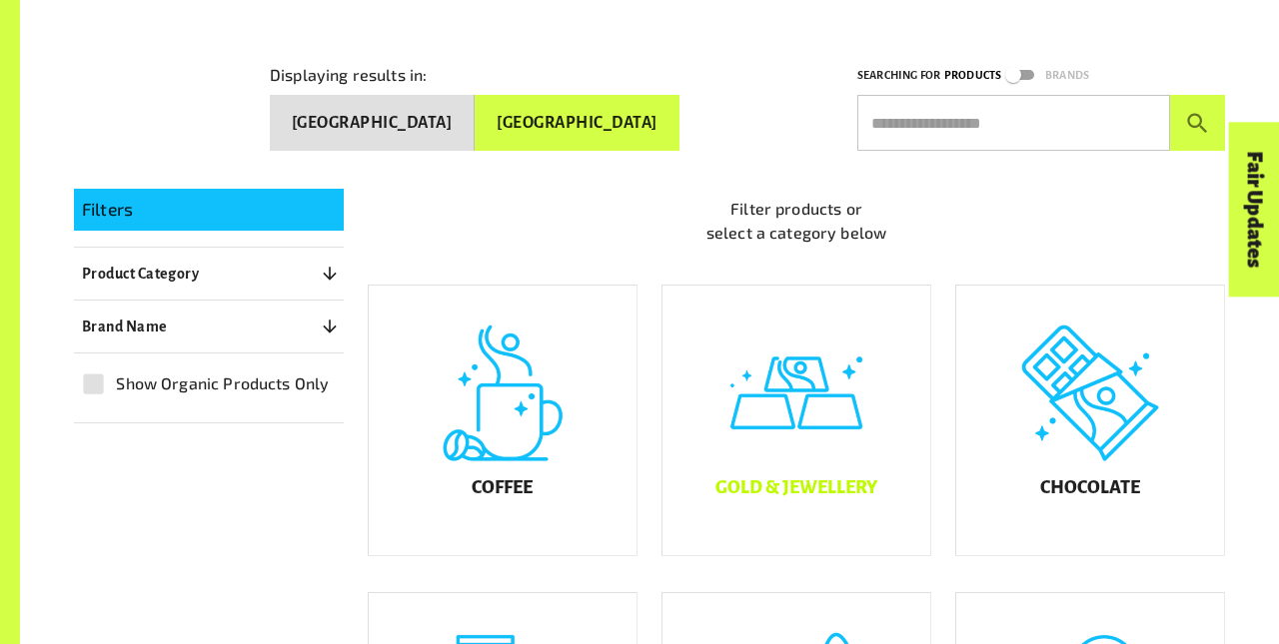
click at [796, 436] on div "Gold & Jewellery" at bounding box center [796, 421] width 268 height 270
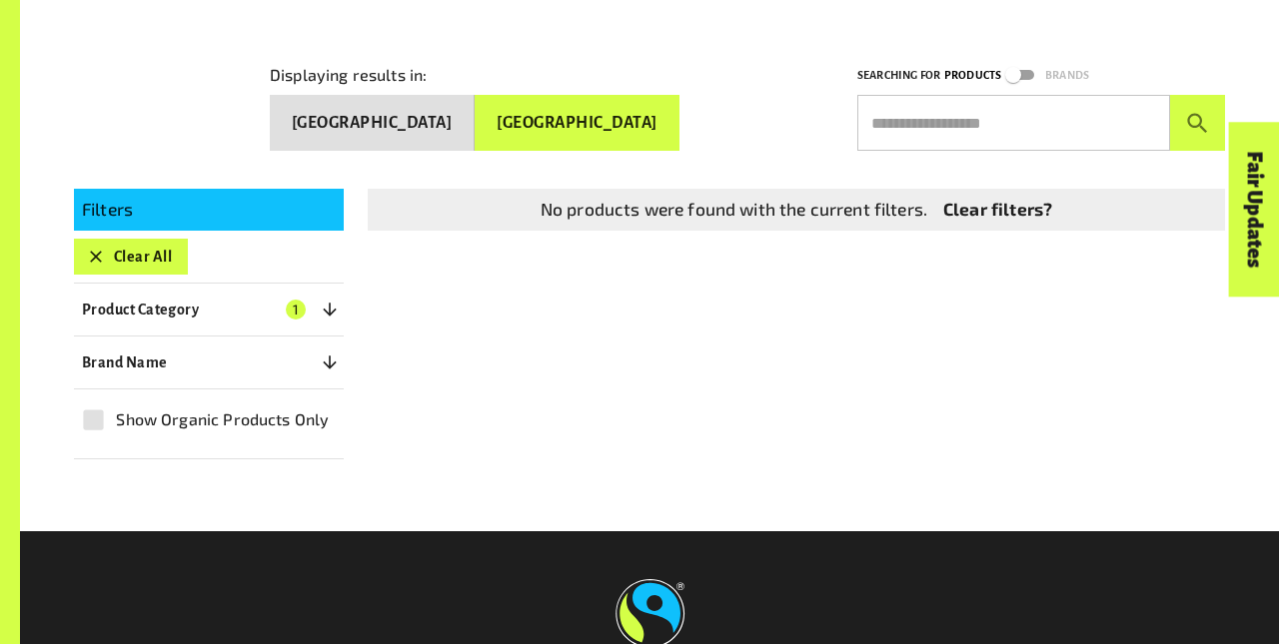
click at [130, 248] on button "Clear All" at bounding box center [131, 257] width 114 height 36
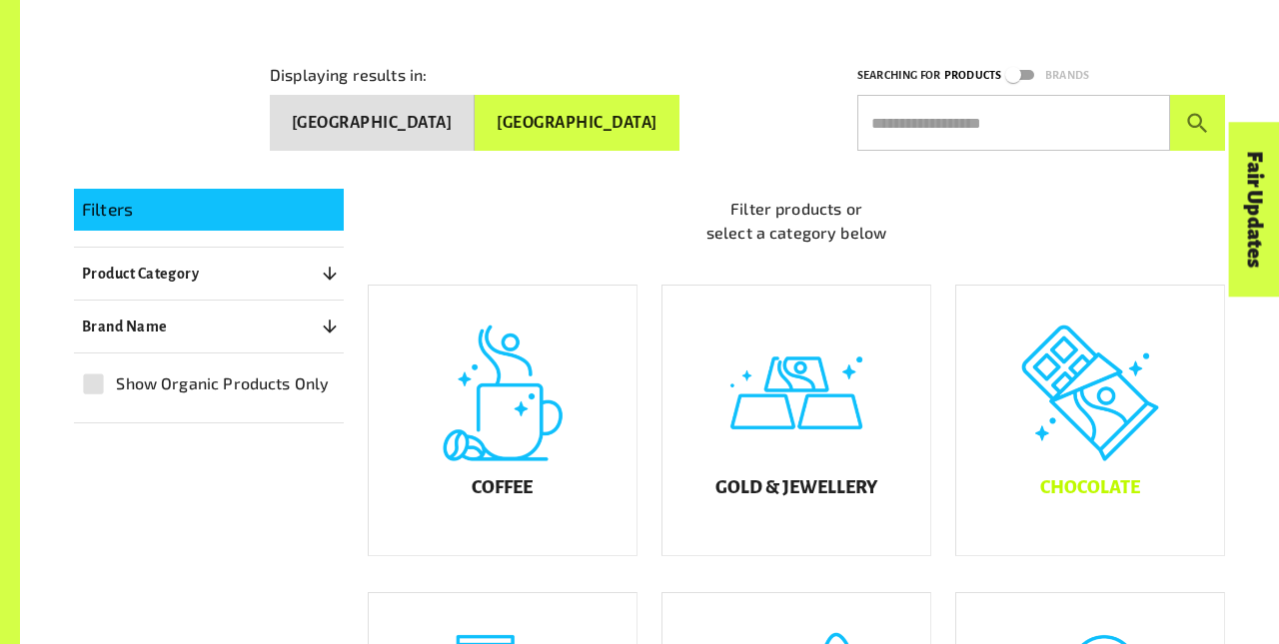
click at [1090, 436] on div "Chocolate" at bounding box center [1090, 421] width 268 height 270
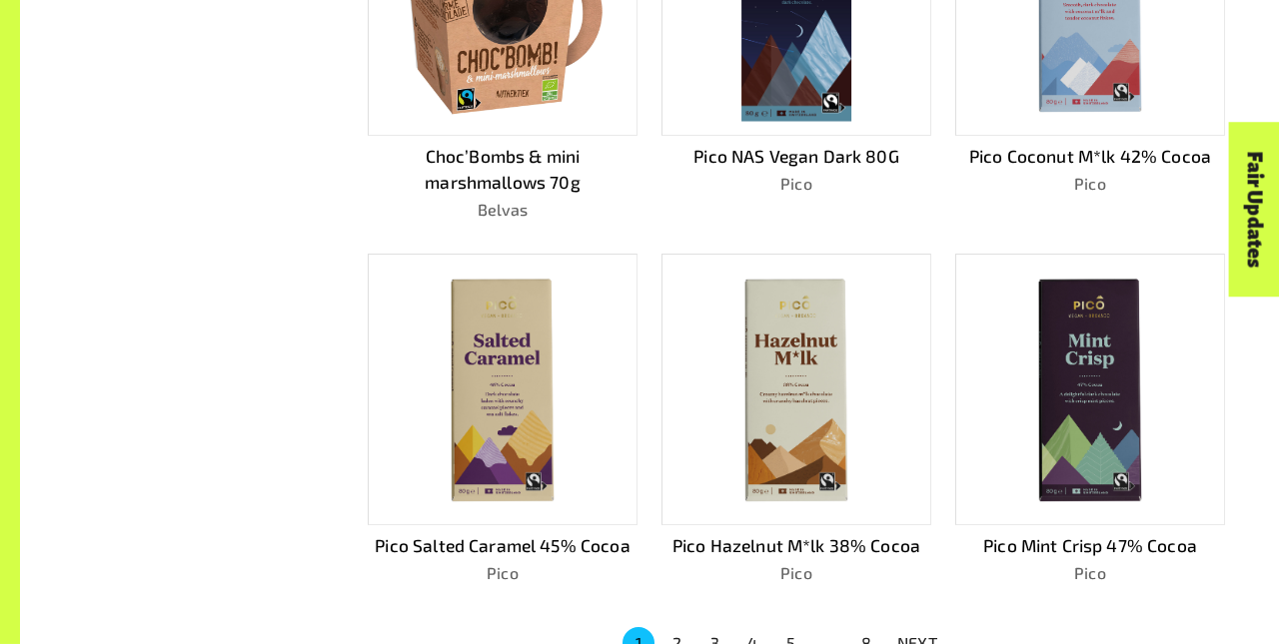
scroll to position [1067, 0]
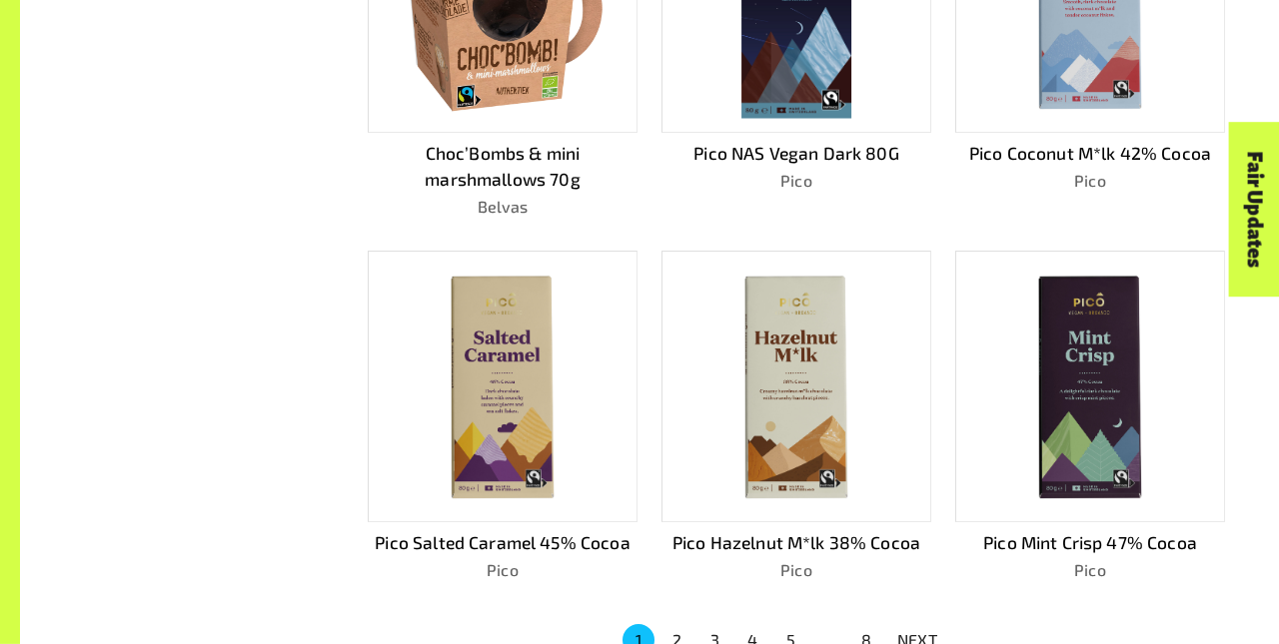
click at [917, 631] on p "NEXT" at bounding box center [917, 640] width 40 height 24
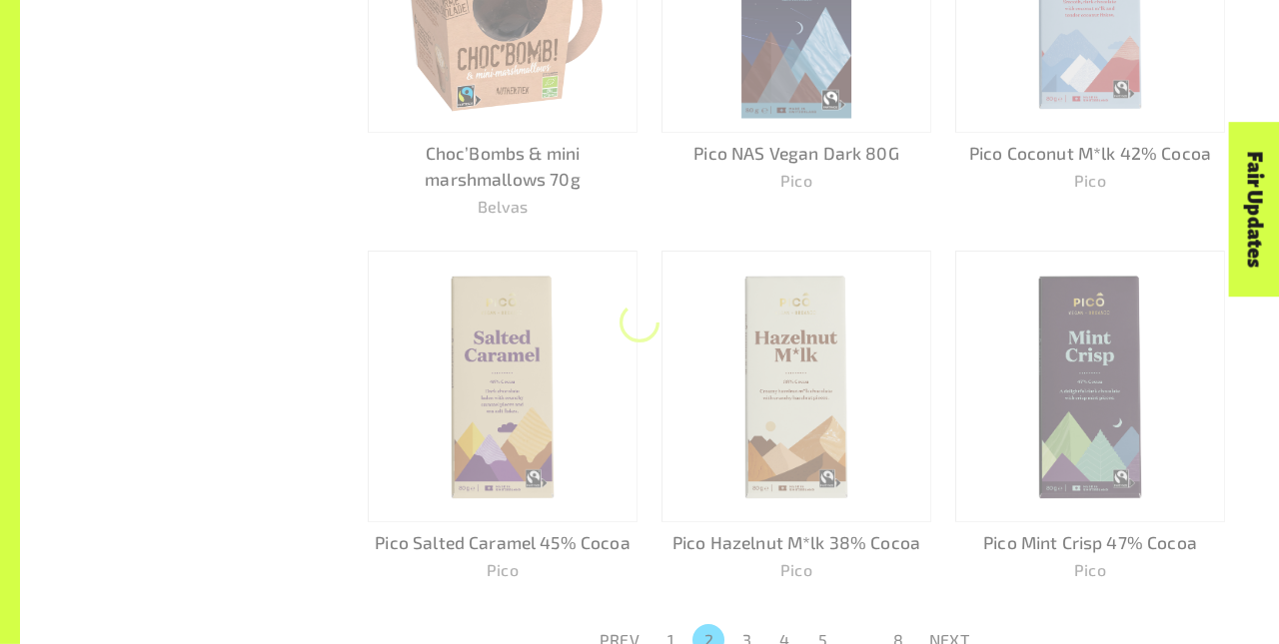
scroll to position [1095, 0]
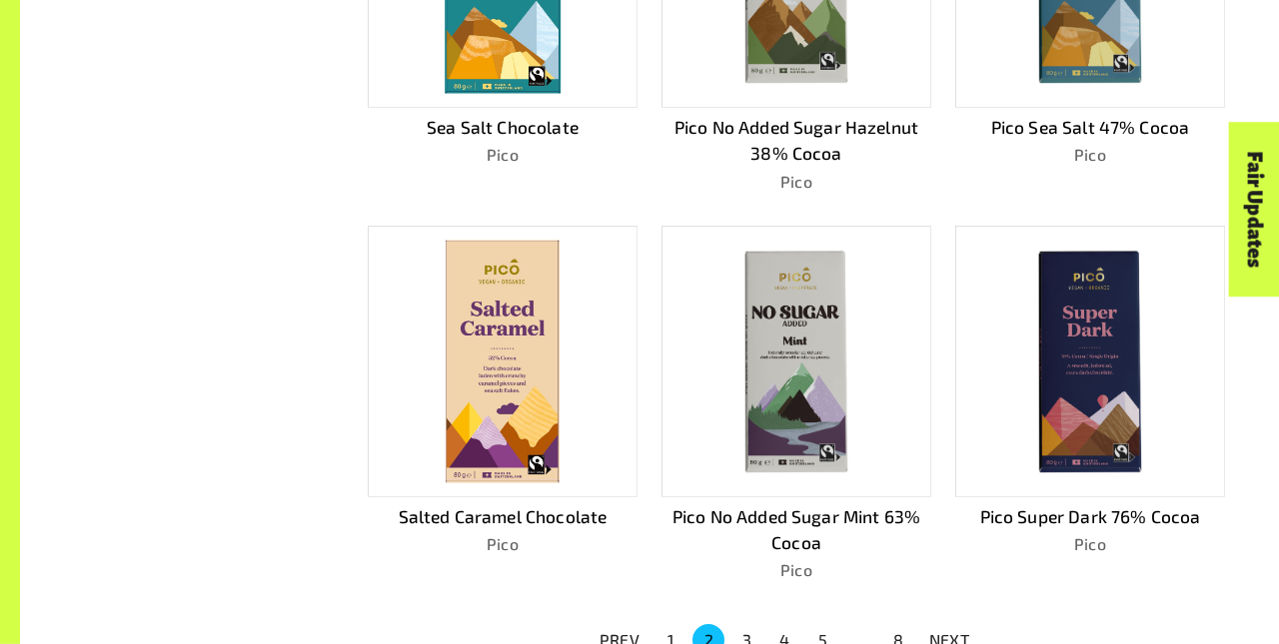
click at [949, 631] on p "NEXT" at bounding box center [949, 640] width 40 height 24
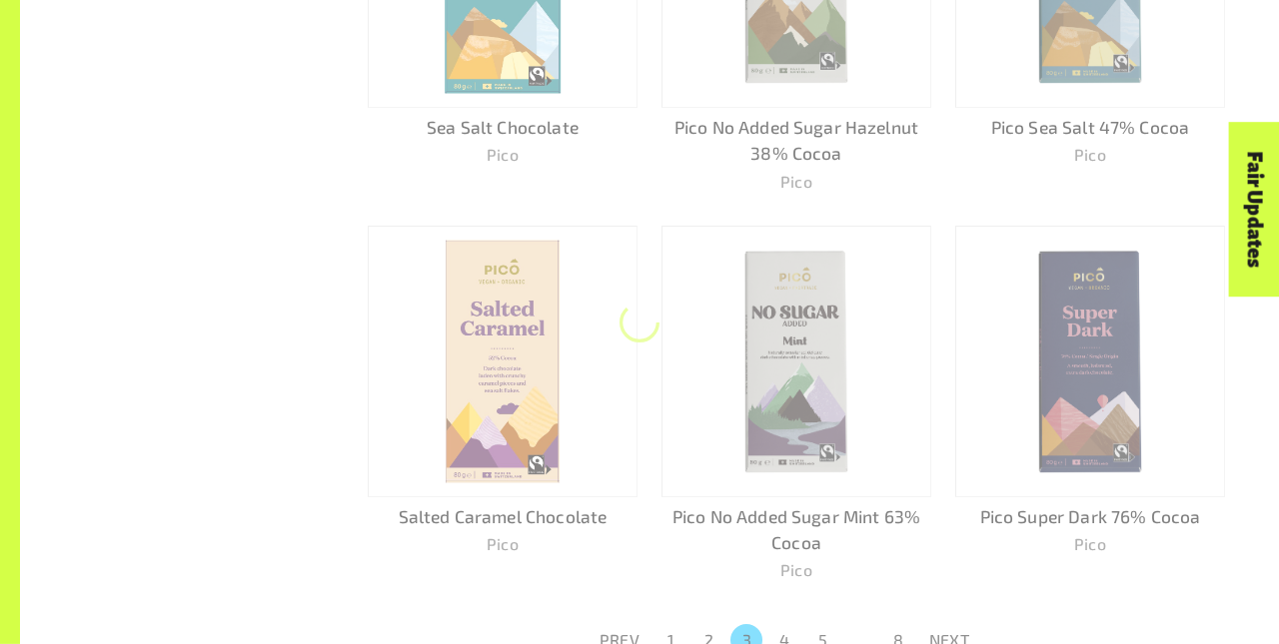
scroll to position [1119, 0]
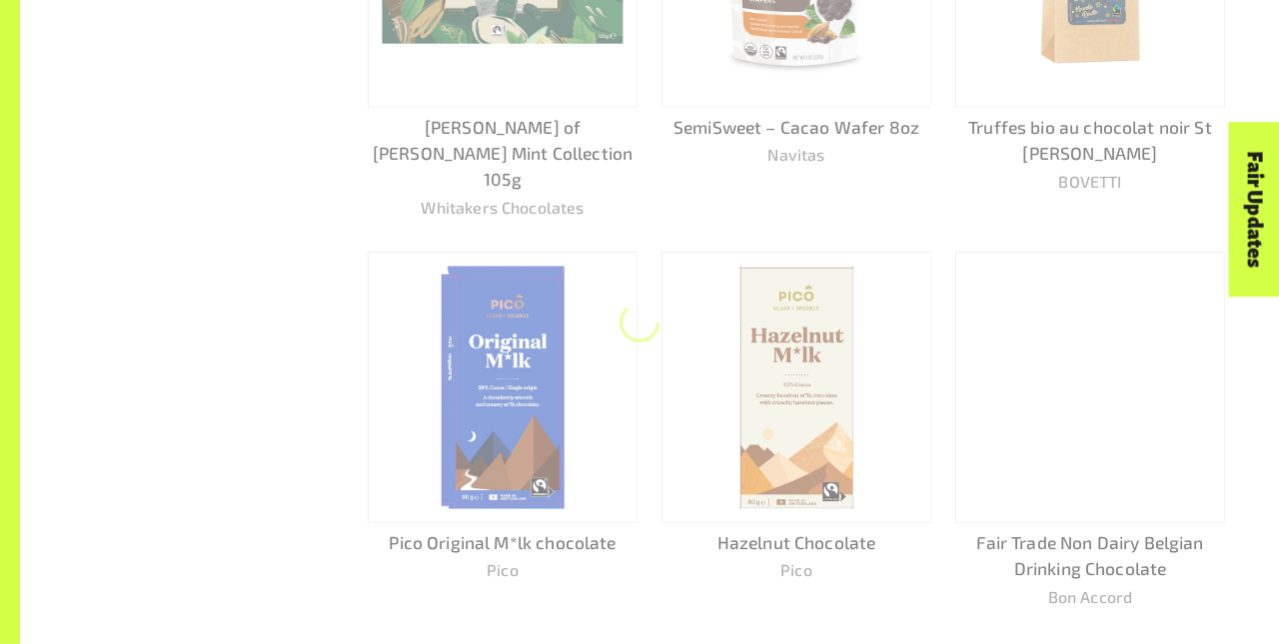
scroll to position [1172, 0]
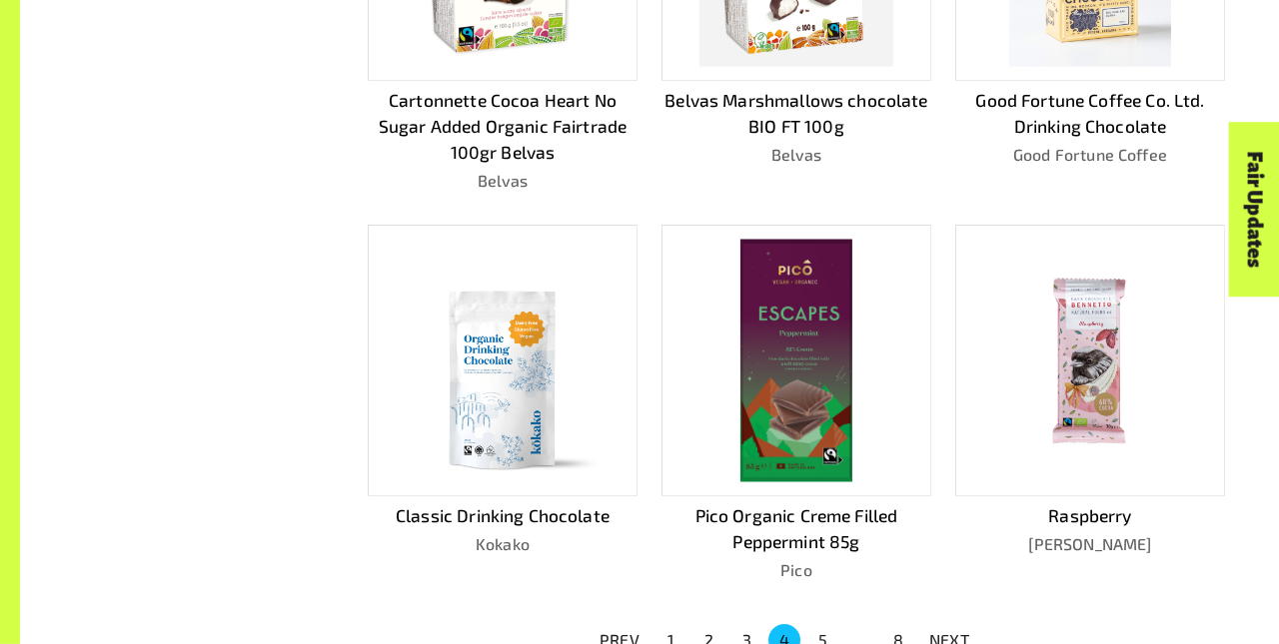
click at [949, 631] on p "NEXT" at bounding box center [949, 640] width 40 height 24
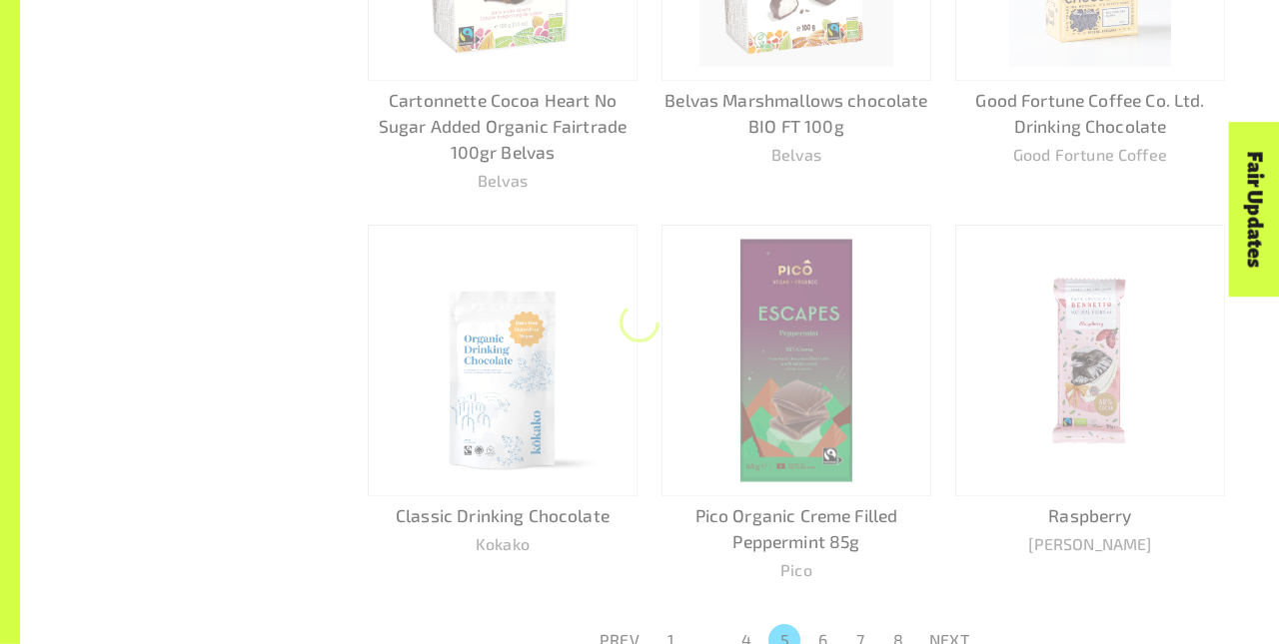
scroll to position [1093, 0]
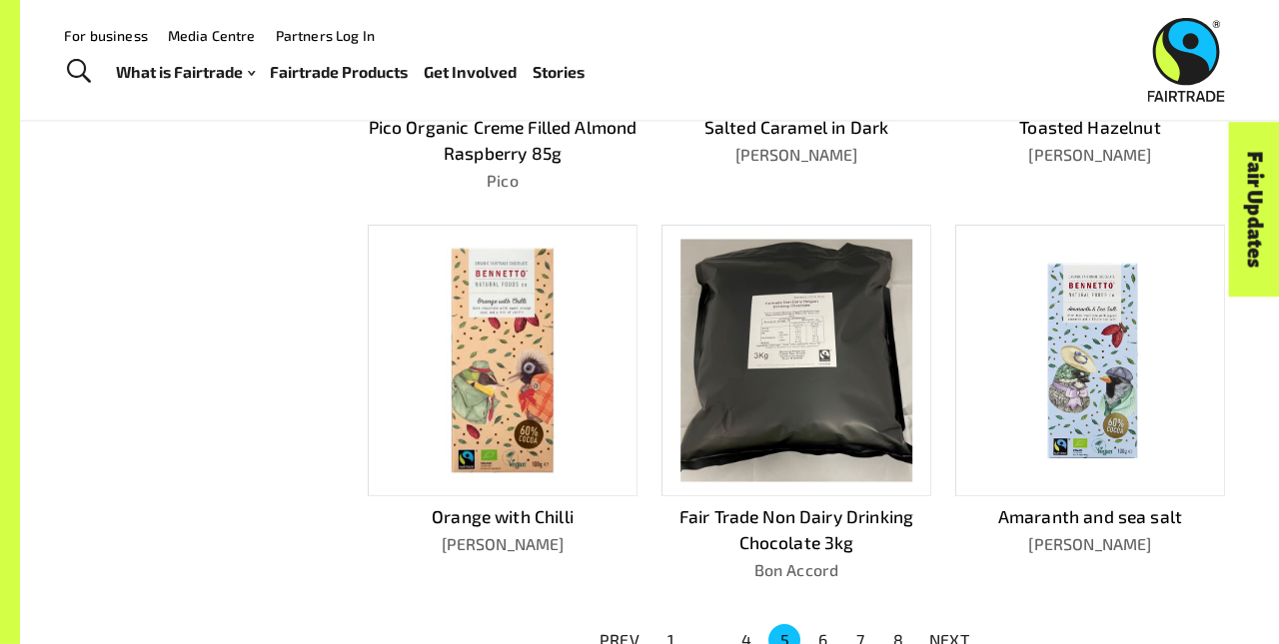
click at [949, 631] on p "NEXT" at bounding box center [949, 640] width 40 height 24
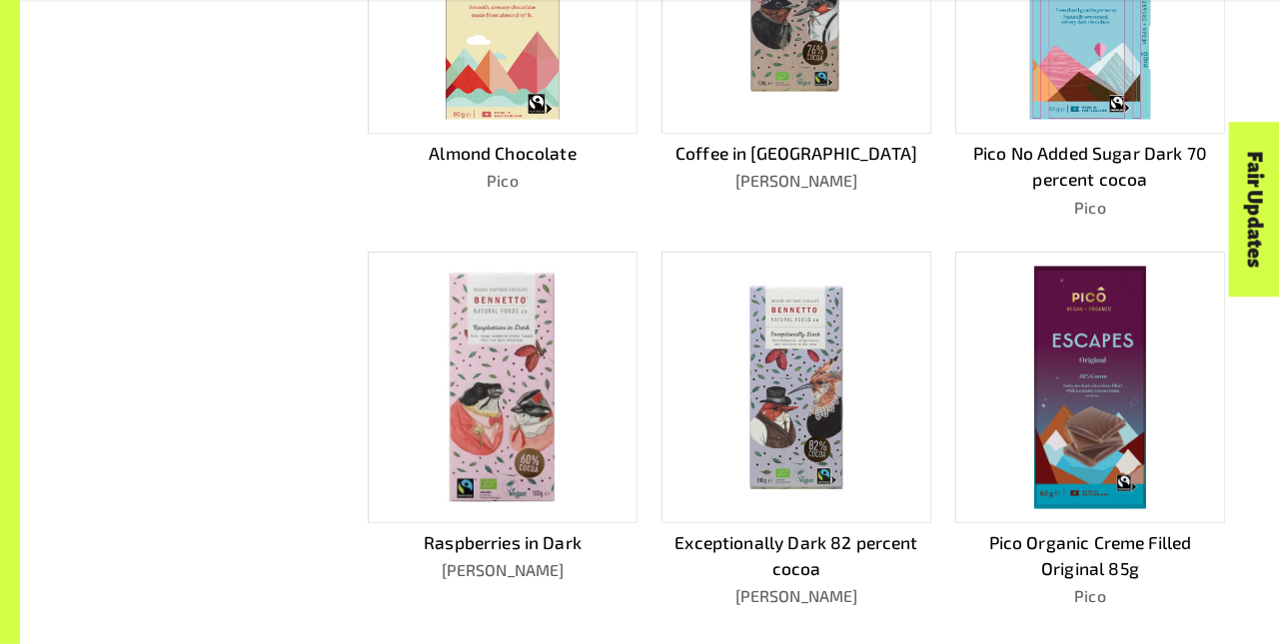
scroll to position [1119, 0]
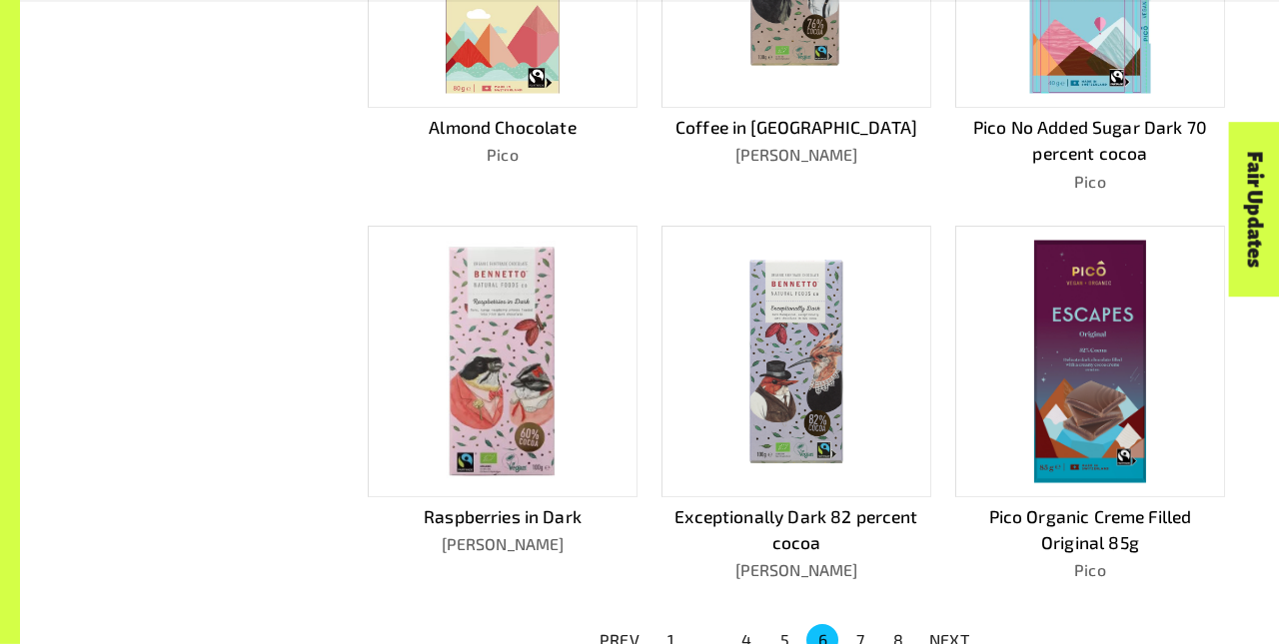
click at [949, 631] on p "NEXT" at bounding box center [949, 640] width 40 height 24
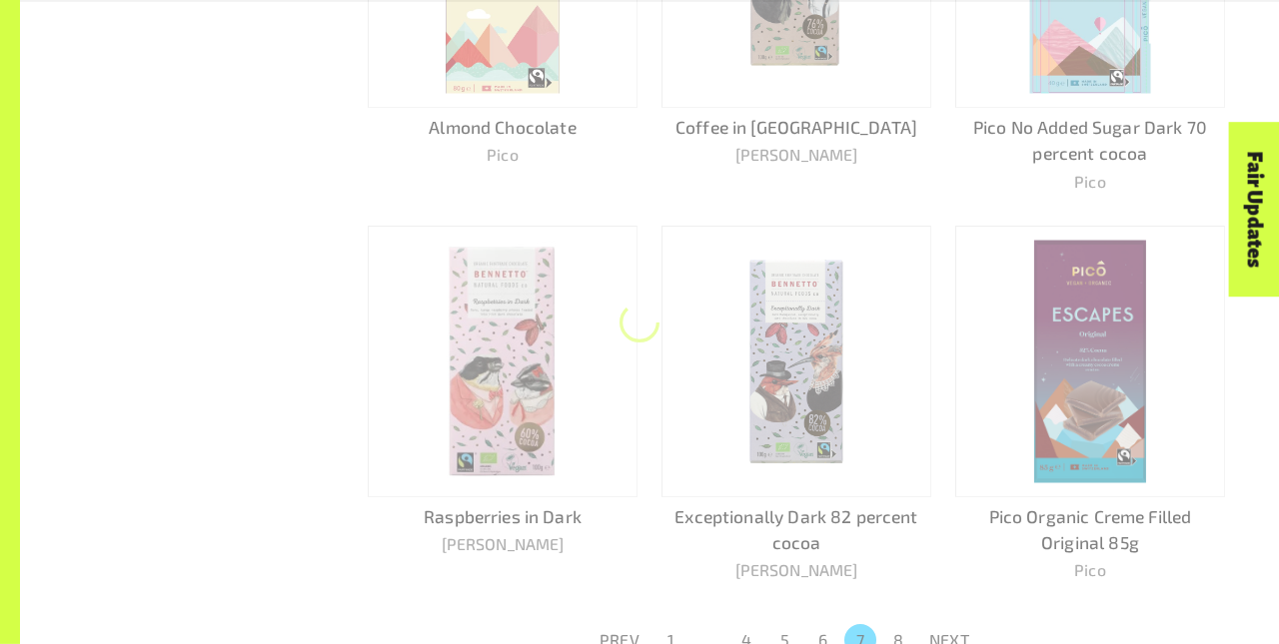
scroll to position [1148, 0]
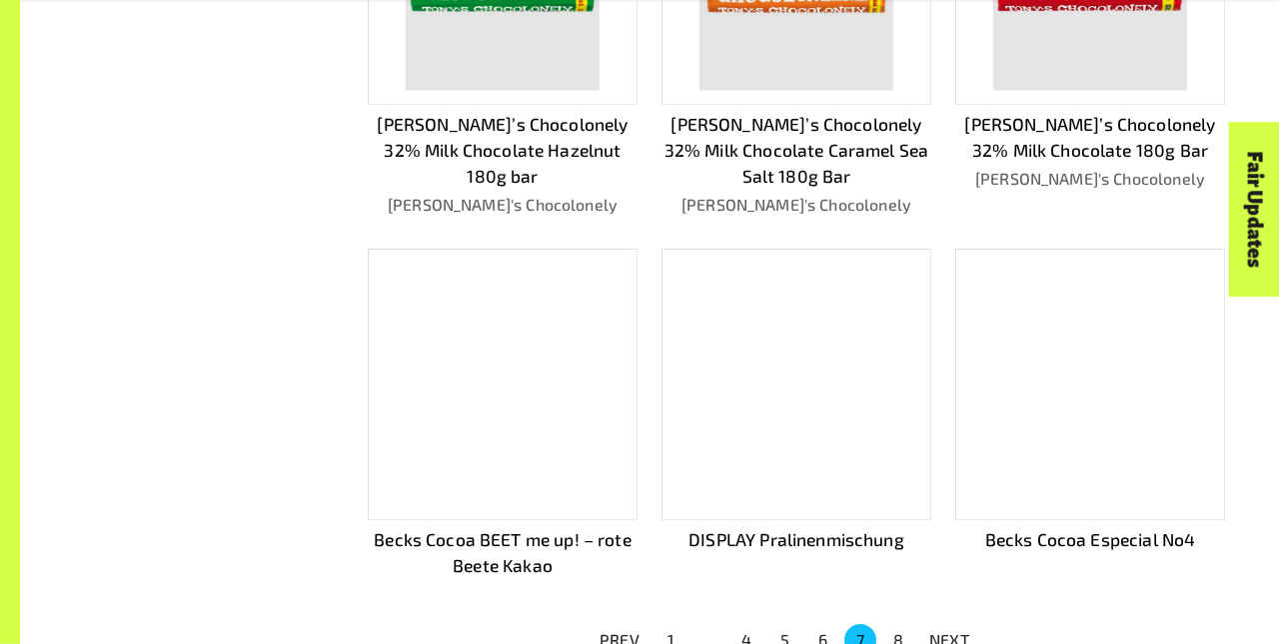
click at [949, 631] on p "NEXT" at bounding box center [949, 640] width 40 height 24
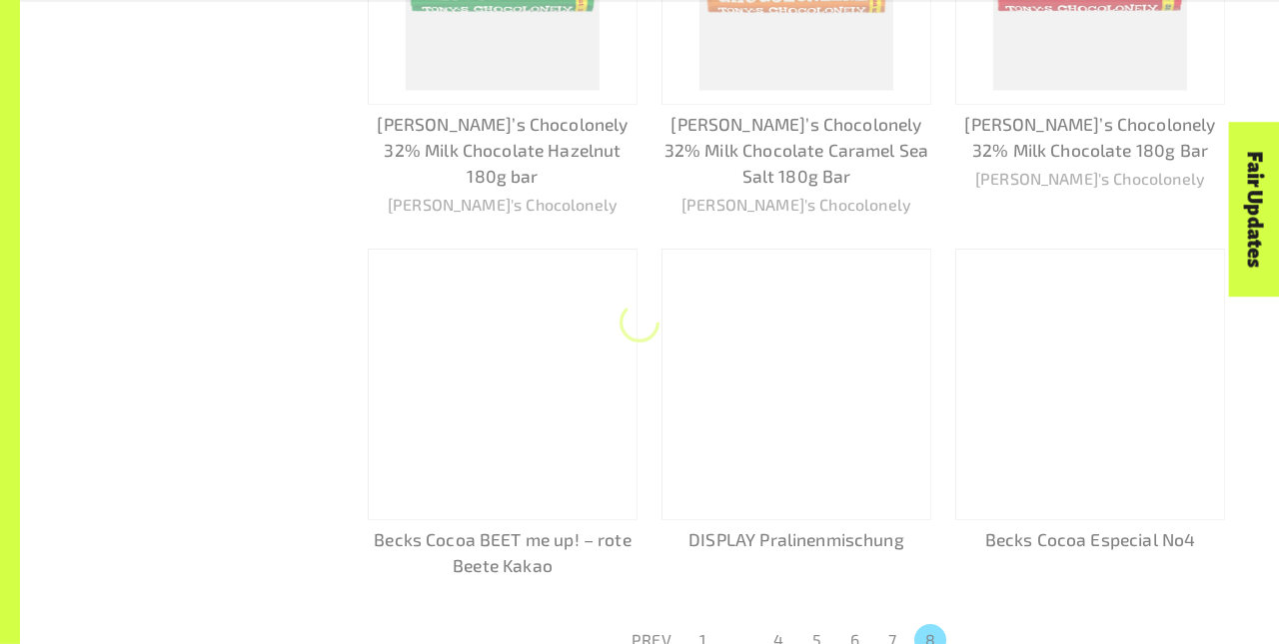
scroll to position [316, 0]
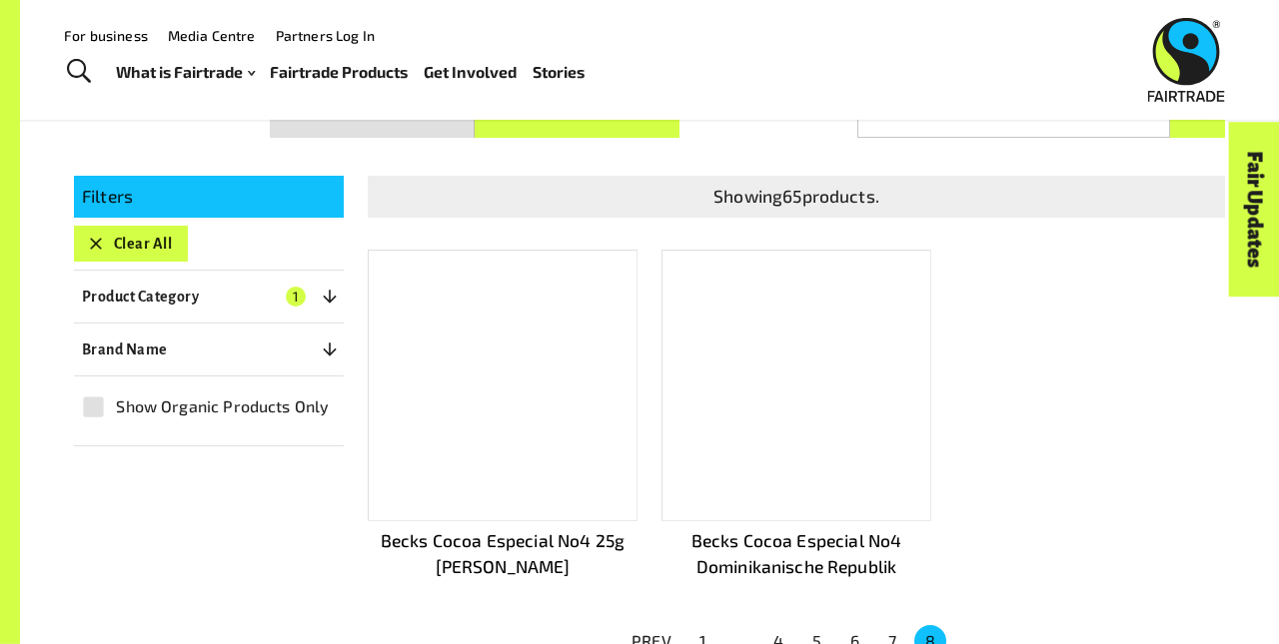
click at [130, 234] on button "Clear All" at bounding box center [131, 244] width 114 height 36
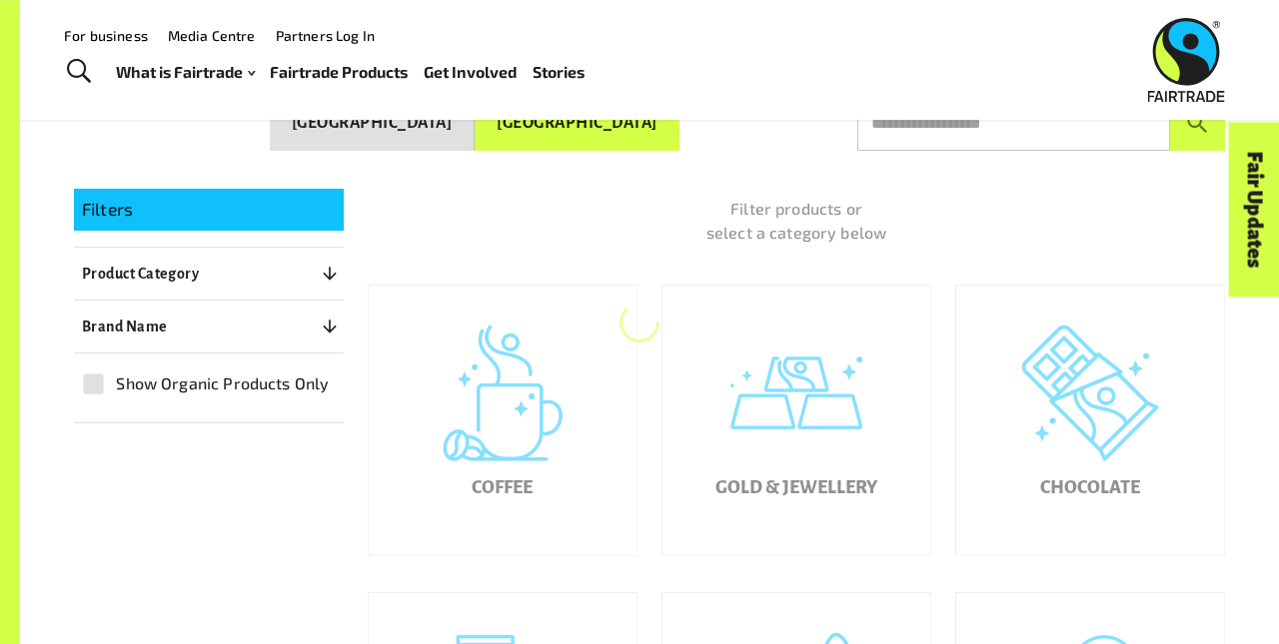
scroll to position [302, 0]
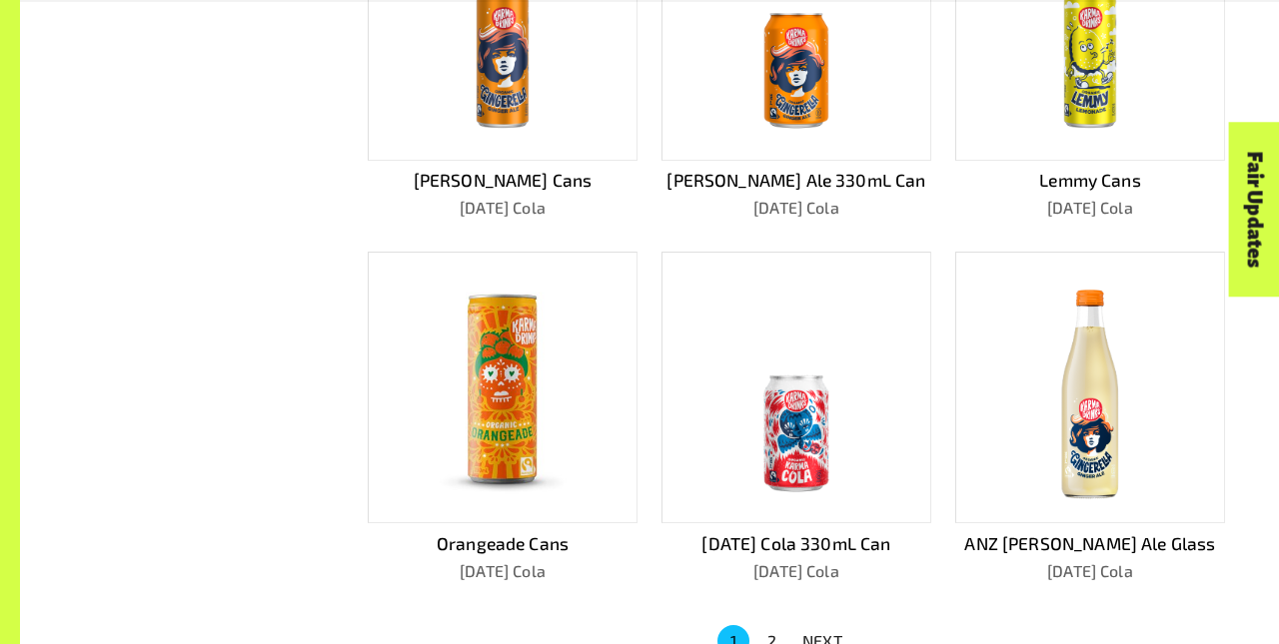
scroll to position [1067, 0]
click at [822, 631] on p "NEXT" at bounding box center [822, 640] width 40 height 24
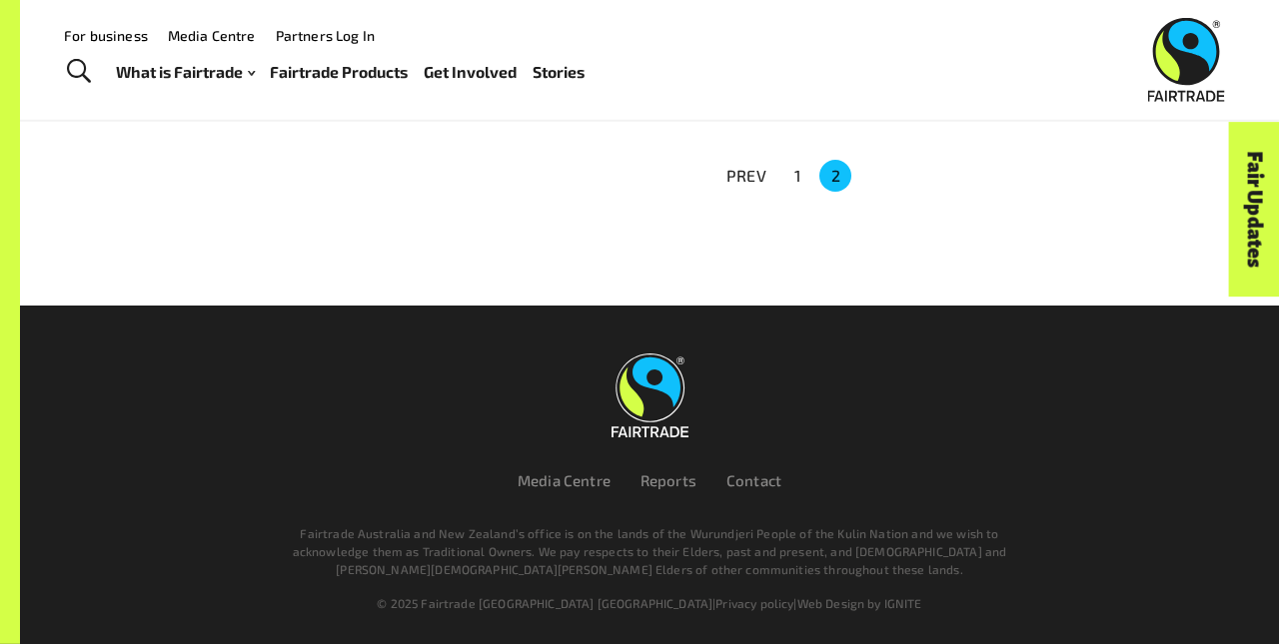
scroll to position [314, 0]
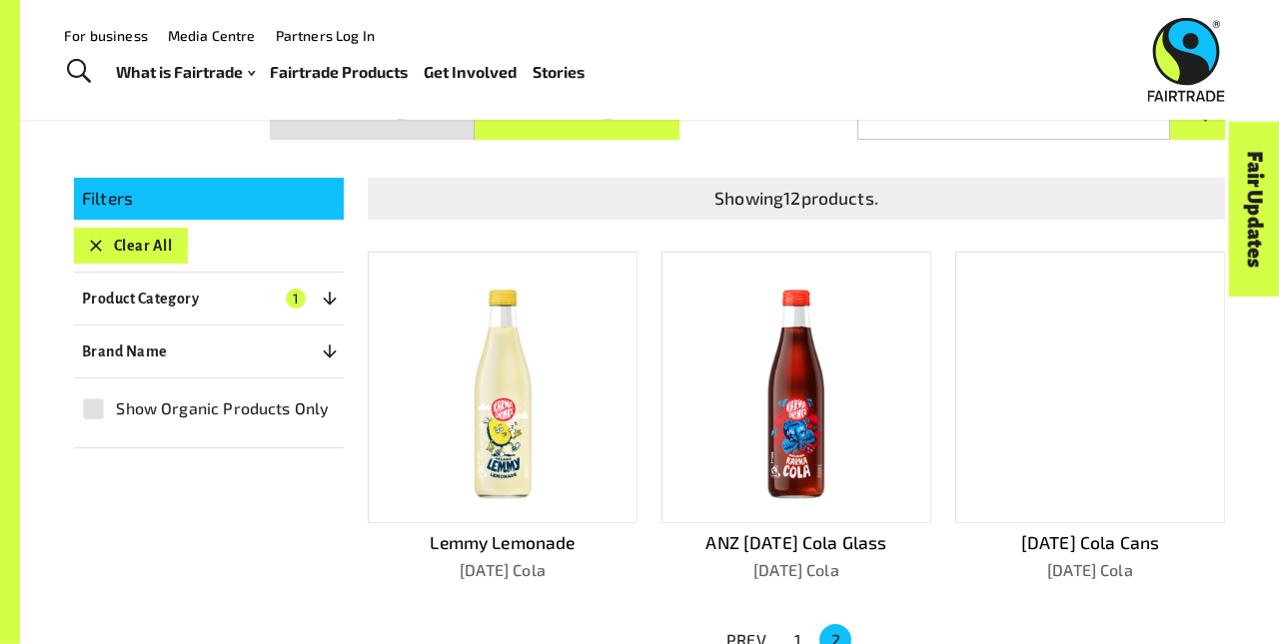
click at [130, 236] on button "Clear All" at bounding box center [131, 246] width 114 height 36
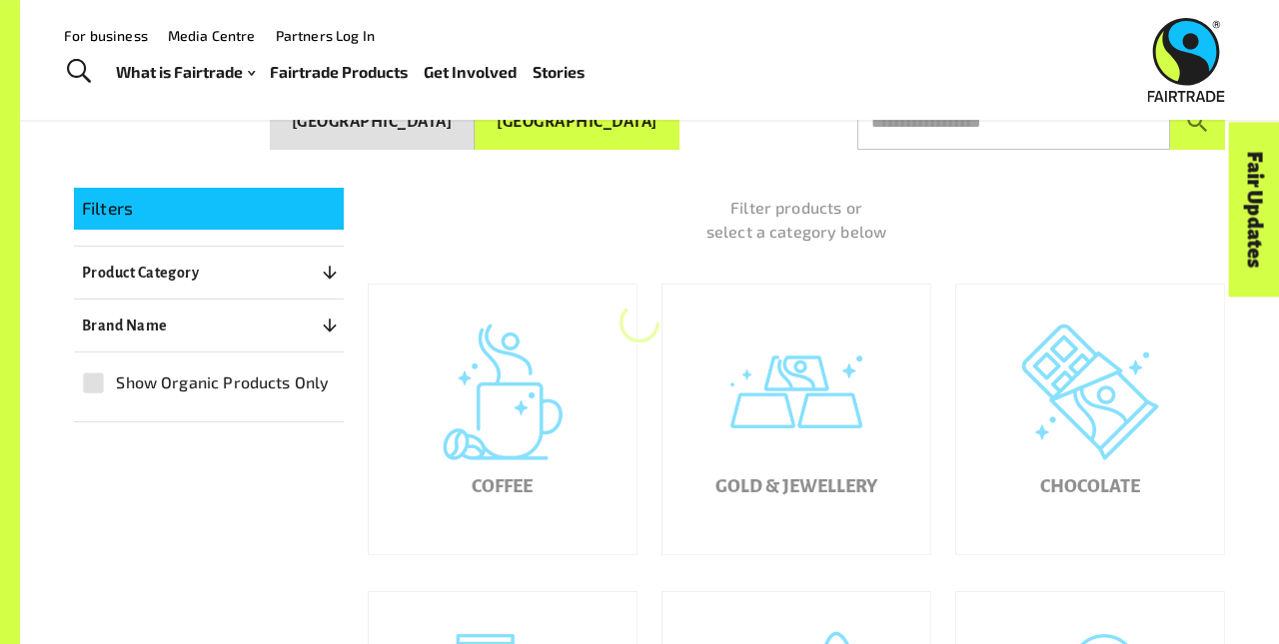
scroll to position [303, 0]
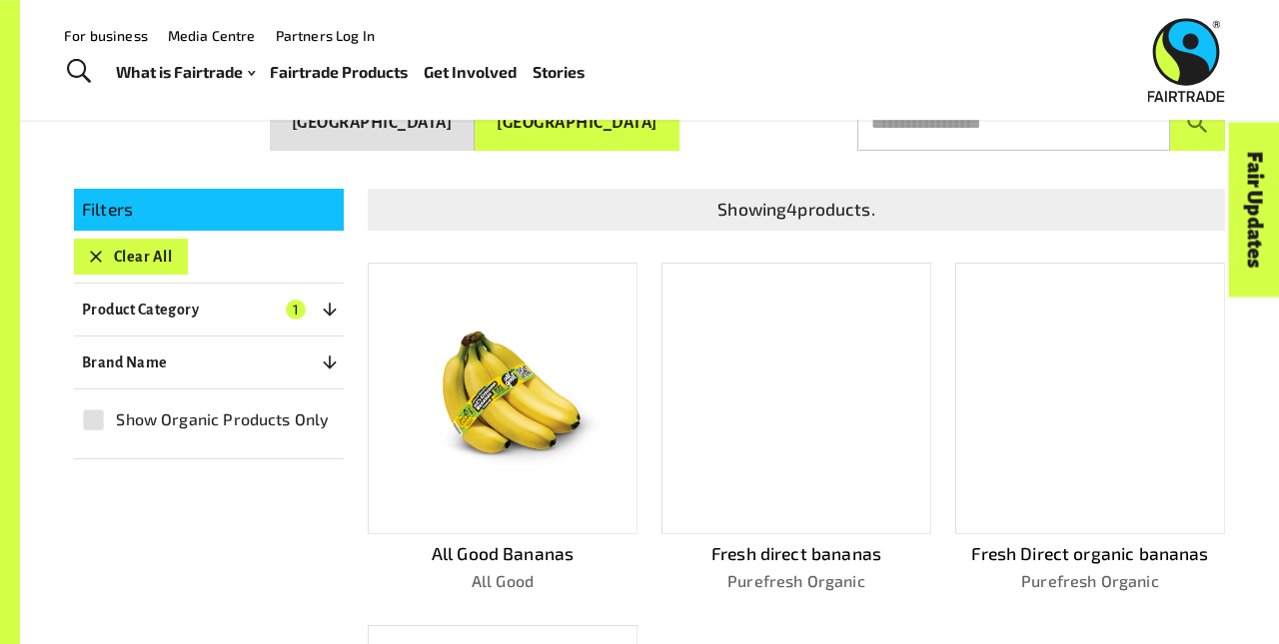
click at [130, 248] on button "Clear All" at bounding box center [131, 257] width 114 height 36
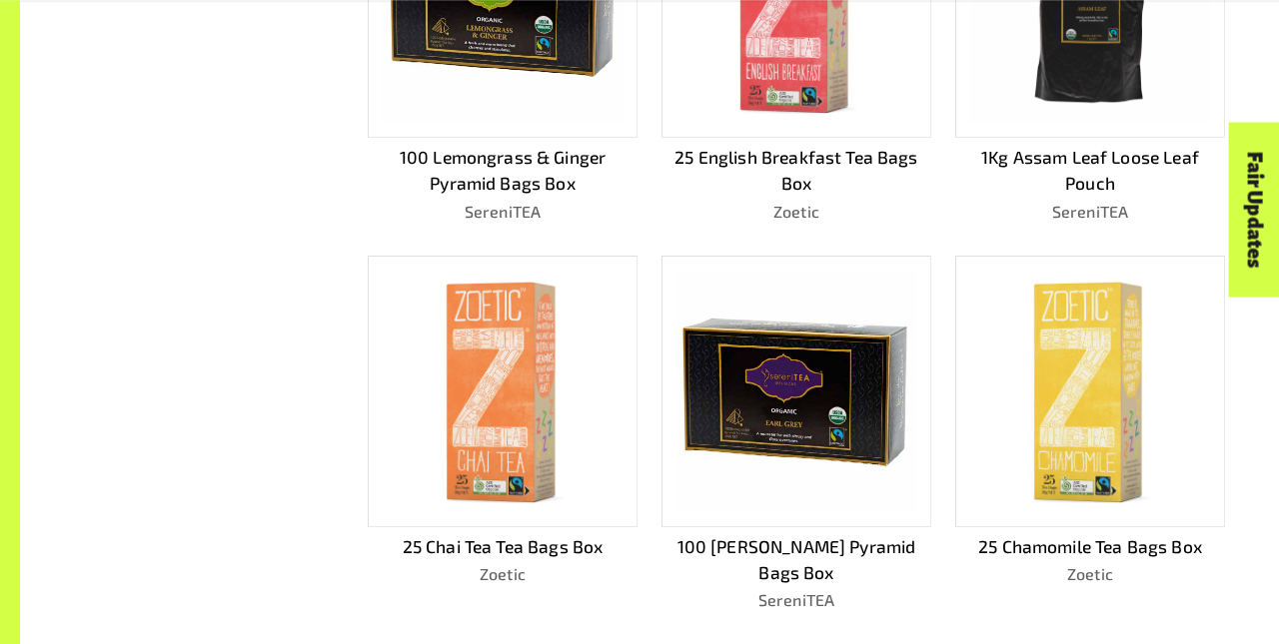
scroll to position [1093, 0]
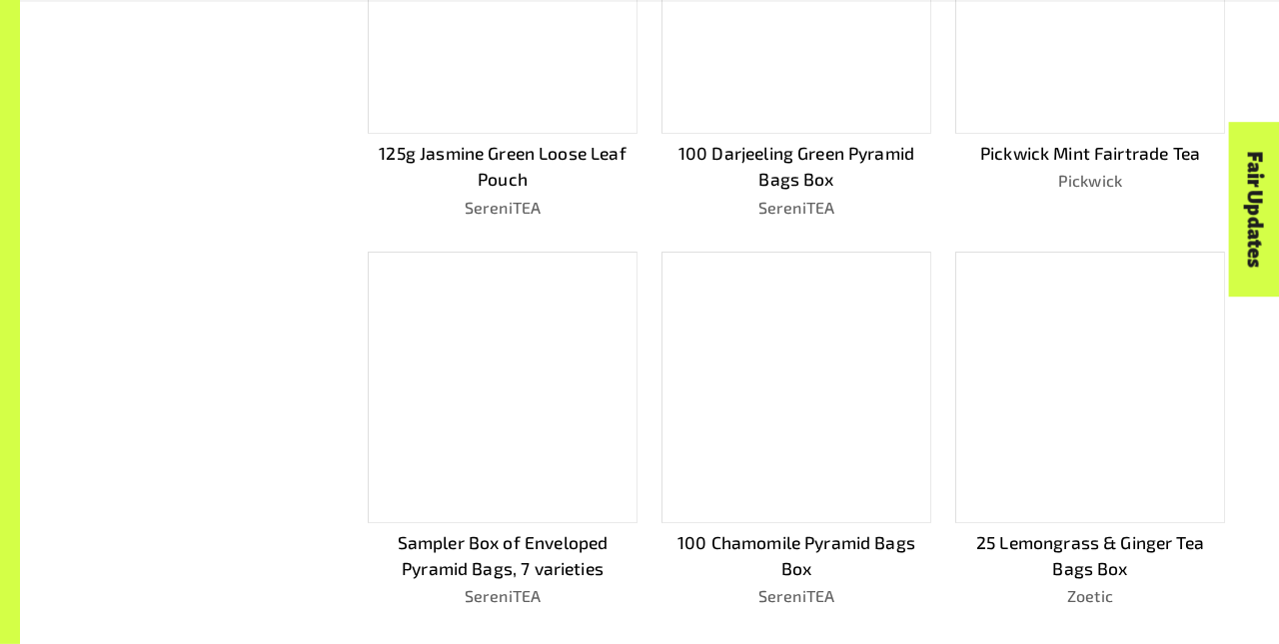
scroll to position [1119, 0]
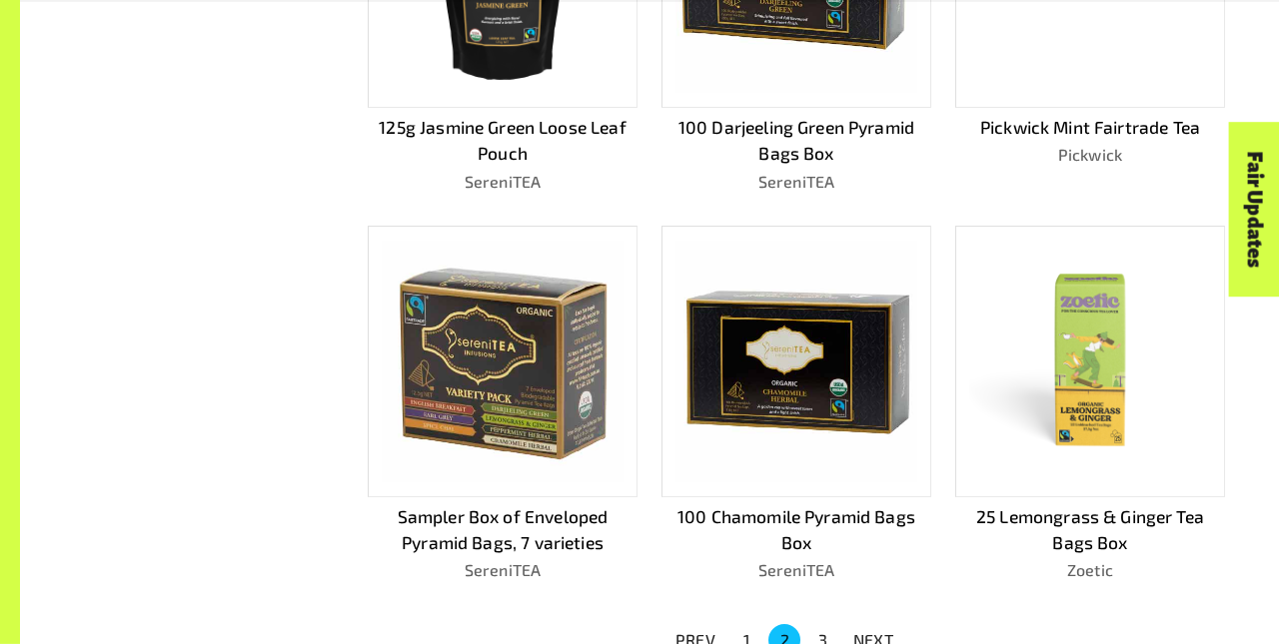
click at [873, 631] on p "NEXT" at bounding box center [873, 640] width 40 height 24
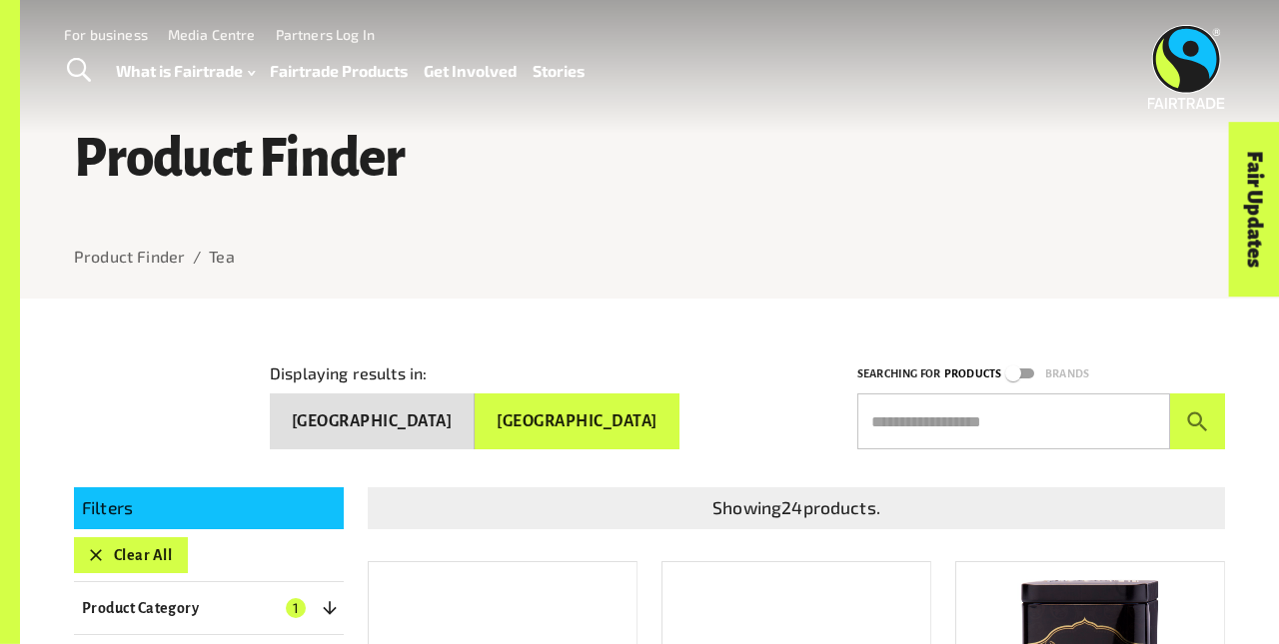
scroll to position [0, 0]
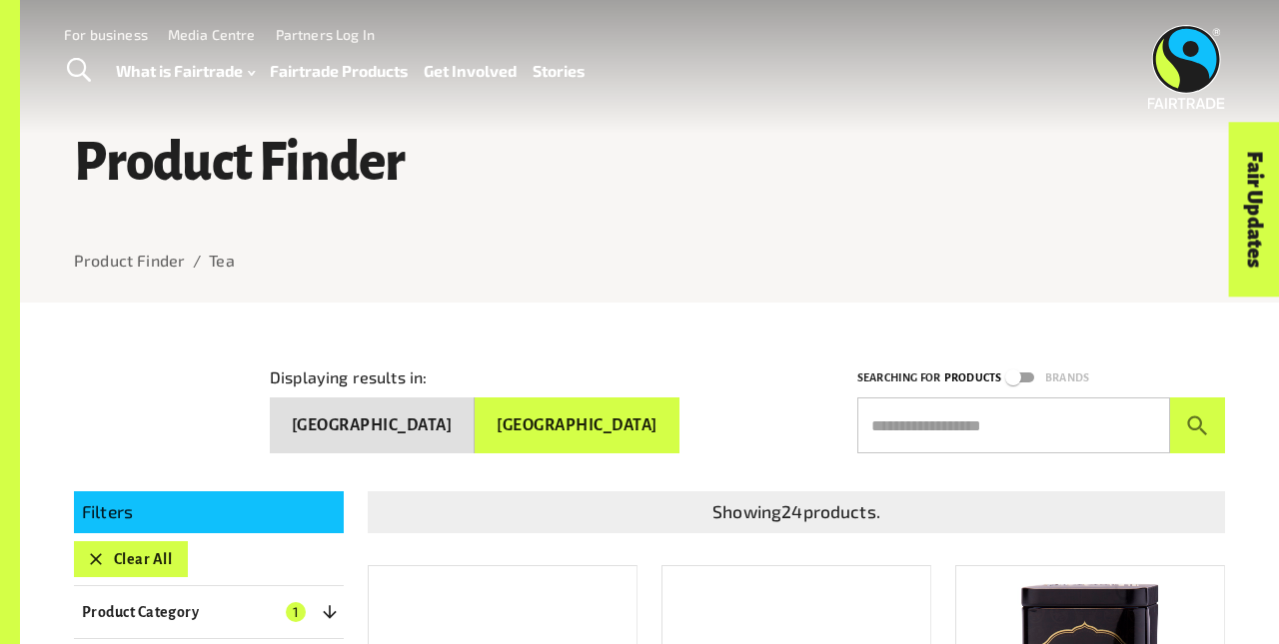
click at [130, 550] on button "Clear All" at bounding box center [131, 559] width 114 height 36
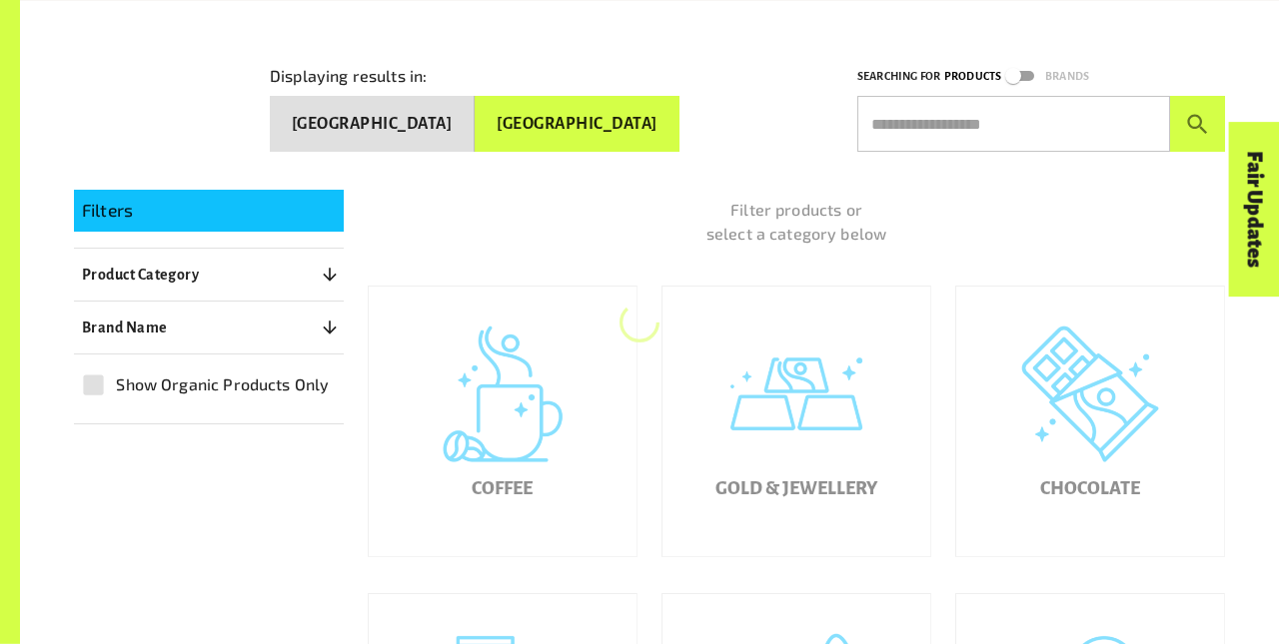
scroll to position [303, 0]
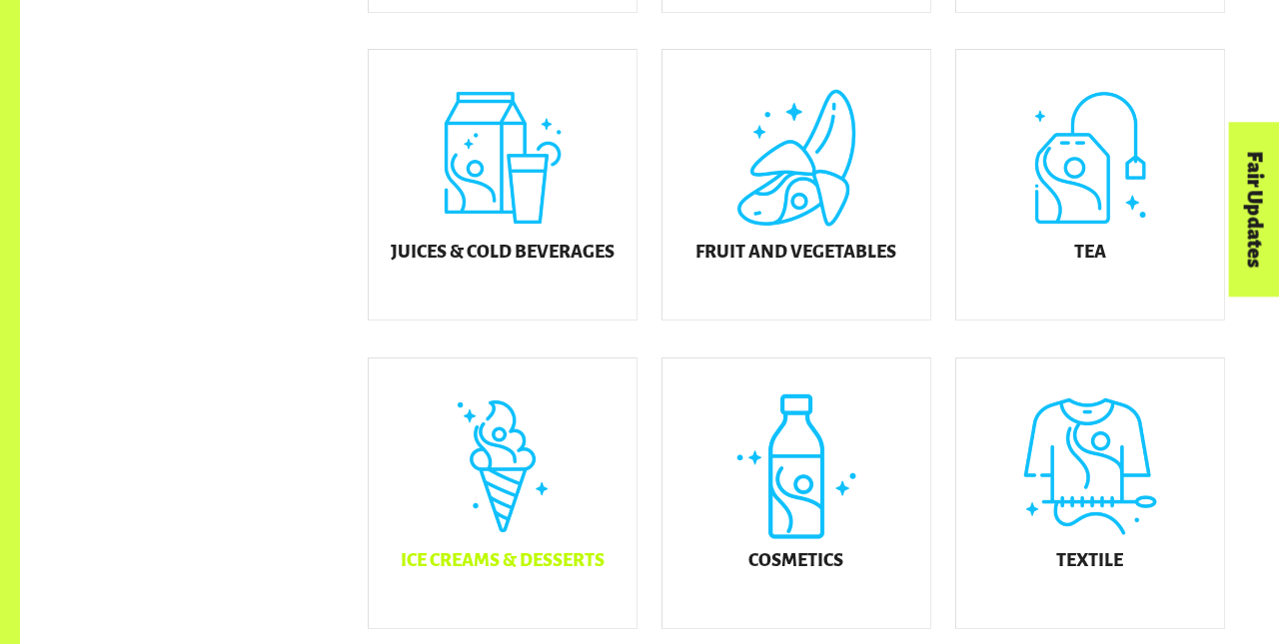
click at [502, 508] on div "Ice Creams & Desserts" at bounding box center [503, 494] width 268 height 270
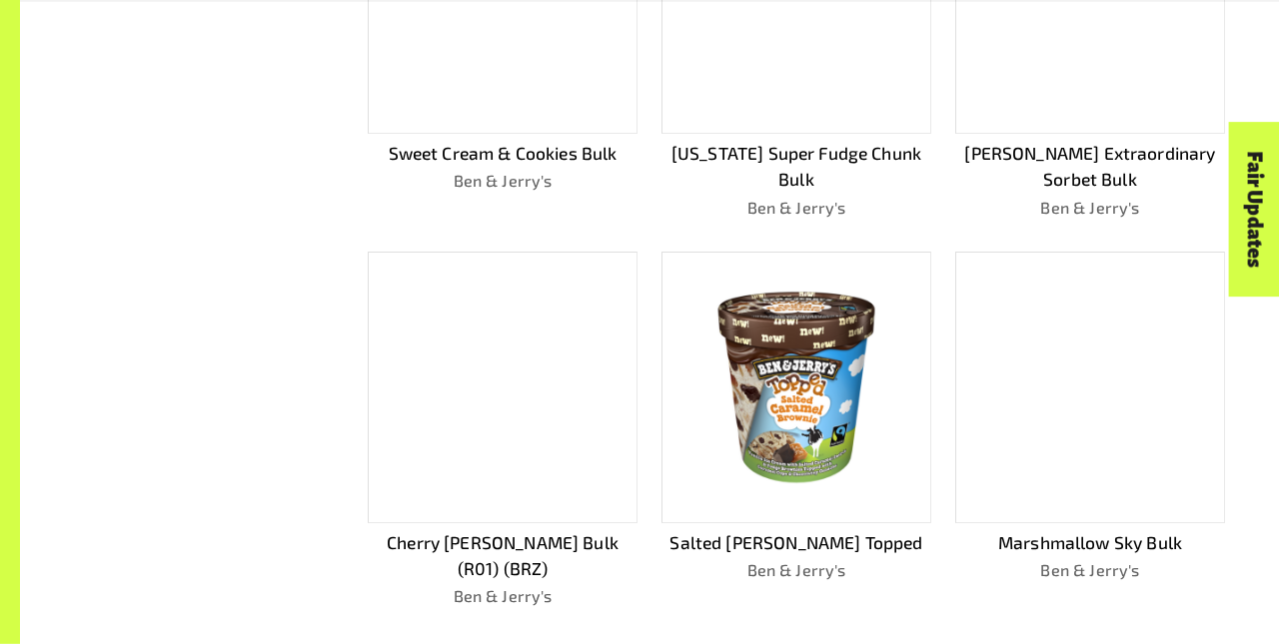
scroll to position [1094, 0]
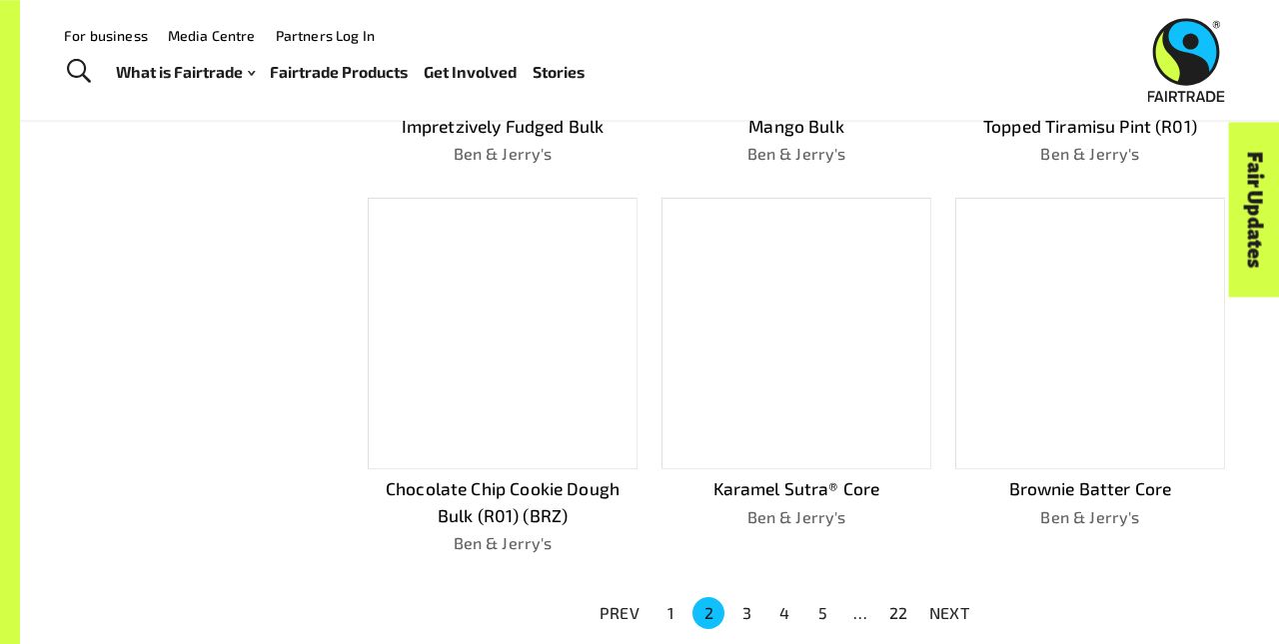
scroll to position [1067, 0]
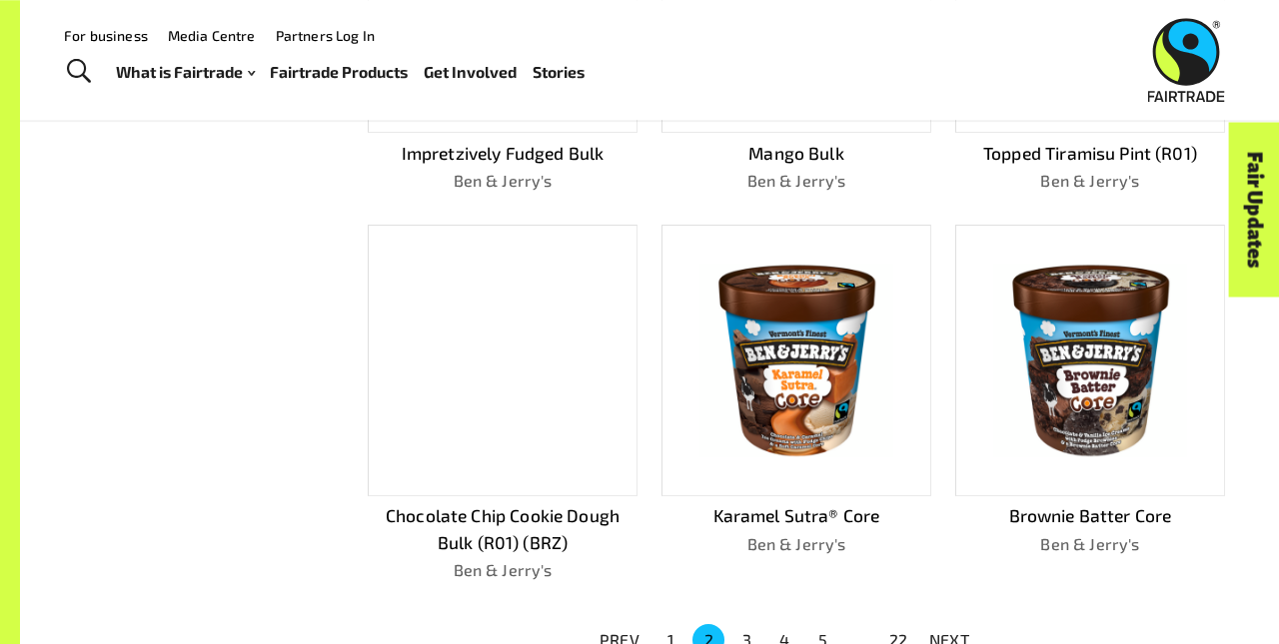
click at [949, 631] on p "NEXT" at bounding box center [949, 640] width 40 height 24
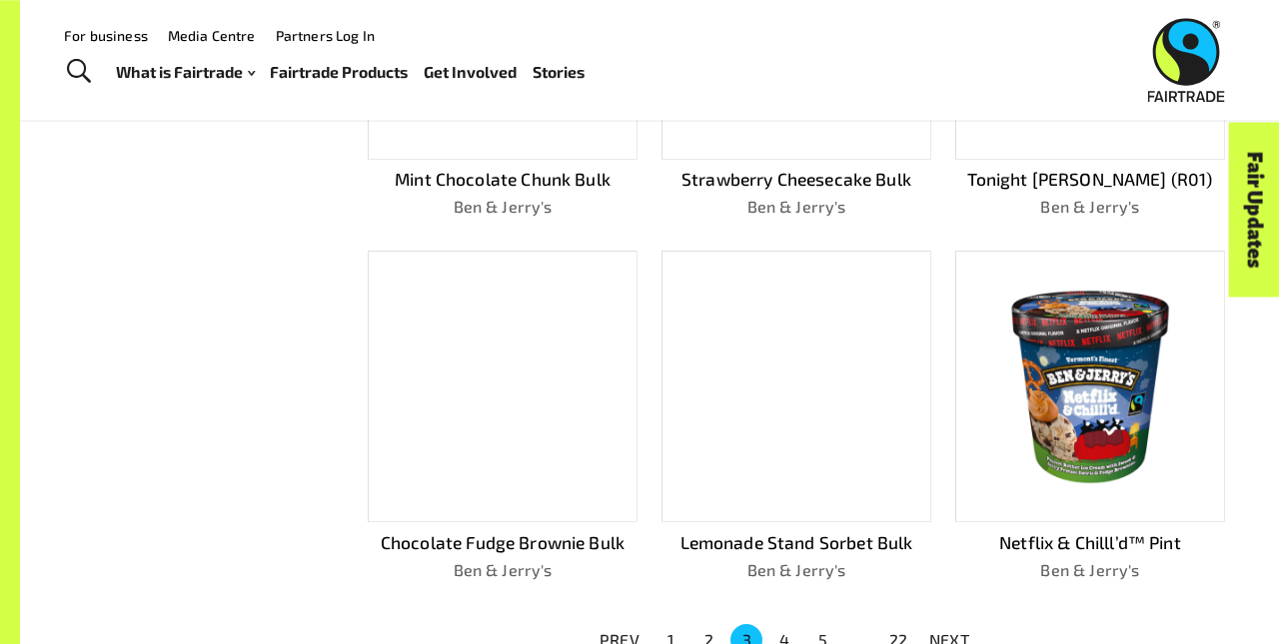
click at [949, 631] on p "NEXT" at bounding box center [949, 640] width 40 height 24
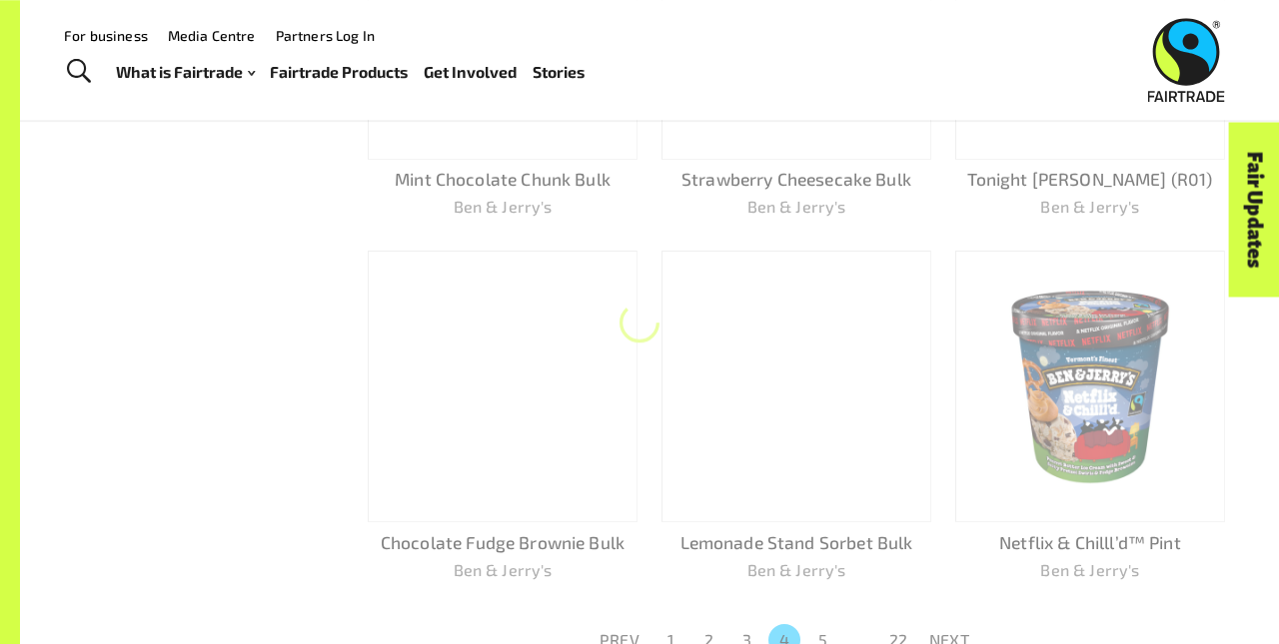
scroll to position [1094, 0]
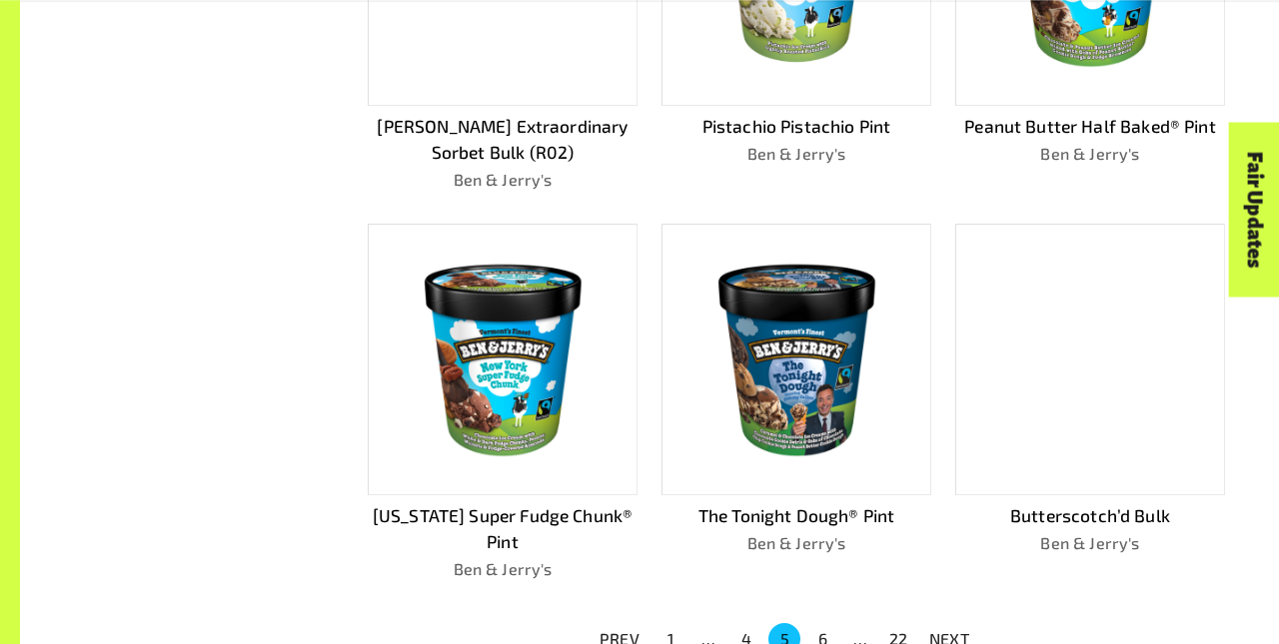
click at [949, 631] on p "NEXT" at bounding box center [949, 639] width 40 height 24
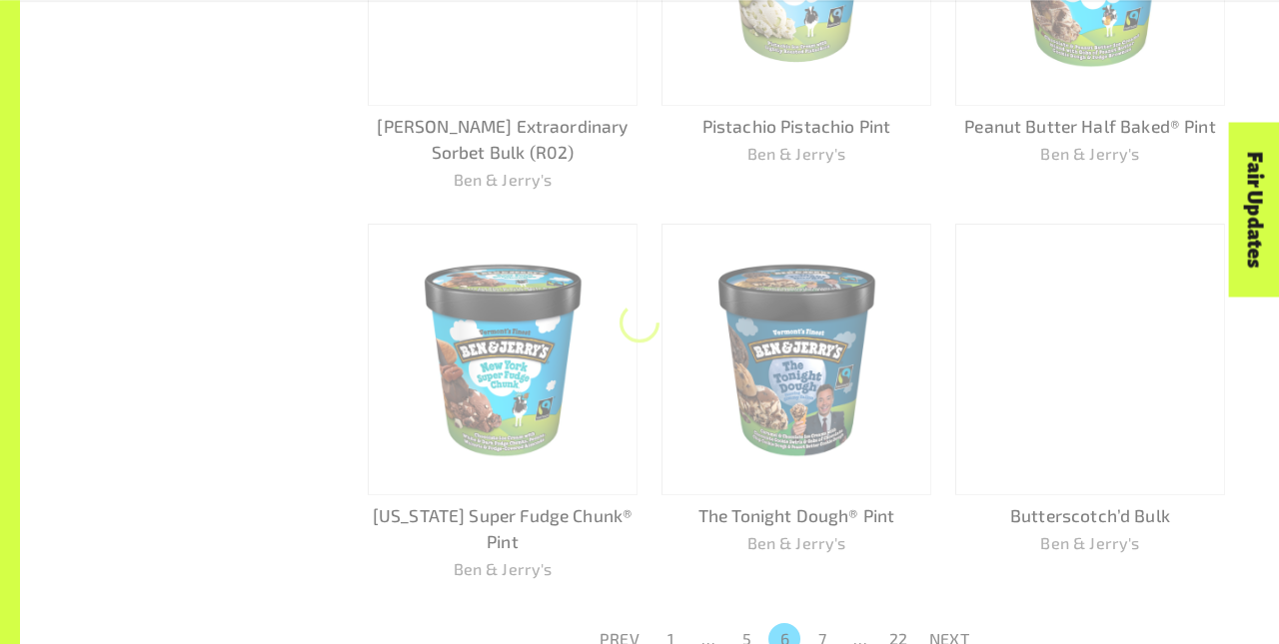
scroll to position [1067, 0]
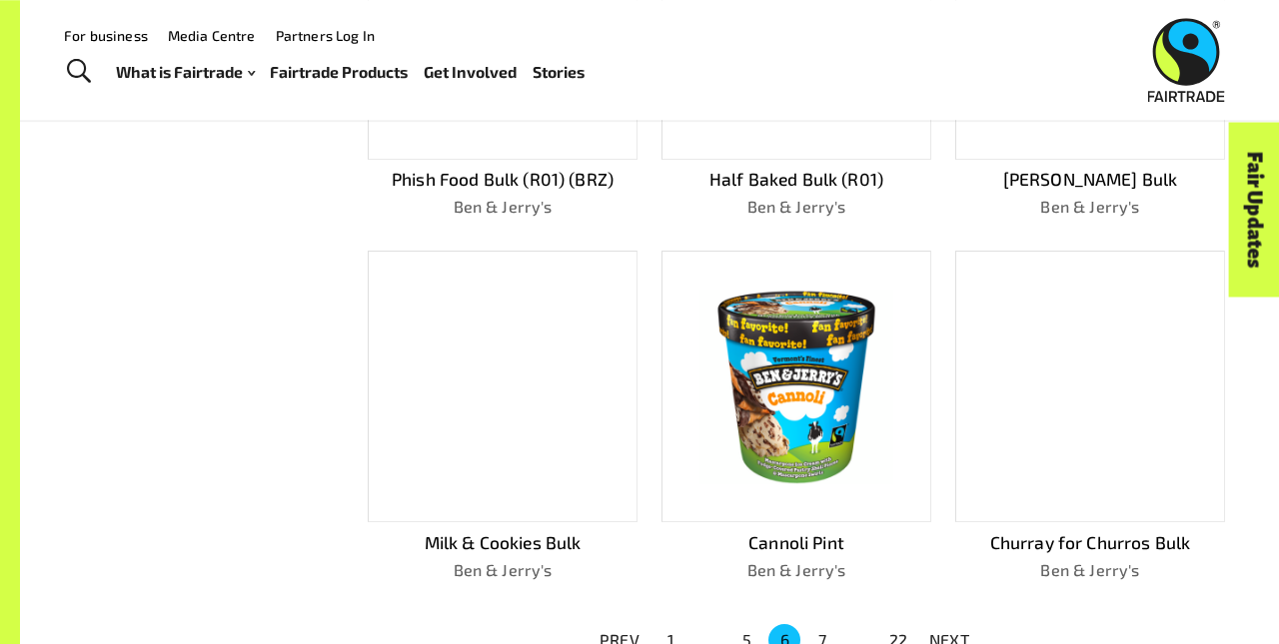
click at [949, 631] on p "NEXT" at bounding box center [949, 640] width 40 height 24
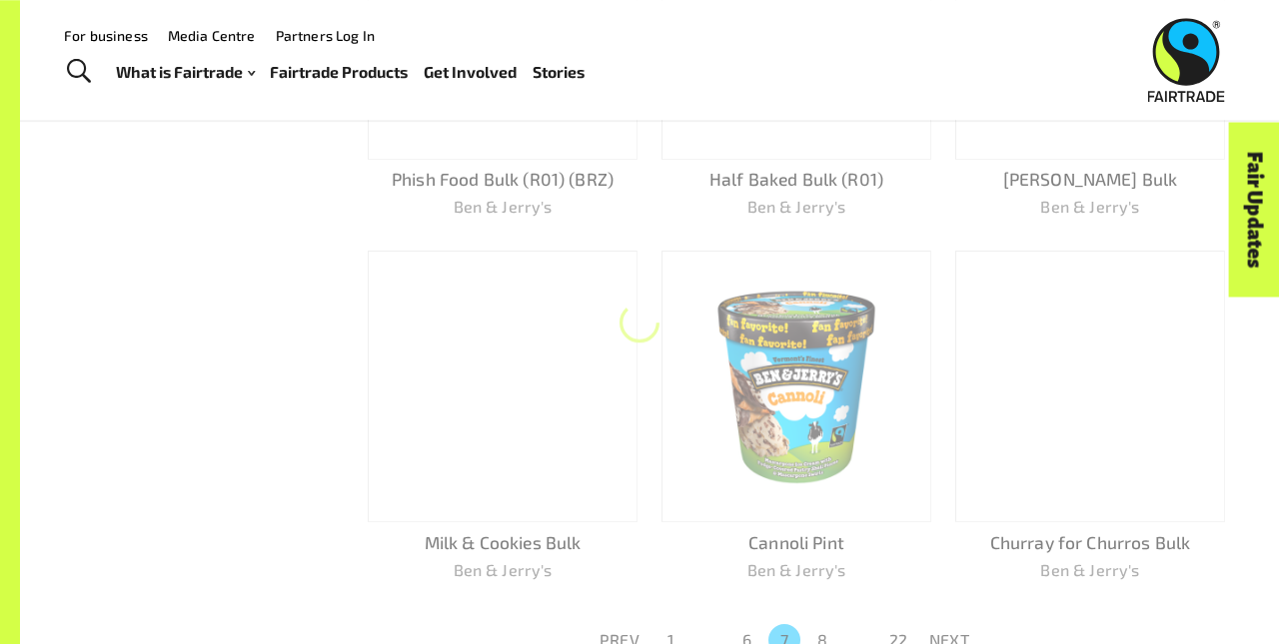
scroll to position [1094, 0]
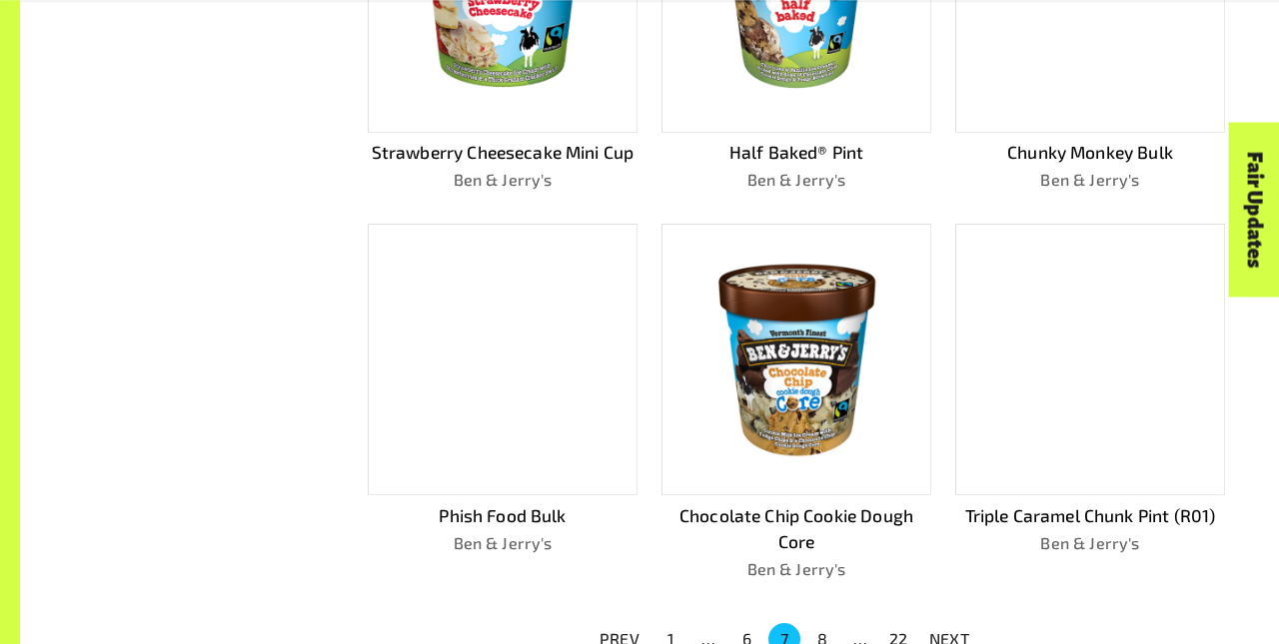
click at [949, 631] on p "NEXT" at bounding box center [949, 639] width 40 height 24
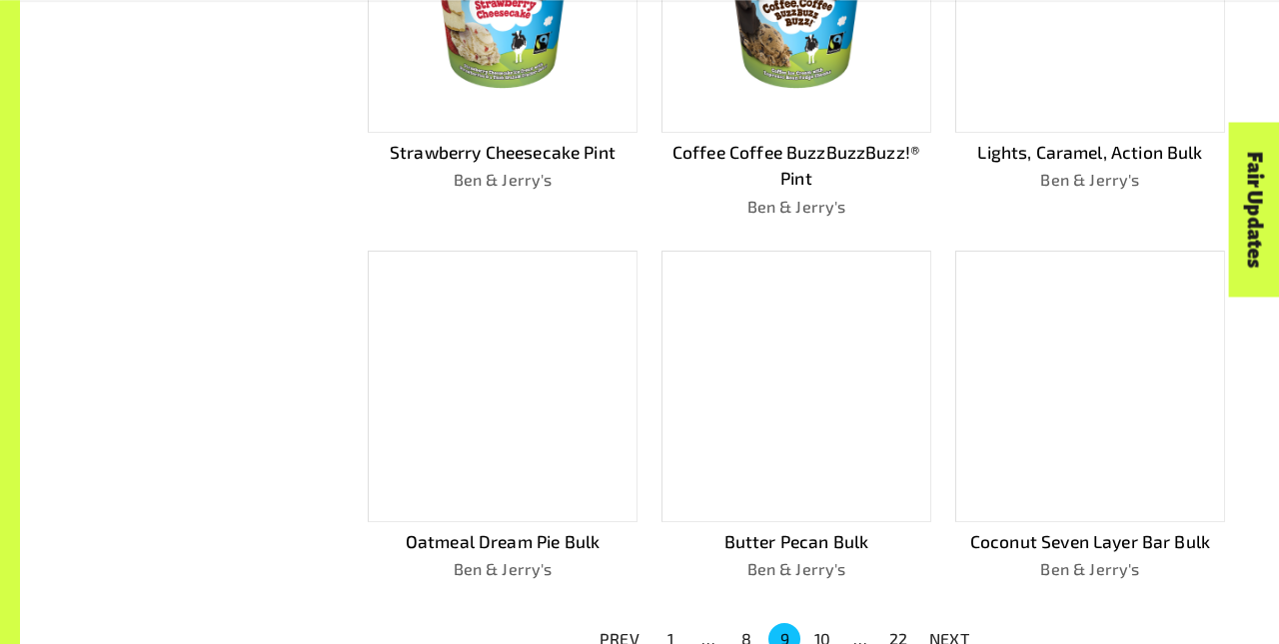
click at [949, 631] on p "NEXT" at bounding box center [949, 639] width 40 height 24
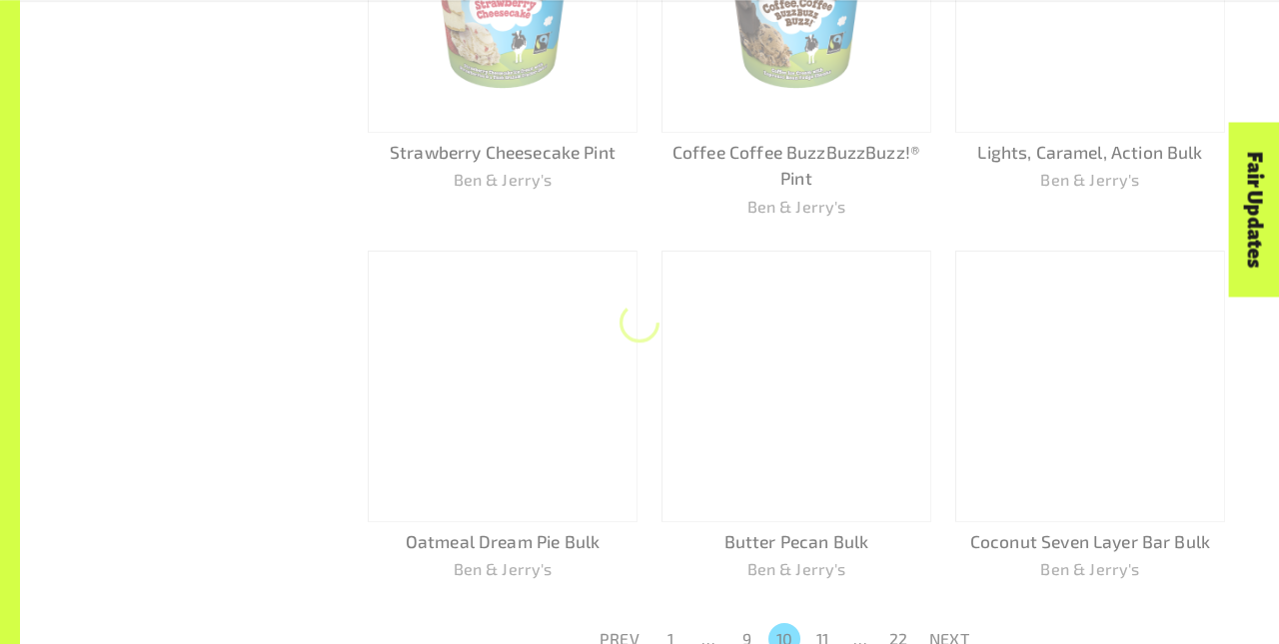
scroll to position [1067, 0]
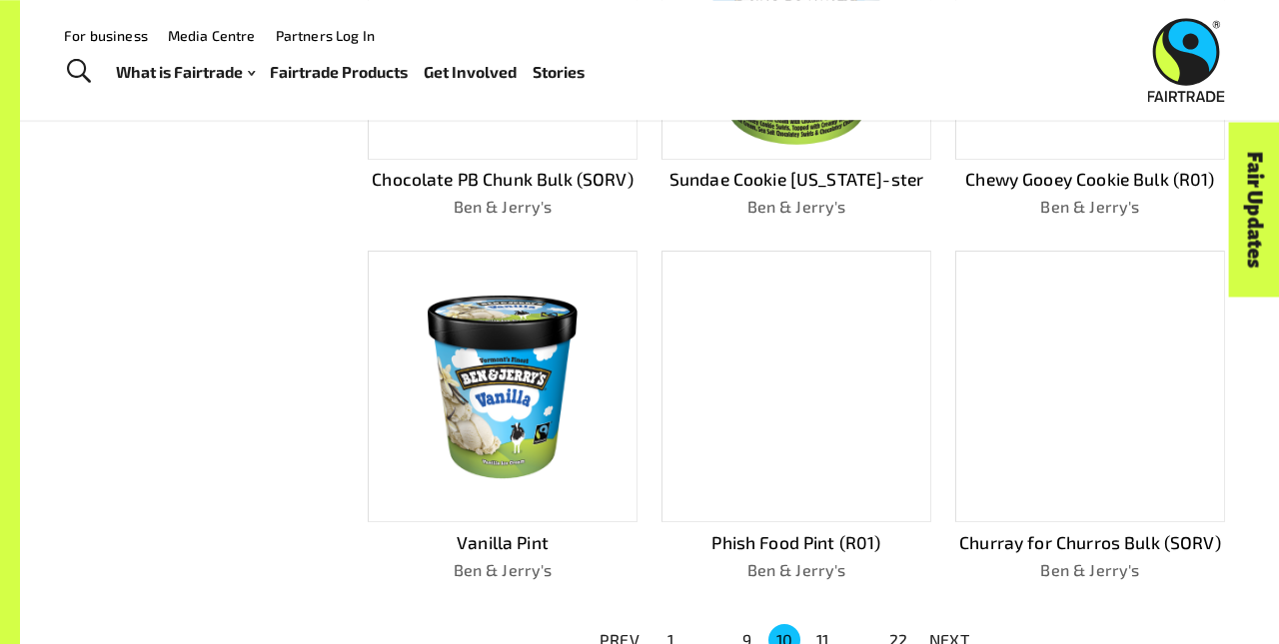
click at [949, 631] on p "NEXT" at bounding box center [949, 640] width 40 height 24
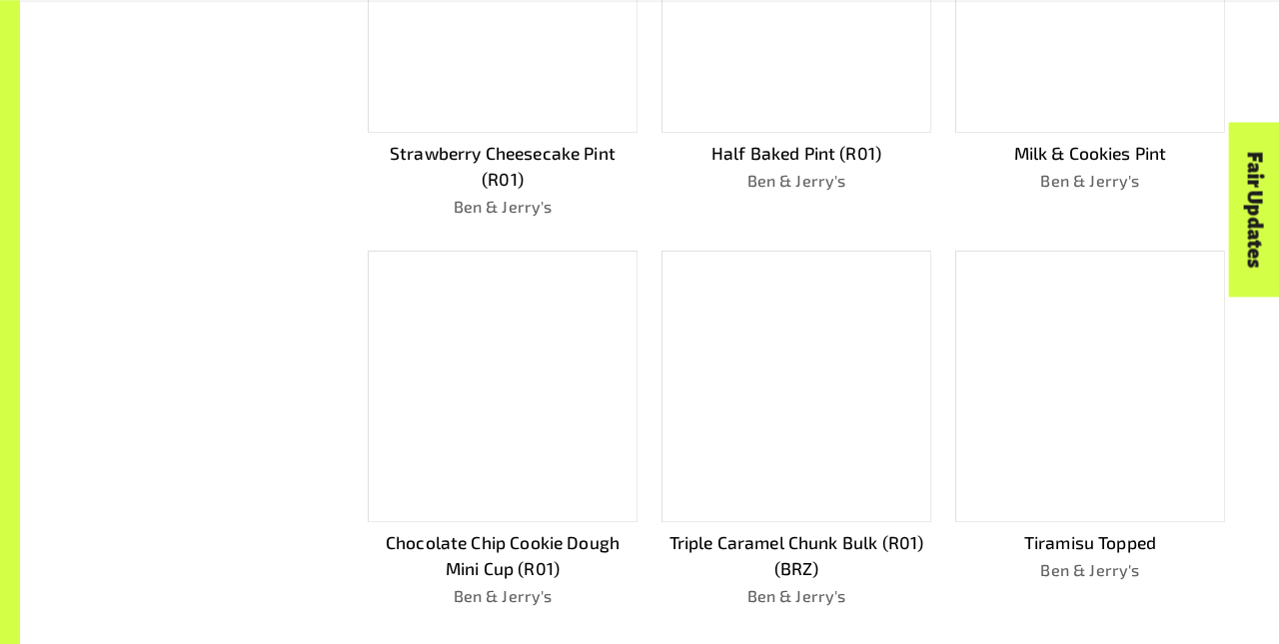
scroll to position [1094, 0]
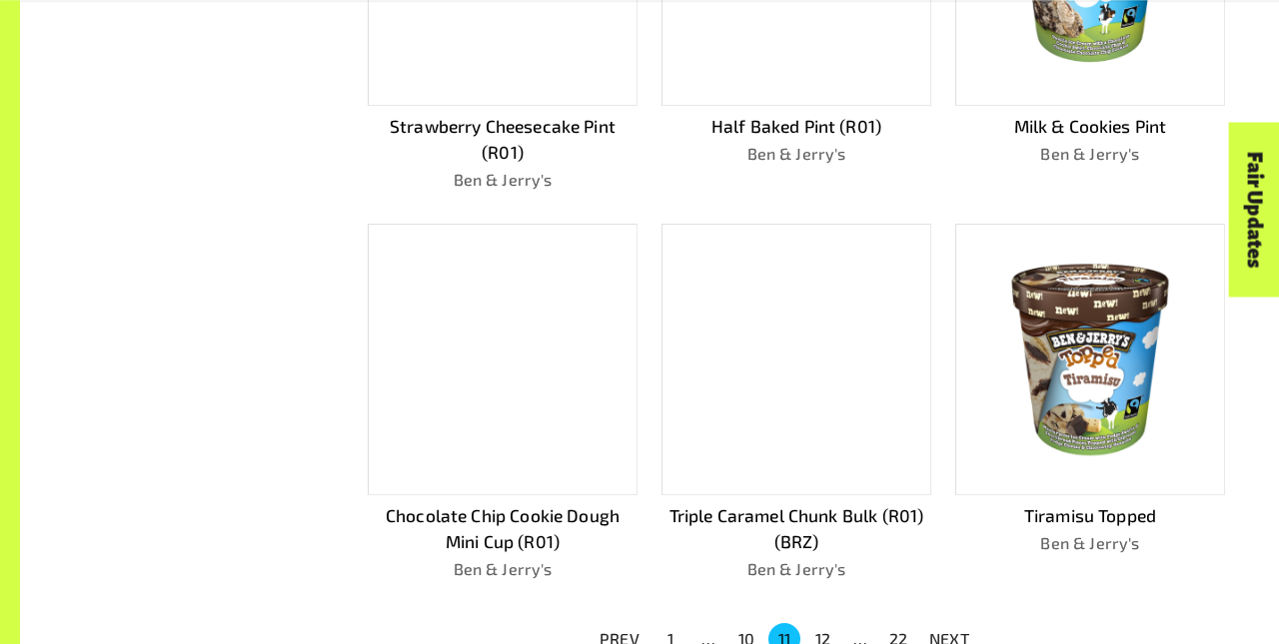
click at [949, 631] on p "NEXT" at bounding box center [949, 639] width 40 height 24
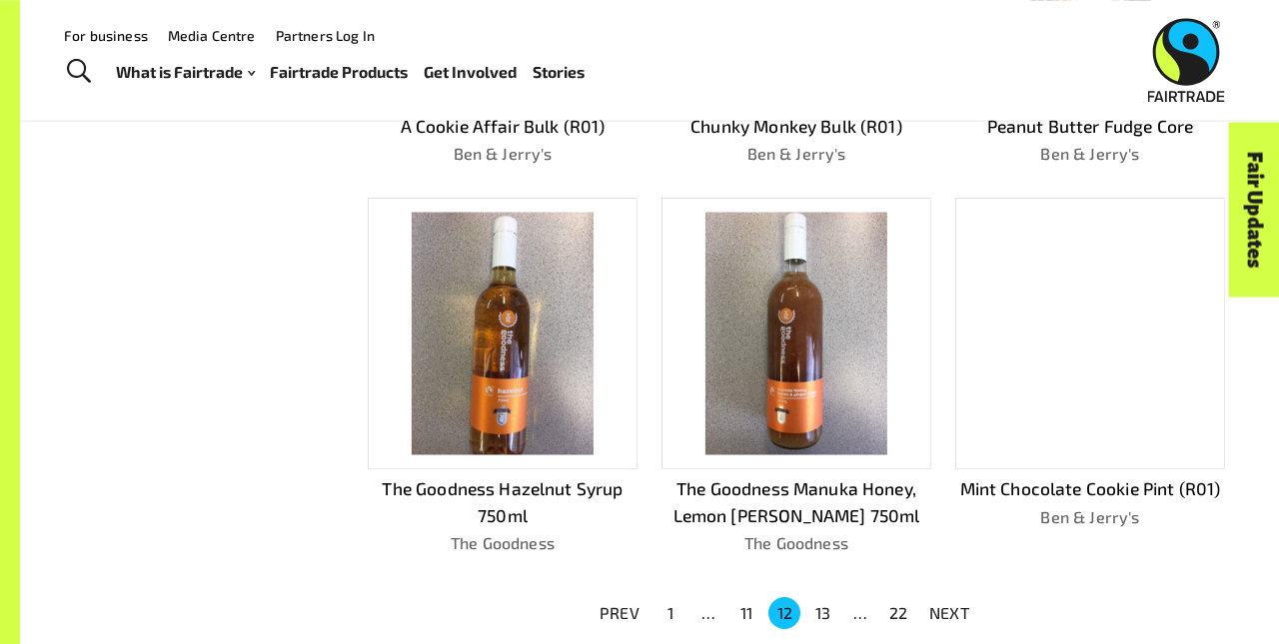
scroll to position [1067, 0]
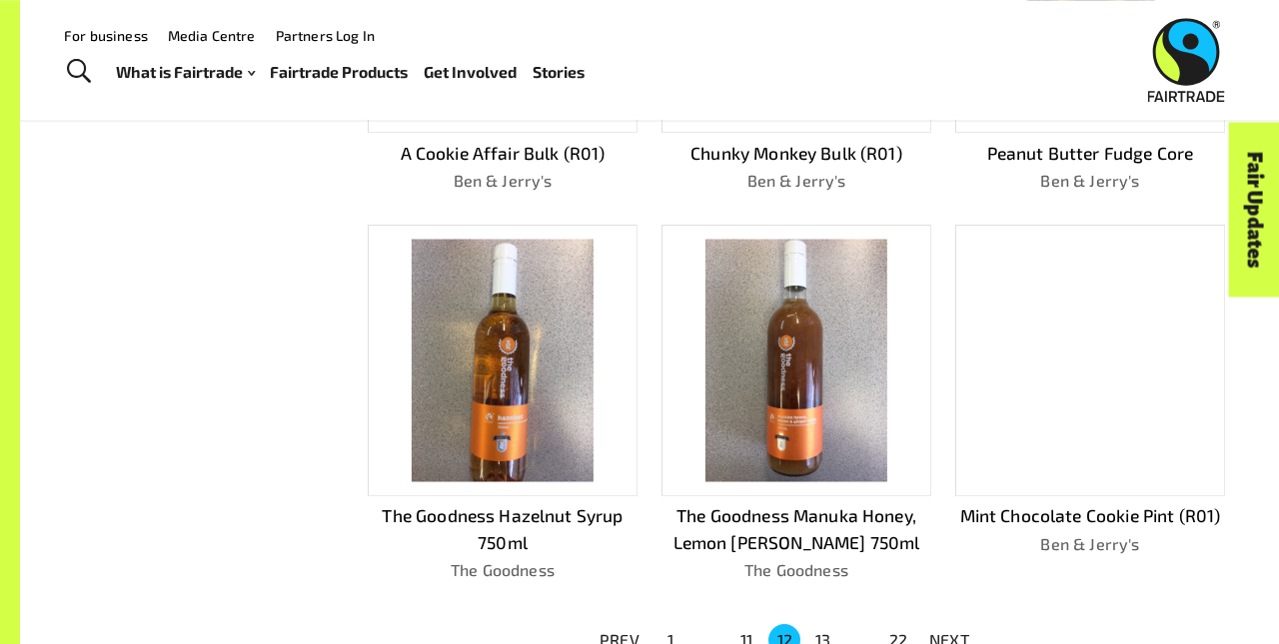
click at [949, 631] on p "NEXT" at bounding box center [949, 640] width 40 height 24
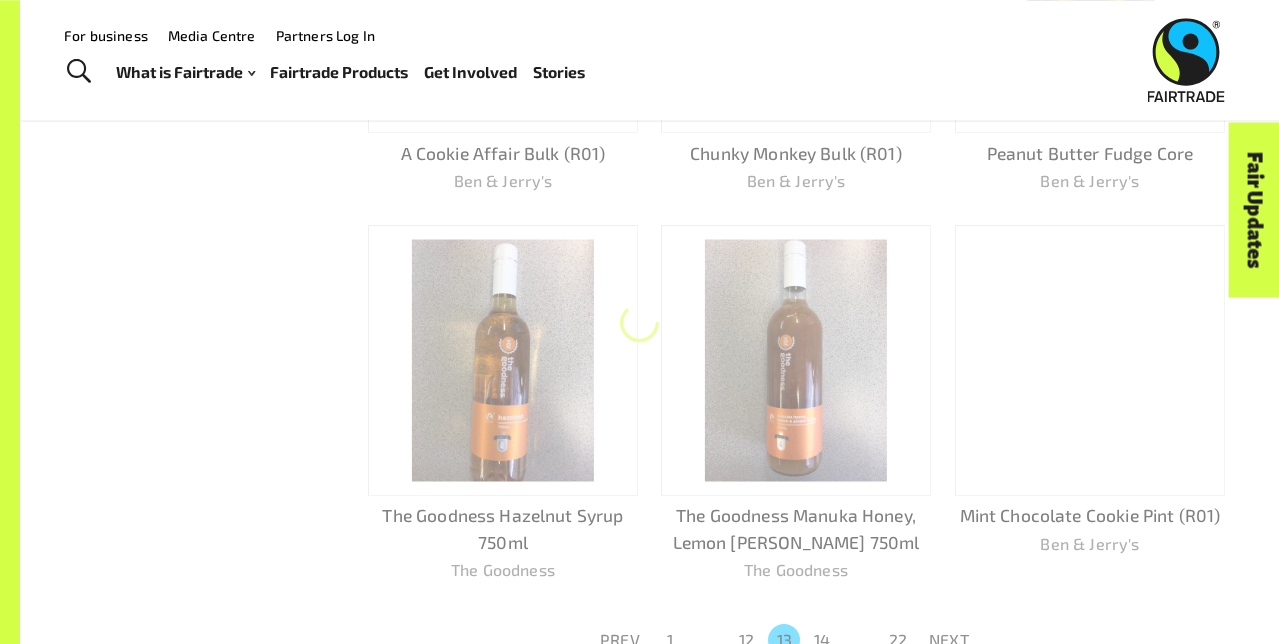
scroll to position [1120, 0]
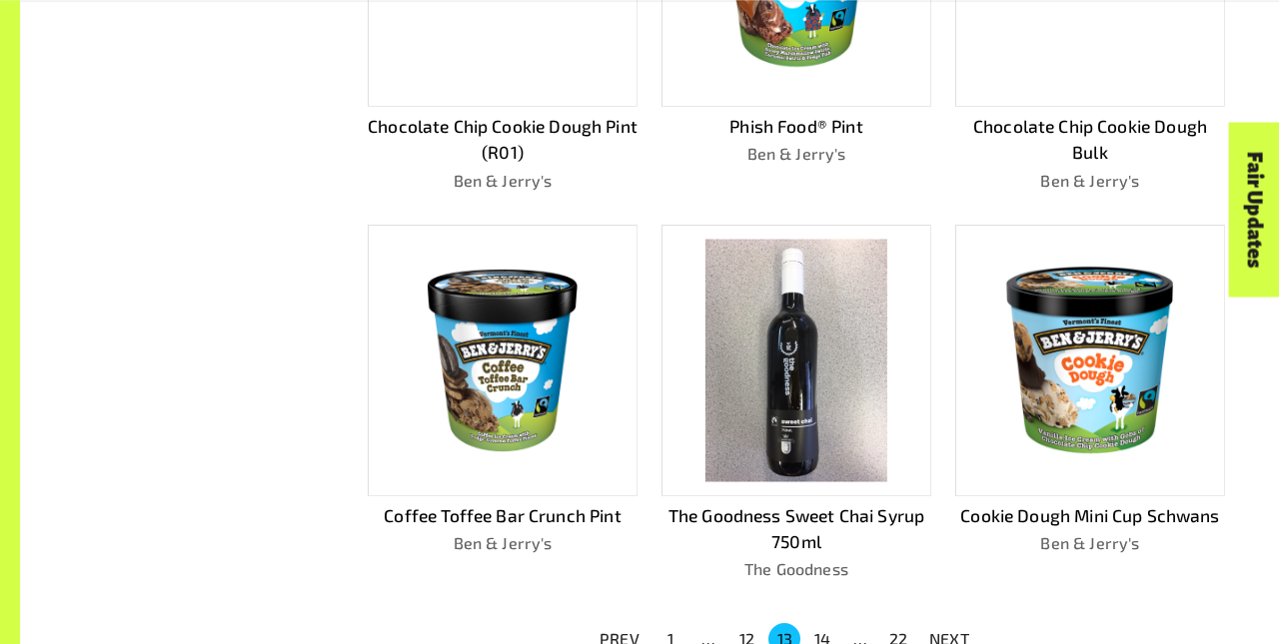
click at [949, 631] on p "NEXT" at bounding box center [949, 639] width 40 height 24
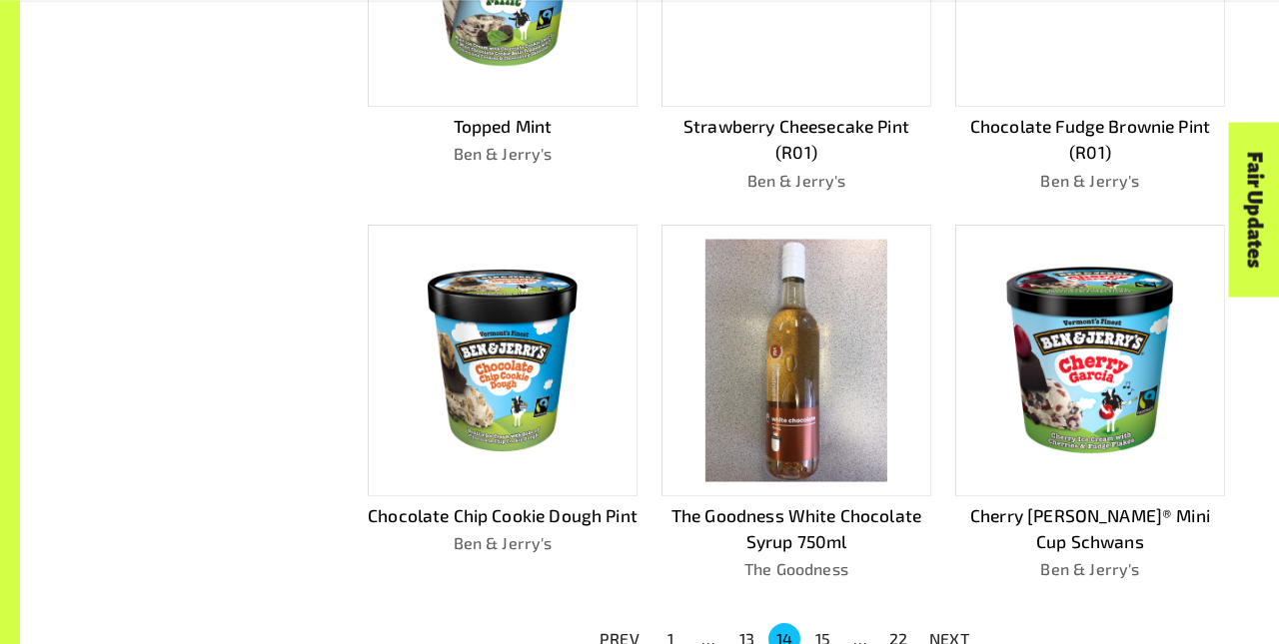
click at [949, 631] on p "NEXT" at bounding box center [949, 639] width 40 height 24
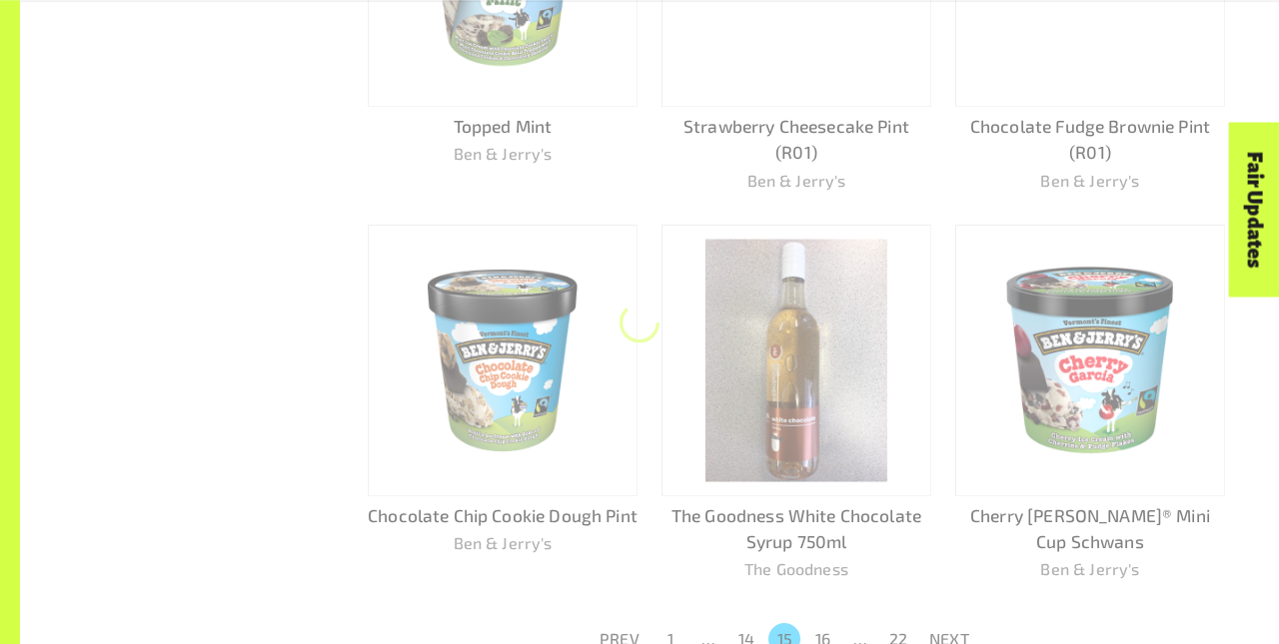
scroll to position [1094, 0]
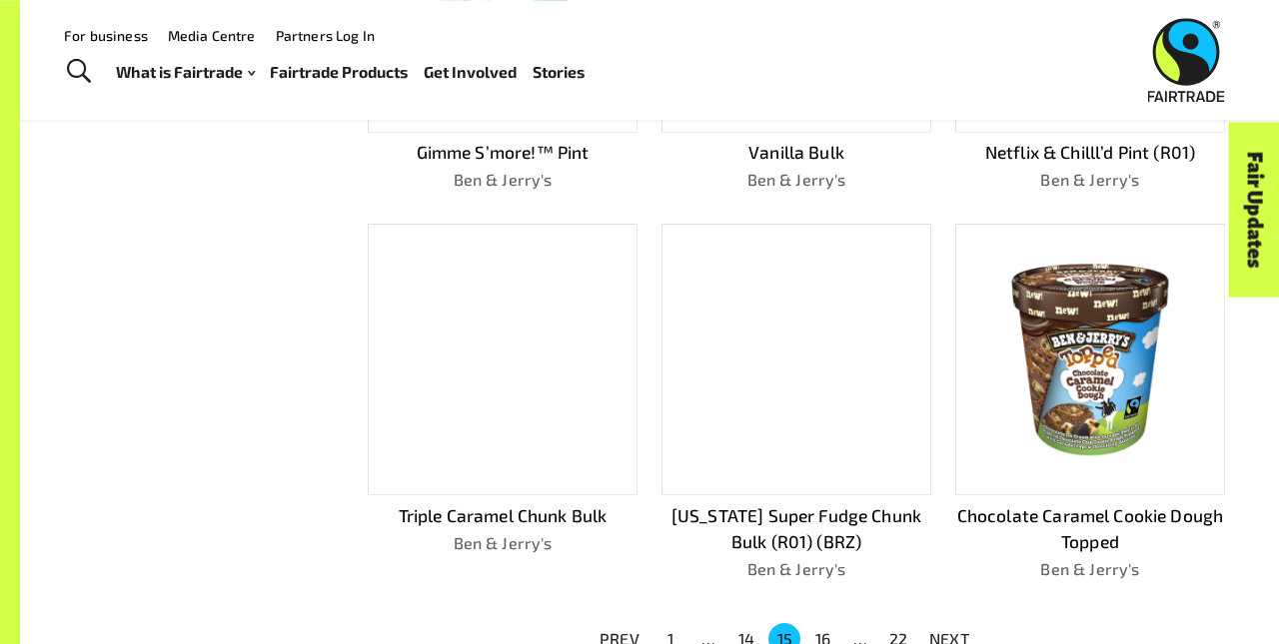
click at [949, 631] on p "NEXT" at bounding box center [949, 639] width 40 height 24
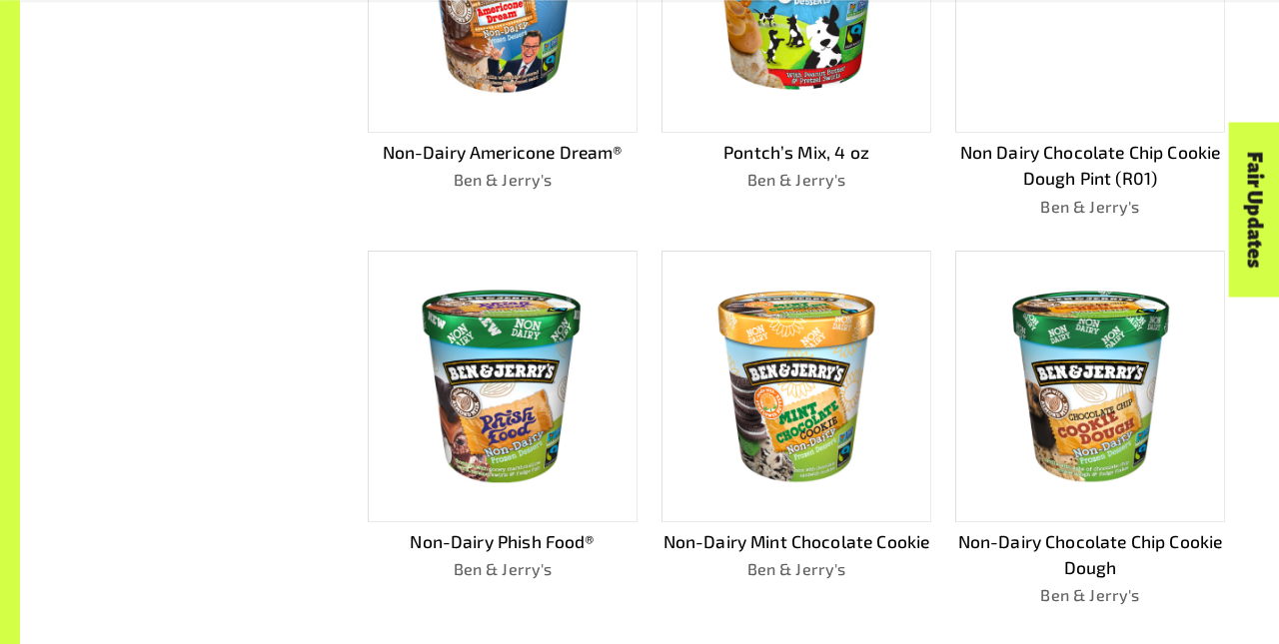
scroll to position [1120, 0]
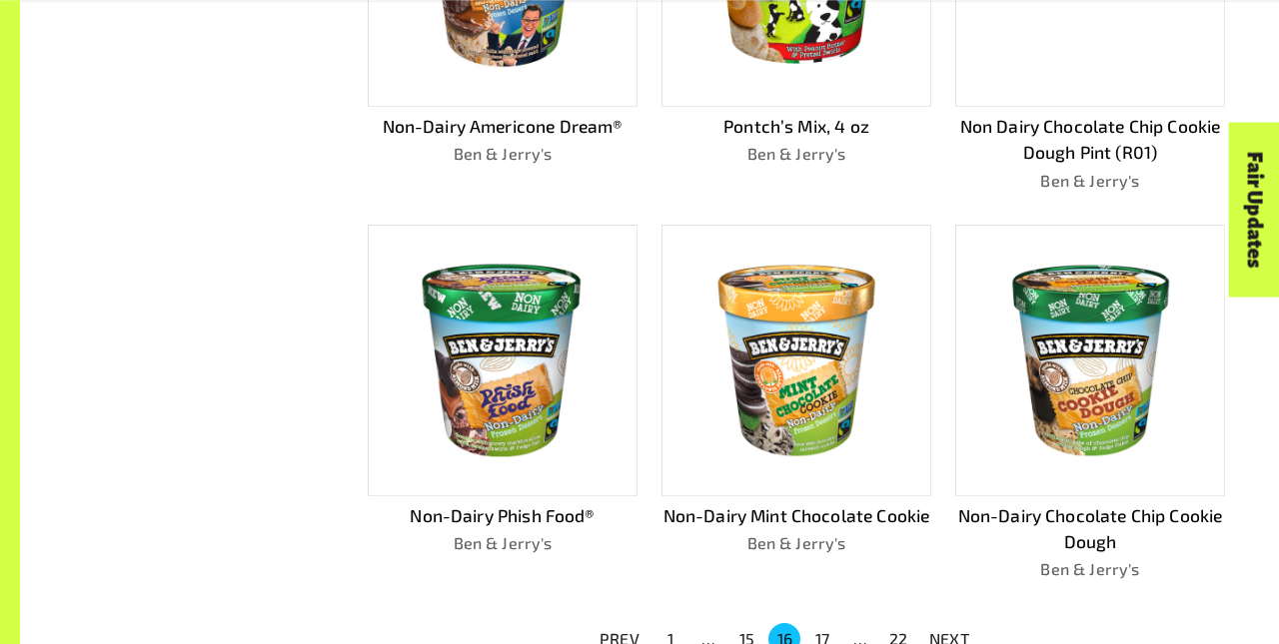
click at [949, 631] on p "NEXT" at bounding box center [949, 639] width 40 height 24
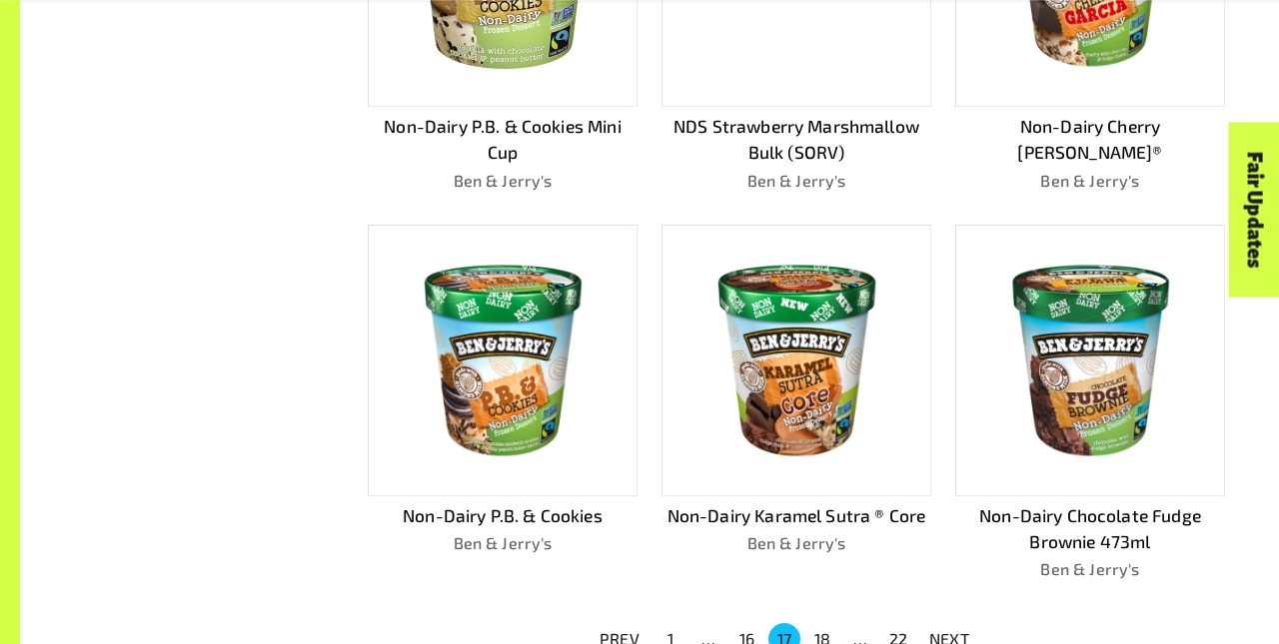
click at [949, 631] on p "NEXT" at bounding box center [949, 639] width 40 height 24
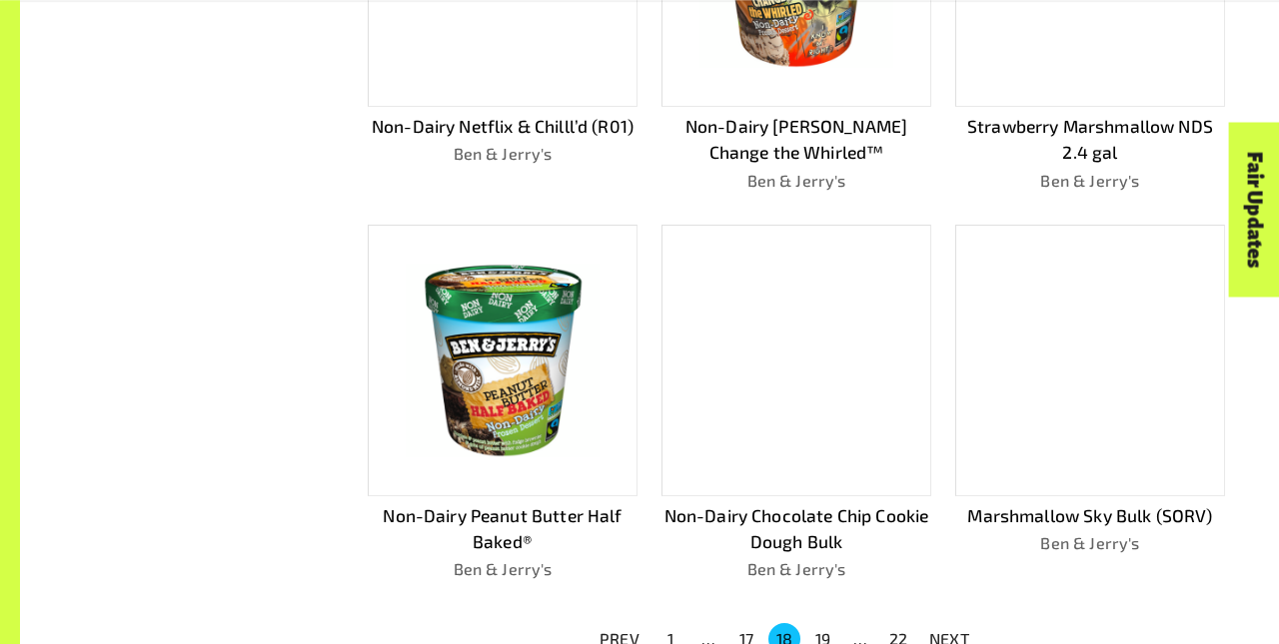
click at [949, 631] on p "NEXT" at bounding box center [949, 639] width 40 height 24
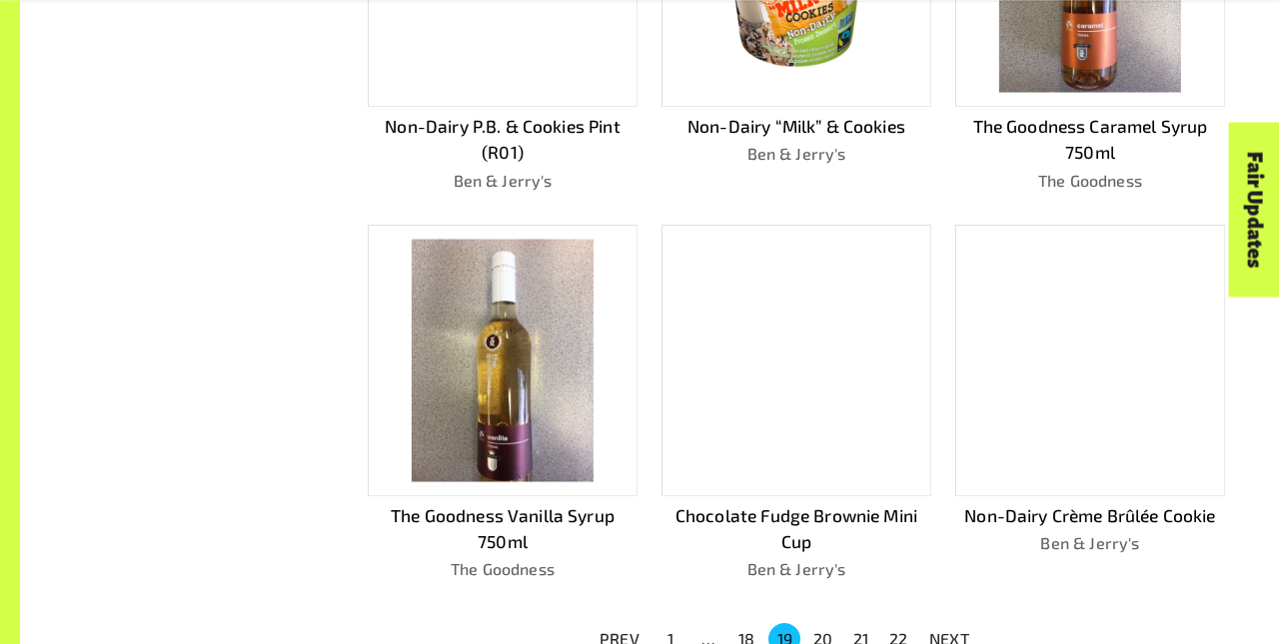
click at [949, 631] on p "NEXT" at bounding box center [949, 639] width 40 height 24
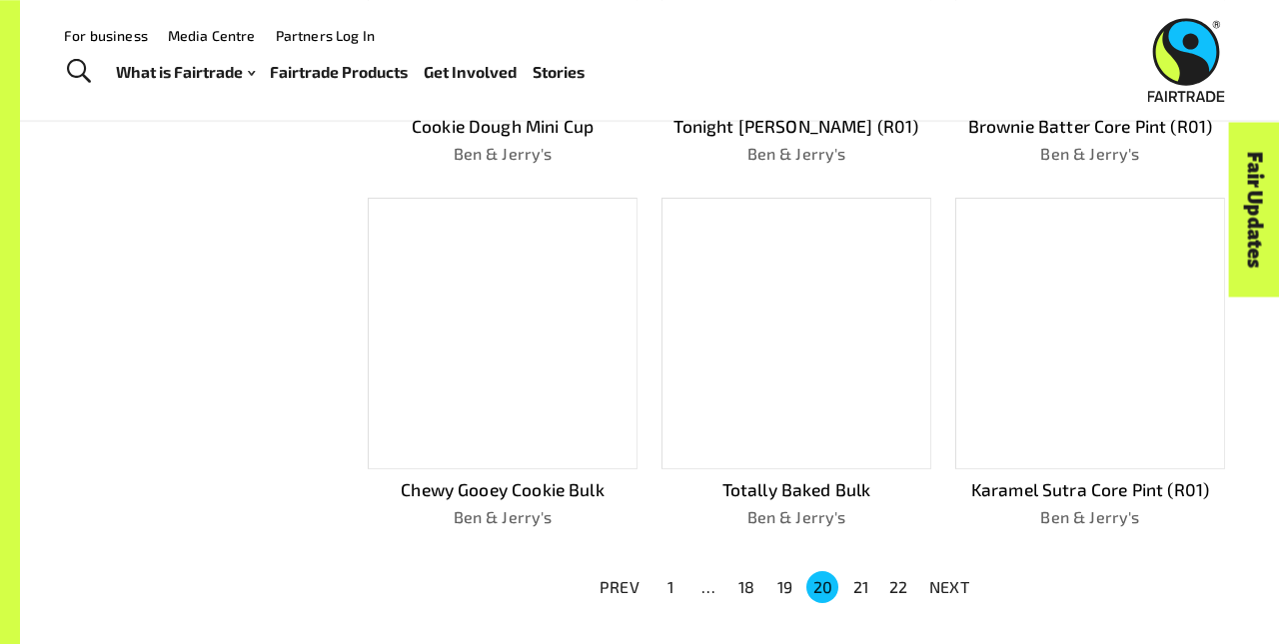
scroll to position [1067, 0]
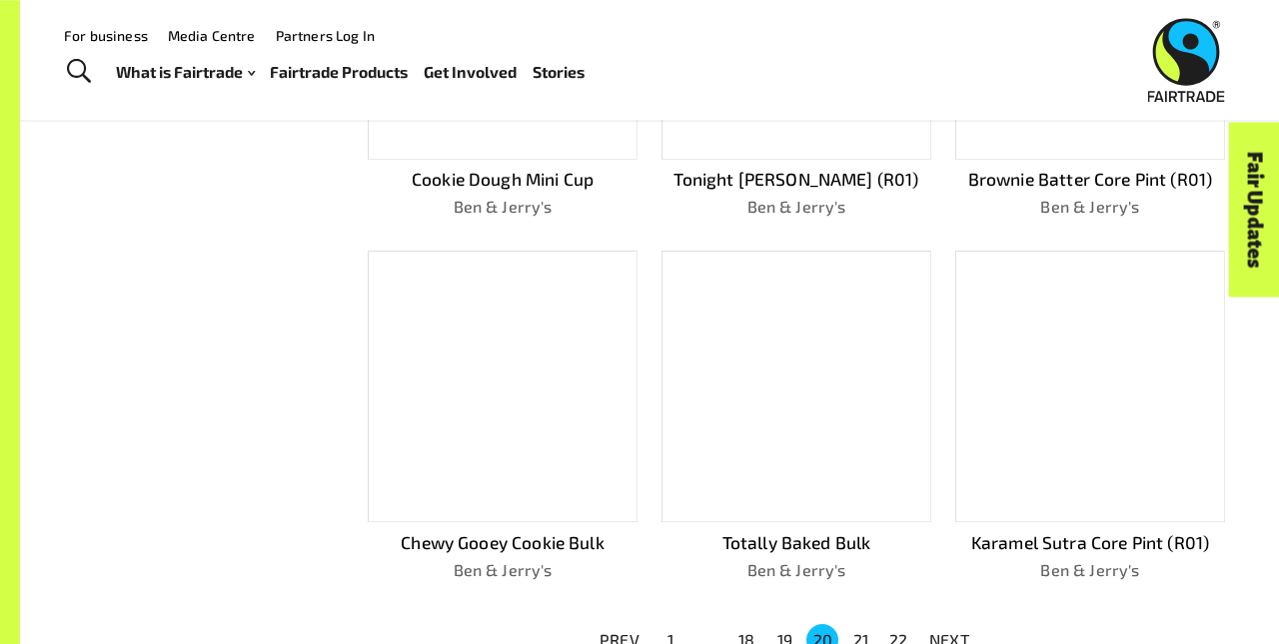
click at [949, 631] on p "NEXT" at bounding box center [949, 640] width 40 height 24
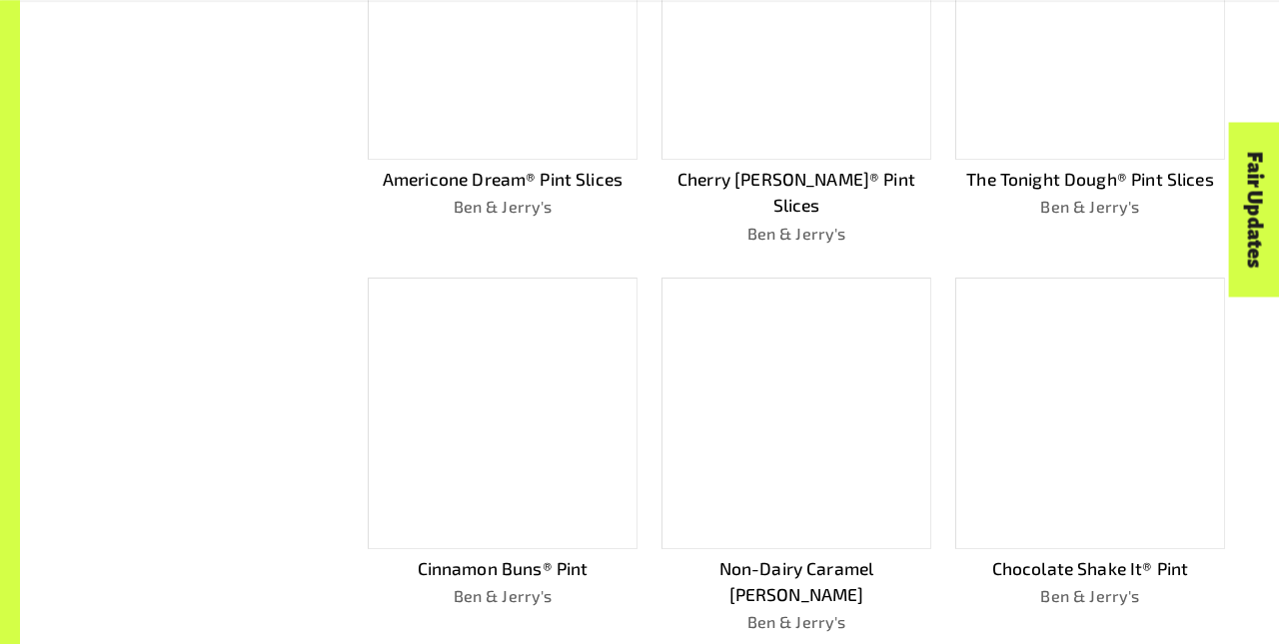
scroll to position [1094, 0]
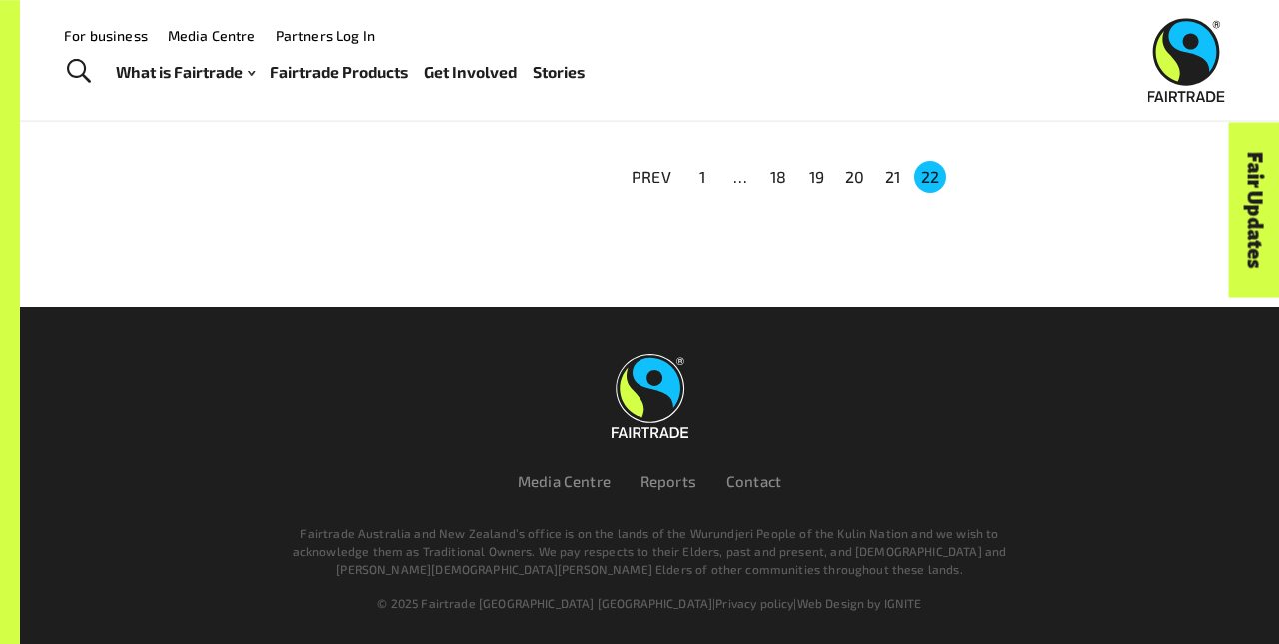
scroll to position [341, 0]
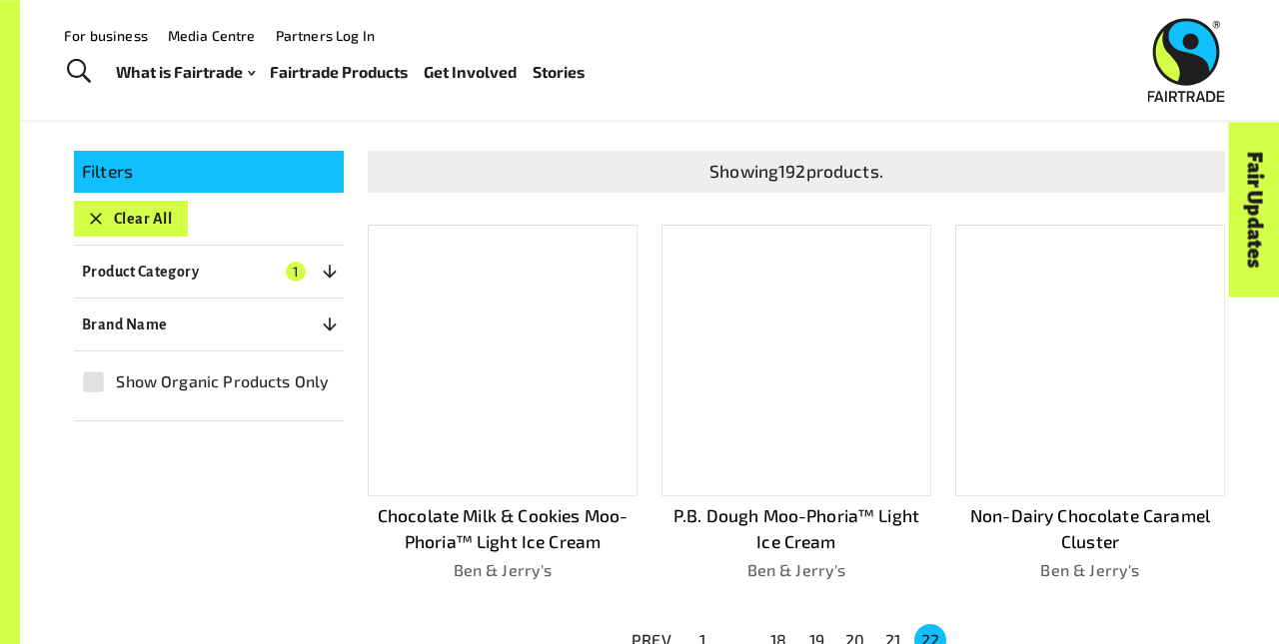
click at [130, 210] on button "Clear All" at bounding box center [131, 219] width 114 height 36
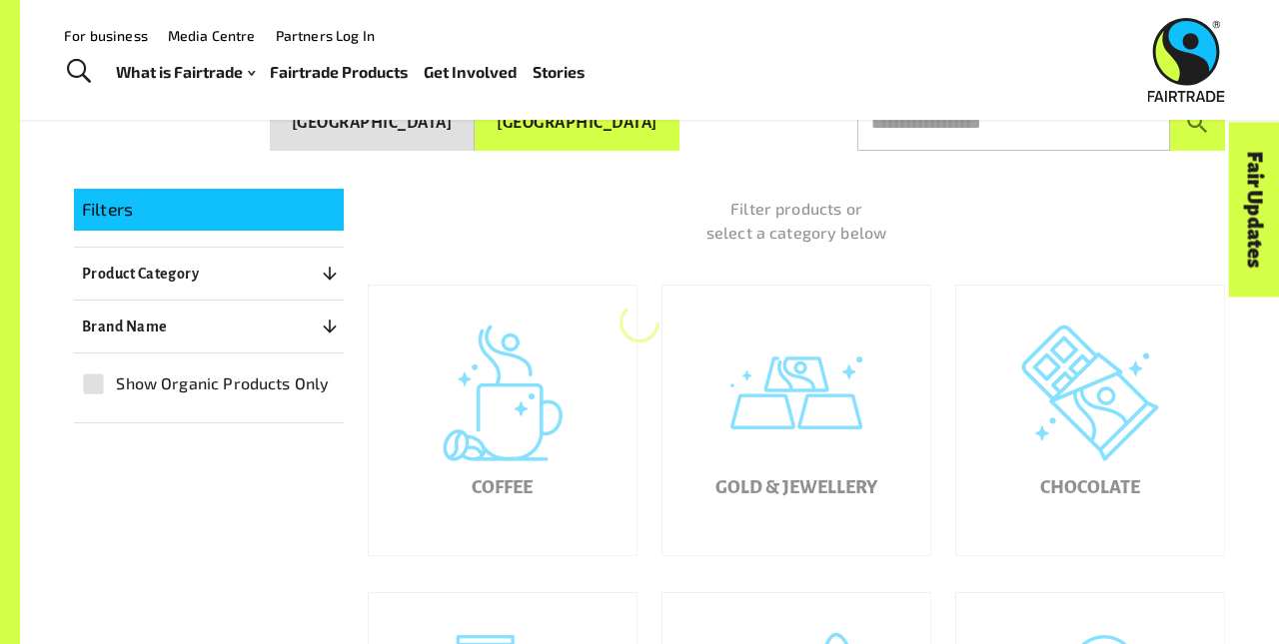
scroll to position [302, 0]
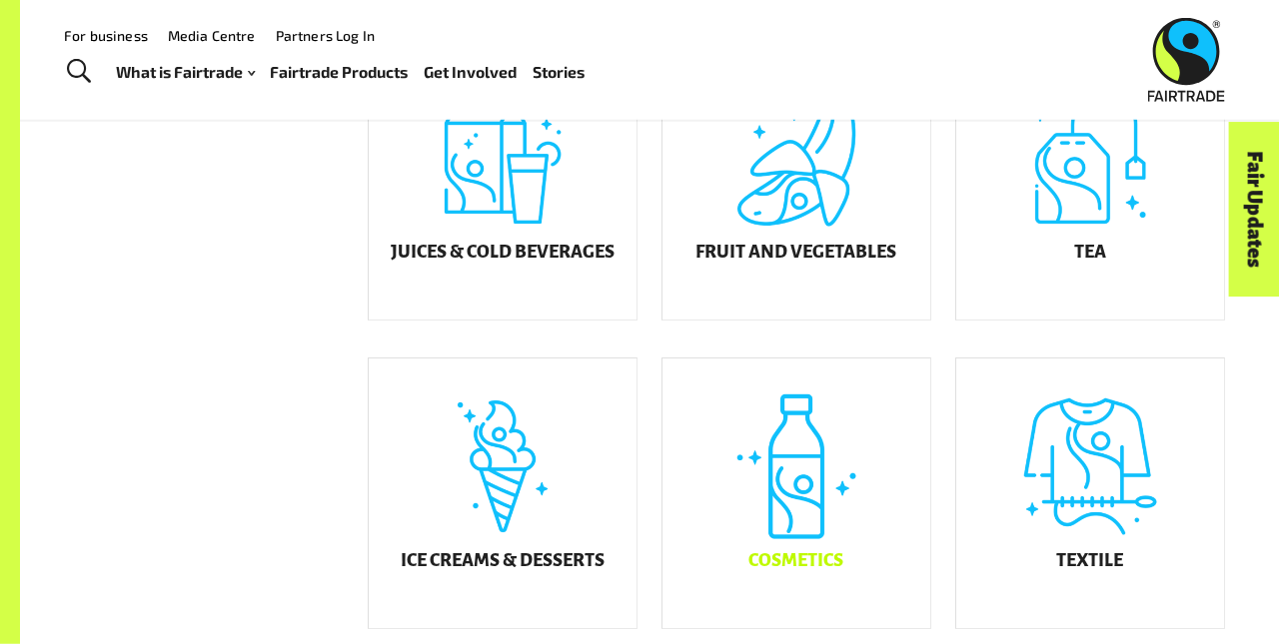
click at [796, 508] on div "Cosmetics" at bounding box center [796, 494] width 268 height 270
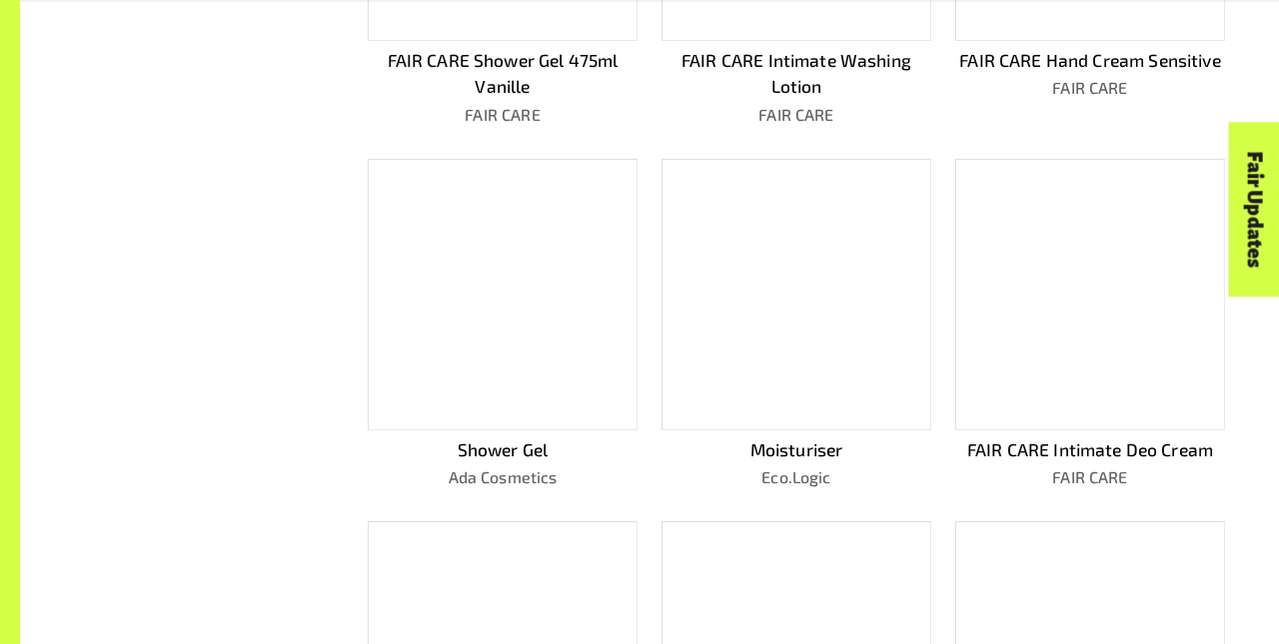
scroll to position [1523, 0]
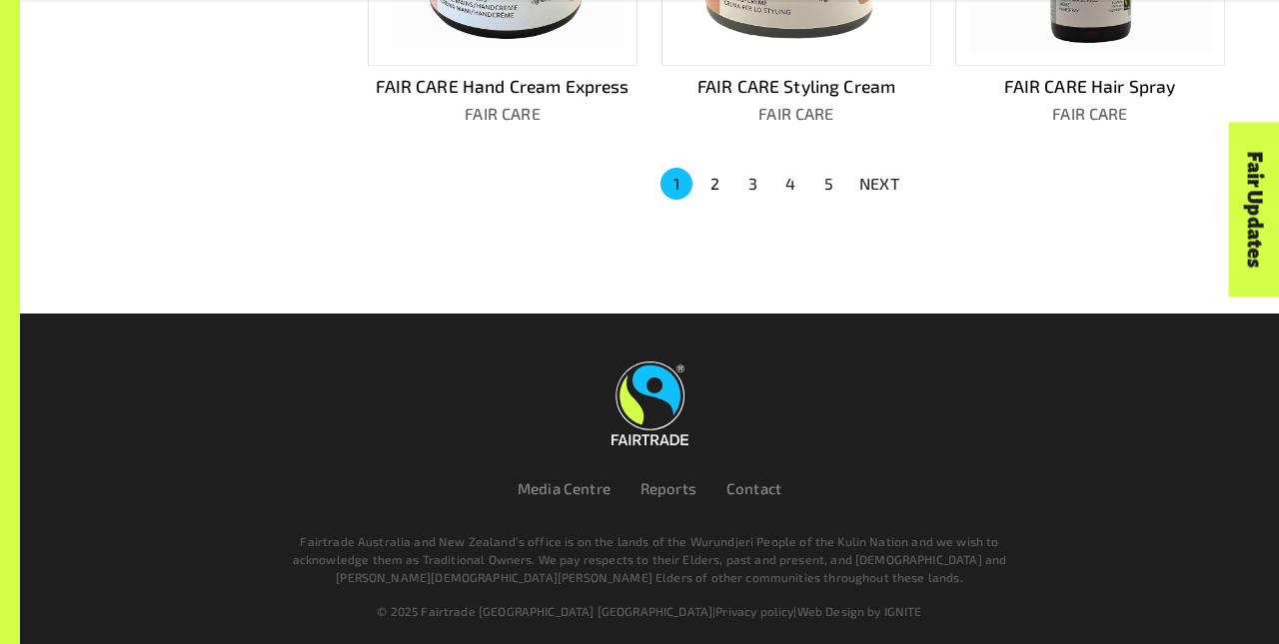
click at [879, 176] on p "NEXT" at bounding box center [879, 184] width 40 height 24
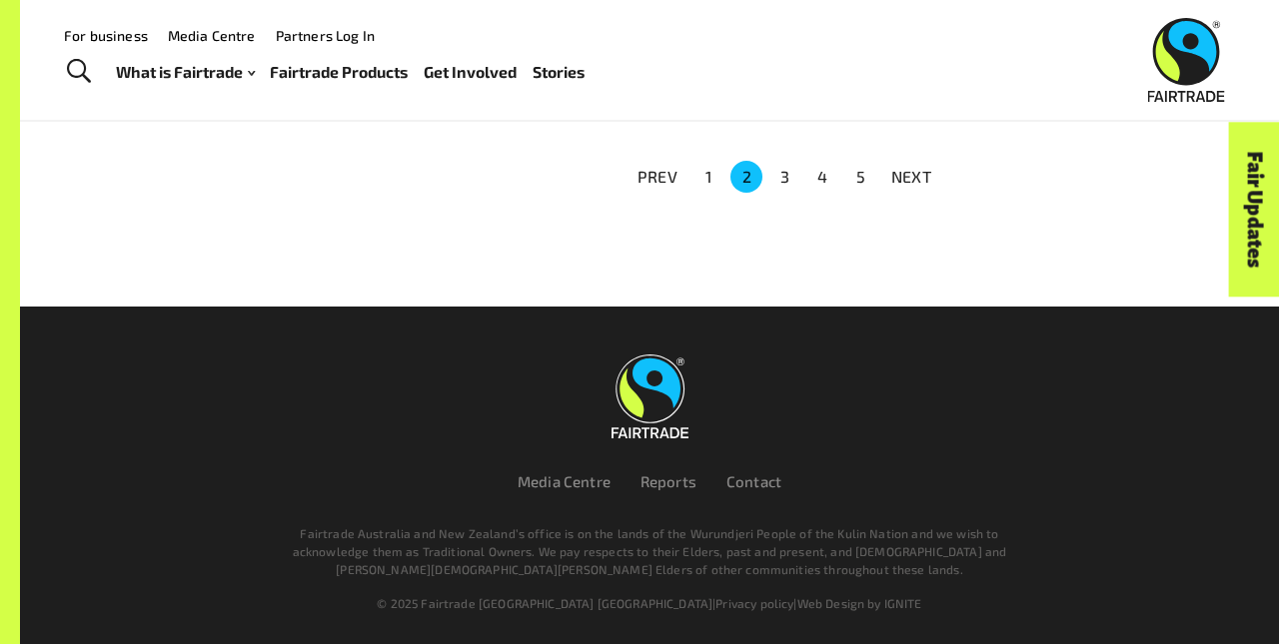
scroll to position [1496, 0]
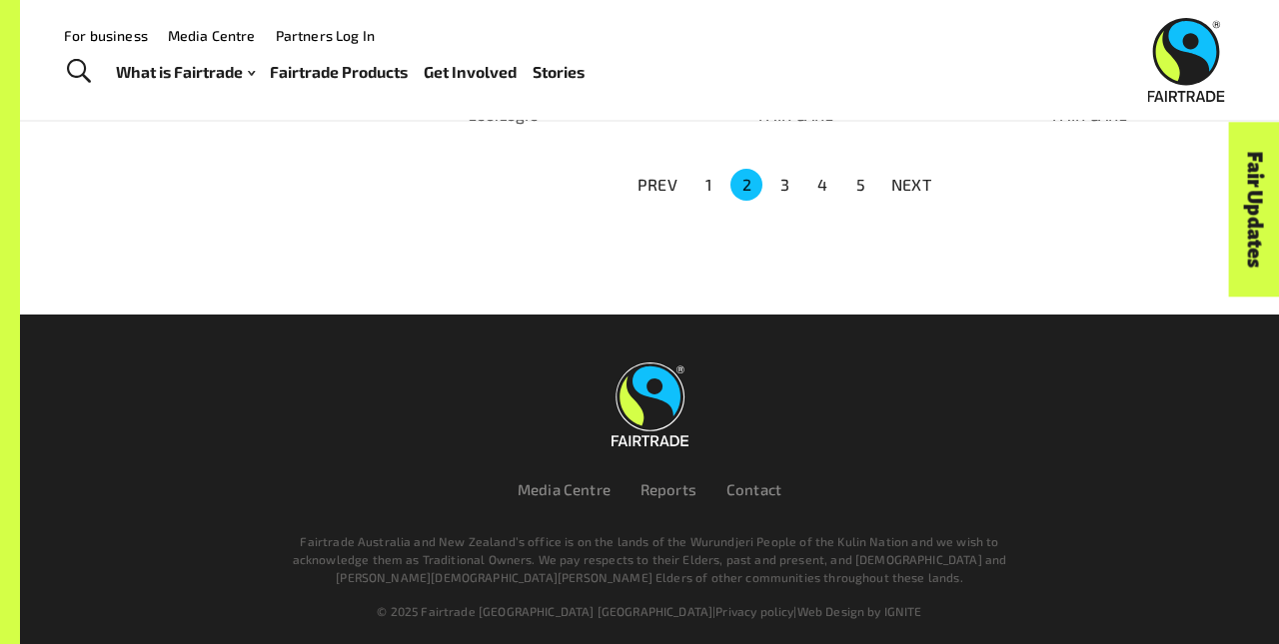
click at [911, 176] on p "NEXT" at bounding box center [911, 185] width 40 height 24
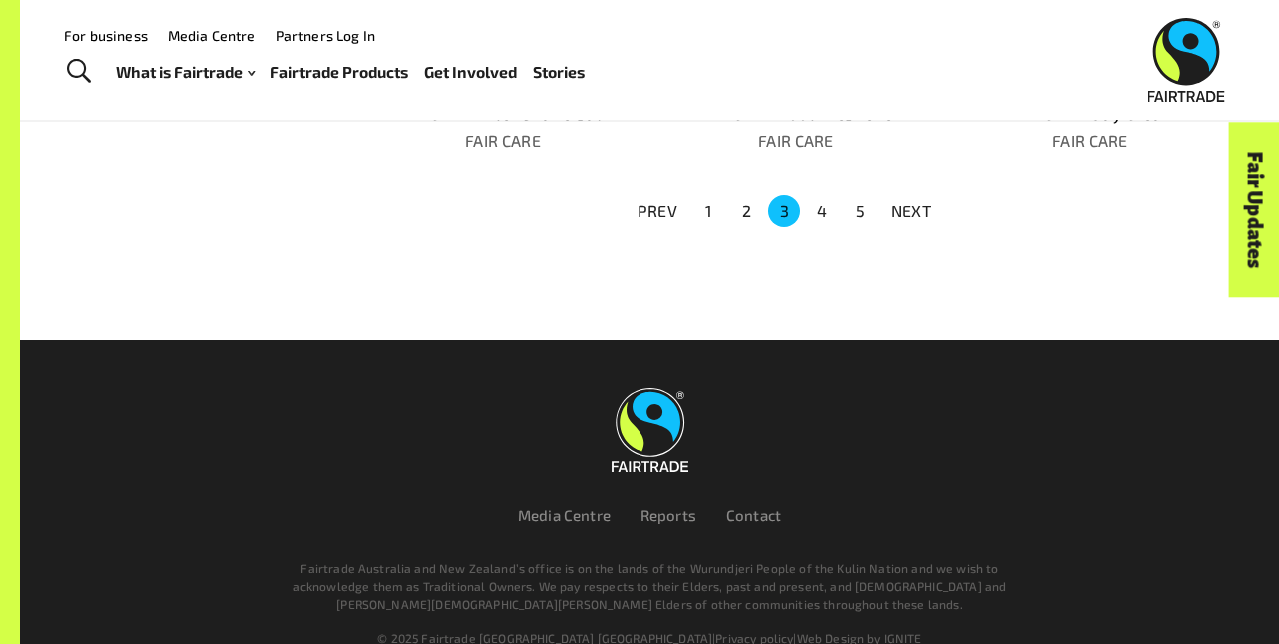
click at [911, 199] on p "NEXT" at bounding box center [911, 211] width 40 height 24
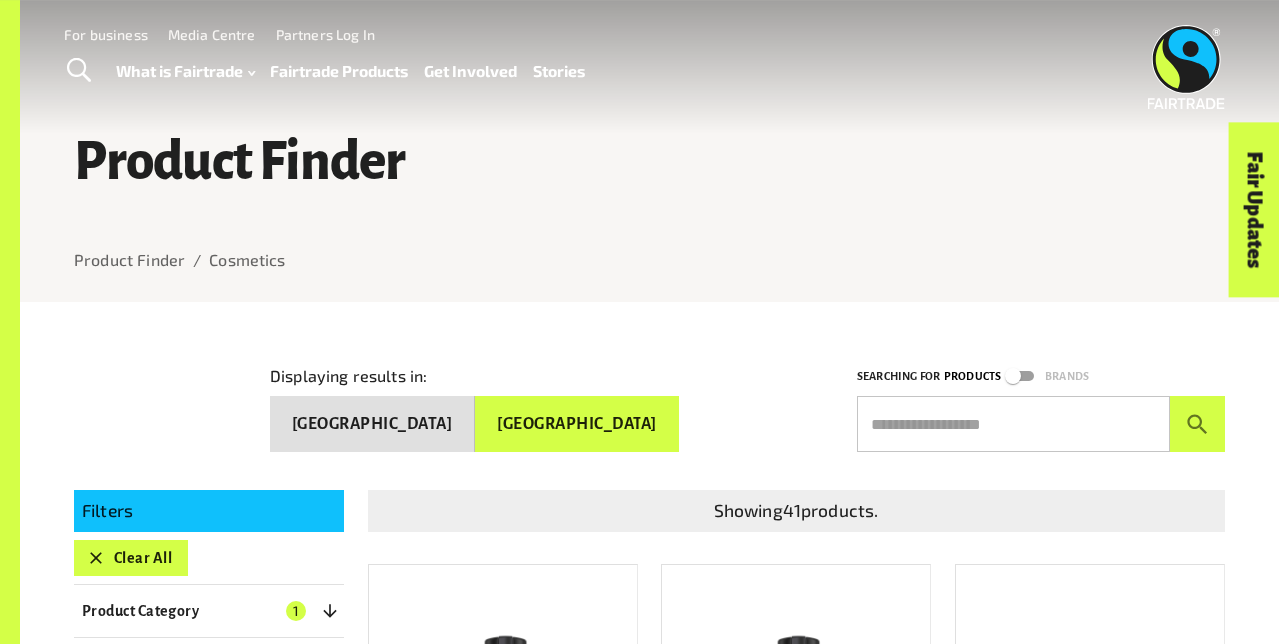
scroll to position [0, 0]
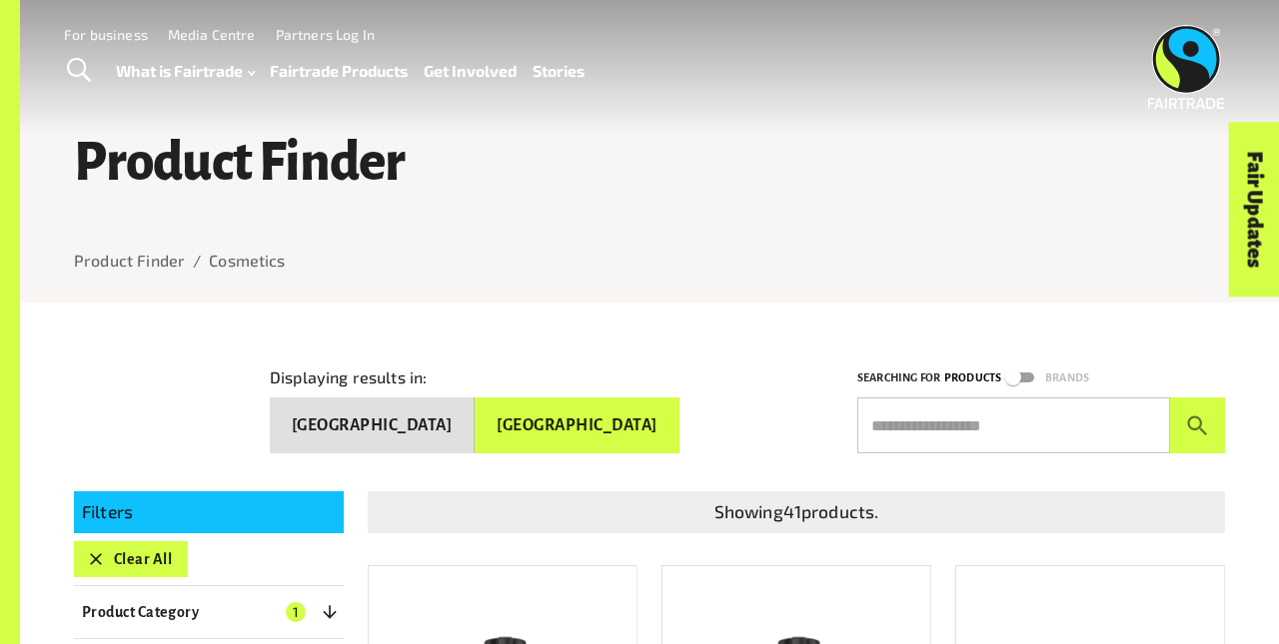
click at [130, 550] on button "Clear All" at bounding box center [131, 559] width 114 height 36
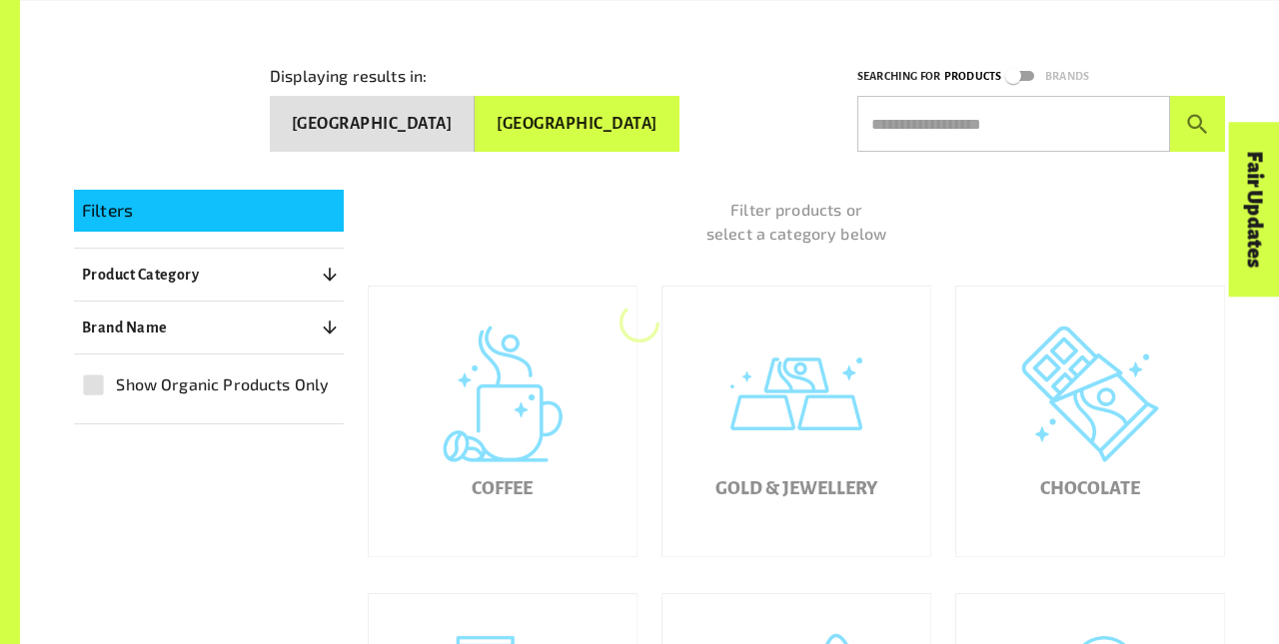
scroll to position [303, 0]
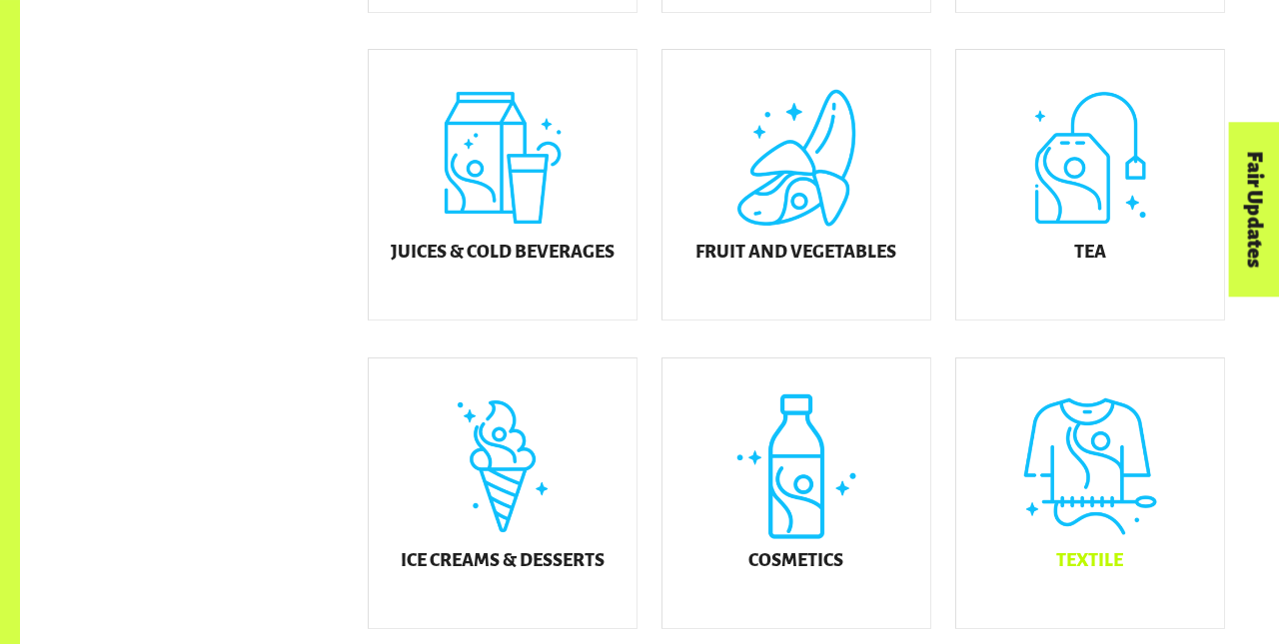
click at [1090, 508] on div "Textile" at bounding box center [1090, 494] width 268 height 270
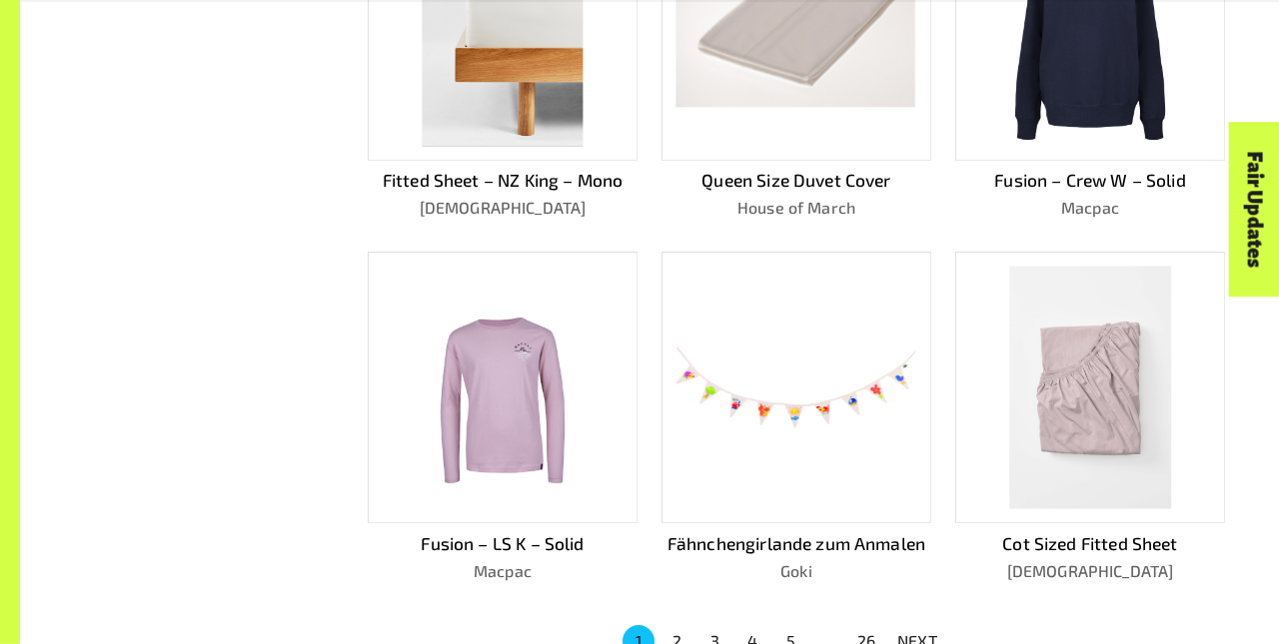
scroll to position [1067, 0]
click at [917, 631] on p "NEXT" at bounding box center [917, 640] width 40 height 24
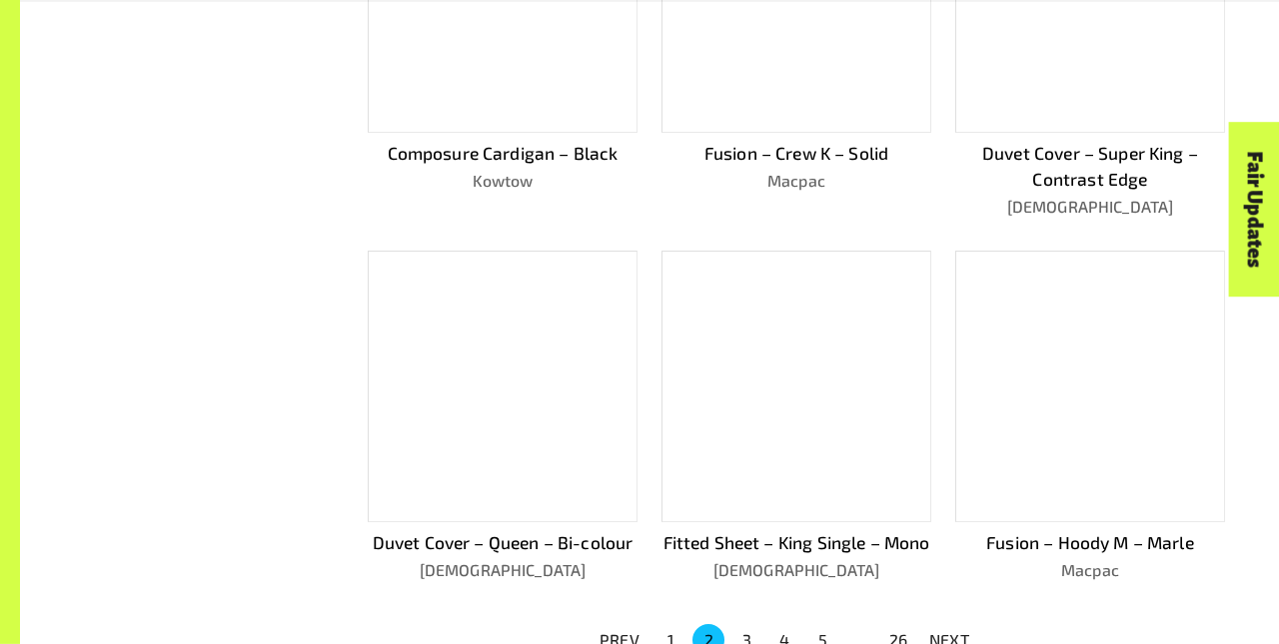
scroll to position [1119, 0]
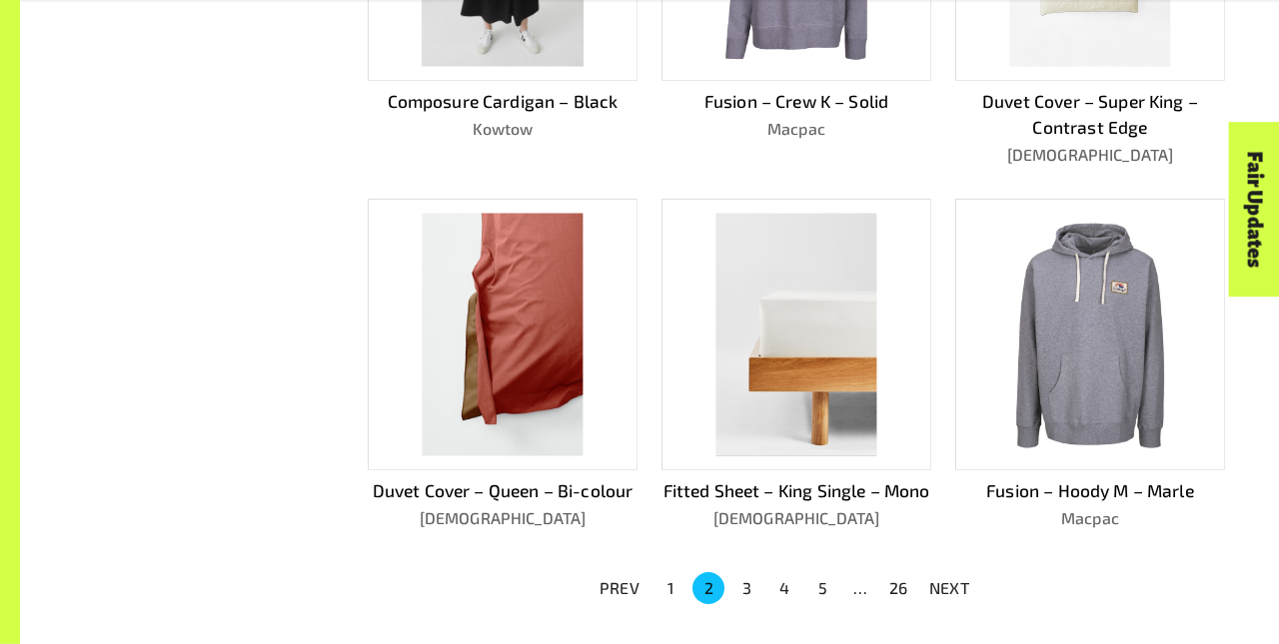
click at [949, 600] on p "NEXT" at bounding box center [949, 588] width 40 height 24
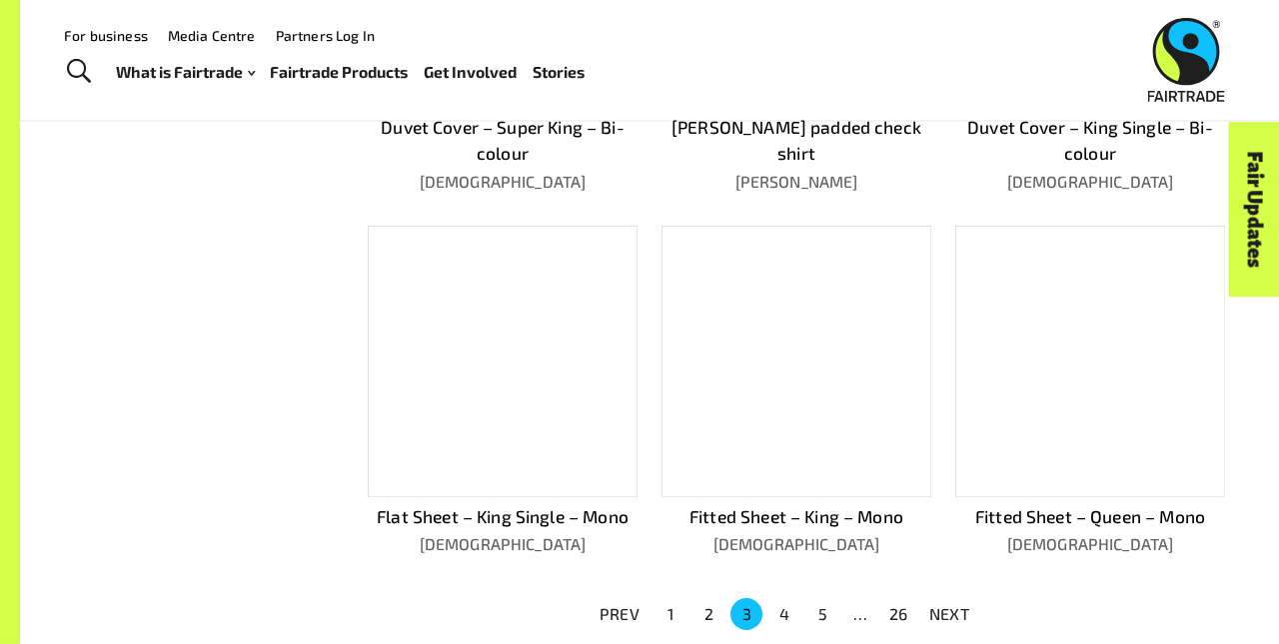
scroll to position [1093, 0]
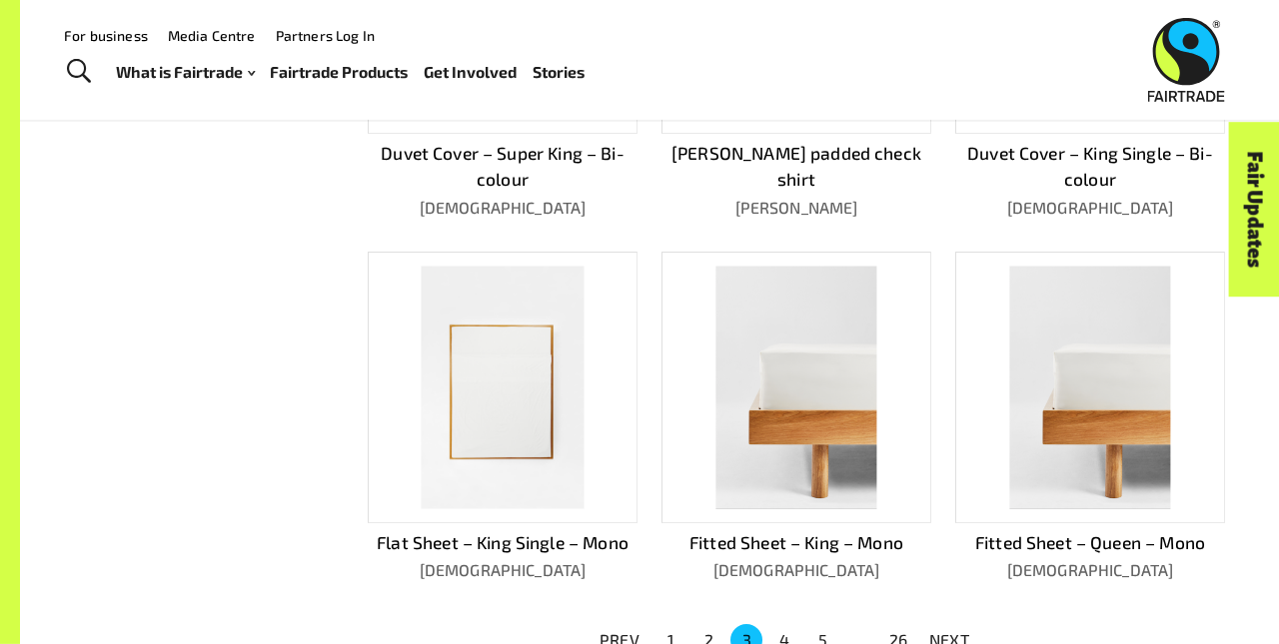
click at [949, 631] on p "NEXT" at bounding box center [949, 640] width 40 height 24
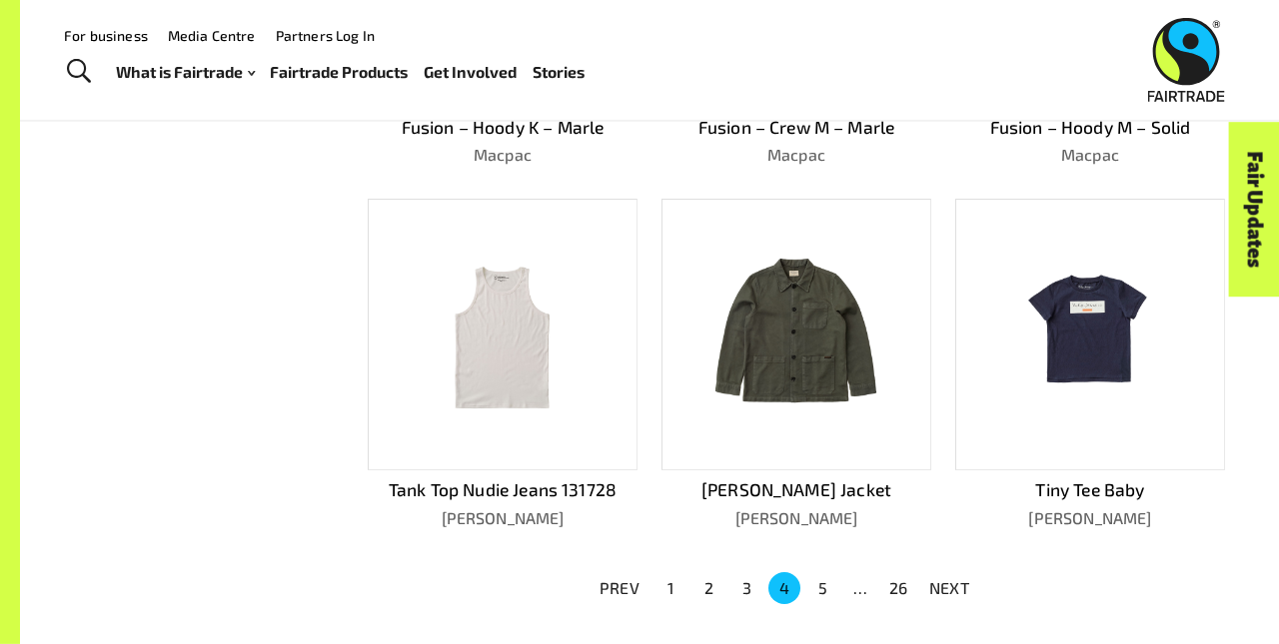
scroll to position [1041, 0]
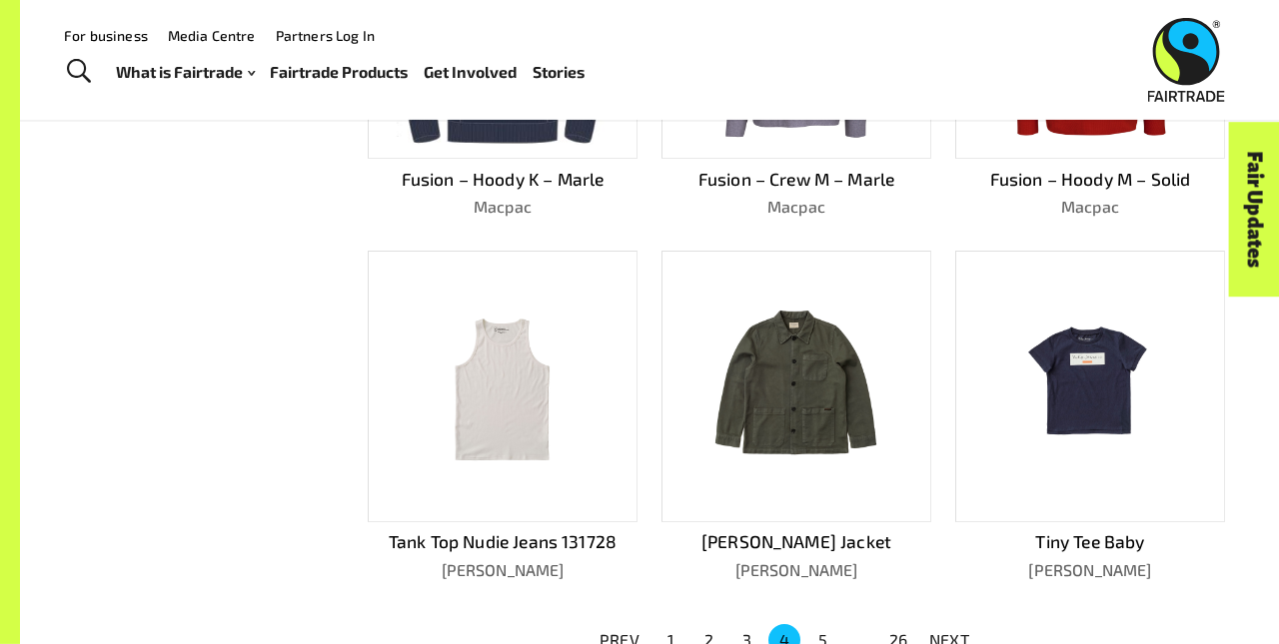
click at [949, 631] on p "NEXT" at bounding box center [949, 640] width 40 height 24
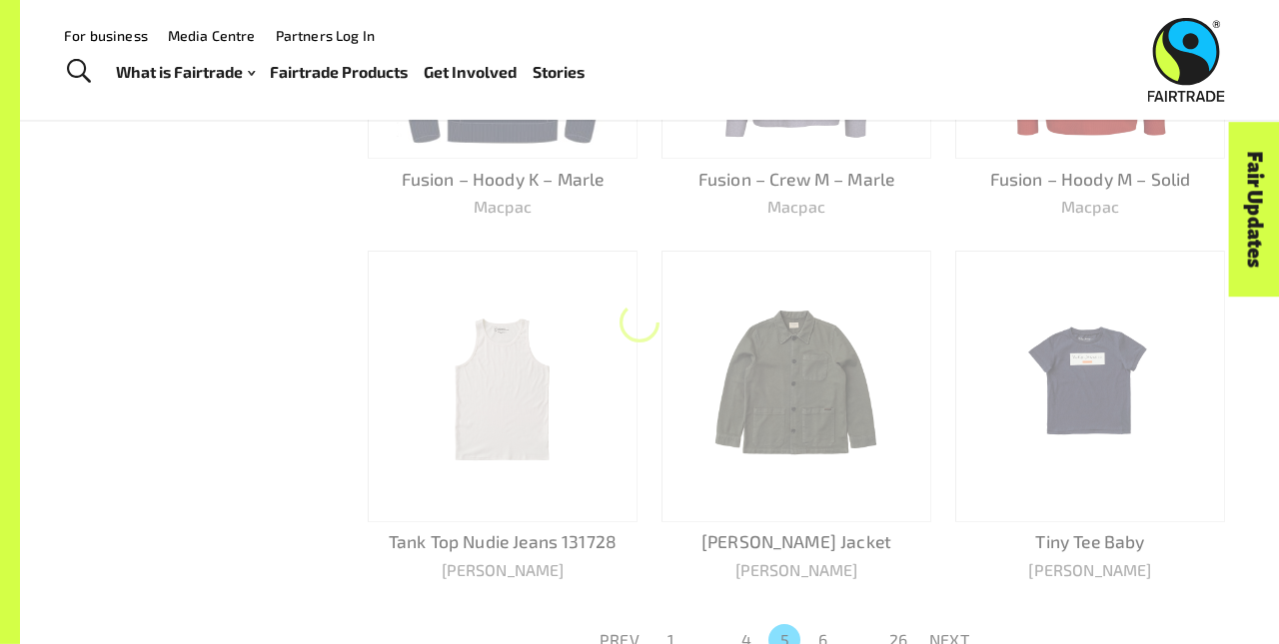
scroll to position [1067, 0]
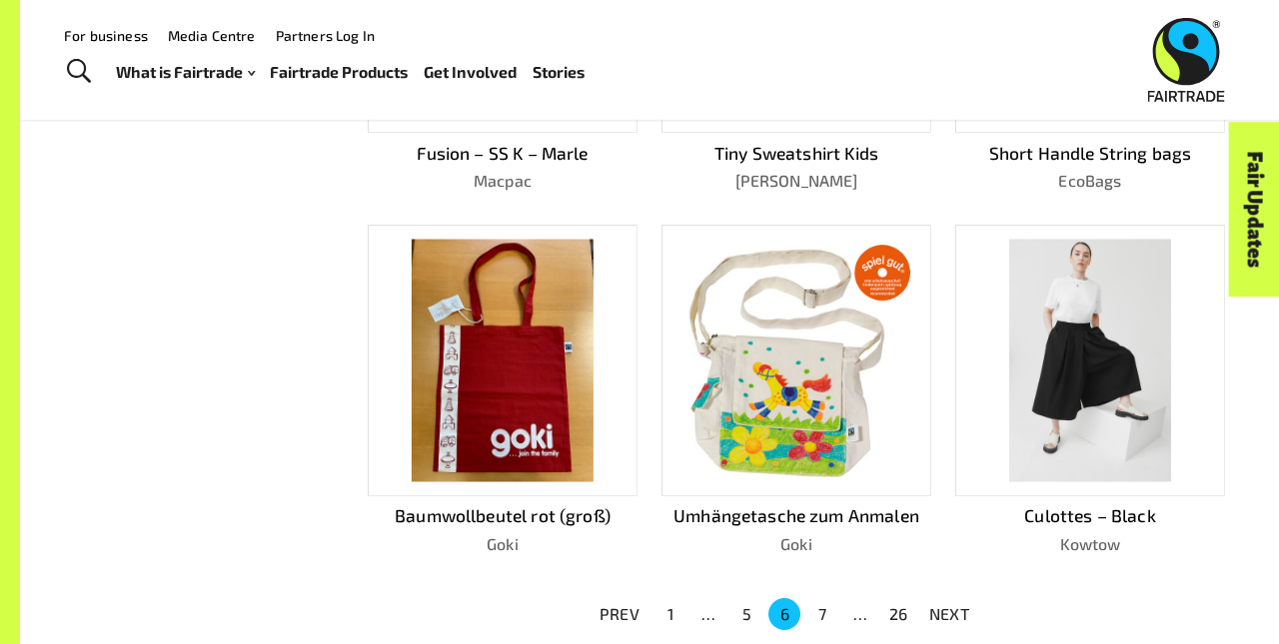
scroll to position [1041, 0]
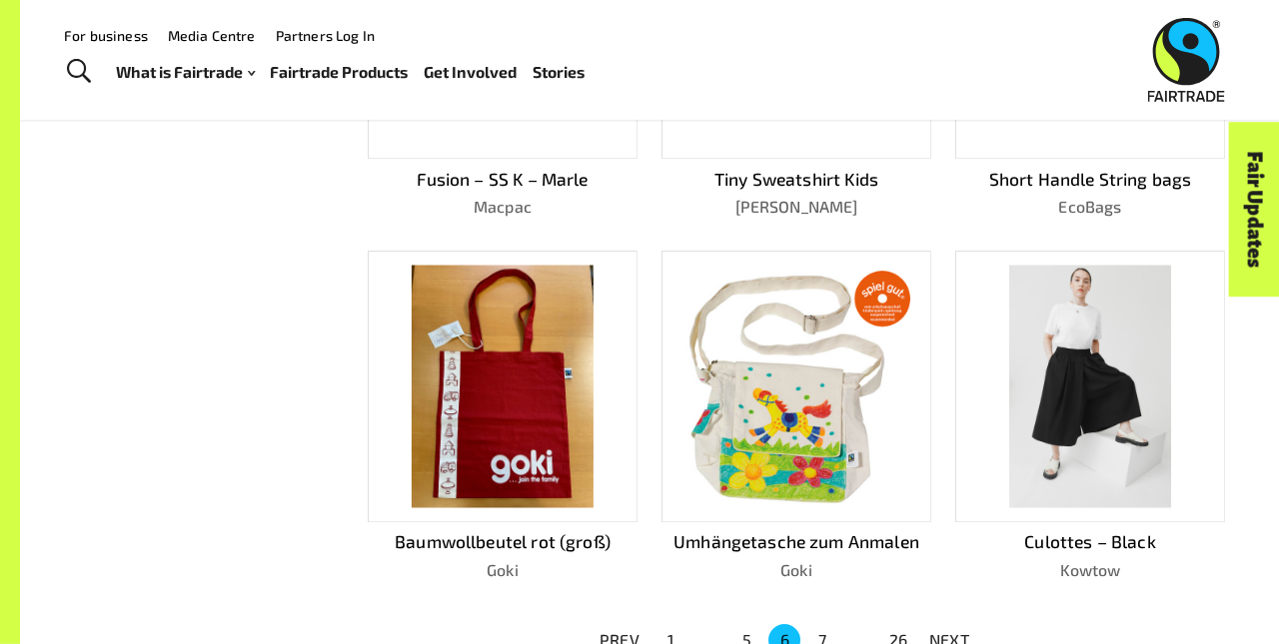
click at [949, 631] on p "NEXT" at bounding box center [949, 640] width 40 height 24
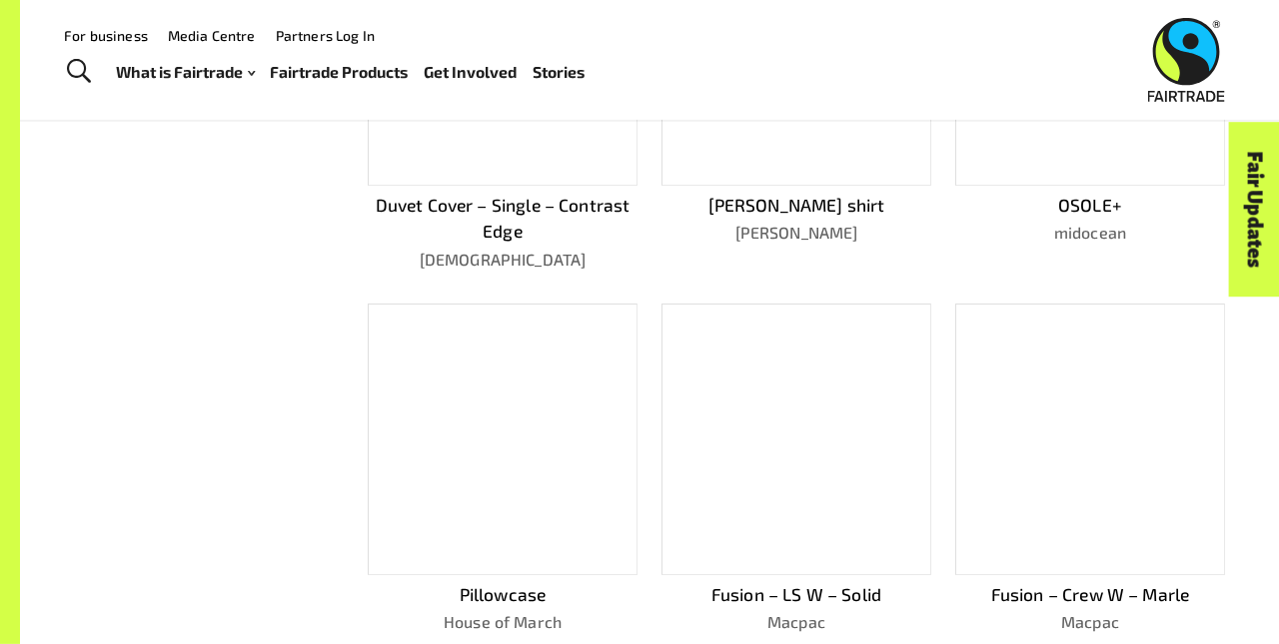
scroll to position [1093, 0]
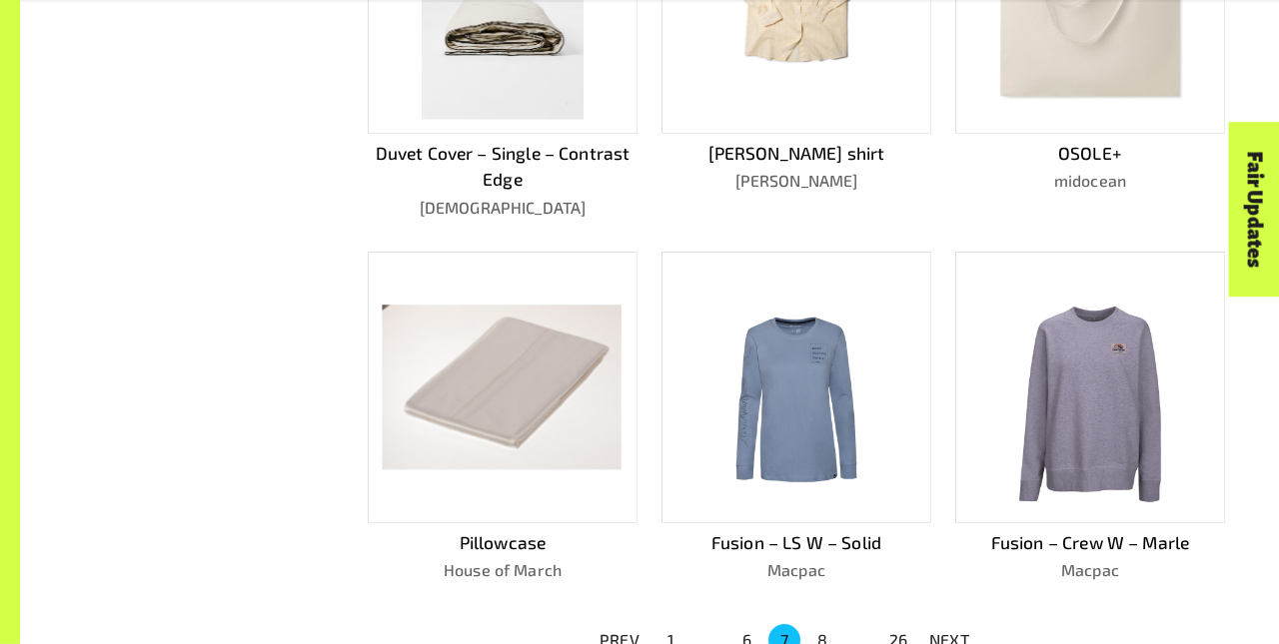
click at [949, 631] on p "NEXT" at bounding box center [949, 640] width 40 height 24
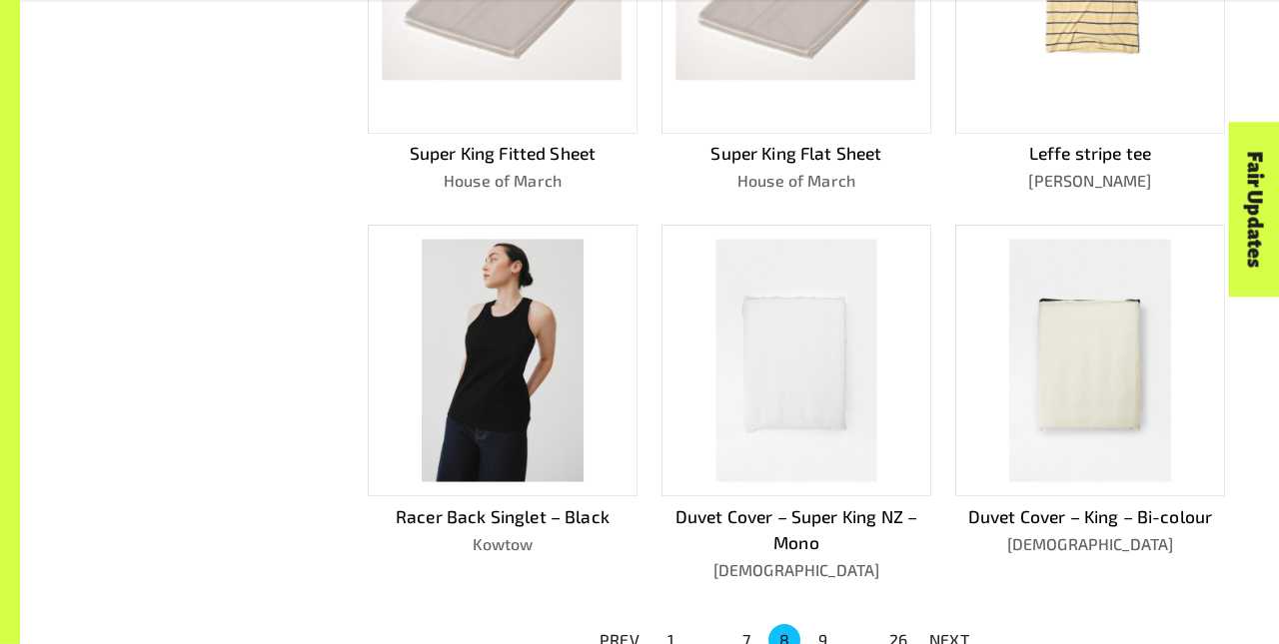
click at [949, 631] on p "NEXT" at bounding box center [949, 640] width 40 height 24
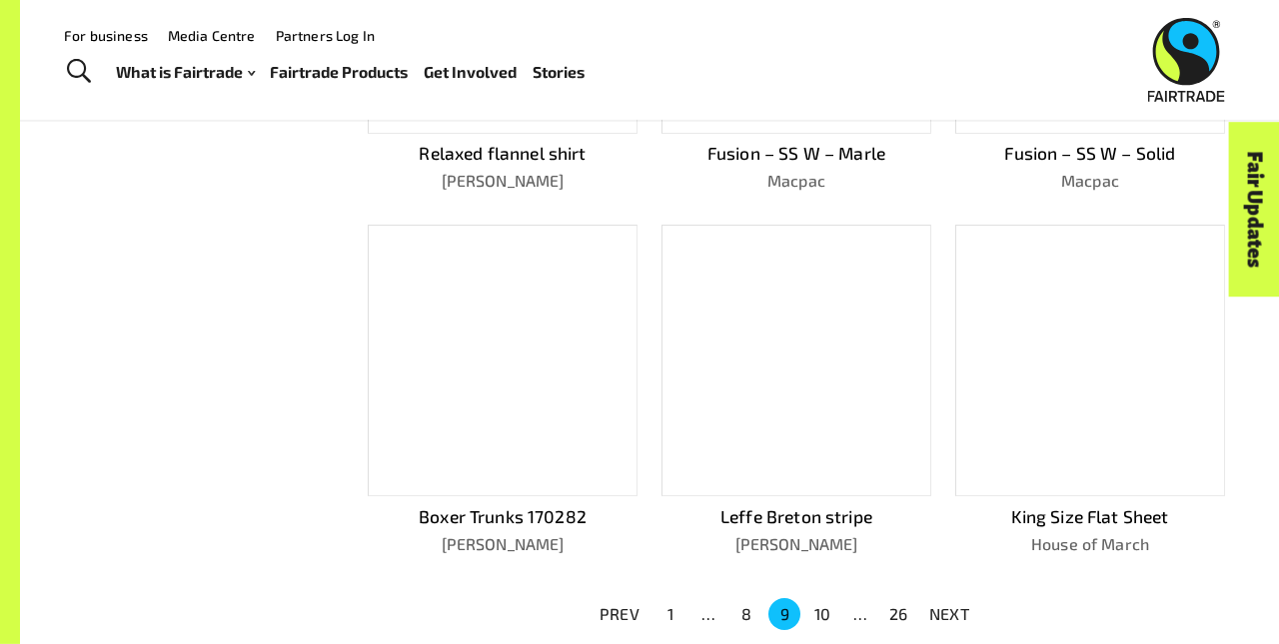
scroll to position [1041, 0]
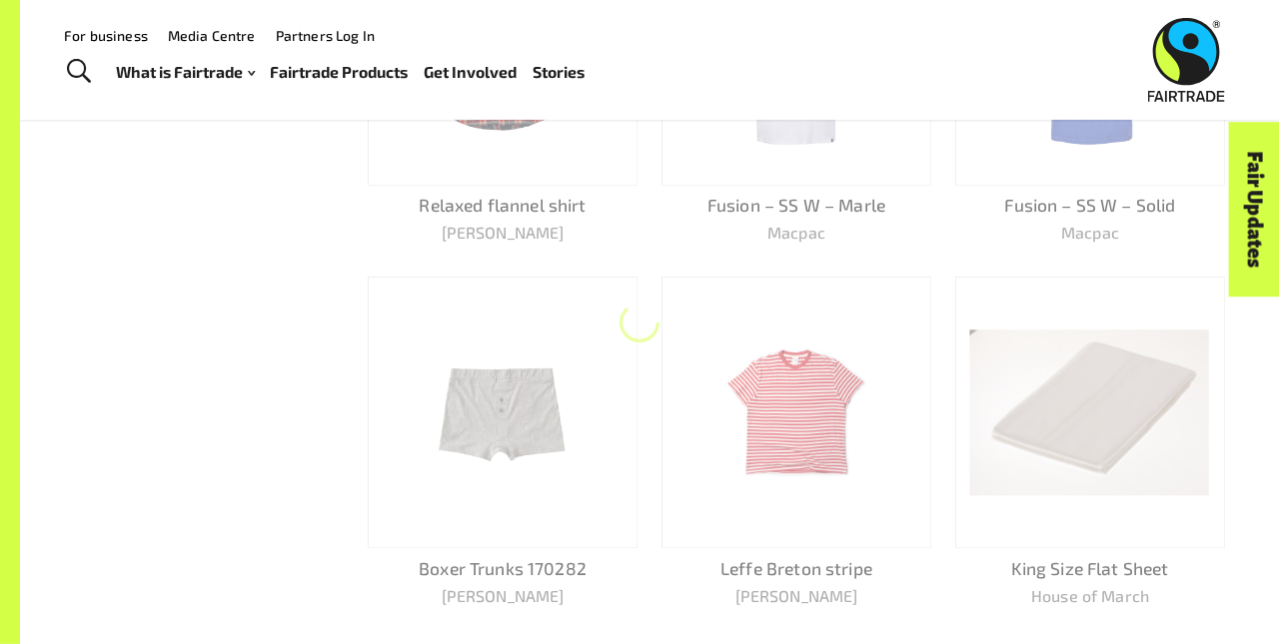
scroll to position [1093, 0]
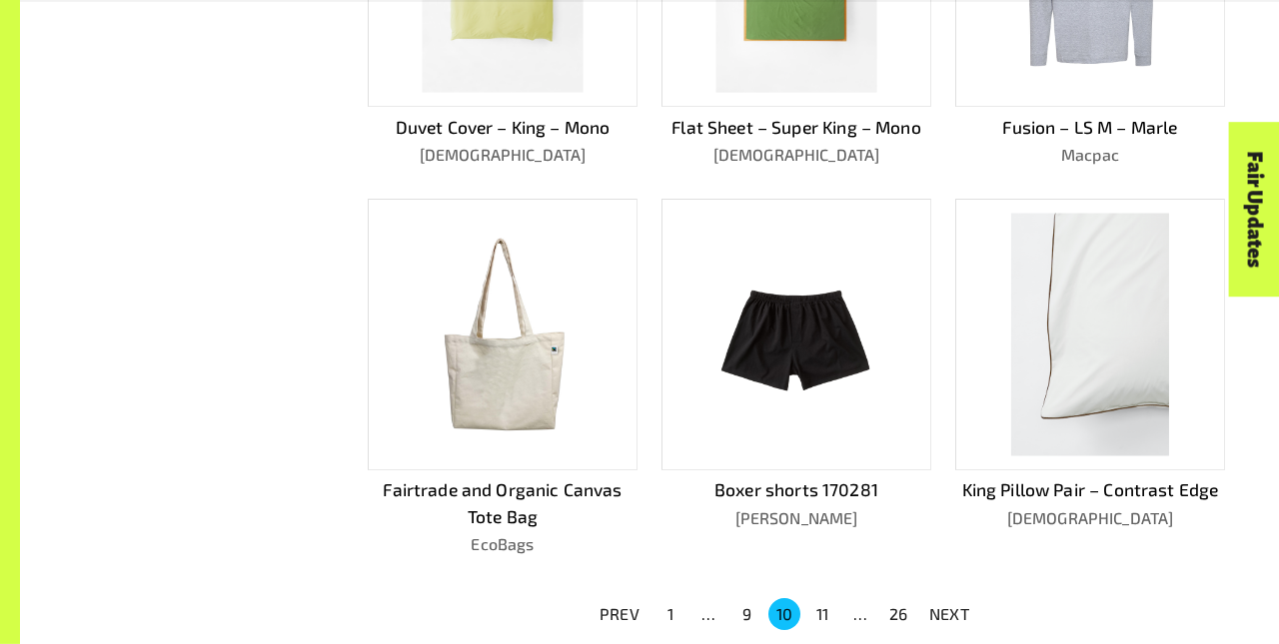
click at [949, 626] on p "NEXT" at bounding box center [949, 614] width 40 height 24
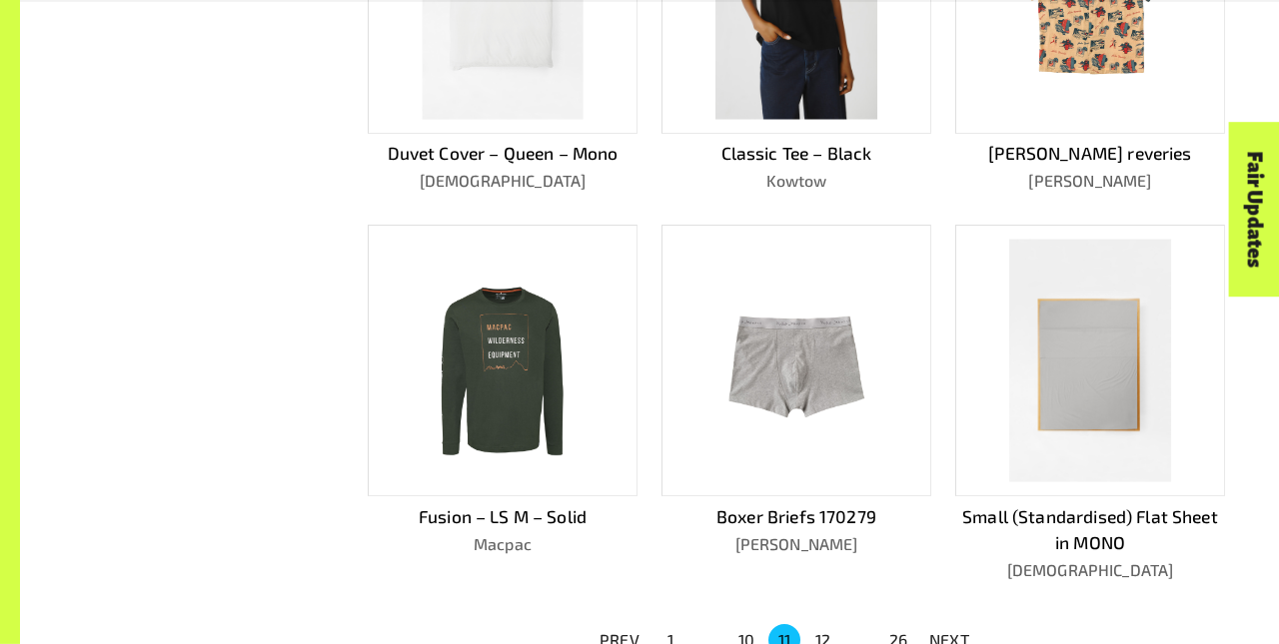
click at [949, 631] on p "NEXT" at bounding box center [949, 640] width 40 height 24
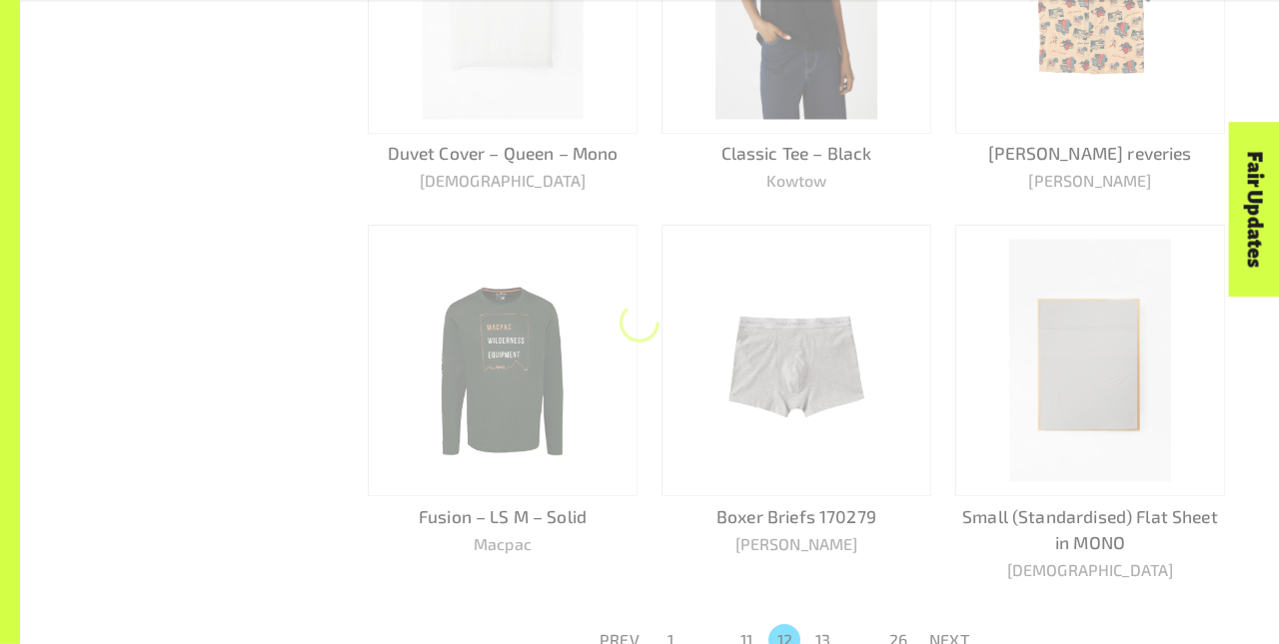
scroll to position [1067, 0]
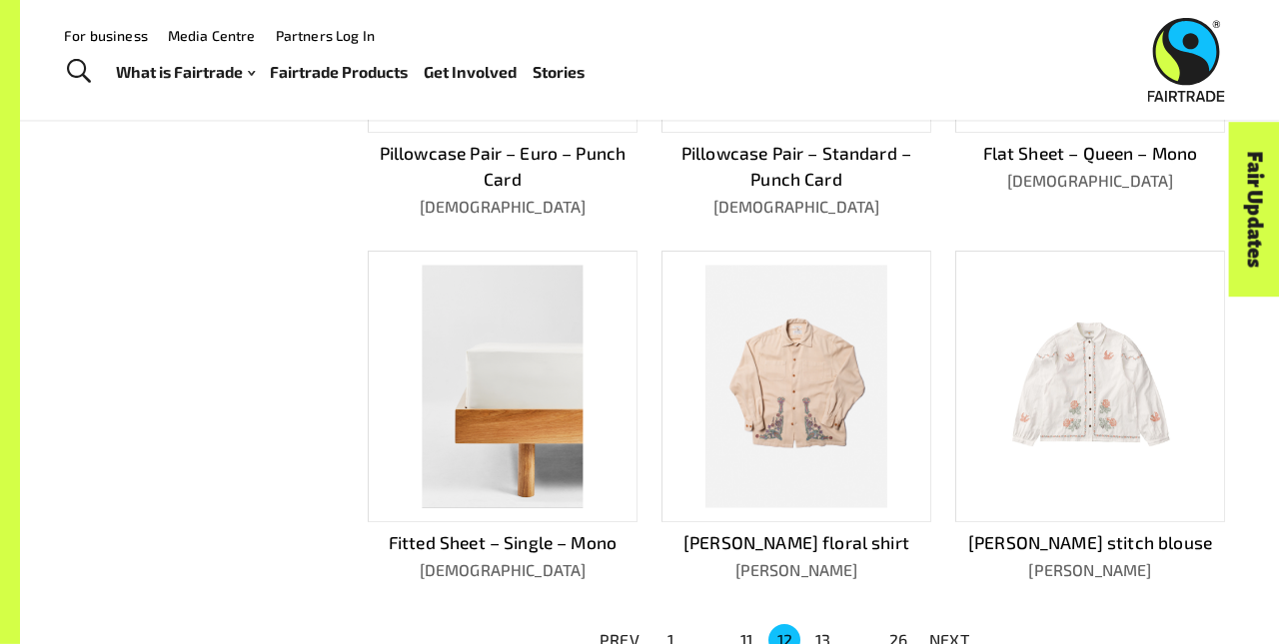
click at [949, 631] on p "NEXT" at bounding box center [949, 640] width 40 height 24
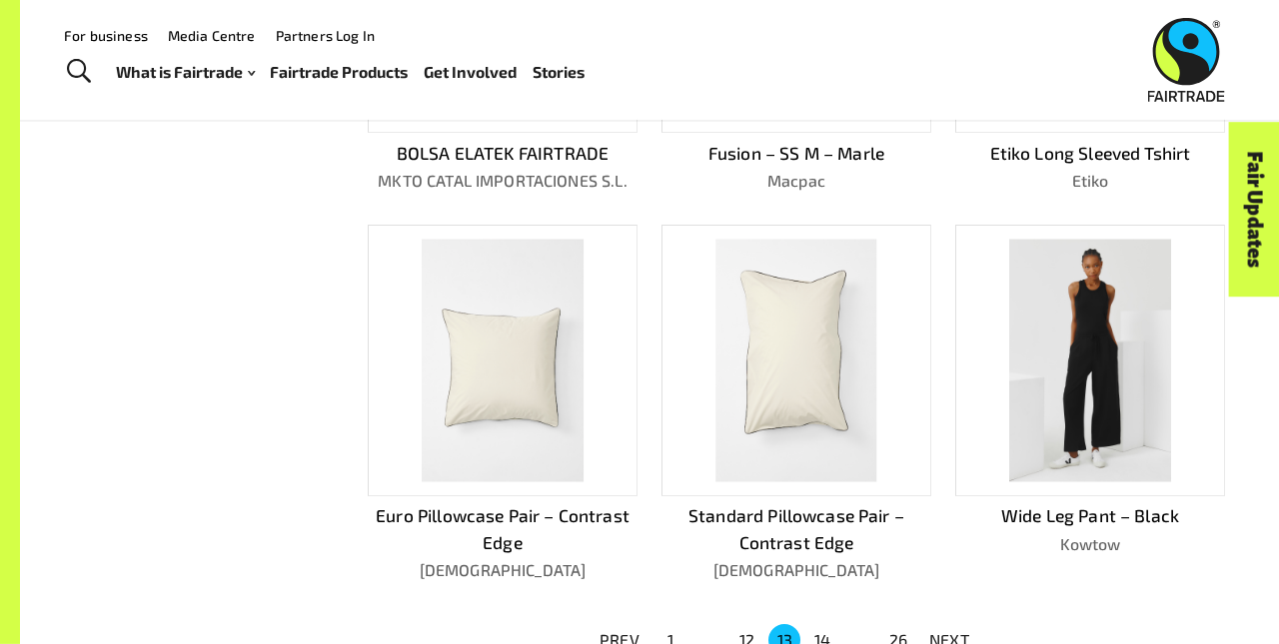
click at [949, 631] on p "NEXT" at bounding box center [949, 640] width 40 height 24
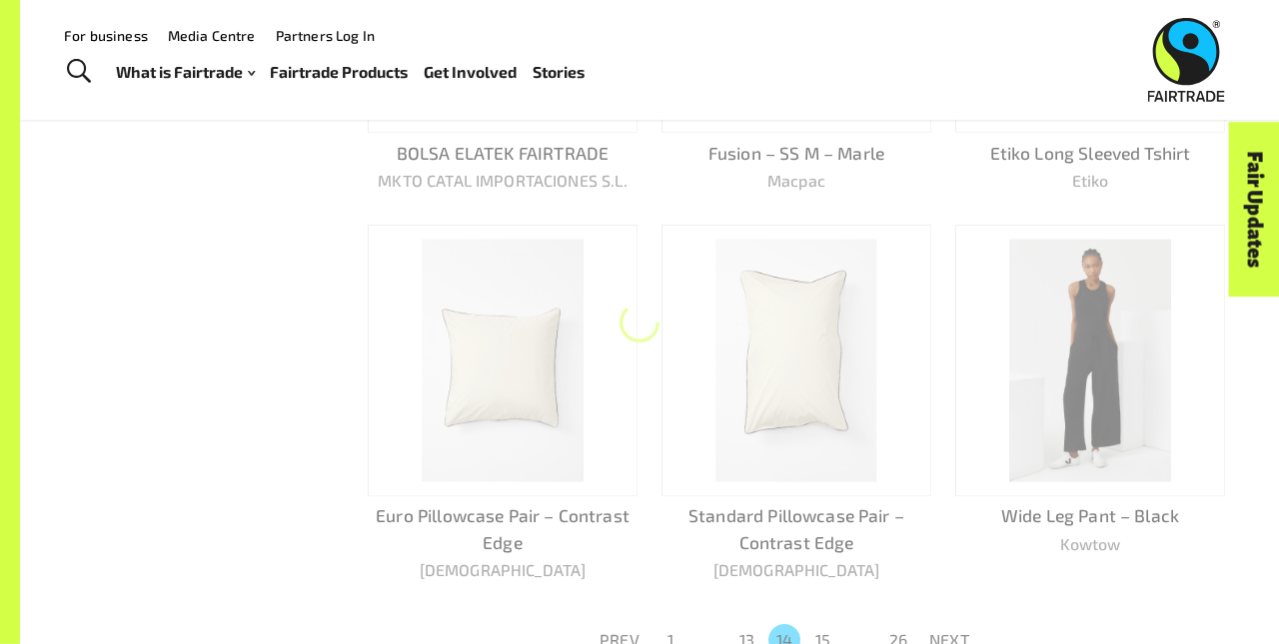
scroll to position [1093, 0]
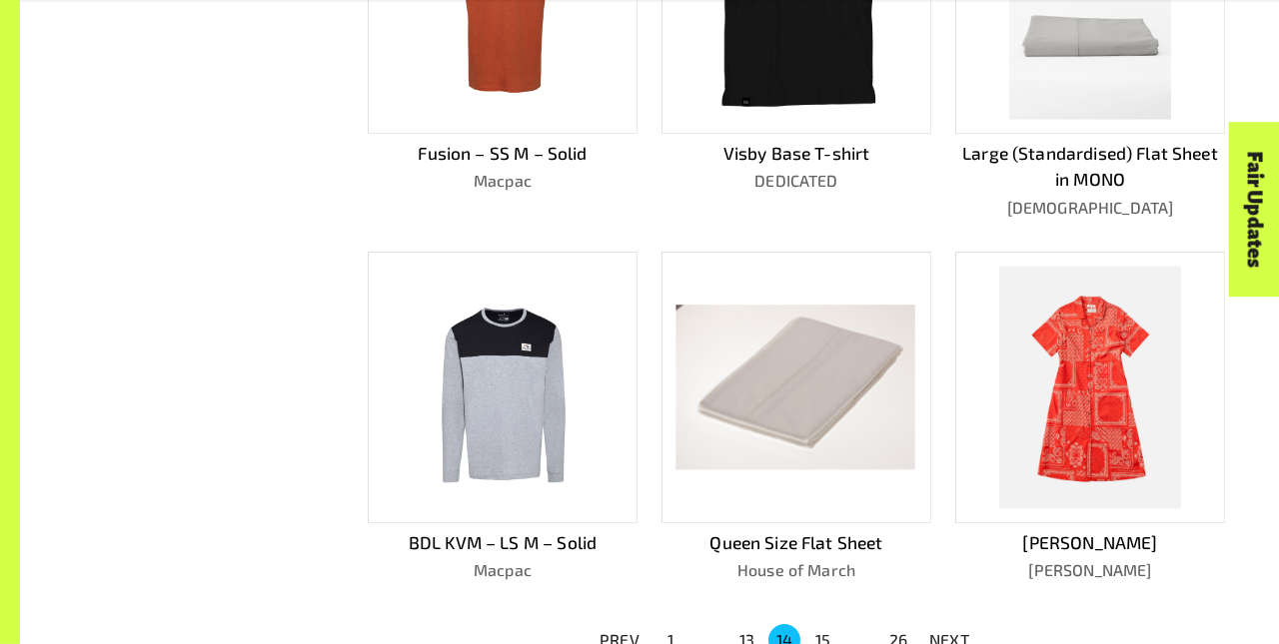
click at [949, 631] on p "NEXT" at bounding box center [949, 640] width 40 height 24
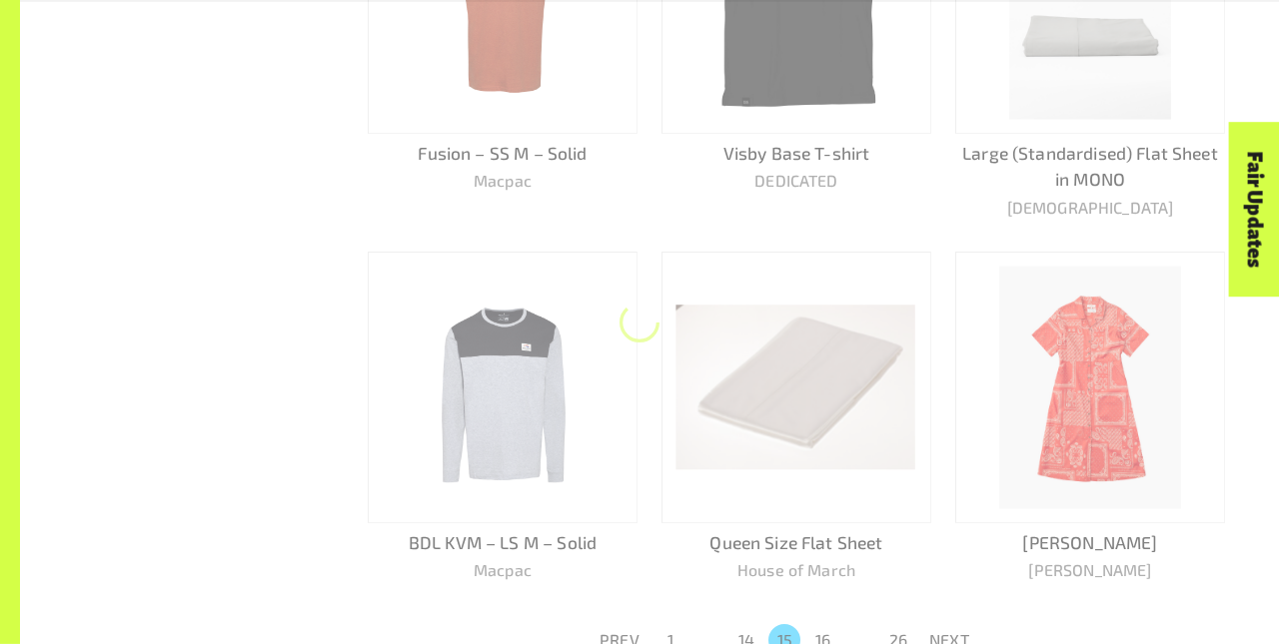
scroll to position [1041, 0]
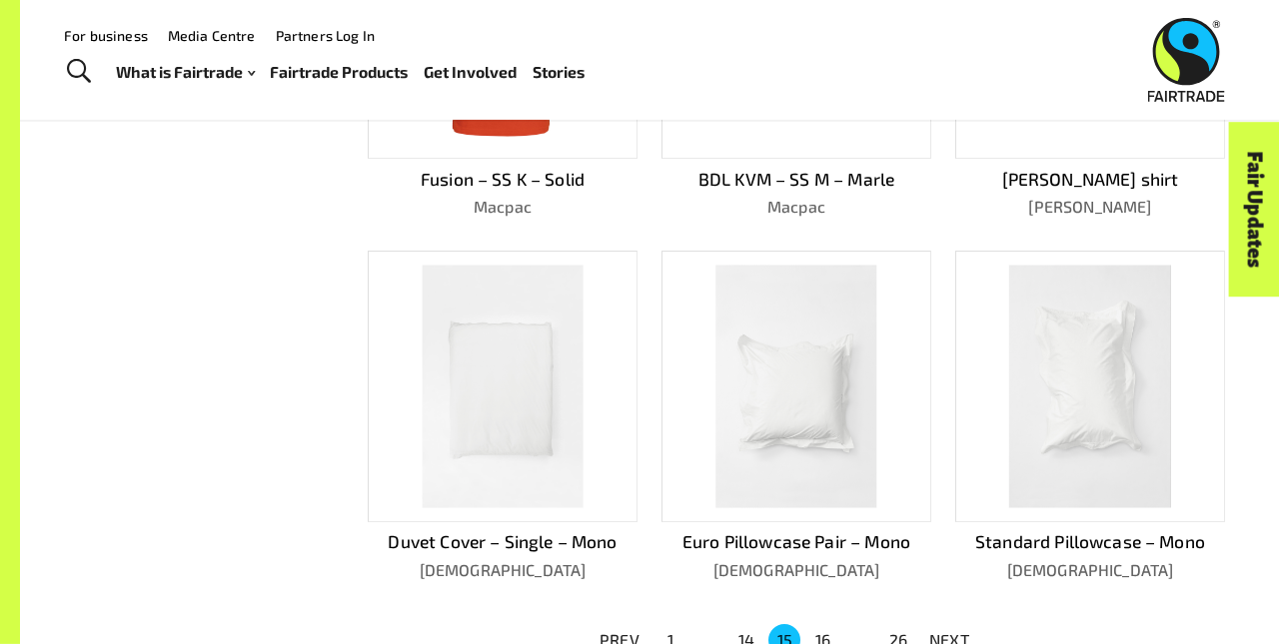
click at [949, 631] on p "NEXT" at bounding box center [949, 640] width 40 height 24
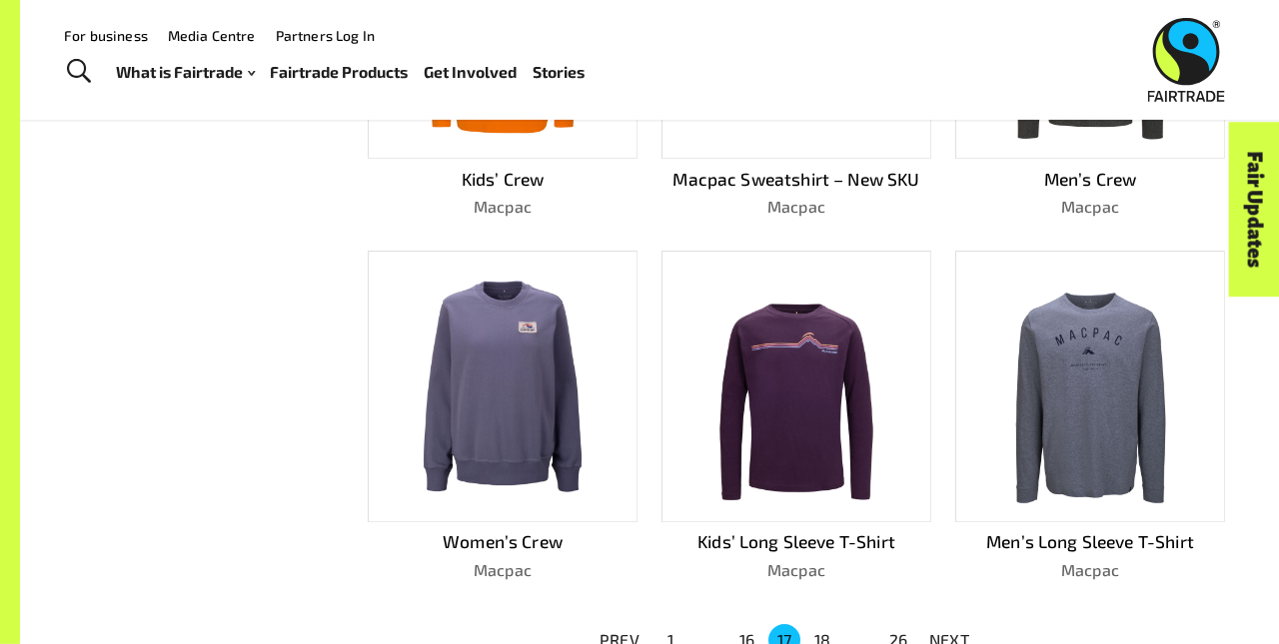
click at [949, 631] on p "NEXT" at bounding box center [949, 640] width 40 height 24
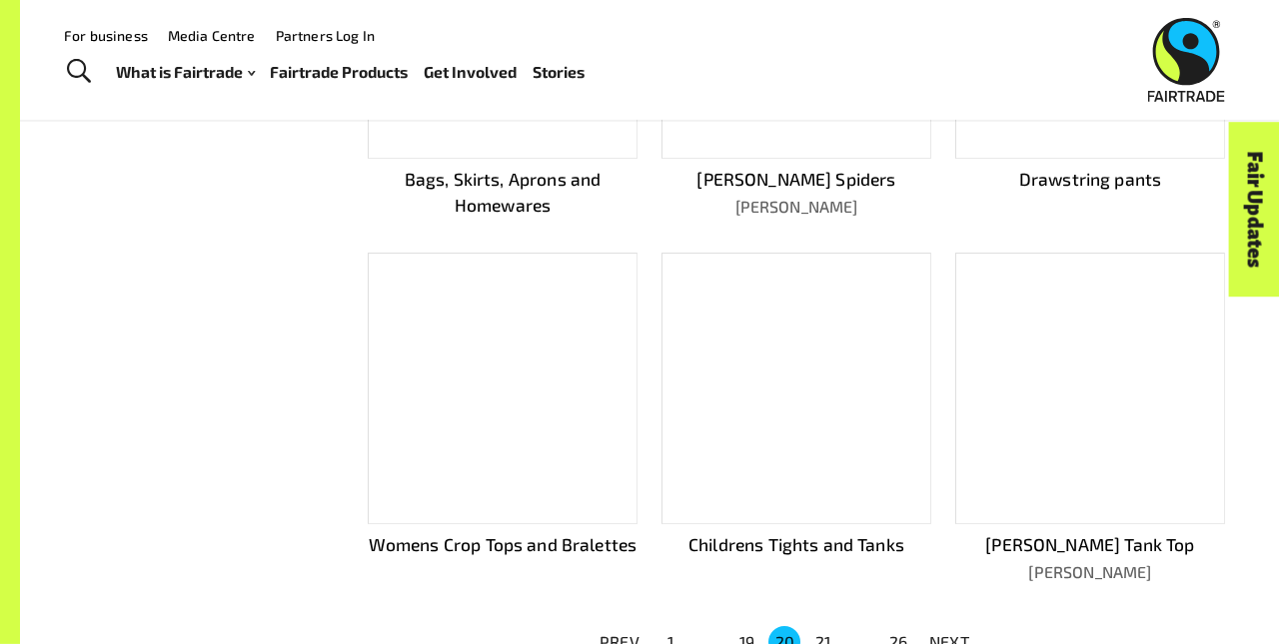
scroll to position [1043, 0]
click at [949, 631] on p "NEXT" at bounding box center [949, 640] width 40 height 24
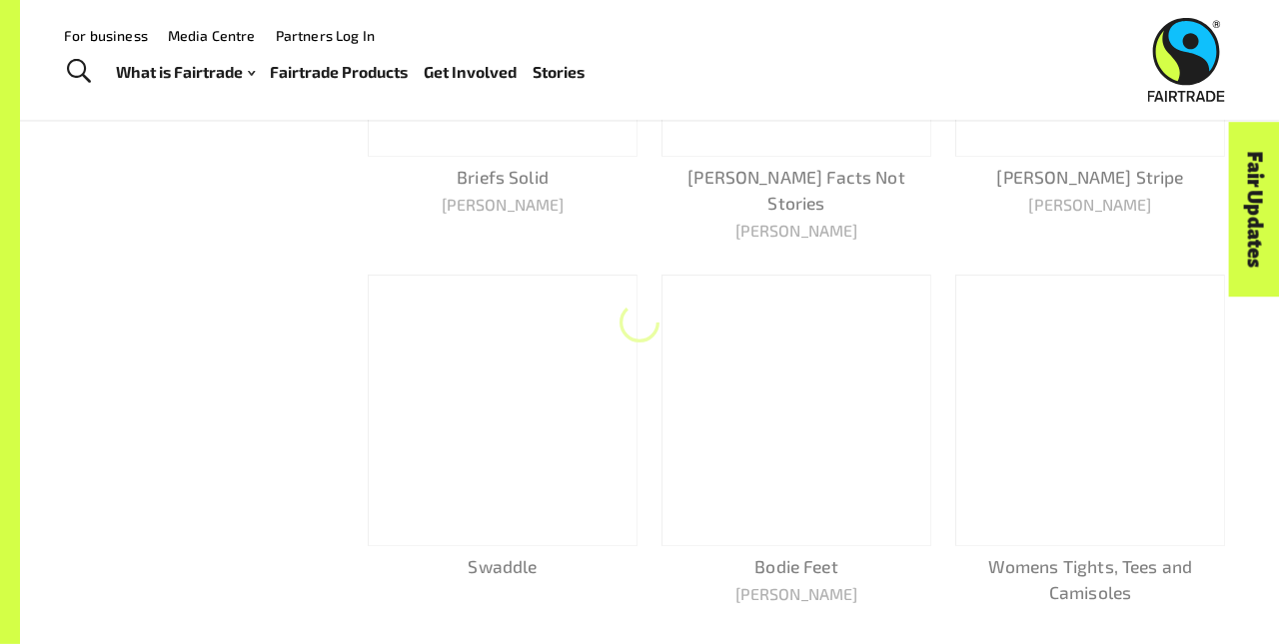
scroll to position [1041, 0]
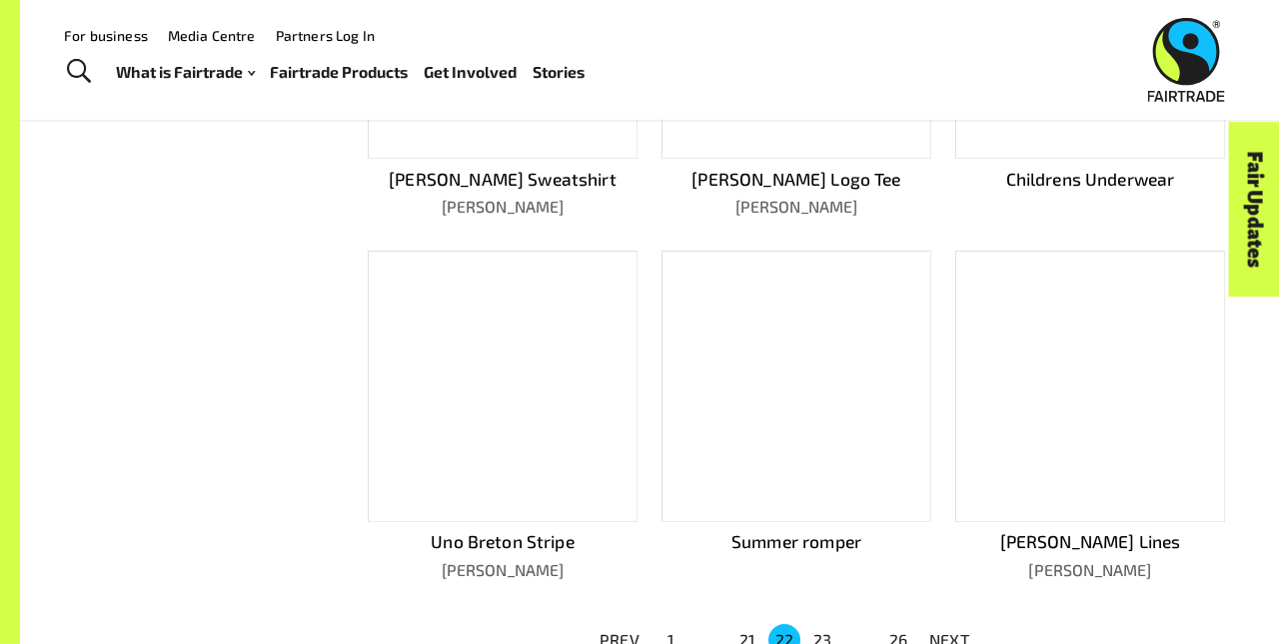
click at [949, 631] on p "NEXT" at bounding box center [949, 640] width 40 height 24
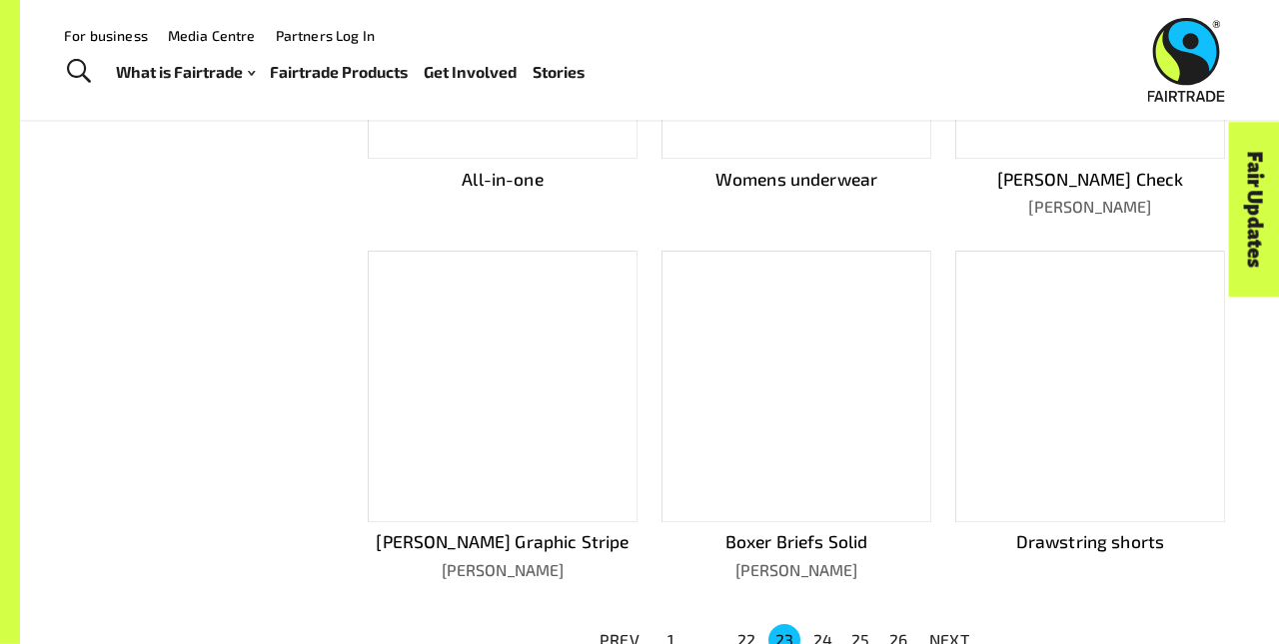
click at [949, 631] on p "NEXT" at bounding box center [949, 640] width 40 height 24
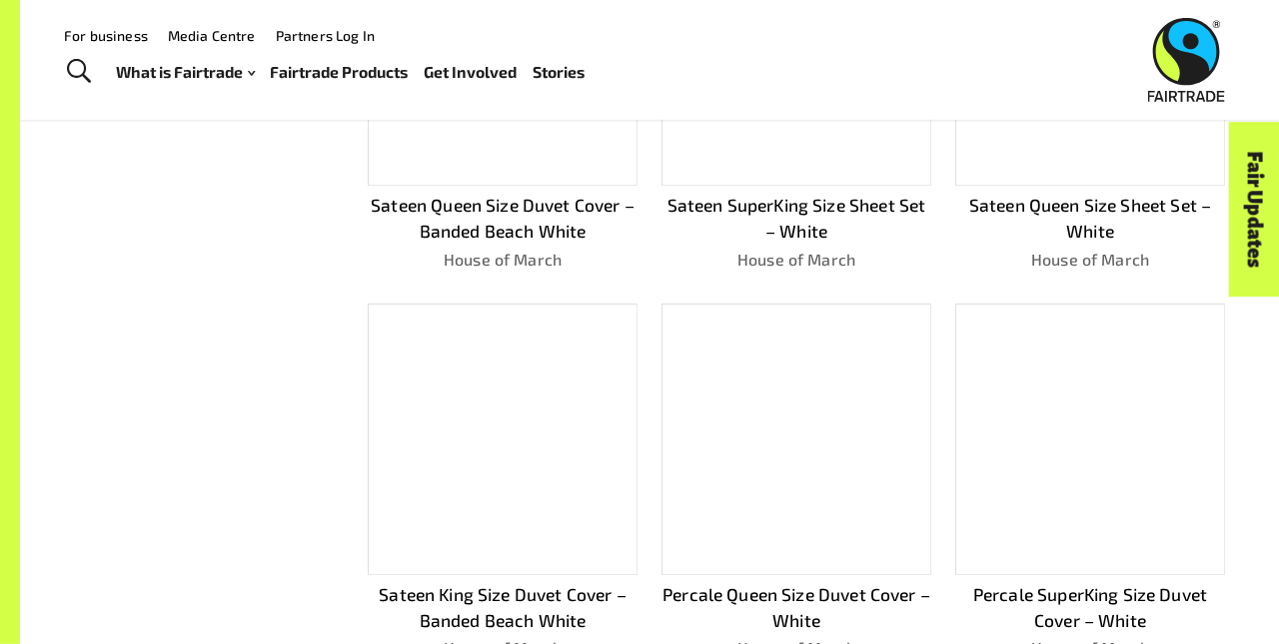
scroll to position [1119, 0]
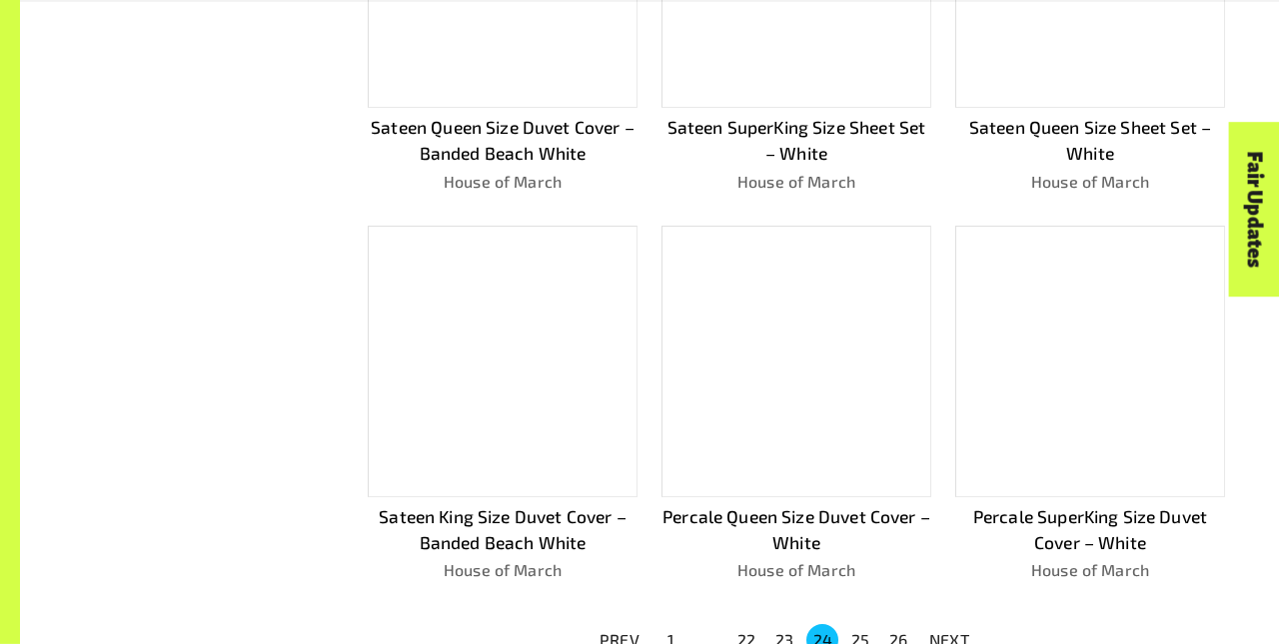
click at [949, 631] on p "NEXT" at bounding box center [949, 640] width 40 height 24
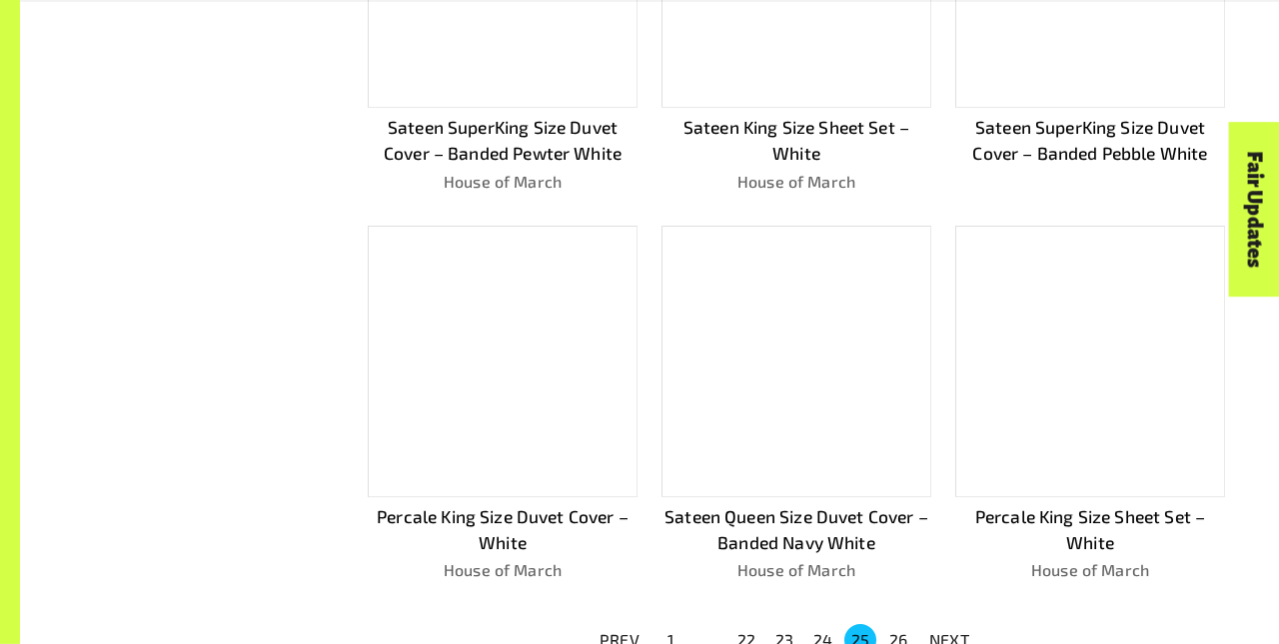
click at [949, 631] on p "NEXT" at bounding box center [949, 640] width 40 height 24
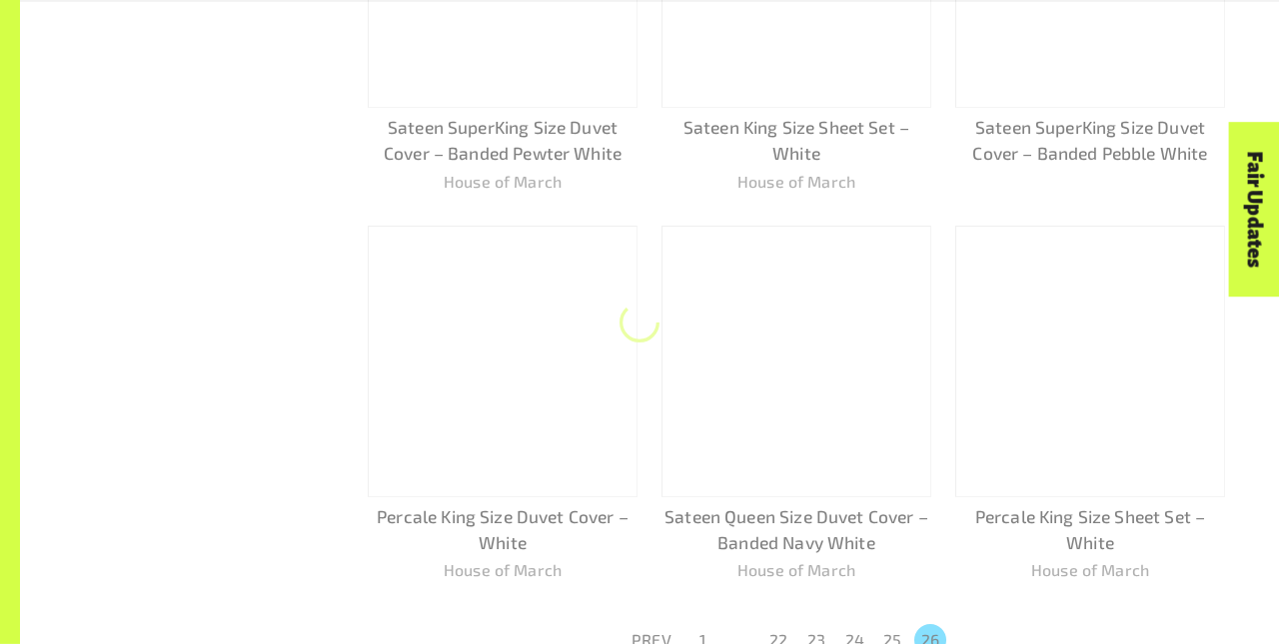
scroll to position [340, 0]
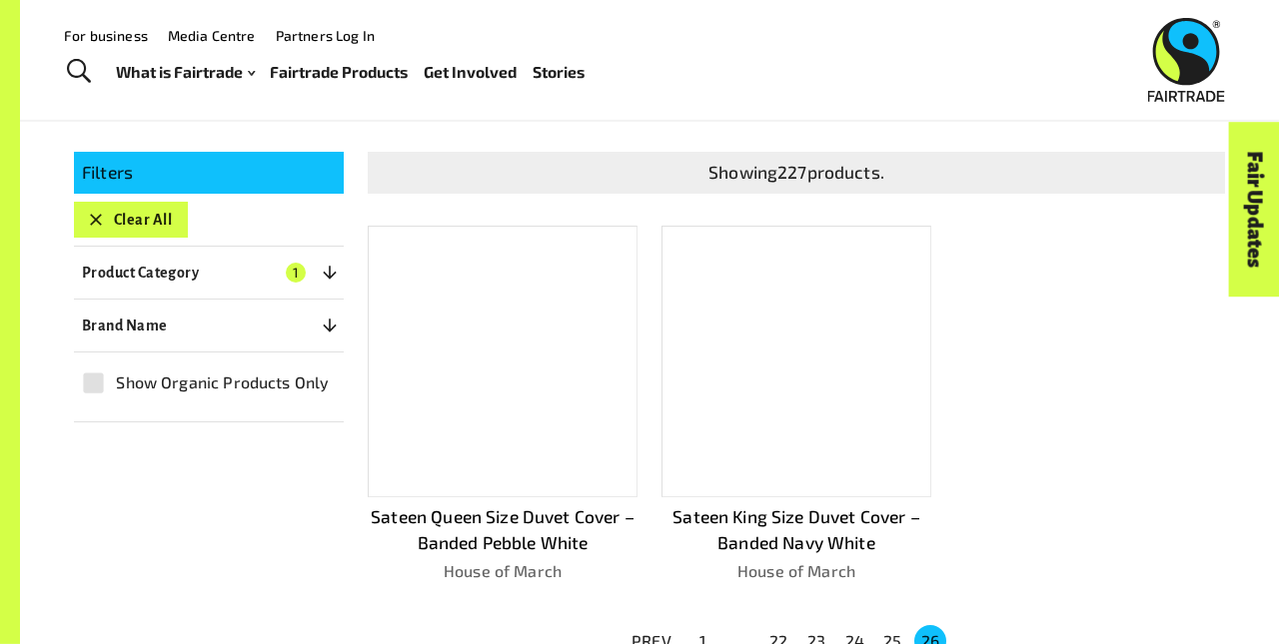
click at [130, 210] on button "Clear All" at bounding box center [131, 220] width 114 height 36
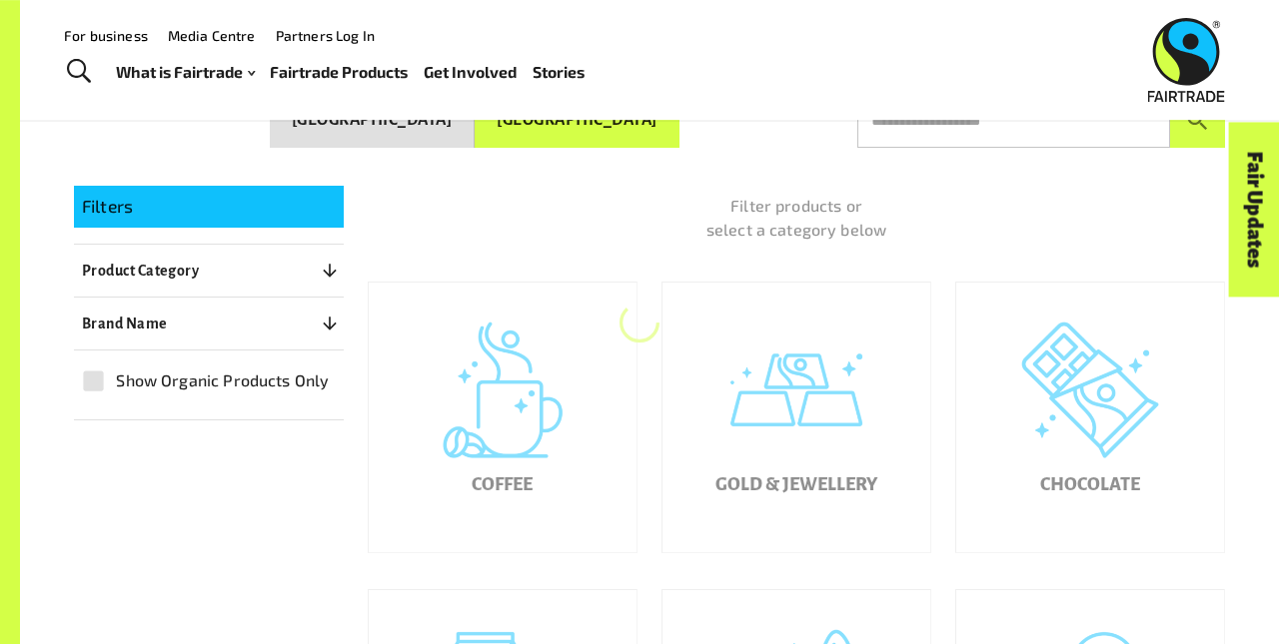
scroll to position [302, 0]
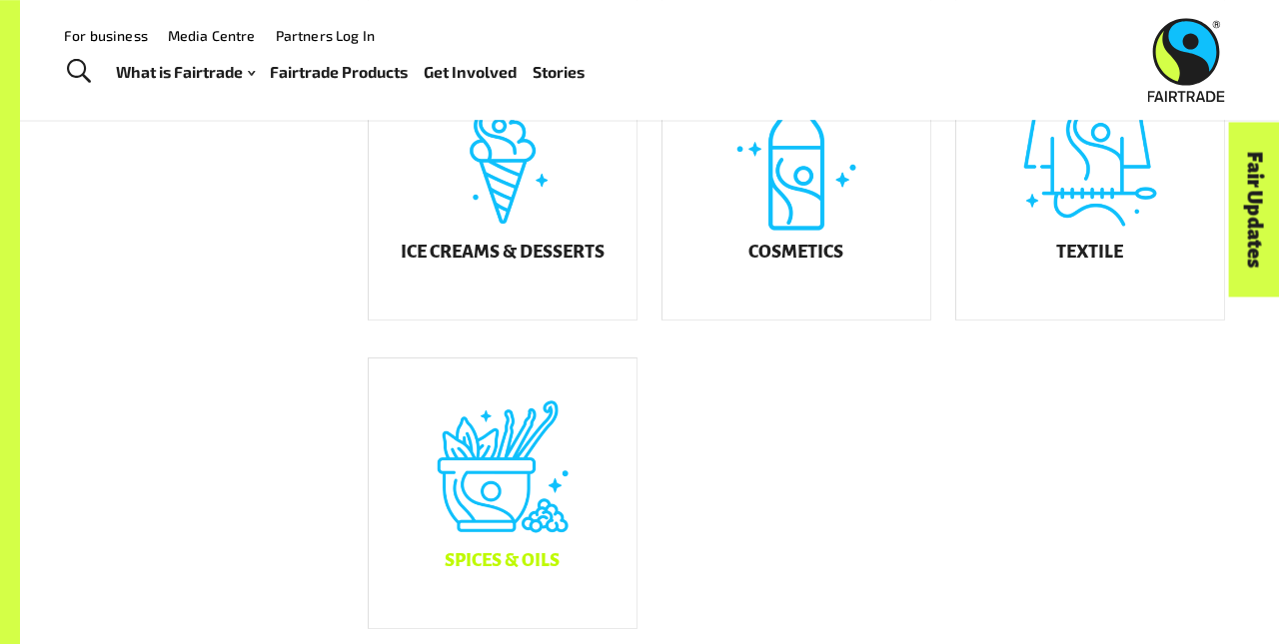
click at [502, 508] on div "Spices & Oils" at bounding box center [503, 494] width 268 height 270
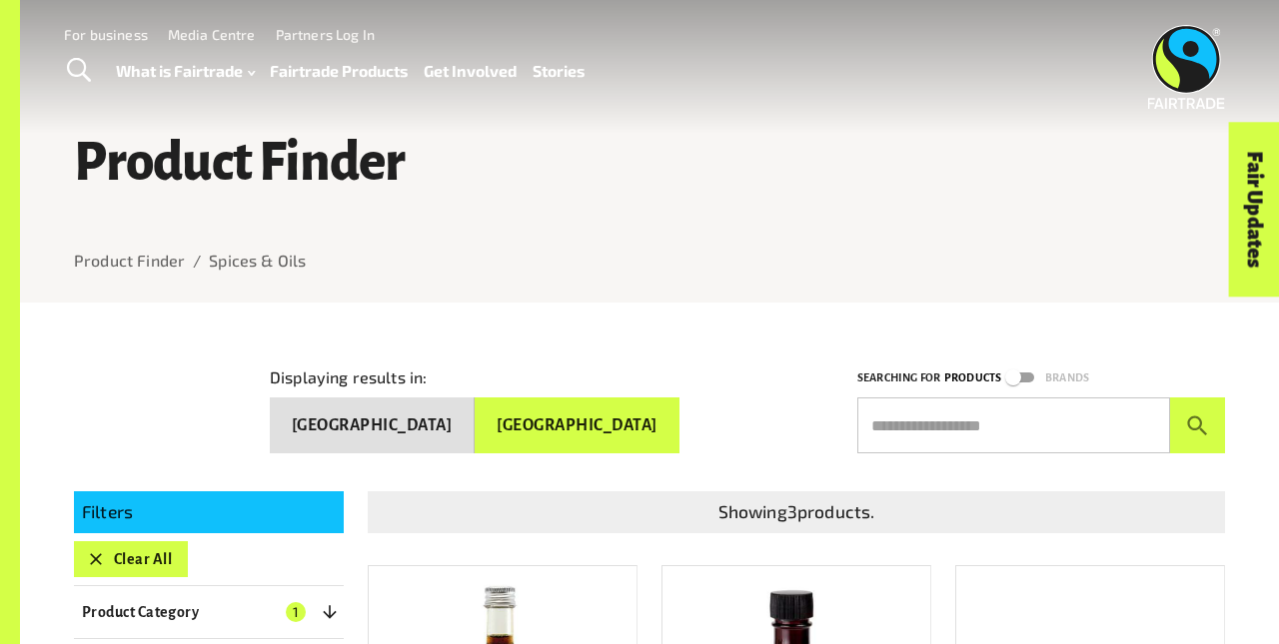
click at [130, 550] on button "Clear All" at bounding box center [131, 559] width 114 height 36
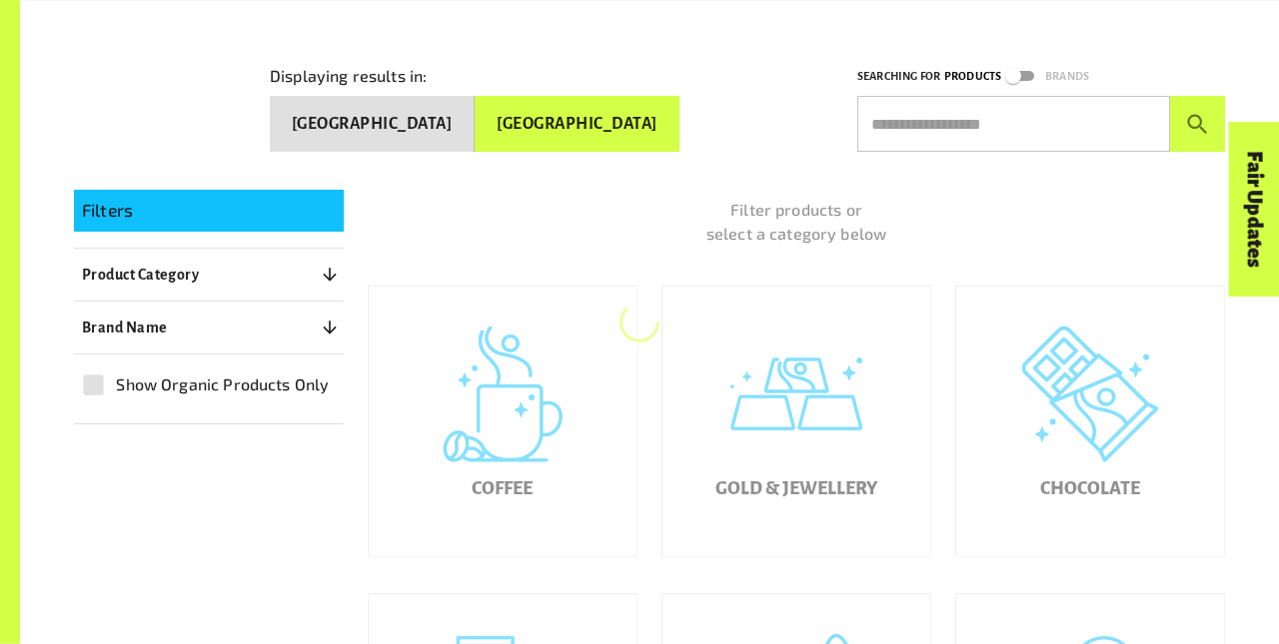
scroll to position [303, 0]
